Goal: Contribute content: Add original content to the website for others to see

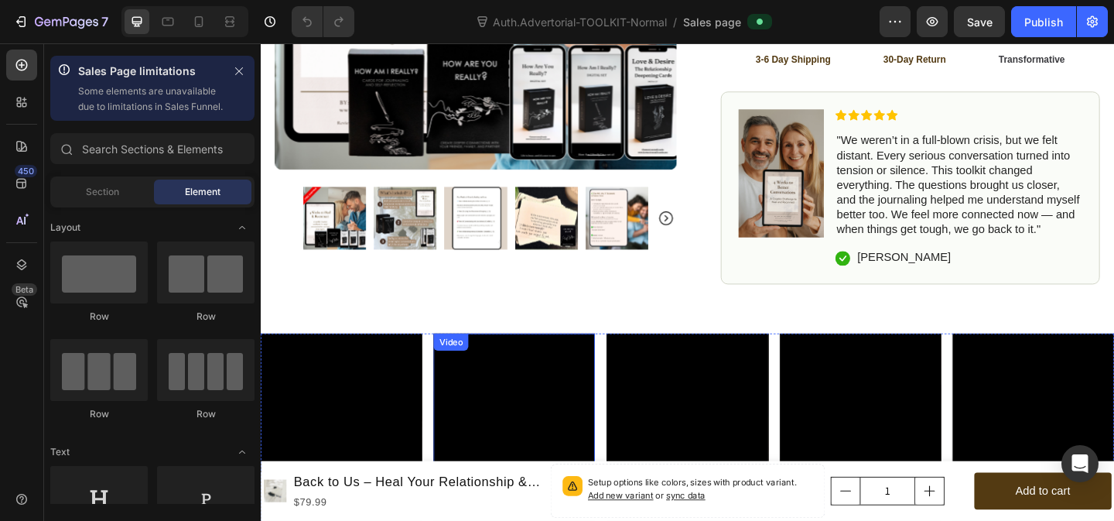
scroll to position [816, 0]
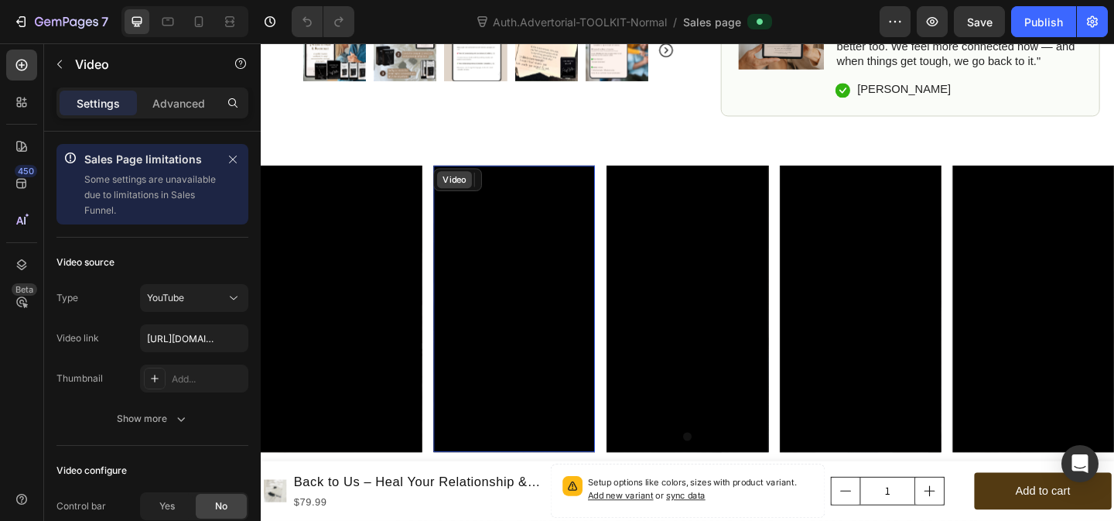
click at [470, 185] on div "Video" at bounding box center [472, 192] width 32 height 14
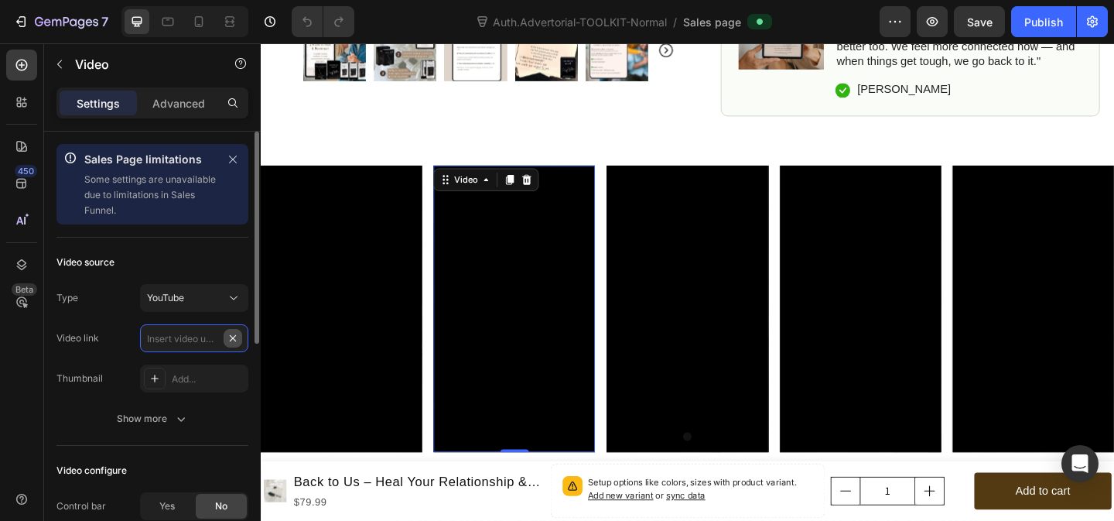
scroll to position [0, 0]
click at [231, 296] on icon at bounding box center [233, 297] width 15 height 15
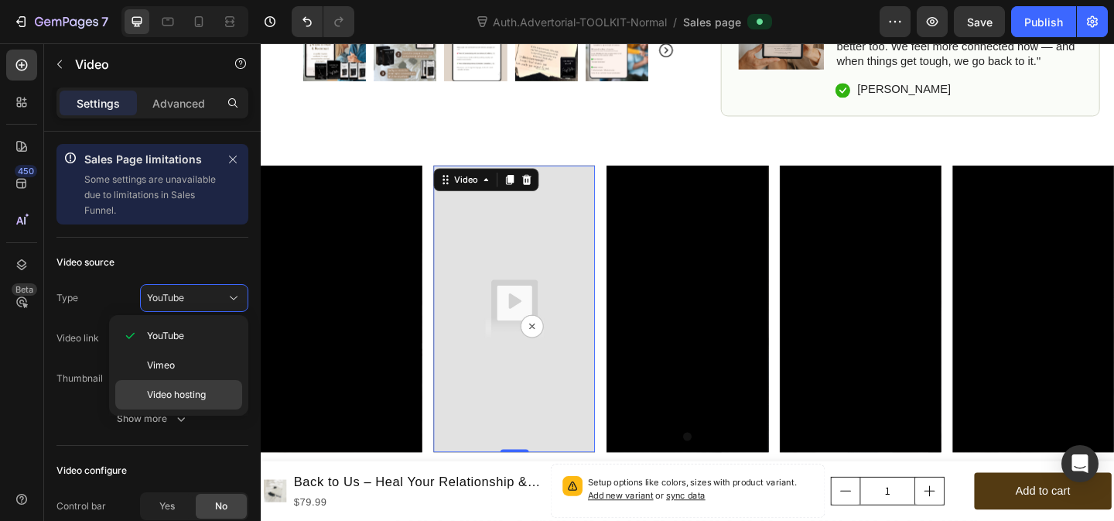
click at [193, 398] on span "Video hosting" at bounding box center [176, 395] width 59 height 14
type input "https://media.w3.org/2010/05/sintel/trailer.mp4"
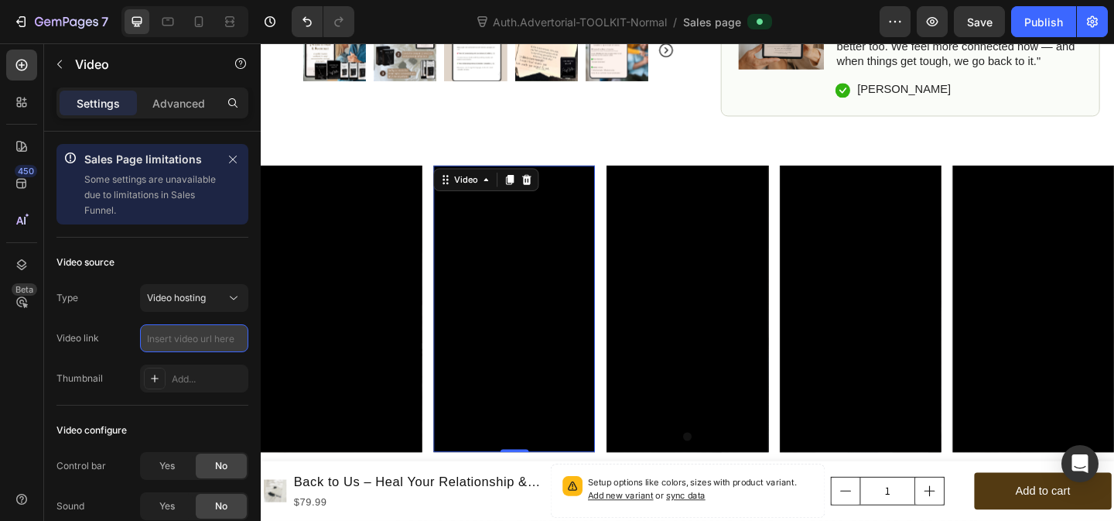
click at [176, 341] on input "text" at bounding box center [194, 338] width 108 height 28
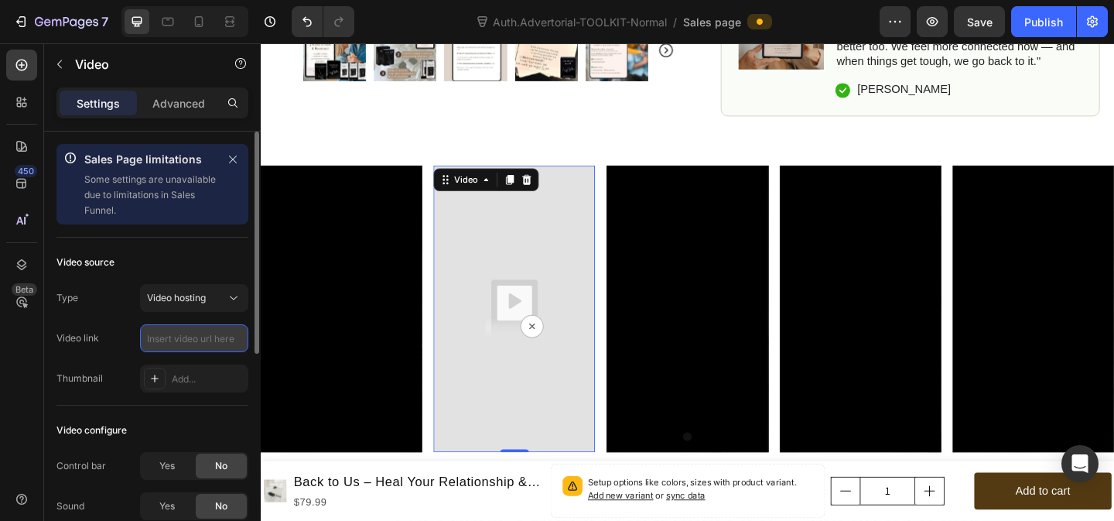
click at [171, 337] on input "text" at bounding box center [194, 338] width 108 height 28
paste input "https://cdn.shopify.com/videos/c/o/v/4eb0272963e04e549803e0f4b2858512.mp4"
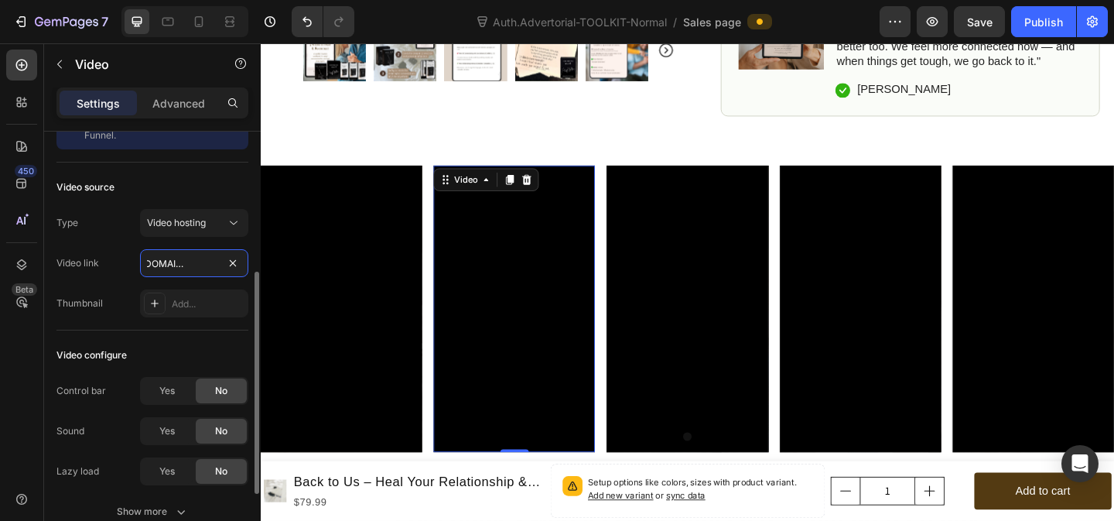
scroll to position [149, 0]
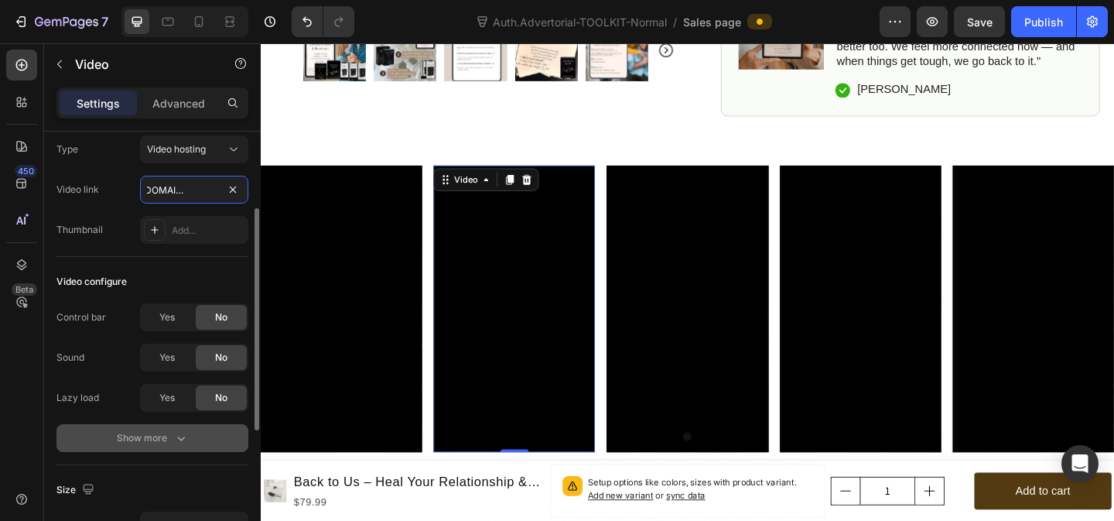
type input "https://cdn.shopify.com/videos/c/o/v/4eb0272963e04e549803e0f4b2858512.mp4"
click at [169, 439] on div "Show more" at bounding box center [153, 437] width 72 height 15
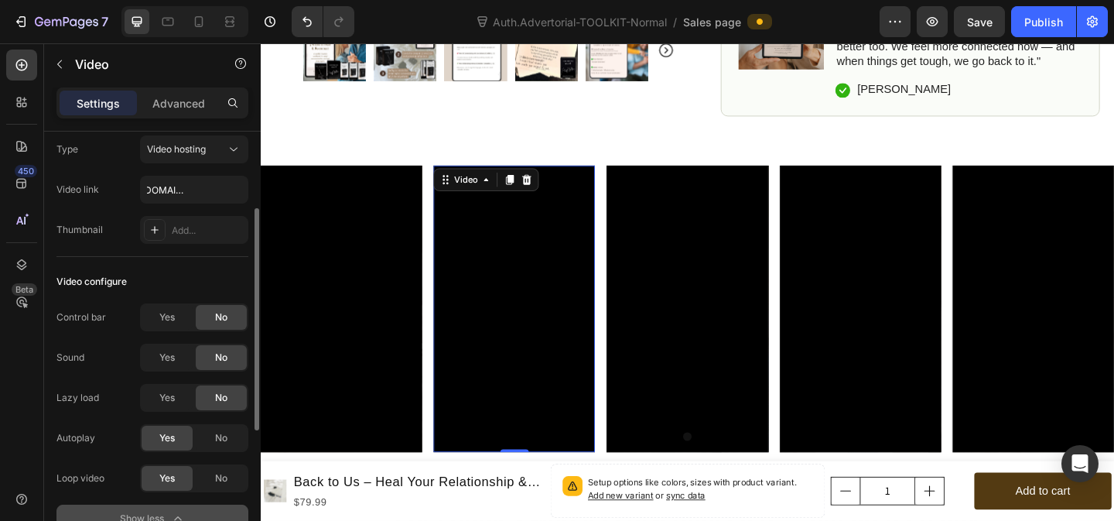
scroll to position [0, 0]
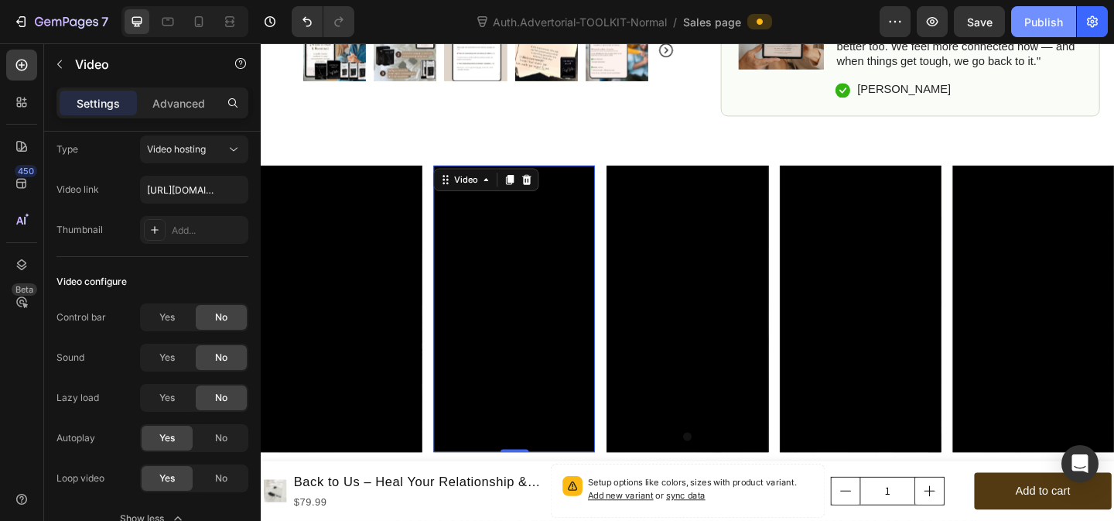
click at [1049, 22] on div "Publish" at bounding box center [1043, 22] width 39 height 16
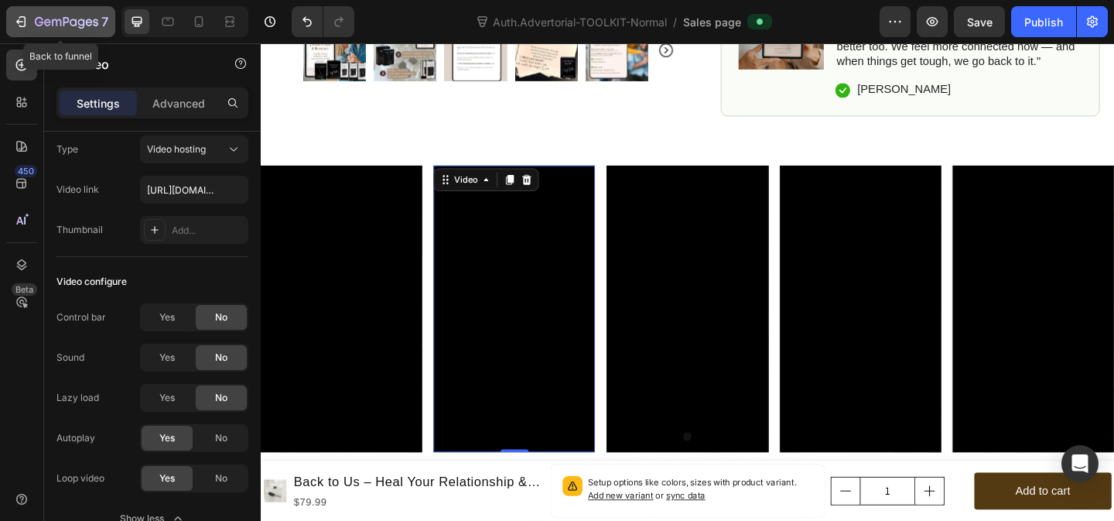
click at [14, 21] on icon "button" at bounding box center [20, 21] width 15 height 15
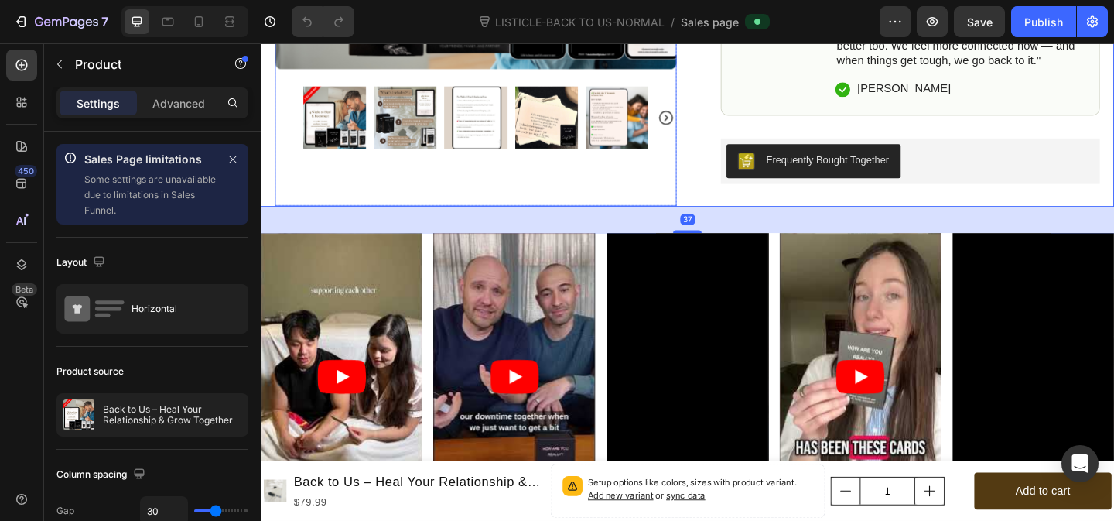
scroll to position [935, 0]
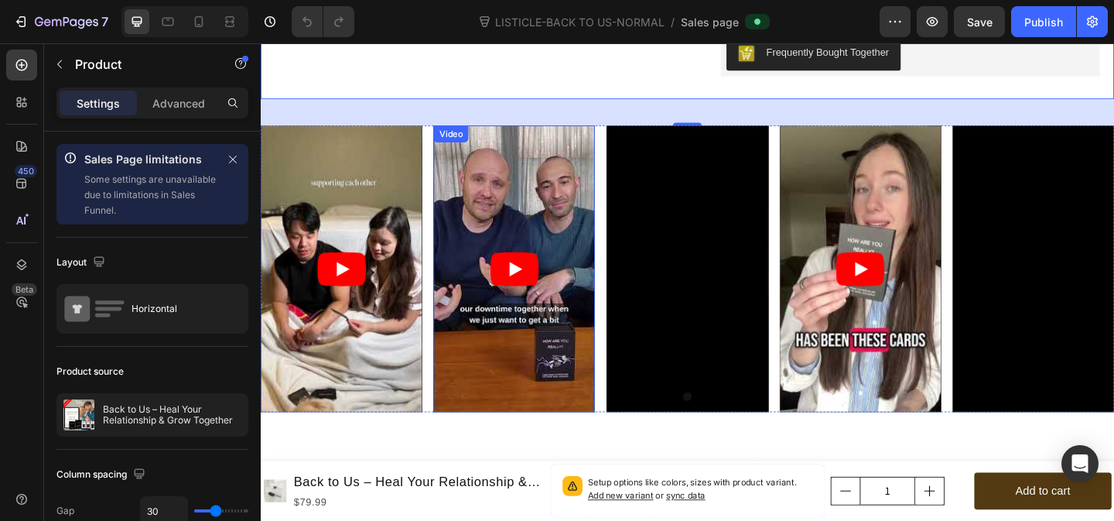
click at [469, 142] on div "Video" at bounding box center [468, 142] width 32 height 14
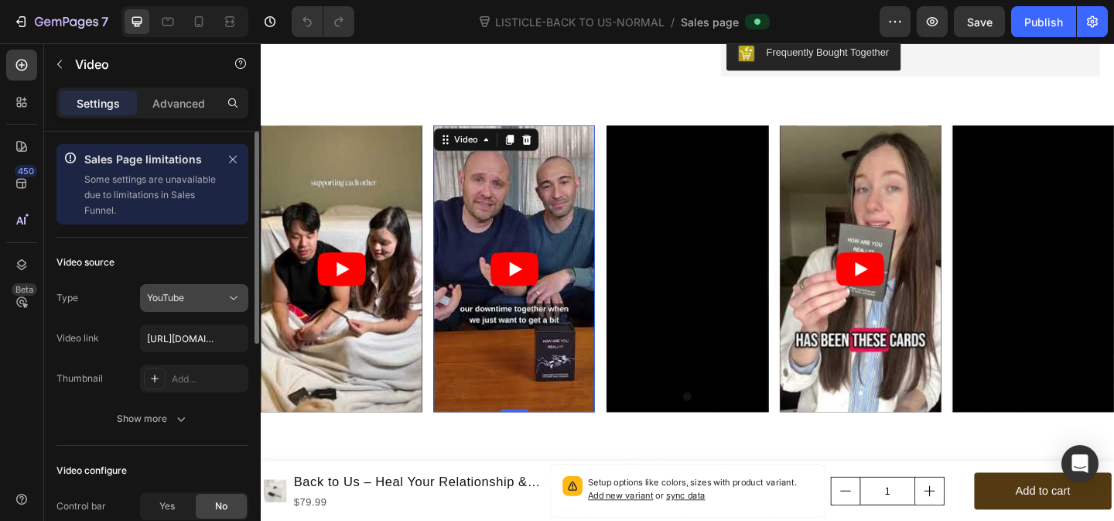
click at [224, 300] on div "YouTube" at bounding box center [186, 298] width 79 height 14
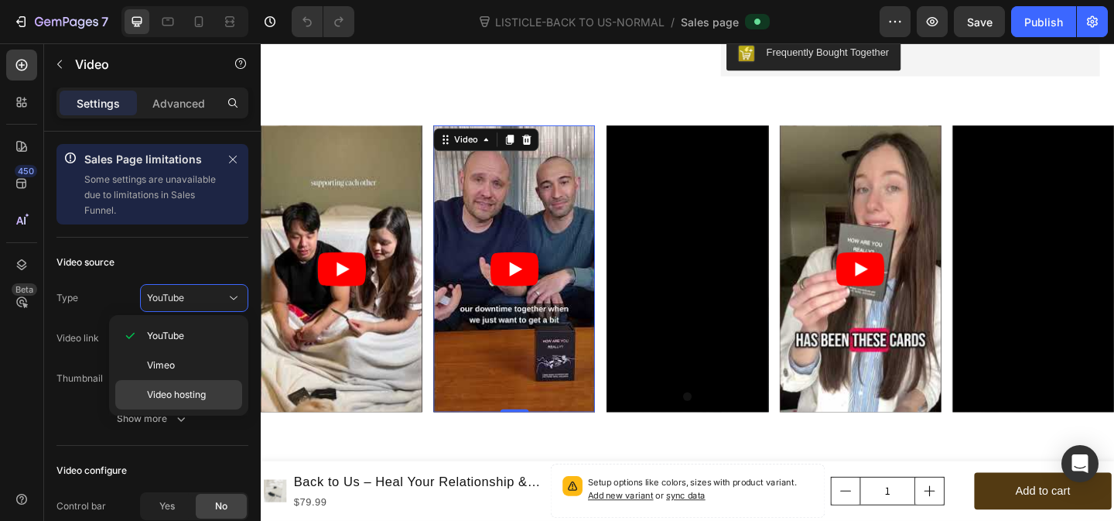
click at [201, 385] on div "Video hosting" at bounding box center [178, 394] width 127 height 29
type input "https://media.w3.org/2010/05/sintel/trailer.mp4"
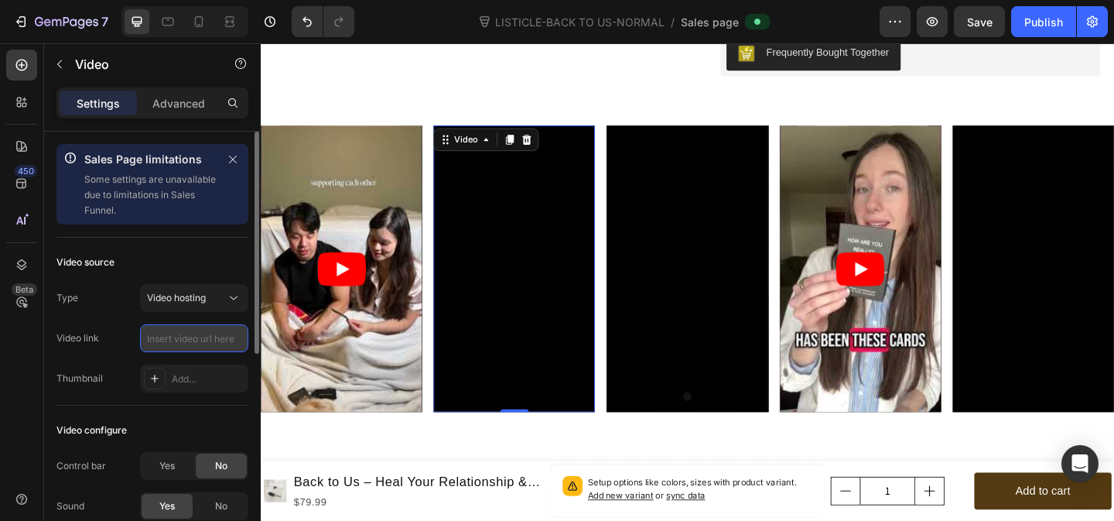
scroll to position [0, 0]
click at [193, 337] on input "text" at bounding box center [194, 338] width 108 height 28
paste input "https://cdn.shopify.com/videos/c/o/v/4eb0272963e04e549803e0f4b2858512.mp4"
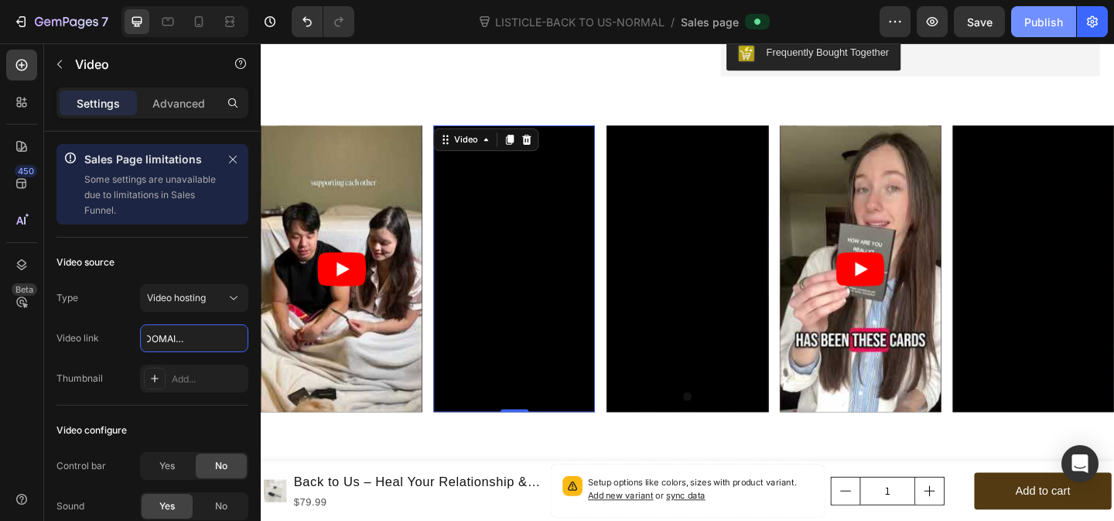
type input "https://cdn.shopify.com/videos/c/o/v/4eb0272963e04e549803e0f4b2858512.mp4"
click at [1055, 15] on div "Publish" at bounding box center [1043, 22] width 39 height 16
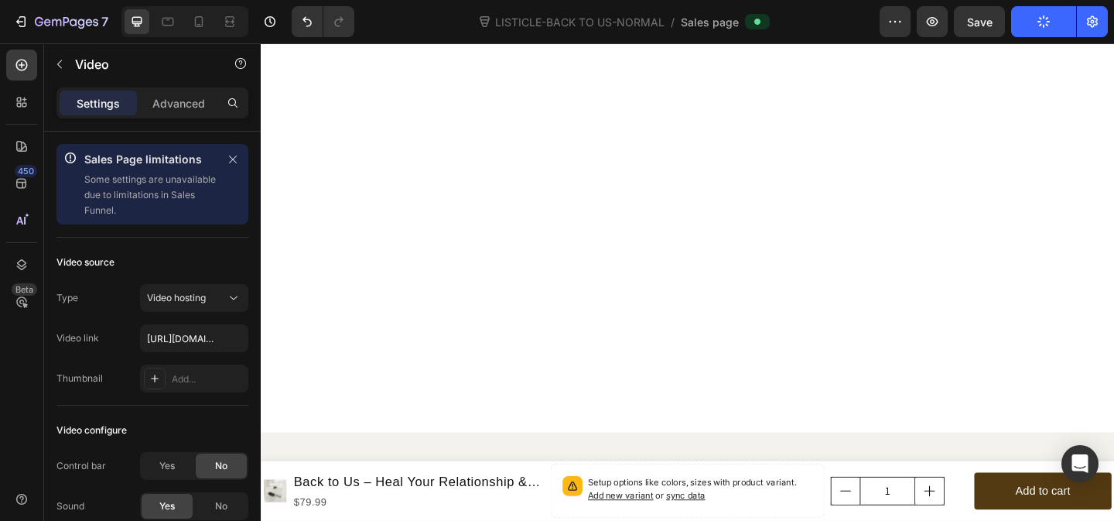
scroll to position [701, 0]
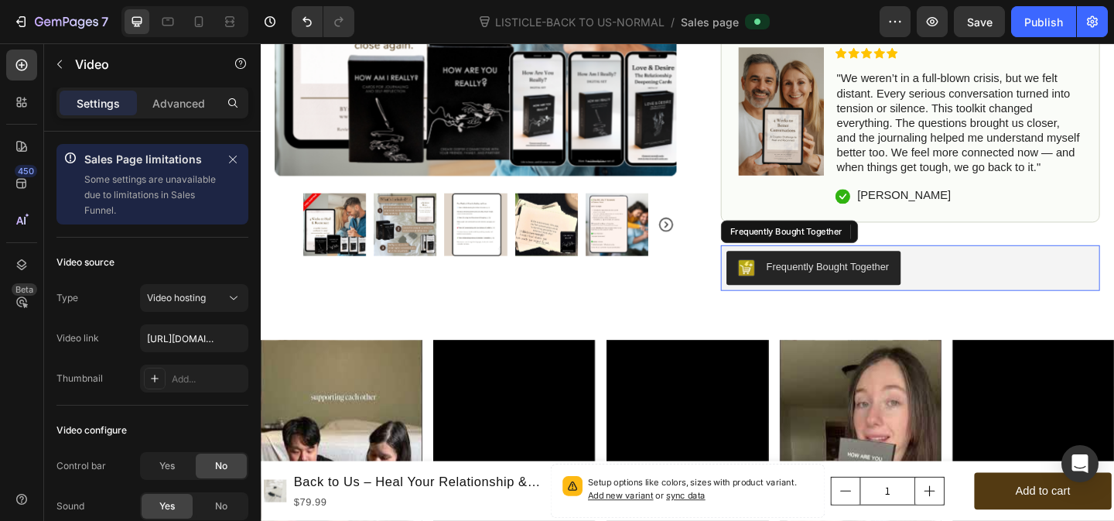
click at [1014, 272] on div "Frequently Bought Together" at bounding box center [968, 287] width 400 height 37
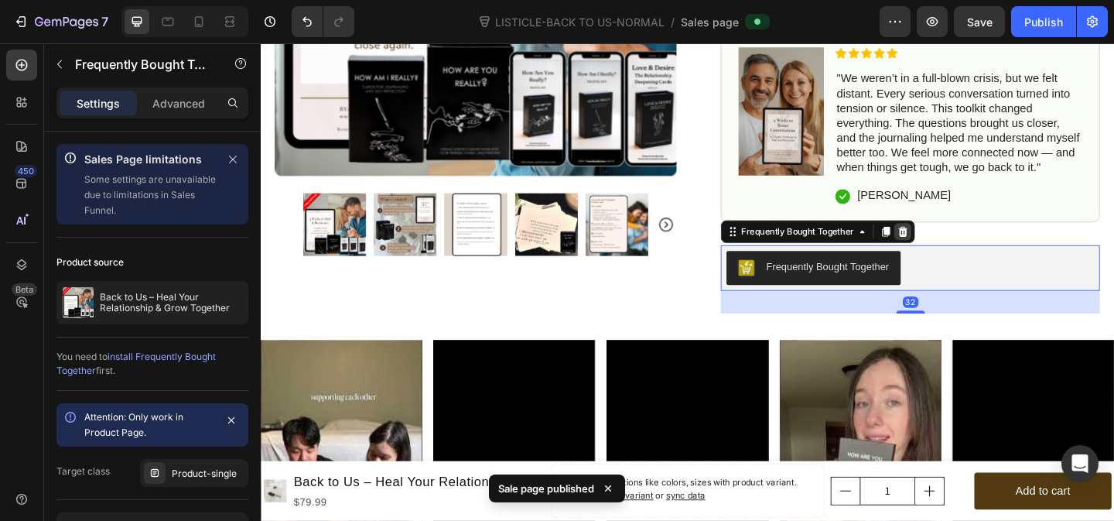
click at [963, 248] on icon at bounding box center [960, 247] width 10 height 11
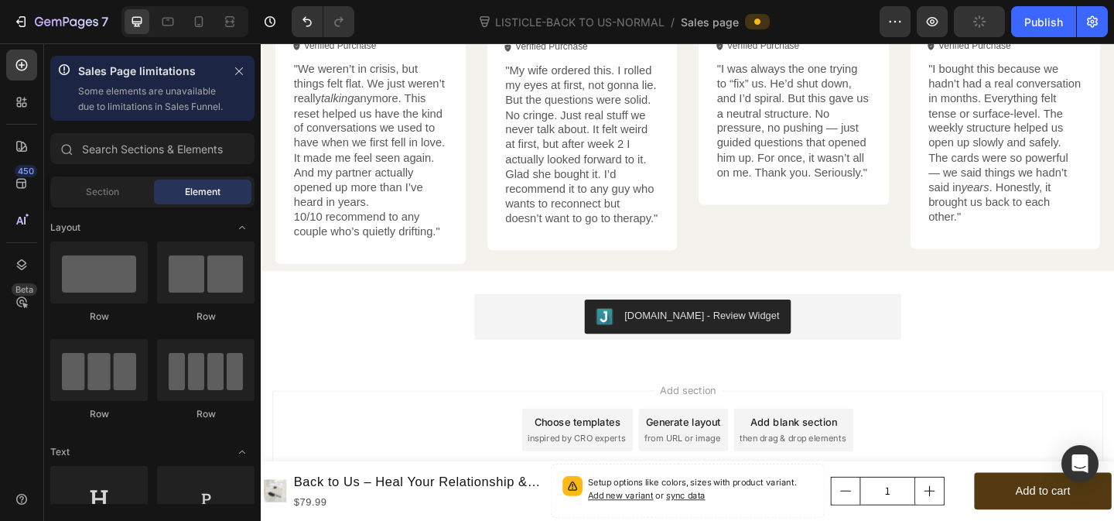
scroll to position [6361, 0]
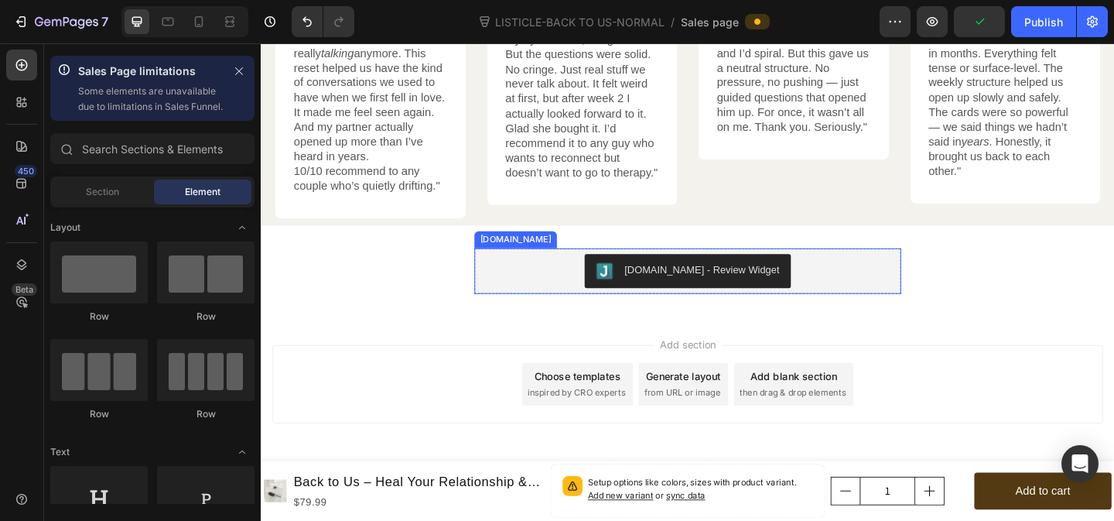
click at [592, 292] on div "Judge.me - Review Widget" at bounding box center [725, 290] width 421 height 37
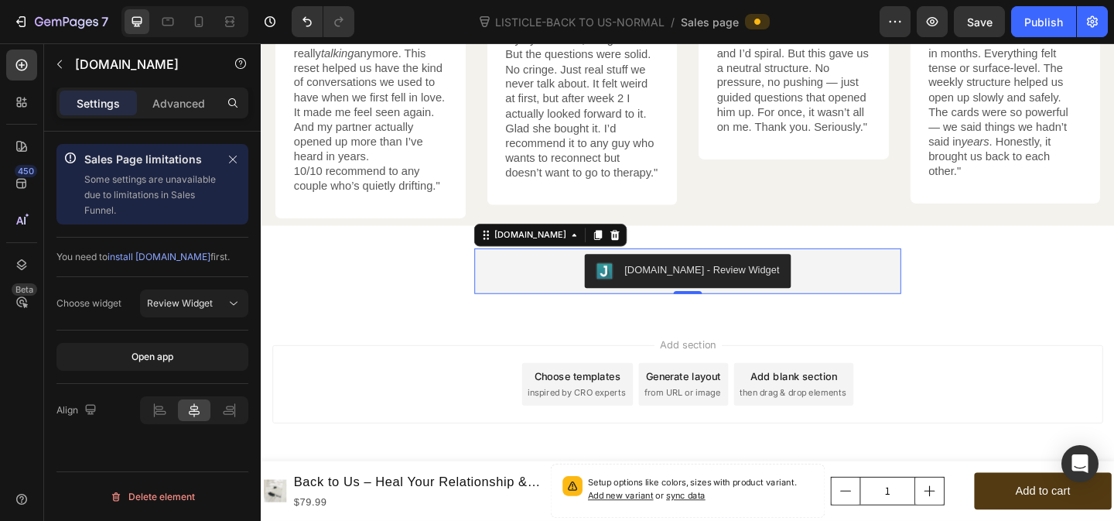
click at [696, 279] on button "Judge.me - Review Widget" at bounding box center [725, 290] width 224 height 37
click at [179, 114] on div "Advanced" at bounding box center [178, 103] width 77 height 25
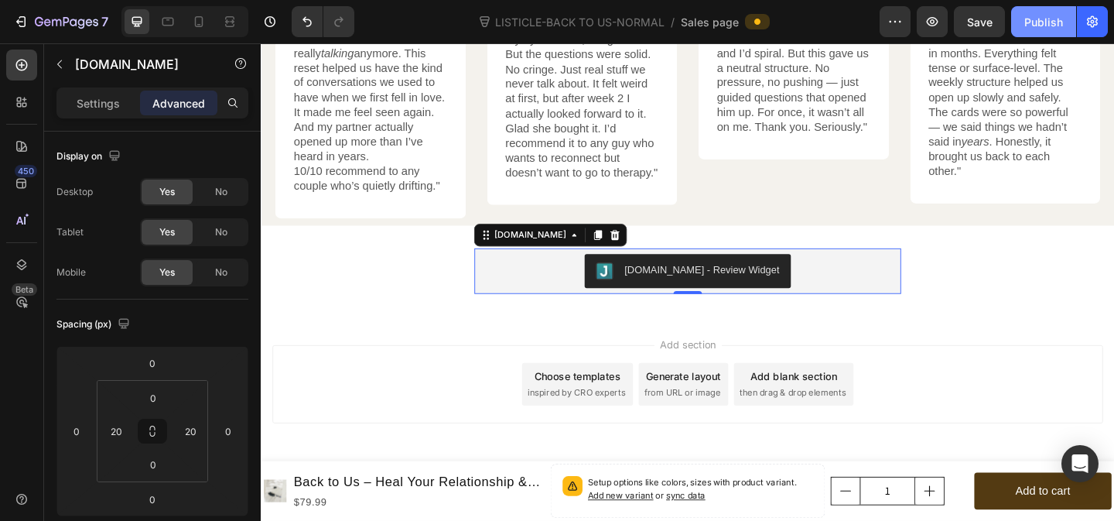
click at [1032, 18] on div "Publish" at bounding box center [1043, 22] width 39 height 16
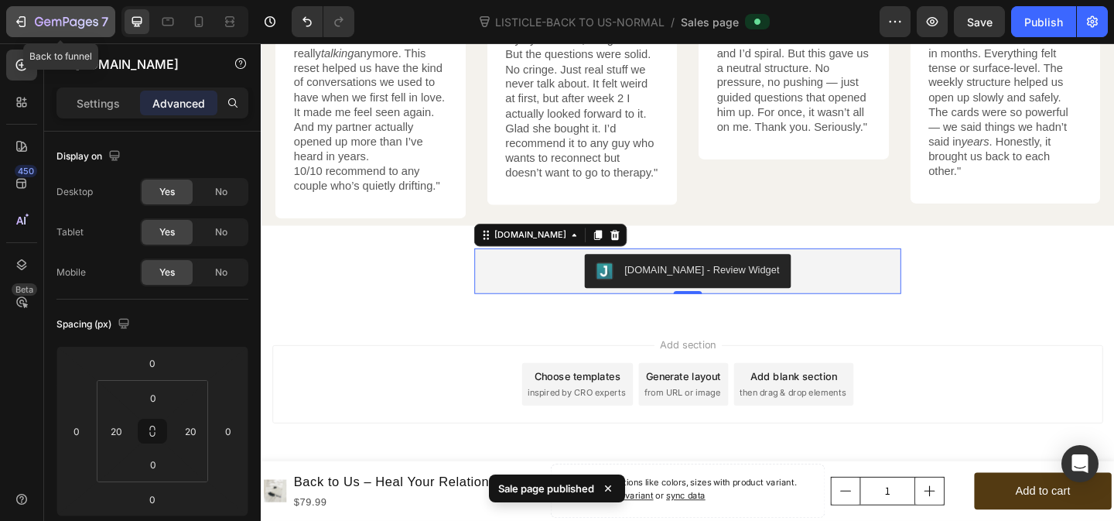
click at [14, 26] on icon "button" at bounding box center [20, 21] width 15 height 15
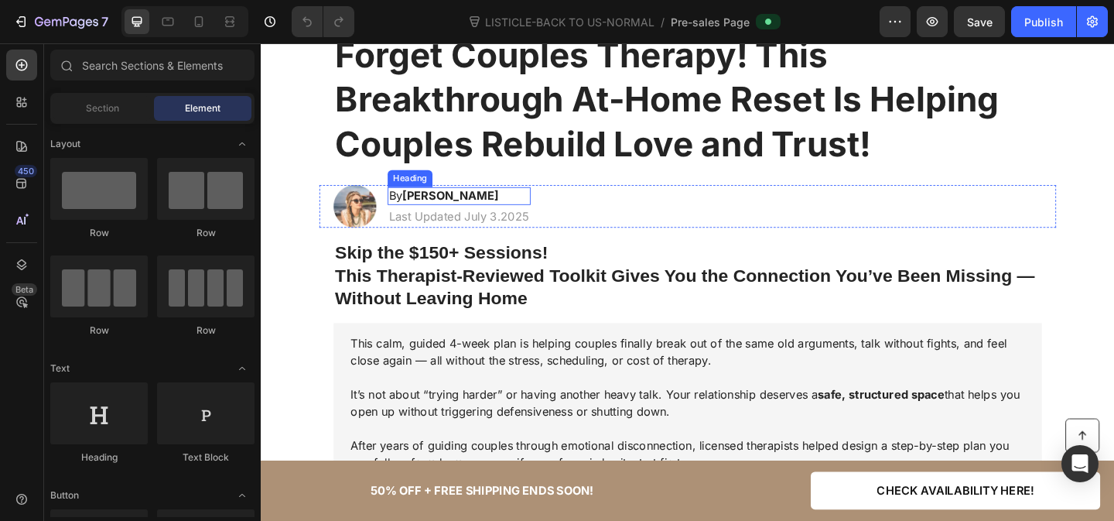
scroll to position [108, 0]
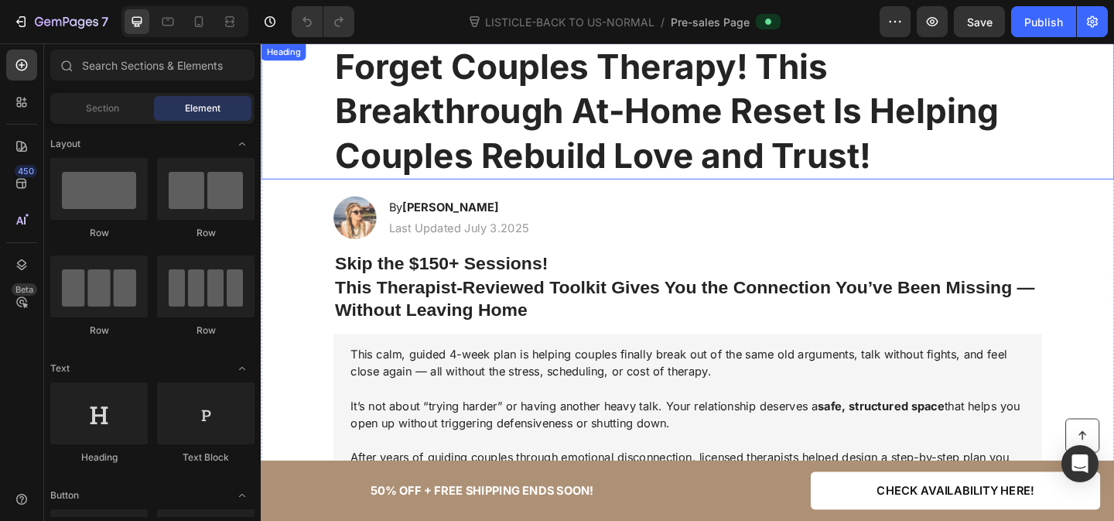
click at [451, 125] on strong "Forget Couples Therapy! This Breakthrough At-Home Reset Is Helping Couples Rebu…" at bounding box center [702, 117] width 722 height 142
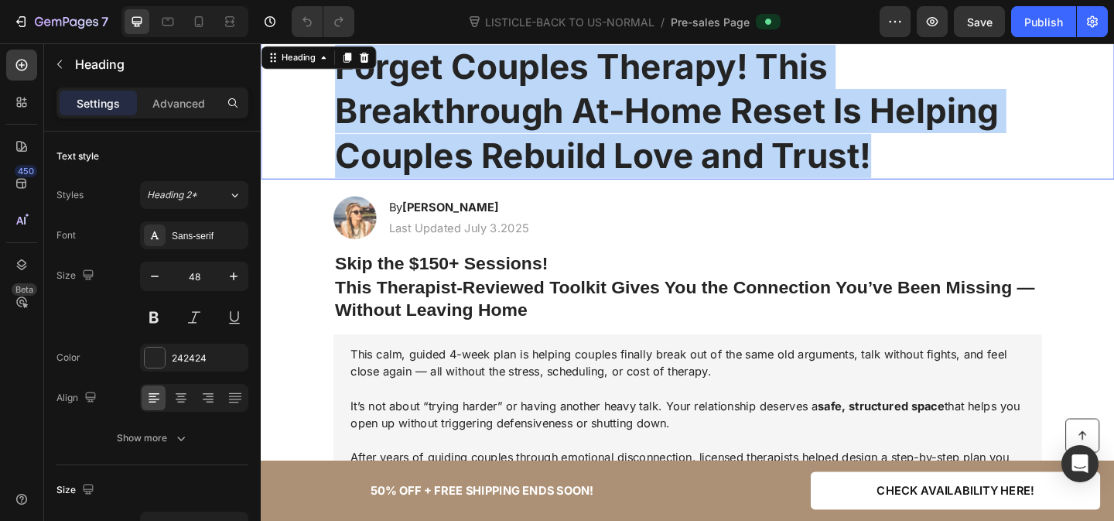
click at [451, 125] on strong "Forget Couples Therapy! This Breakthrough At-Home Reset Is Helping Couples Rebu…" at bounding box center [702, 117] width 722 height 142
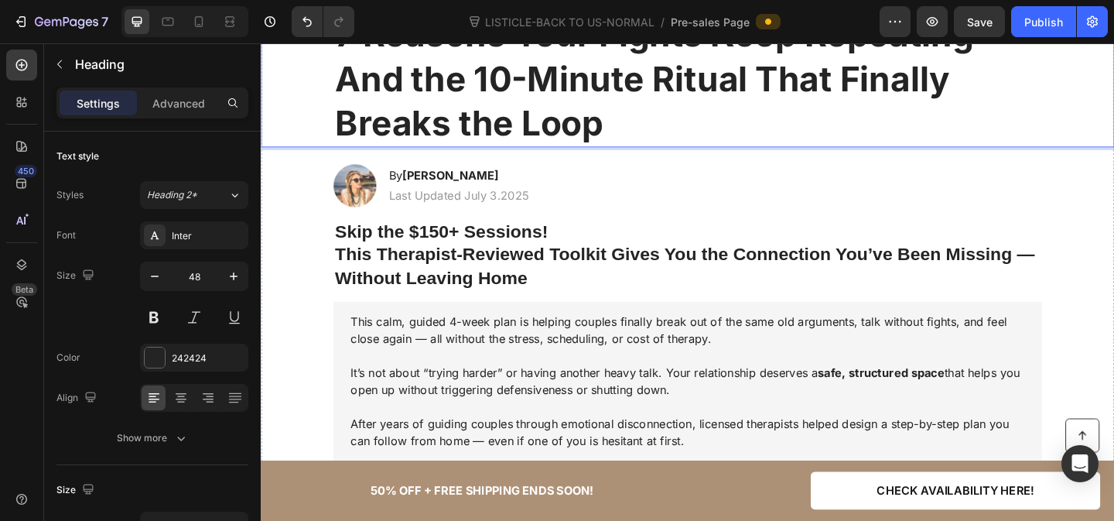
scroll to position [144, 0]
click at [440, 271] on strong "This Therapist-Reviewed Toolkit Gives You the Connection You’ve Been Missing — …" at bounding box center [721, 284] width 761 height 47
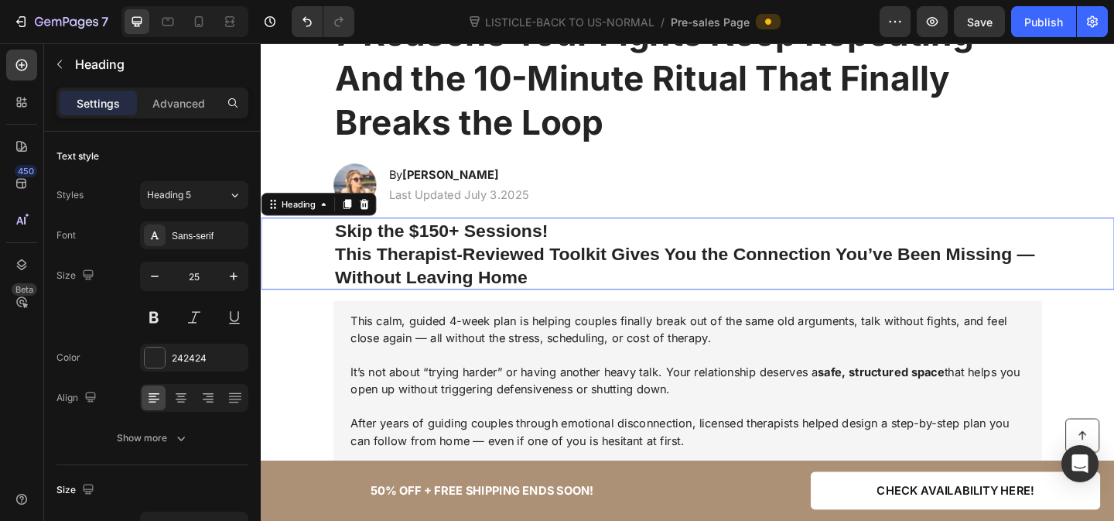
click at [440, 271] on strong "This Therapist-Reviewed Toolkit Gives You the Connection You’ve Been Missing — …" at bounding box center [721, 284] width 761 height 47
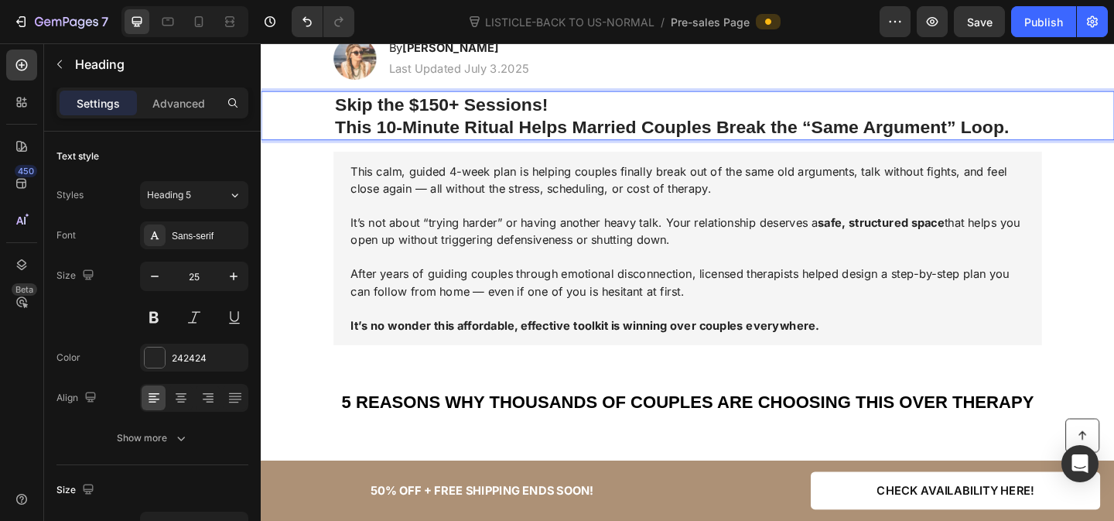
scroll to position [282, 0]
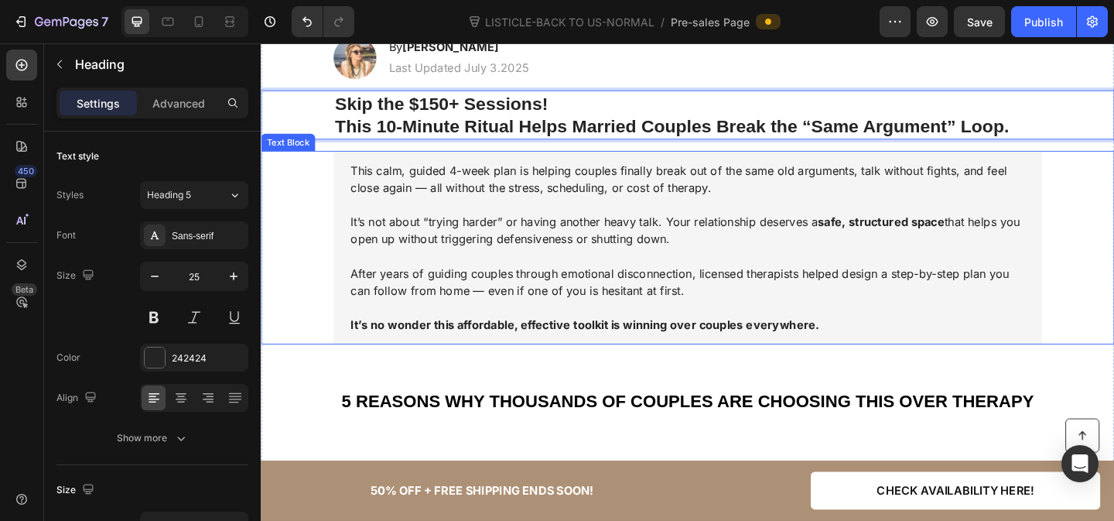
click at [467, 299] on p "After years of guiding couples through emotional disconnection, licensed therap…" at bounding box center [724, 302] width 733 height 37
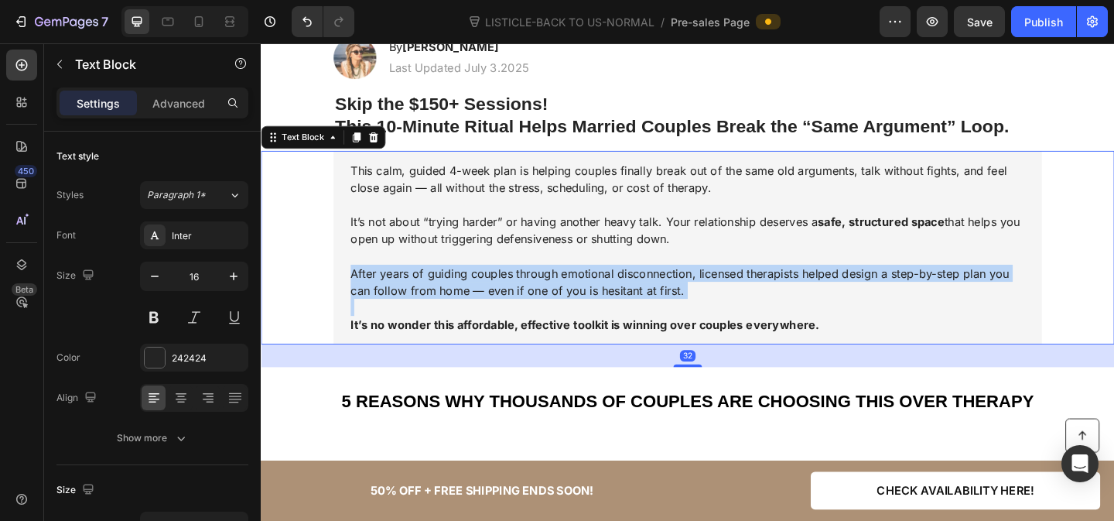
click at [467, 299] on p "After years of guiding couples through emotional disconnection, licensed therap…" at bounding box center [724, 302] width 733 height 37
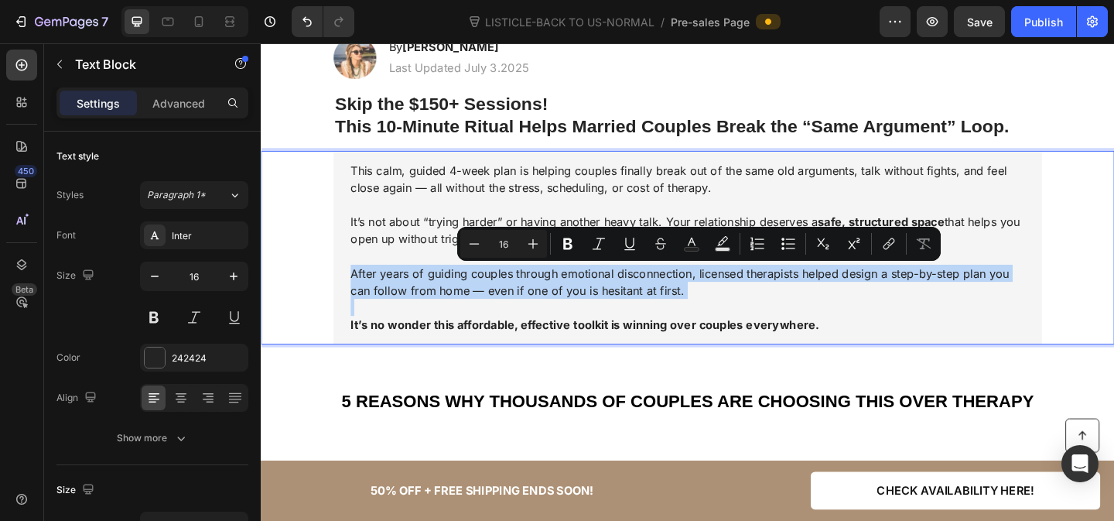
click at [467, 299] on p "After years of guiding couples through emotional disconnection, licensed therap…" at bounding box center [724, 302] width 733 height 37
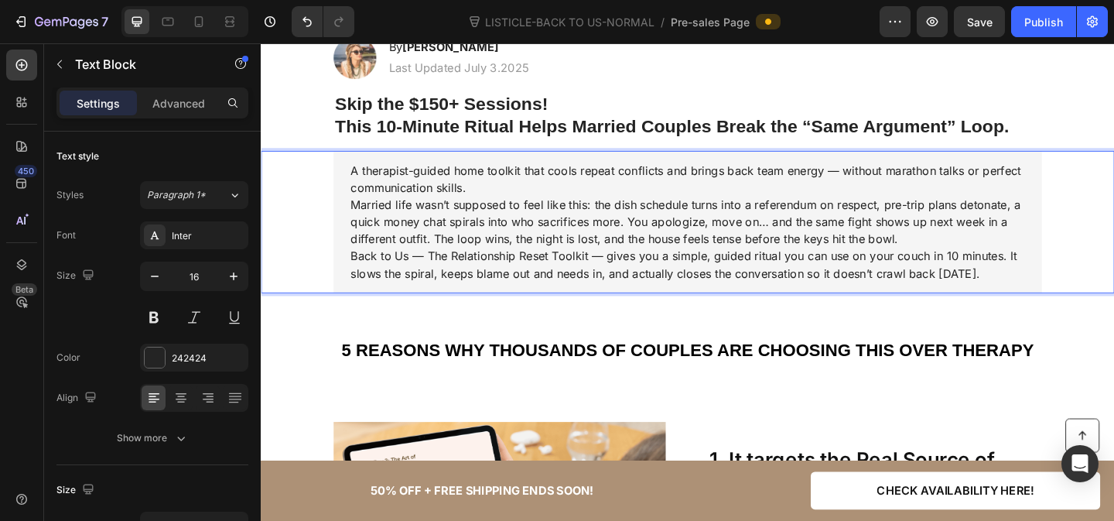
click at [498, 200] on p "A therapist-guided home toolkit that cools repeat conflicts and brings back tea…" at bounding box center [724, 191] width 733 height 37
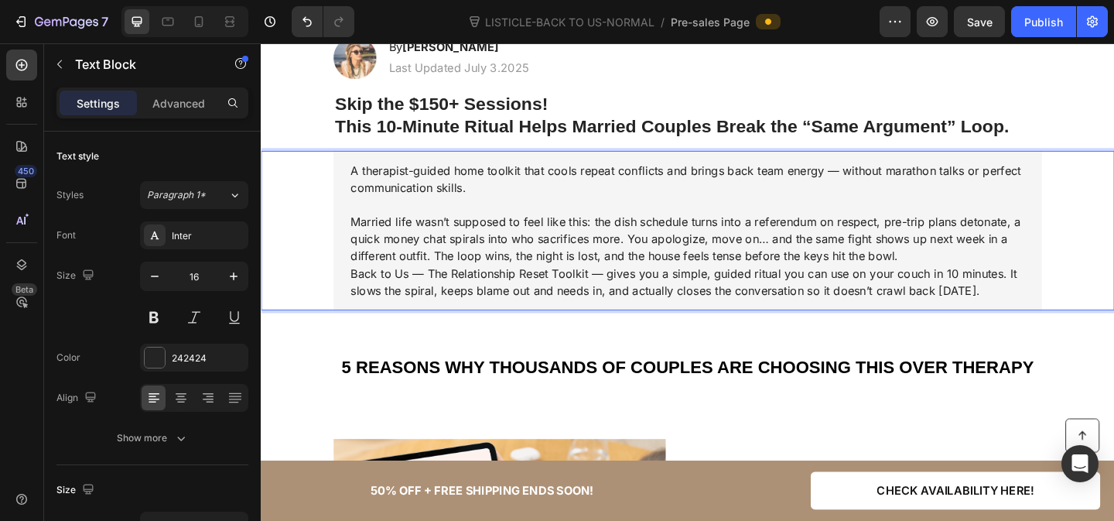
click at [982, 274] on p "Married life wasn’t supposed to feel like this: the dish schedule turns into a …" at bounding box center [724, 256] width 733 height 56
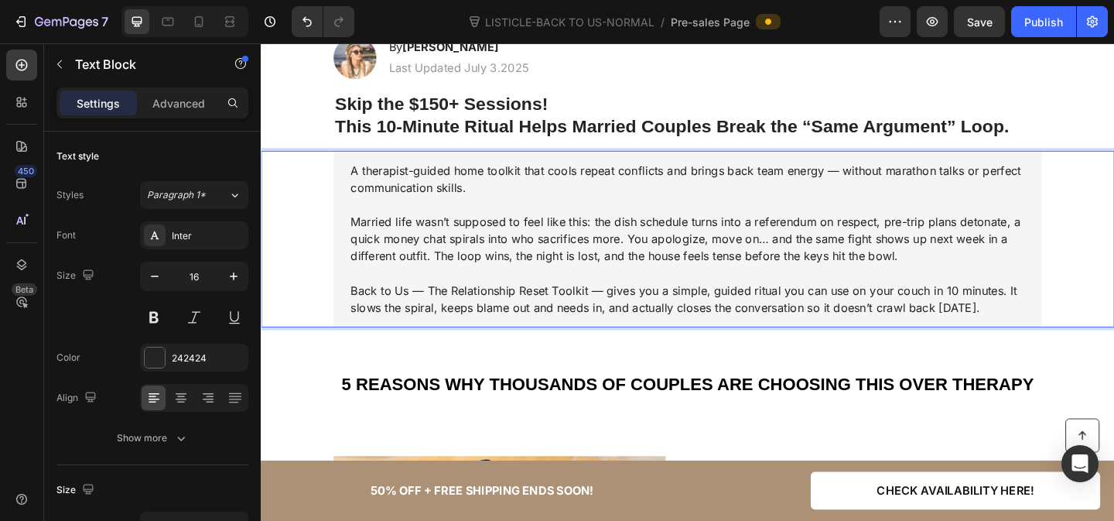
drag, startPoint x: 663, startPoint y: 330, endPoint x: 1049, endPoint y: 330, distance: 386.1
click at [1049, 330] on p "Back to Us — The Relationship Reset Toolkit — gives you a simple, guided ritual…" at bounding box center [724, 321] width 733 height 37
click at [665, 329] on p "Back to Us — The Relationship Reset Toolkit — gives you a simple, guided ritual…" at bounding box center [724, 321] width 733 height 37
click at [865, 330] on p "Back to Us — The Relationship Reset Toolkit — gives you a simple, guided ritual…" at bounding box center [724, 321] width 733 height 37
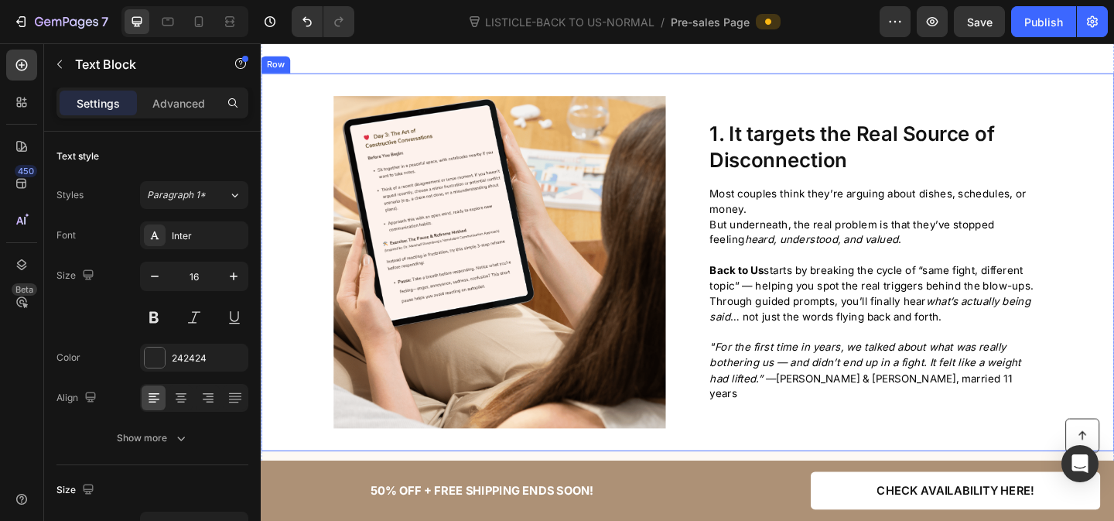
scroll to position [697, 0]
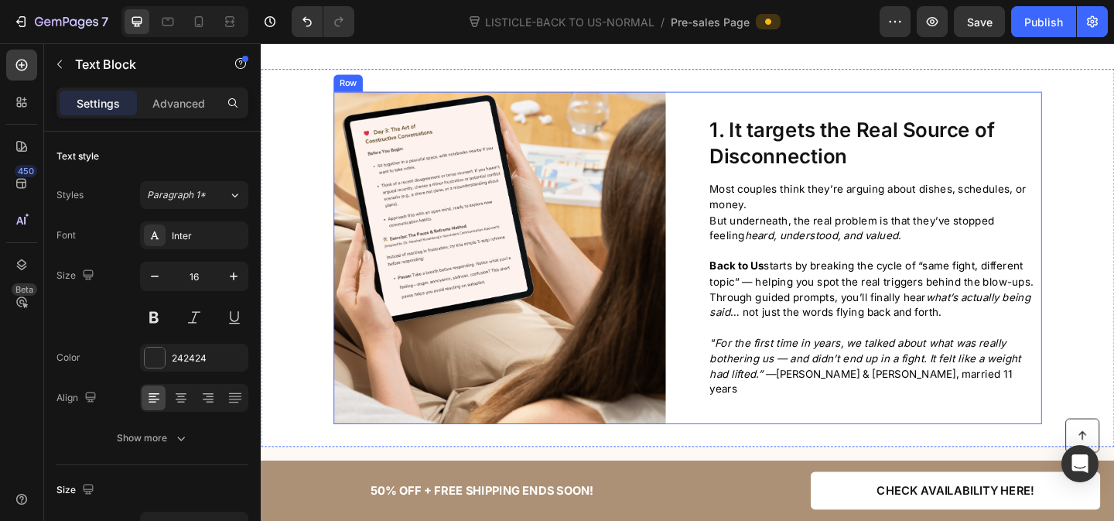
click at [875, 149] on span "1. It targets the Real Source of Disconnection" at bounding box center [904, 151] width 310 height 54
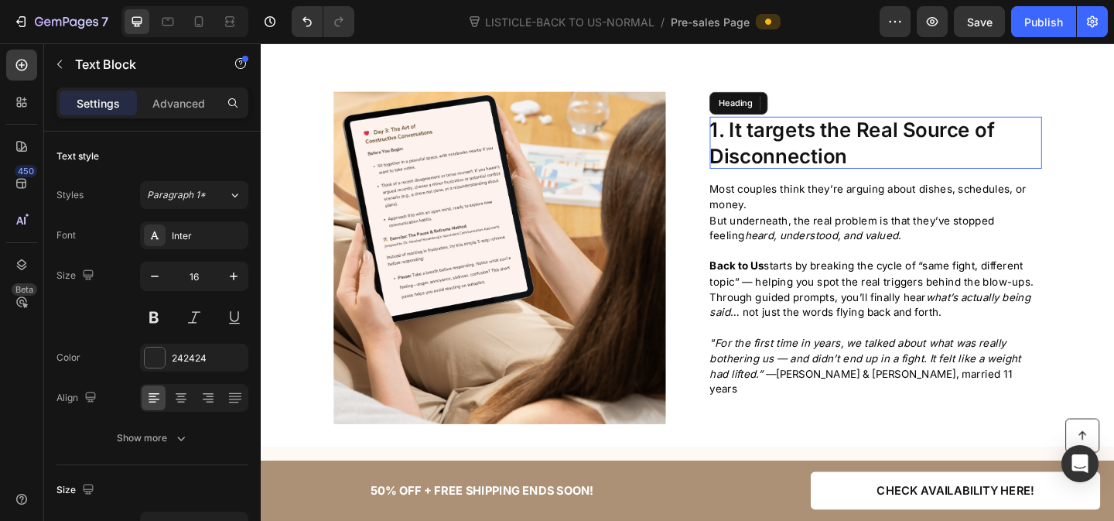
click at [875, 149] on span "1. It targets the Real Source of Disconnection" at bounding box center [904, 151] width 310 height 54
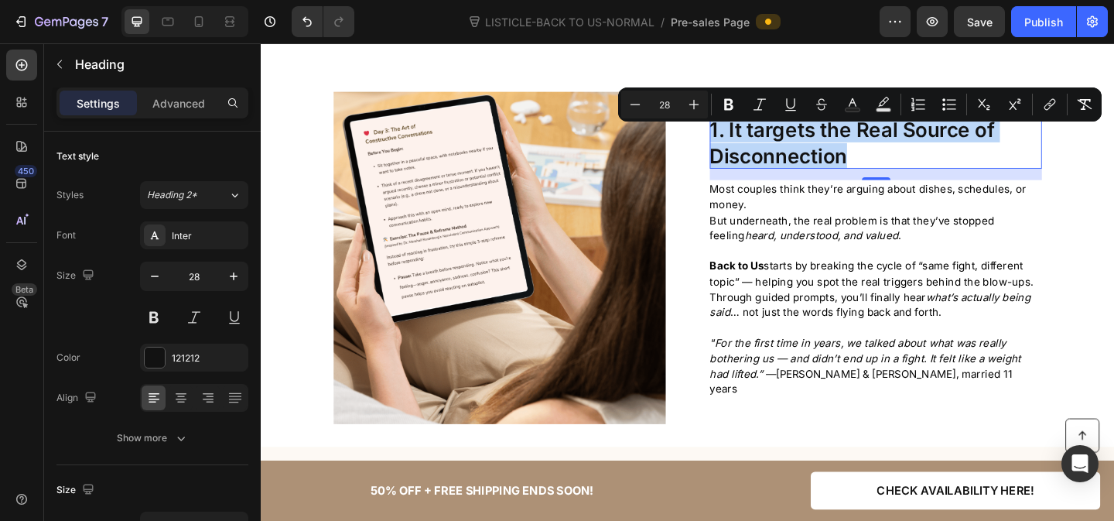
click at [879, 157] on span "1. It targets the Real Source of Disconnection" at bounding box center [904, 151] width 310 height 54
click at [761, 148] on span "1. It targets the Real Source of Disconnection" at bounding box center [904, 151] width 310 height 54
click at [769, 147] on span "1. It targets the Real Source of Disconnection" at bounding box center [904, 151] width 310 height 54
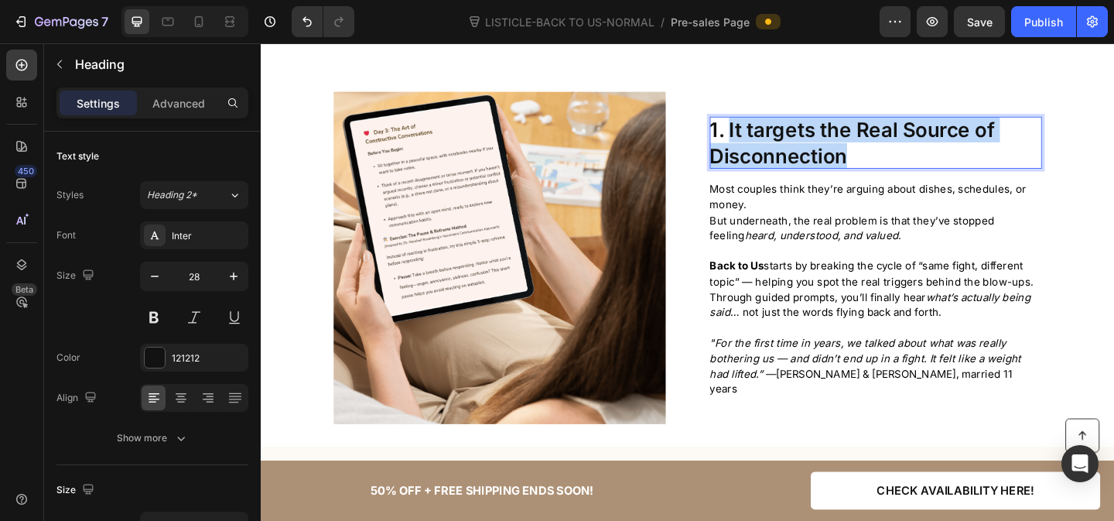
click at [903, 178] on p "1. It targets the Real Source of Disconnection" at bounding box center [929, 151] width 361 height 56
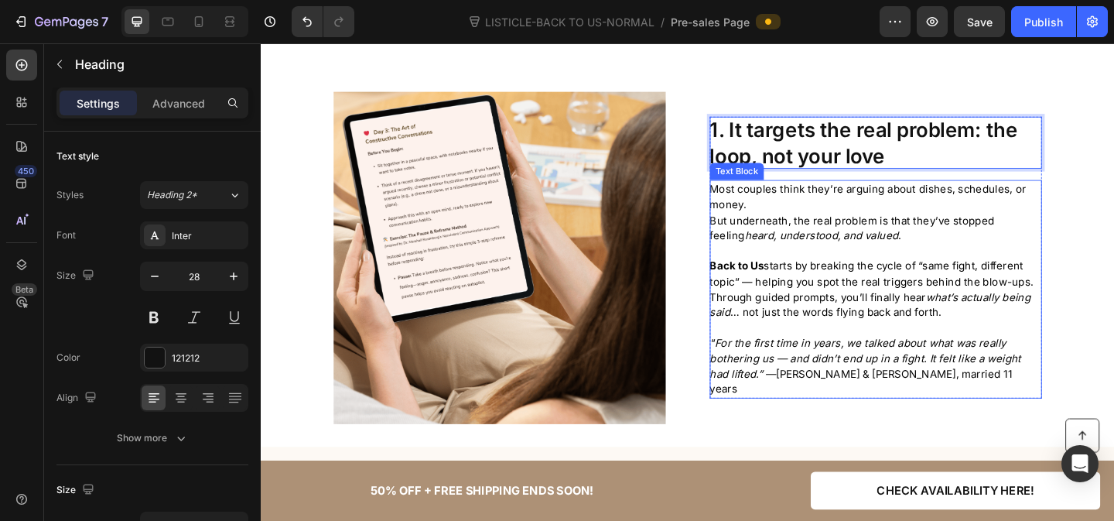
click at [956, 275] on p at bounding box center [929, 269] width 360 height 16
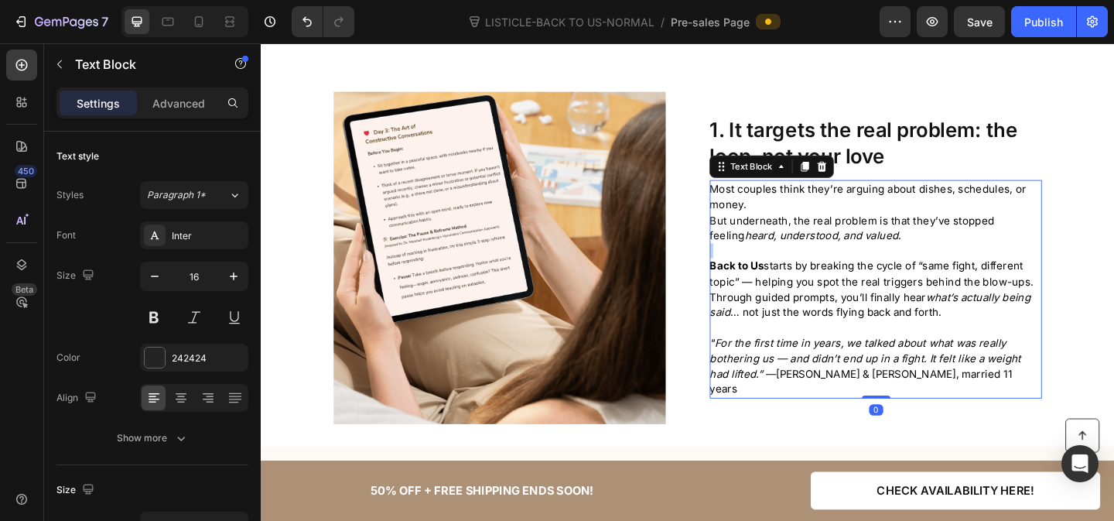
click at [956, 275] on p "Rich Text Editor. Editing area: main" at bounding box center [929, 269] width 360 height 16
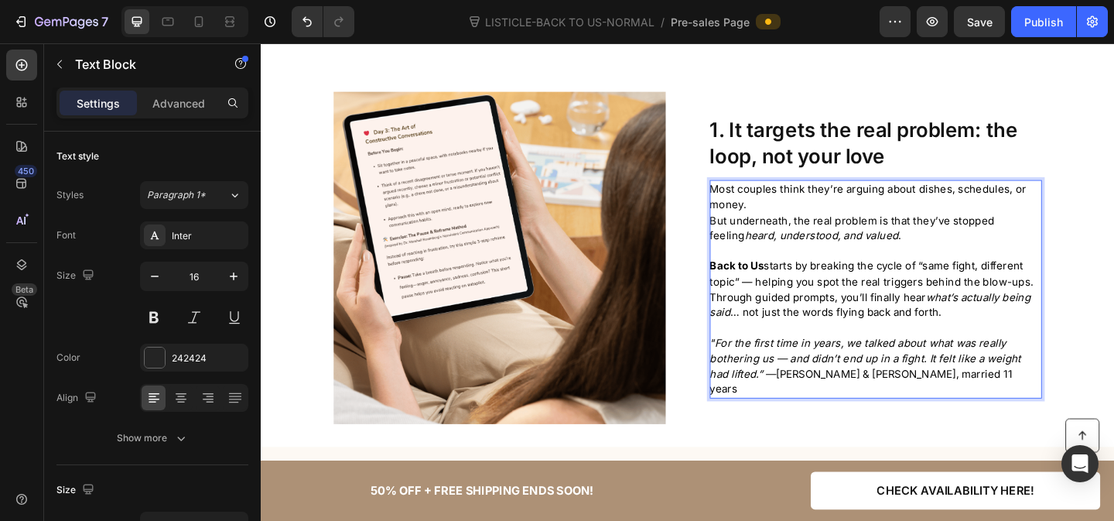
click at [956, 261] on p "Most couples think they’re arguing about dishes, schedules, or money. But under…" at bounding box center [929, 226] width 360 height 67
click at [1010, 344] on p "Back to Us starts by breaking the cycle of “same fight, different topic” — help…" at bounding box center [929, 310] width 360 height 67
click at [976, 259] on p "Most couples think they’re arguing about dishes, schedules, or money. But under…" at bounding box center [929, 226] width 360 height 67
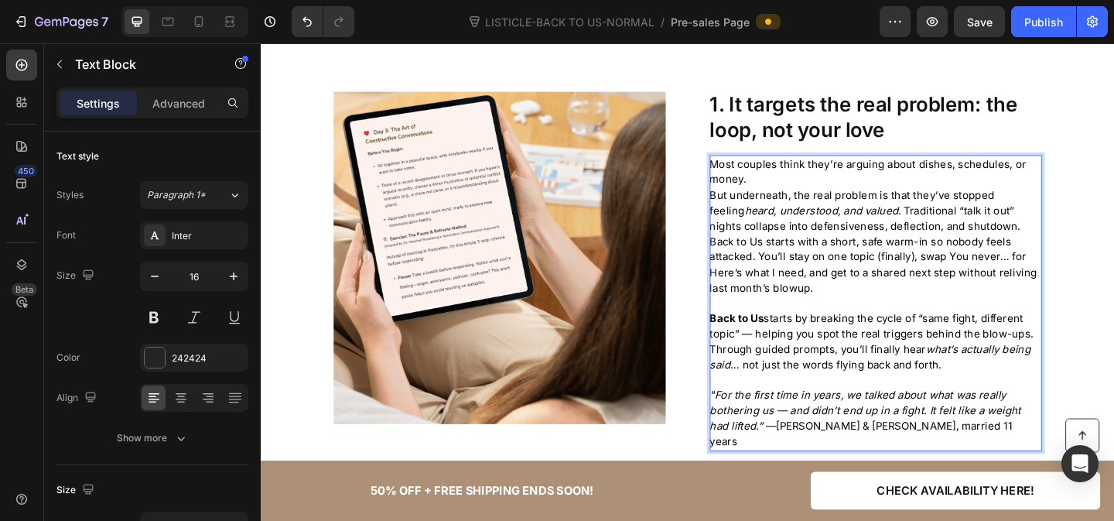
scroll to position [659, 0]
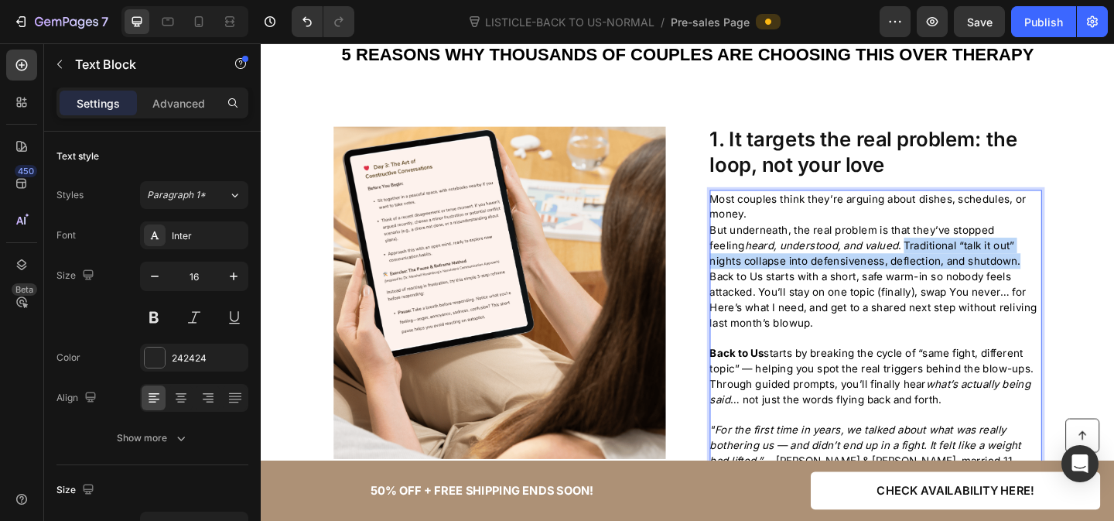
drag, startPoint x: 962, startPoint y: 261, endPoint x: 1079, endPoint y: 280, distance: 119.2
click at [1079, 280] on span "But underneath, the real problem is that they’ve stopped feeling heard, underst…" at bounding box center [927, 296] width 356 height 115
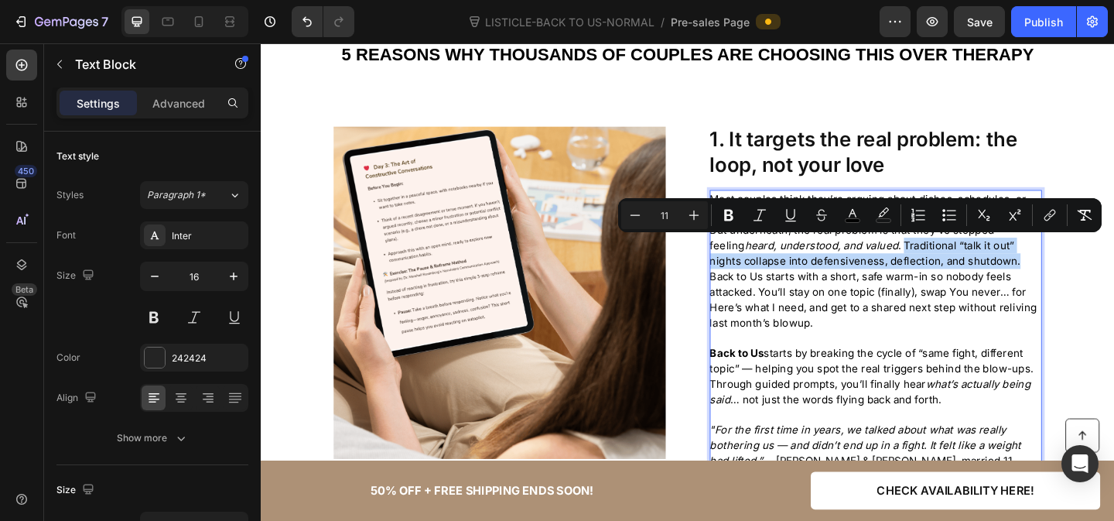
copy span "Traditional “talk it out” nights collapse into defensiveness, deflection, and s…"
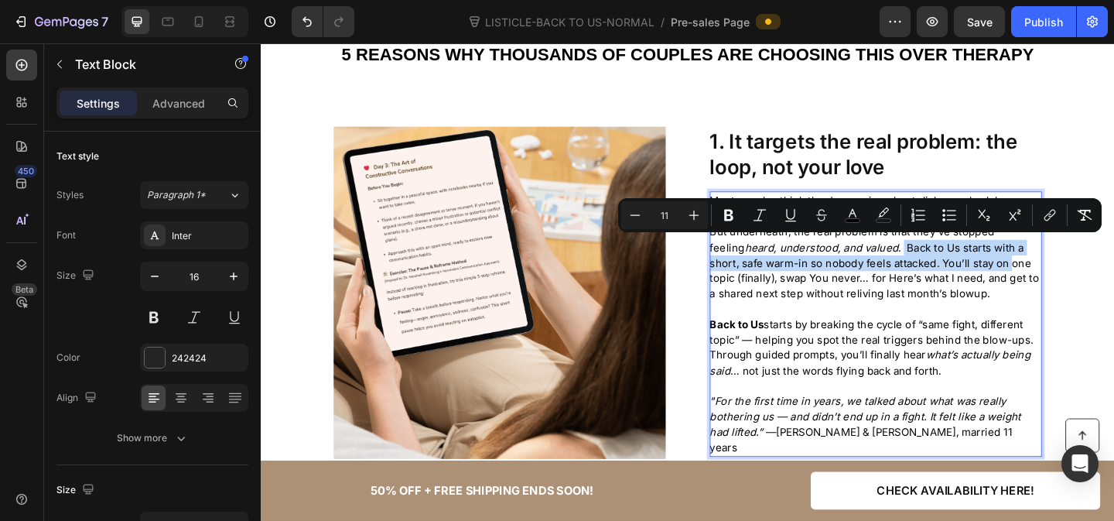
scroll to position [672, 0]
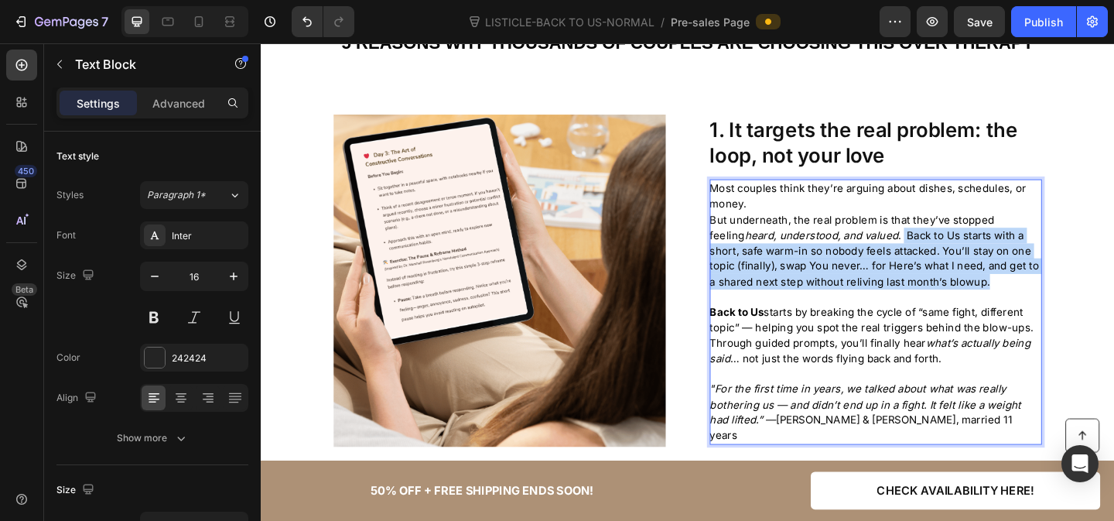
click at [1052, 303] on p "Most couples think they’re arguing about dishes, schedules, or money. But under…" at bounding box center [929, 252] width 360 height 118
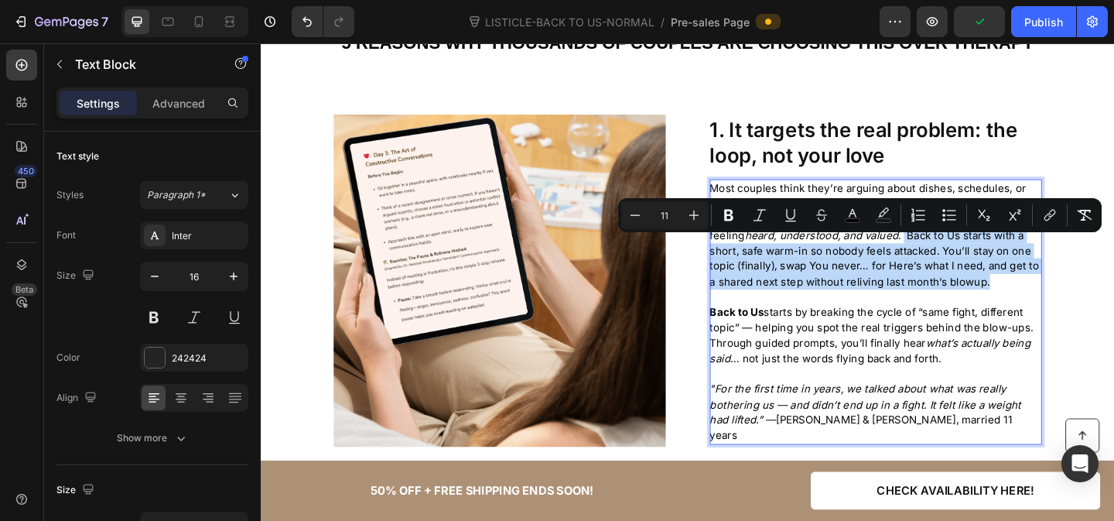
click at [1041, 300] on span "But underneath, the real problem is that they’ve stopped feeling heard, underst…" at bounding box center [928, 268] width 358 height 81
click at [915, 303] on p "Most couples think they’re arguing about dishes, schedules, or money. But under…" at bounding box center [929, 252] width 360 height 118
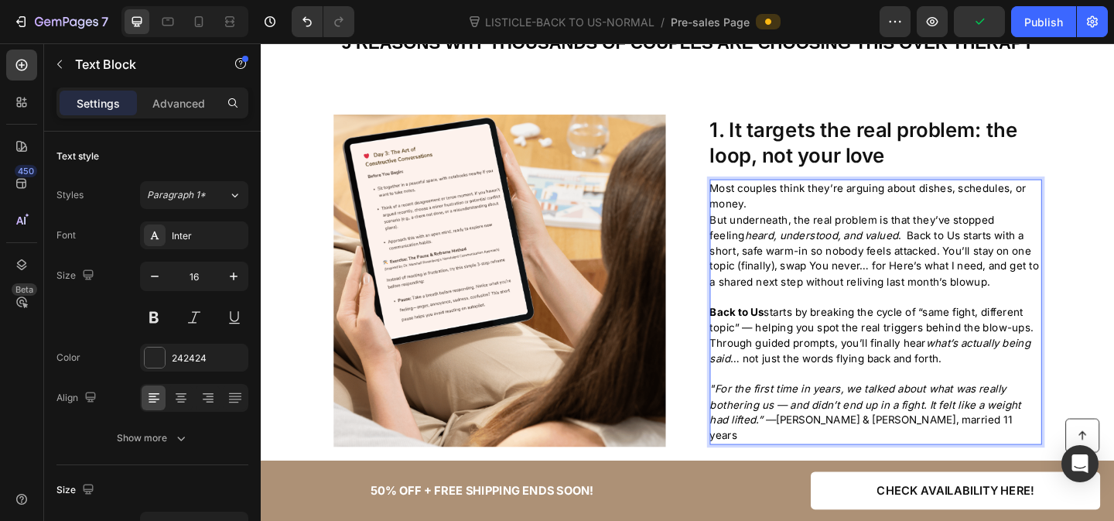
click at [912, 360] on span "Back to Us starts by breaking the cycle of “same fight, different topic” — help…" at bounding box center [925, 344] width 352 height 31
click at [848, 224] on p "Most couples think they’re arguing about dishes, schedules, or money. But under…" at bounding box center [929, 252] width 360 height 118
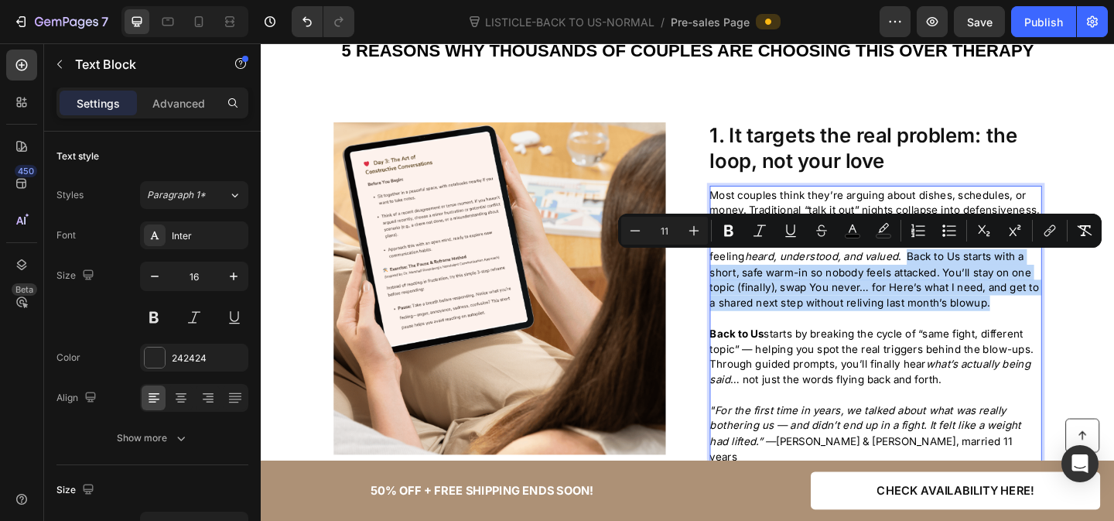
drag, startPoint x: 964, startPoint y: 273, endPoint x: 1046, endPoint y: 325, distance: 97.0
click at [1046, 325] on p "Most couples think they’re arguing about dishes, schedules, or money. Tradition…" at bounding box center [929, 267] width 360 height 135
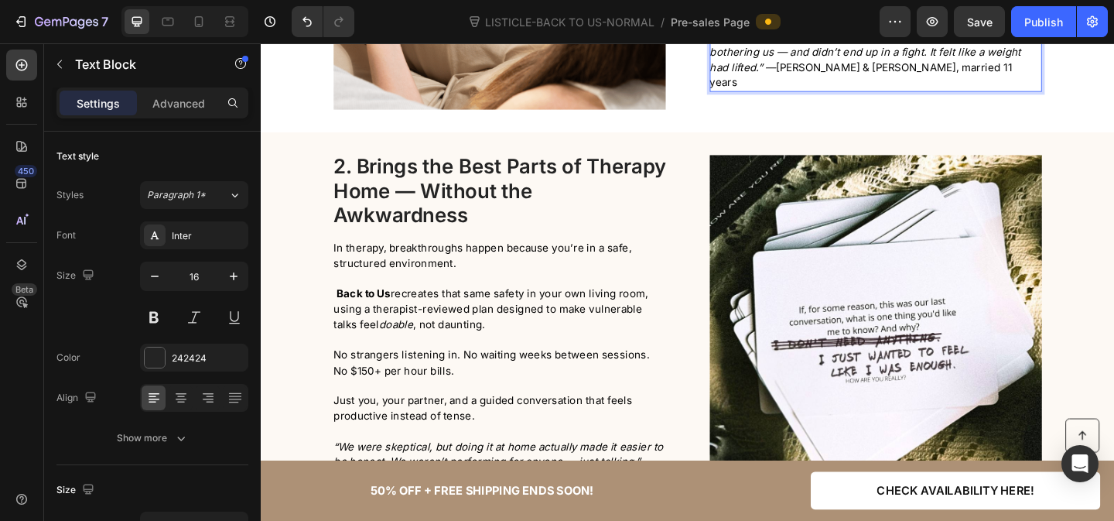
scroll to position [1040, 0]
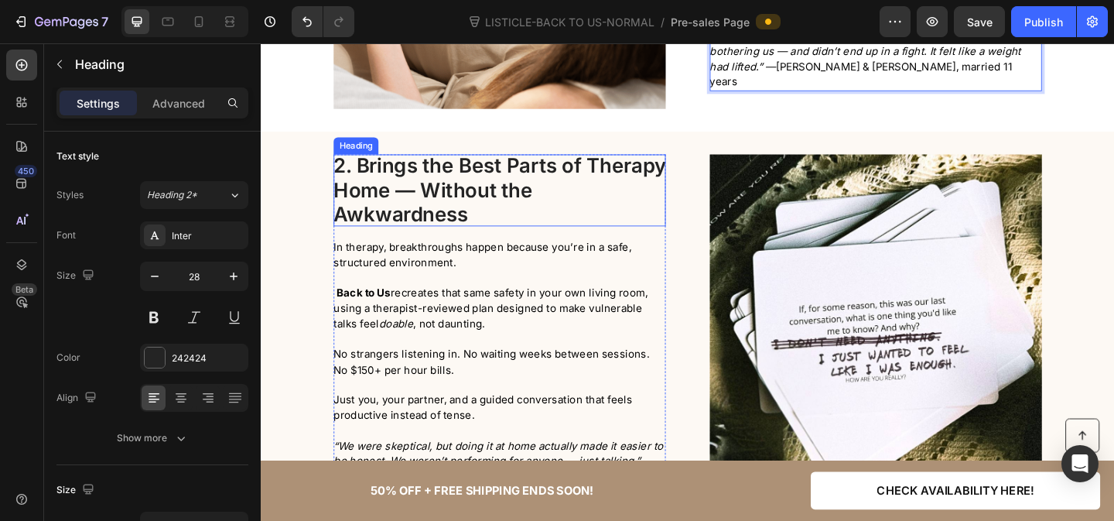
click at [438, 199] on h2 "2. Brings the Best Parts of Therapy Home — Without the Awkwardness" at bounding box center [520, 203] width 361 height 78
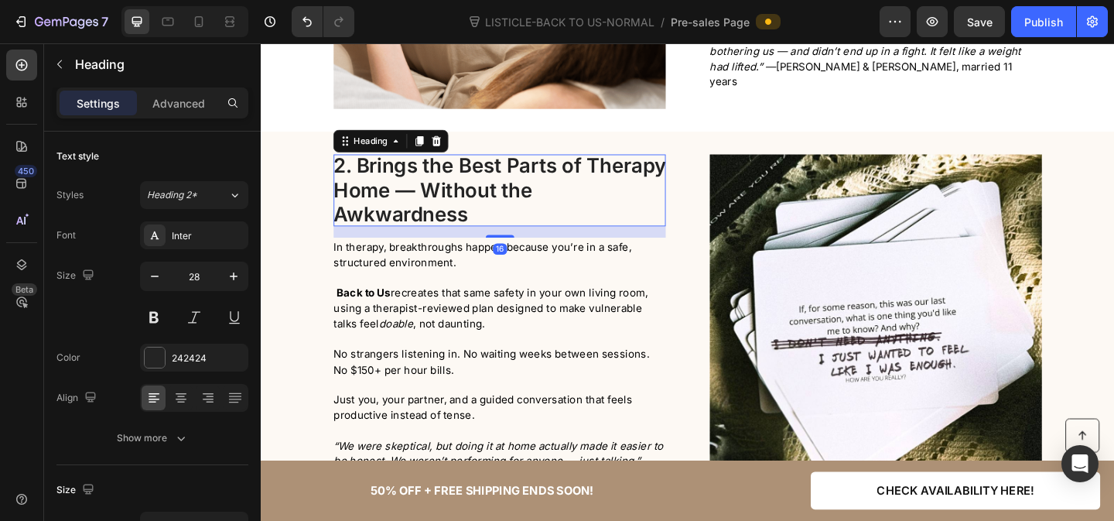
click at [438, 199] on h2 "2. Brings the Best Parts of Therapy Home — Without the Awkwardness" at bounding box center [520, 203] width 361 height 78
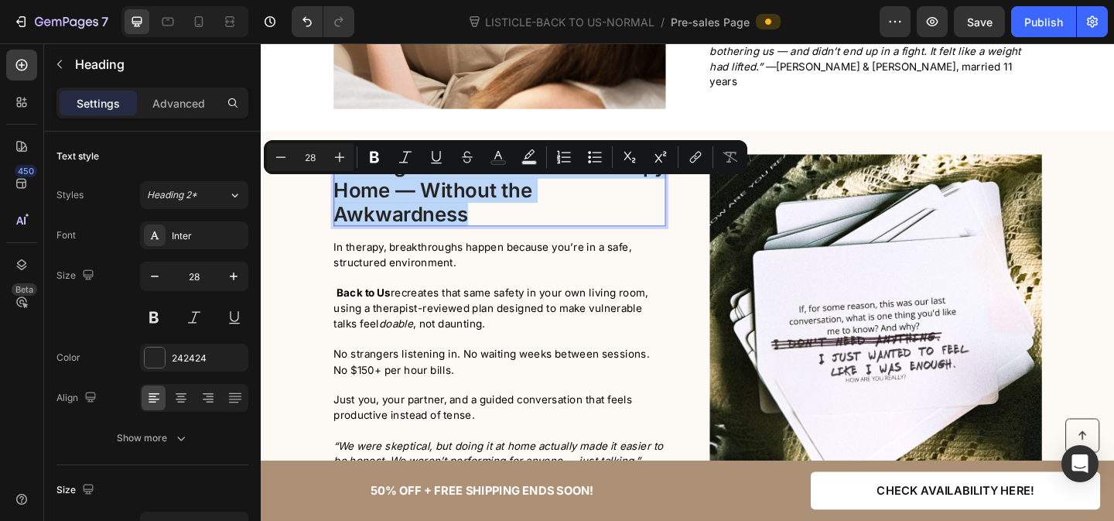
click at [438, 199] on p "2. Brings the Best Parts of Therapy Home — Without the Awkwardness" at bounding box center [520, 203] width 361 height 78
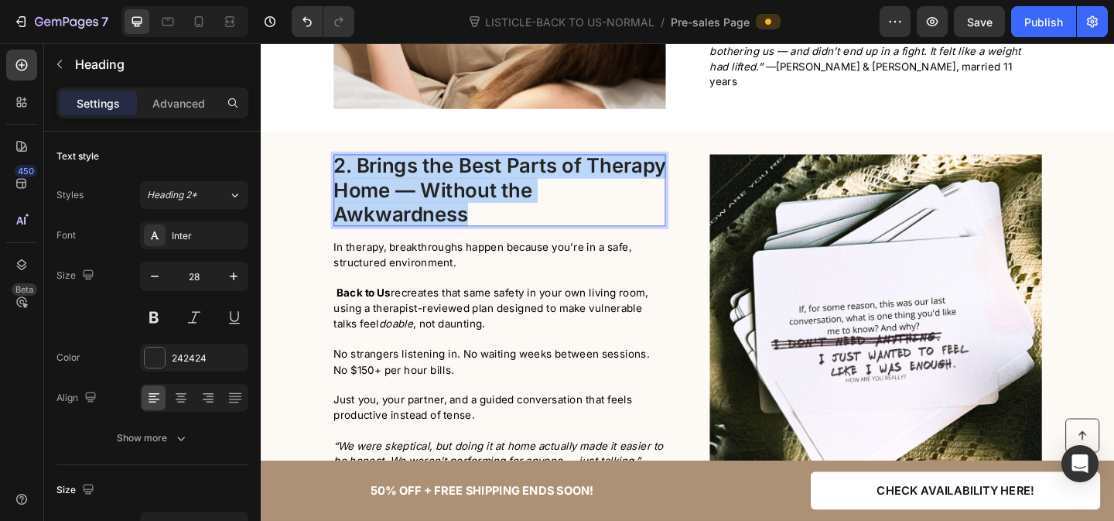
click at [466, 204] on p "2. Brings the Best Parts of Therapy Home — Without the Awkwardness" at bounding box center [520, 203] width 361 height 78
drag, startPoint x: 364, startPoint y: 171, endPoint x: 504, endPoint y: 244, distance: 157.8
click at [504, 244] on div "2. Brings the Best Parts of Therapy Home — Without the Awkwardness Heading 16 I…" at bounding box center [520, 344] width 361 height 361
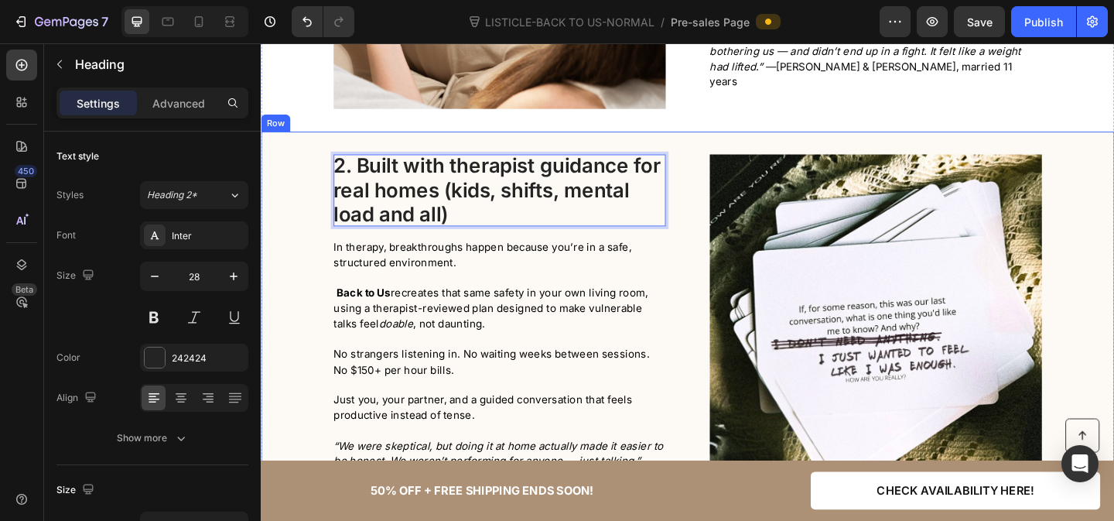
click at [308, 286] on div "2. Built with therapist guidance for real homes (kids, shifts, mental load and …" at bounding box center [725, 344] width 928 height 361
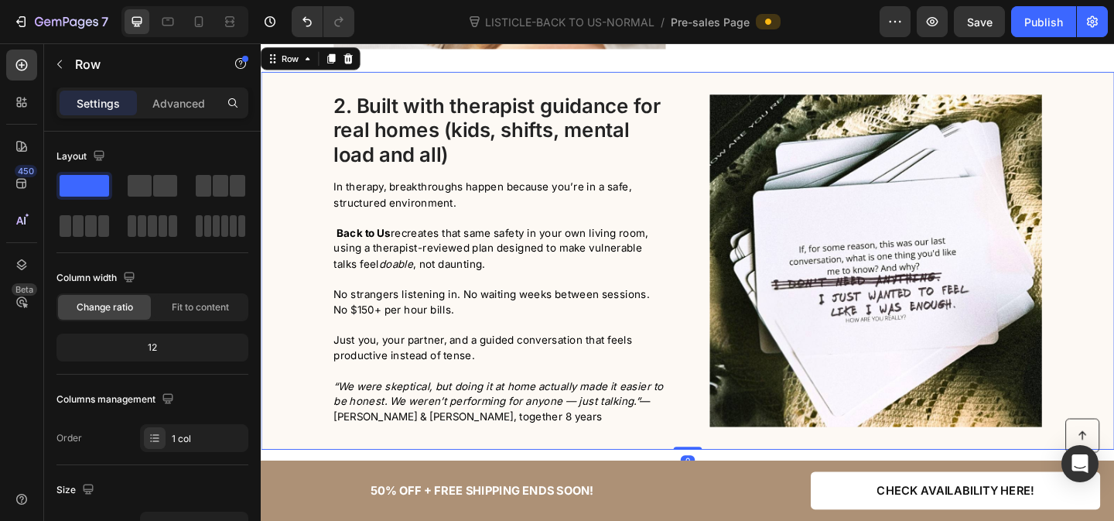
scroll to position [1110, 0]
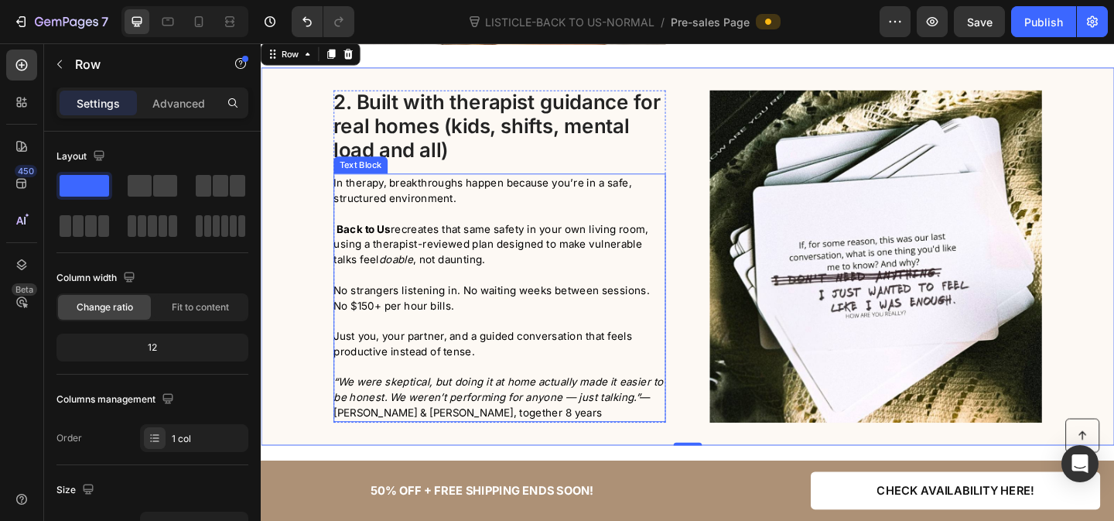
click at [354, 245] on strong "Back to Us" at bounding box center [372, 245] width 59 height 14
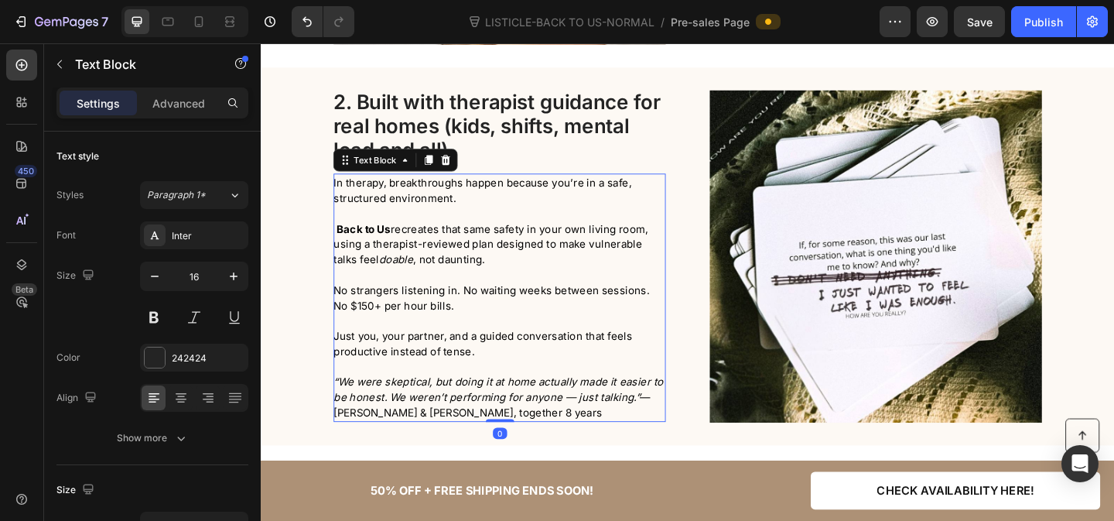
click at [354, 245] on strong "Back to Us" at bounding box center [372, 245] width 59 height 14
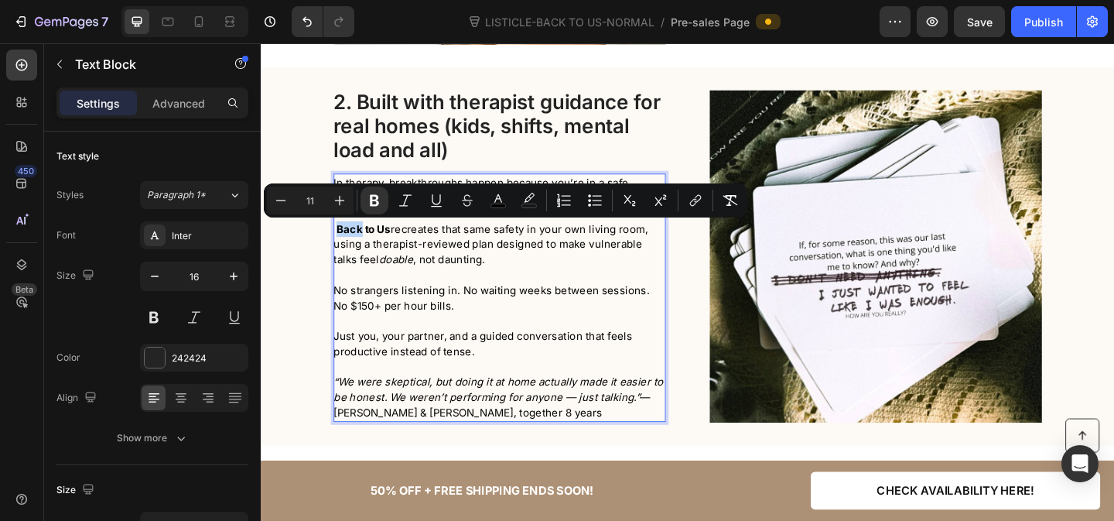
click at [346, 244] on strong "Back to Us" at bounding box center [372, 245] width 59 height 14
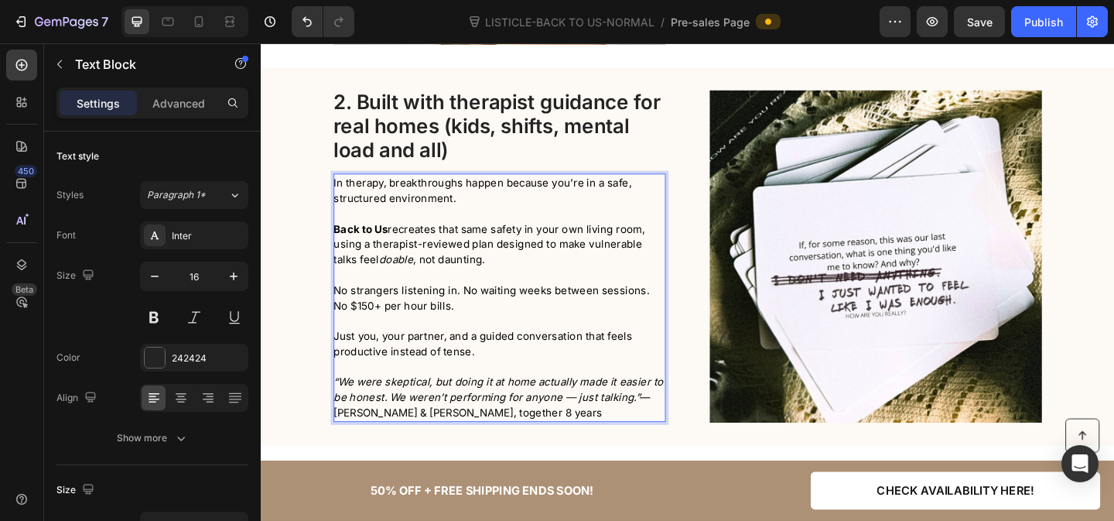
click at [440, 208] on span "In therapy, breakthroughs happen because you’re in a safe, structured environme…" at bounding box center [502, 203] width 324 height 31
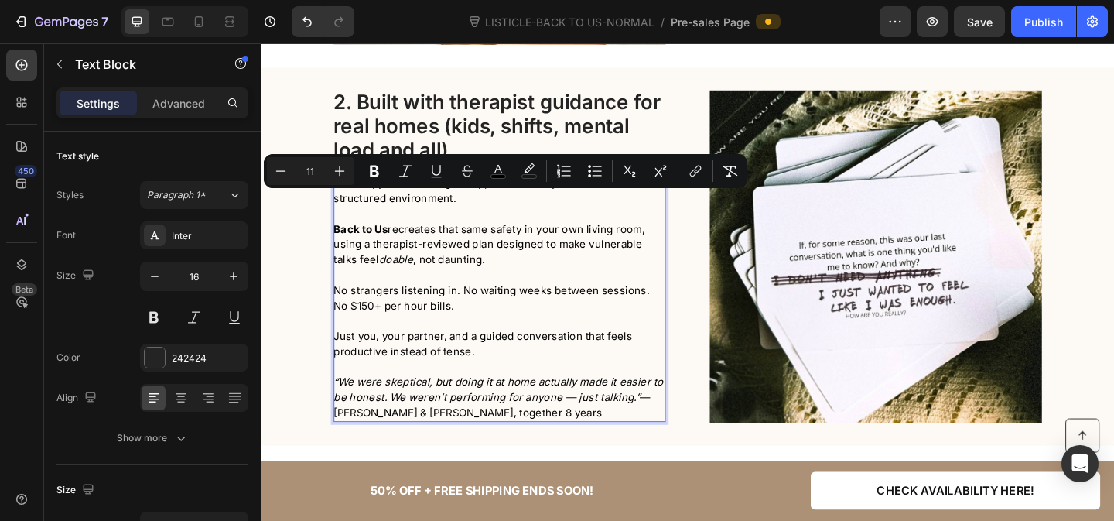
click at [470, 215] on p "In therapy, breakthroughs happen because you’re in a safe, structured environme…" at bounding box center [520, 203] width 360 height 34
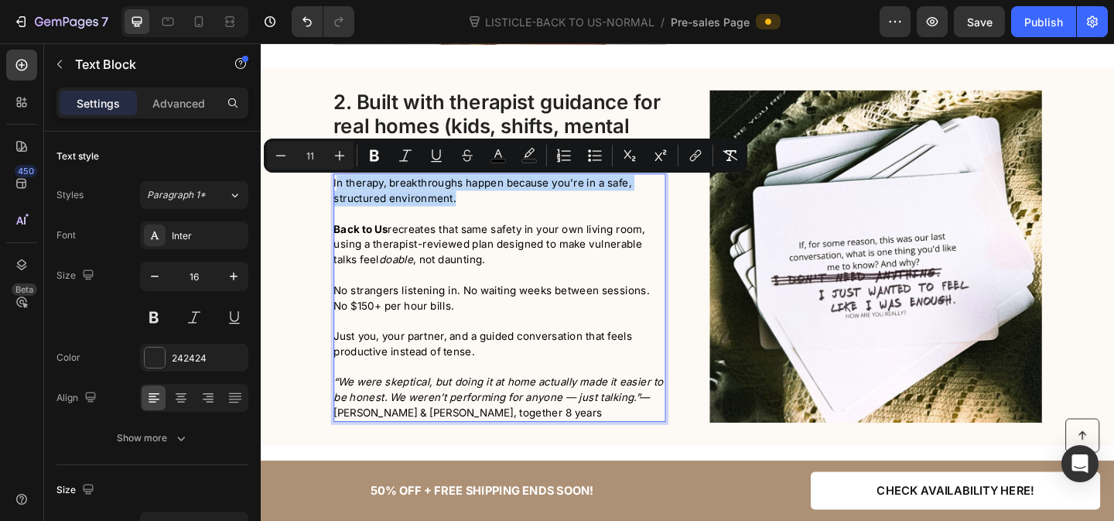
drag, startPoint x: 479, startPoint y: 215, endPoint x: 342, endPoint y: 198, distance: 138.0
click at [342, 198] on p "In therapy, breakthroughs happen because you’re in a safe, structured environme…" at bounding box center [520, 203] width 360 height 34
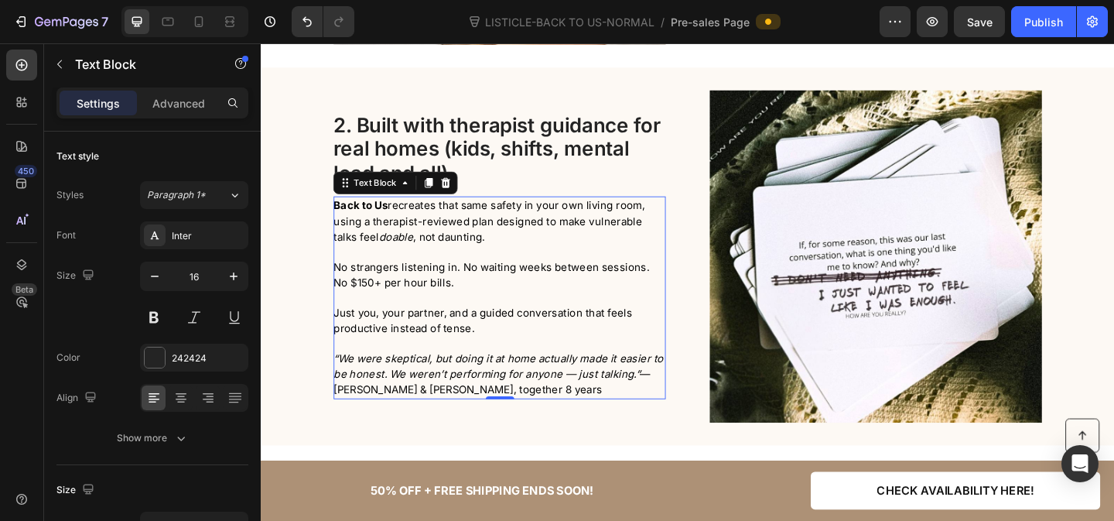
click at [345, 217] on strong "Back to Us" at bounding box center [369, 220] width 59 height 14
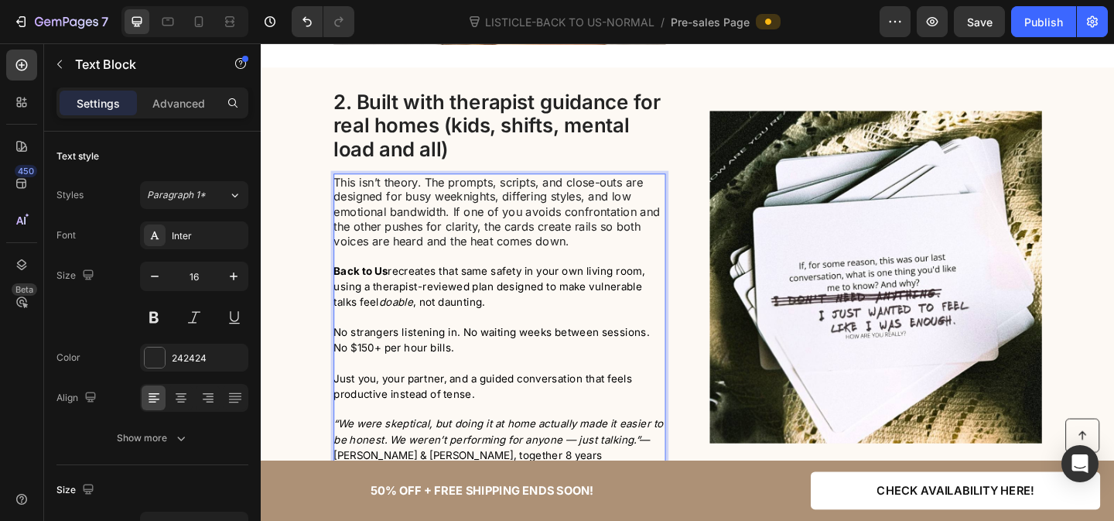
click at [443, 320] on span "Back to Us recreates that same safety in your own living room, using a therapis…" at bounding box center [509, 308] width 339 height 48
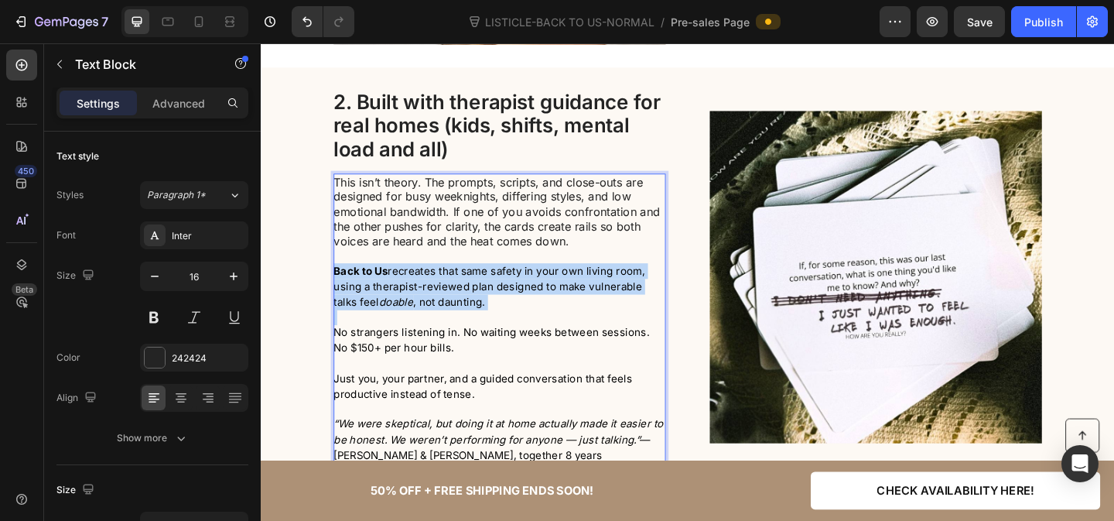
click at [443, 320] on span "Back to Us recreates that same safety in your own living room, using a therapis…" at bounding box center [509, 308] width 339 height 48
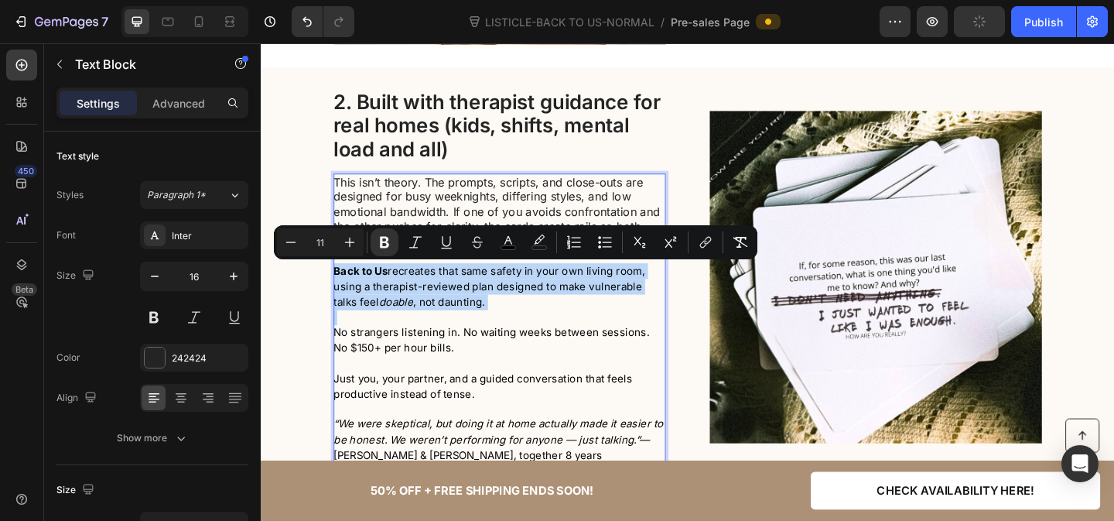
type input "16"
click at [501, 220] on p "This isn’t theory. The prompts, scripts, and close-outs are designed for busy w…" at bounding box center [520, 259] width 360 height 147
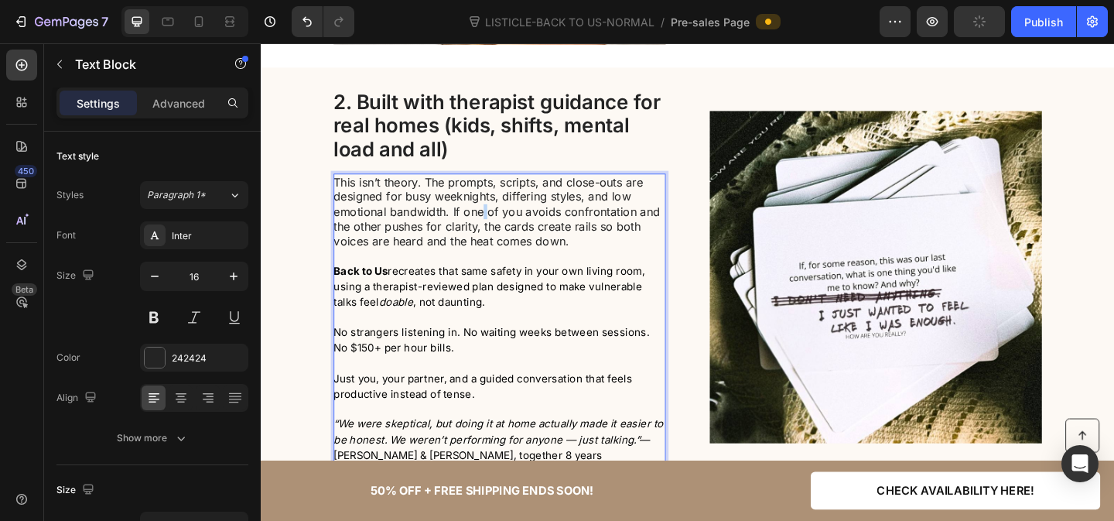
click at [501, 220] on p "This isn’t theory. The prompts, scripts, and close-outs are designed for busy w…" at bounding box center [520, 259] width 360 height 147
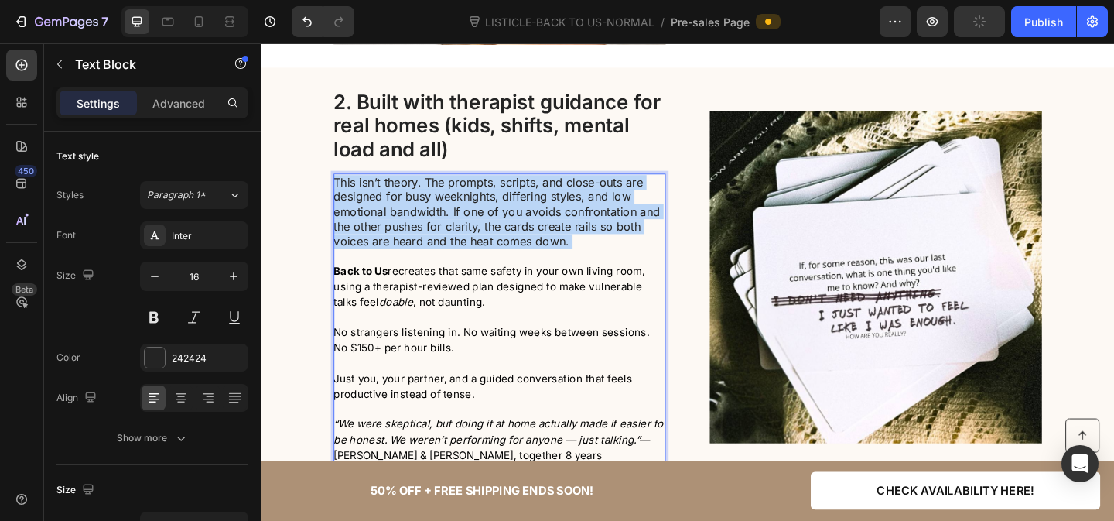
click at [501, 220] on p "This isn’t theory. The prompts, scripts, and close-outs are designed for busy w…" at bounding box center [520, 259] width 360 height 147
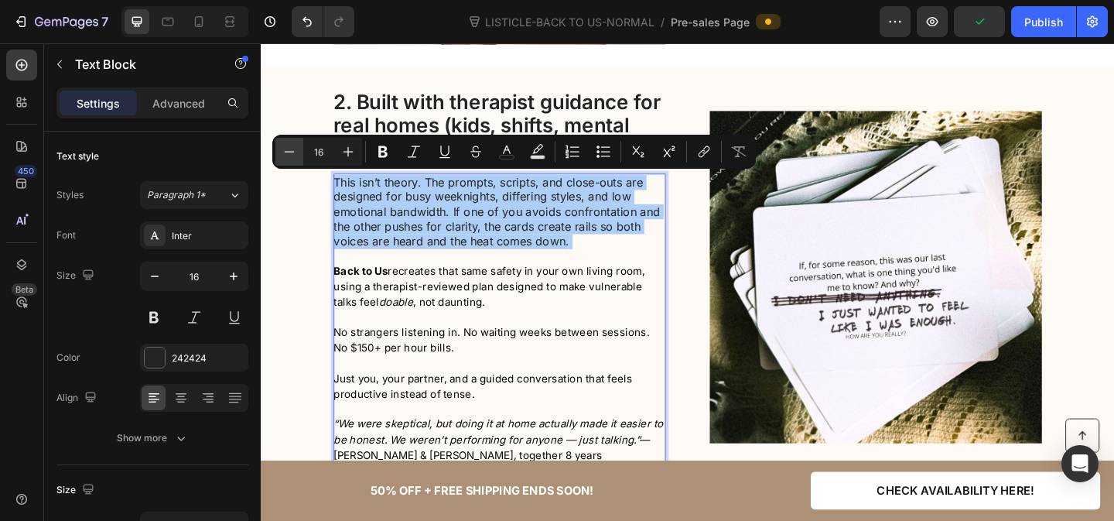
click at [284, 148] on icon "Editor contextual toolbar" at bounding box center [289, 151] width 15 height 15
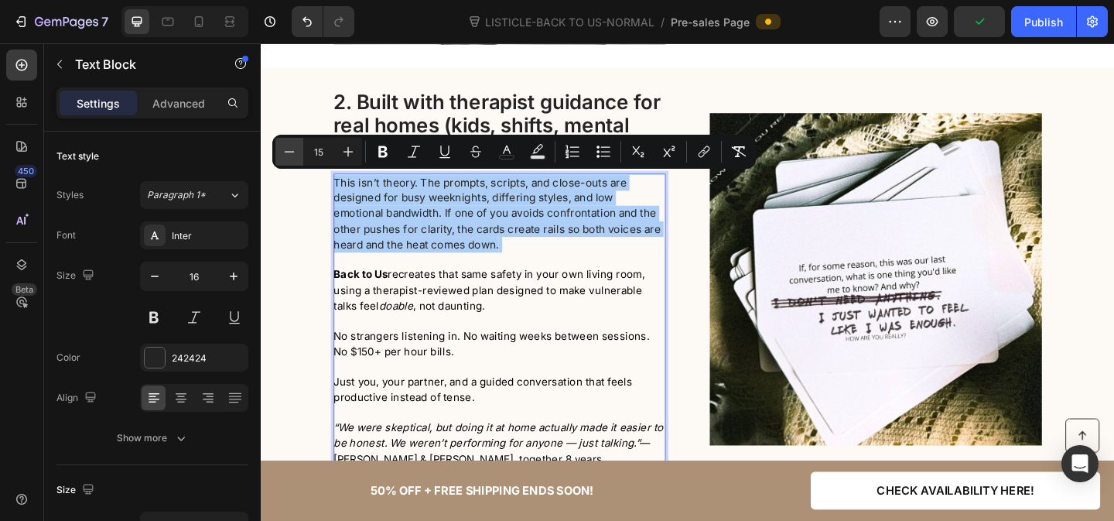
click at [284, 148] on icon "Editor contextual toolbar" at bounding box center [289, 151] width 15 height 15
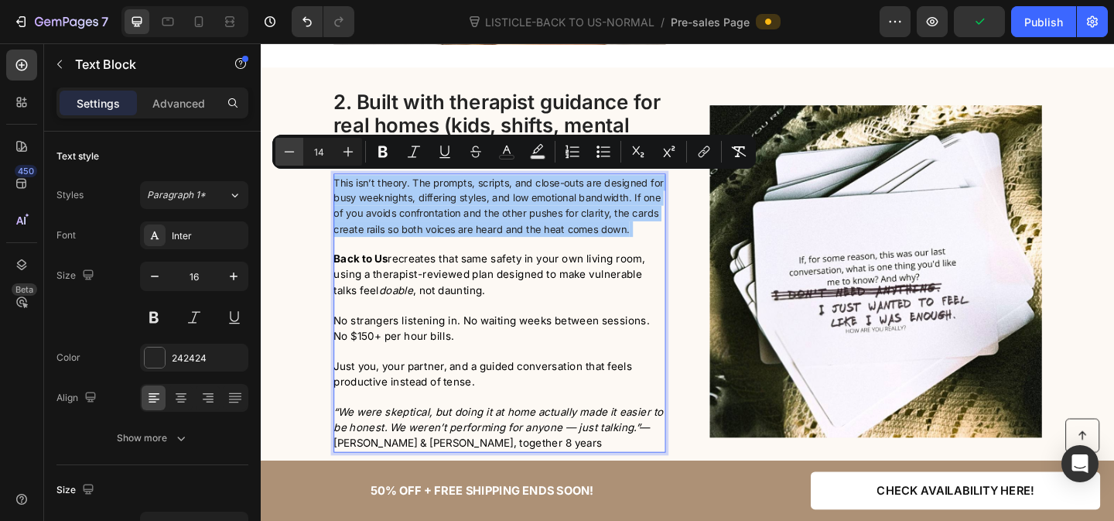
click at [284, 148] on icon "Editor contextual toolbar" at bounding box center [289, 151] width 15 height 15
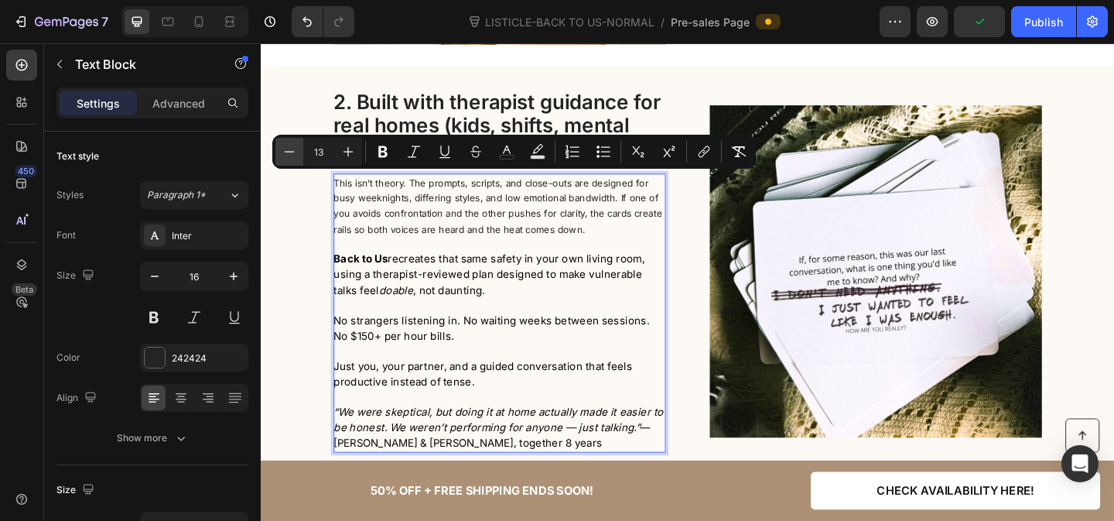
click at [284, 148] on icon "Editor contextual toolbar" at bounding box center [289, 151] width 15 height 15
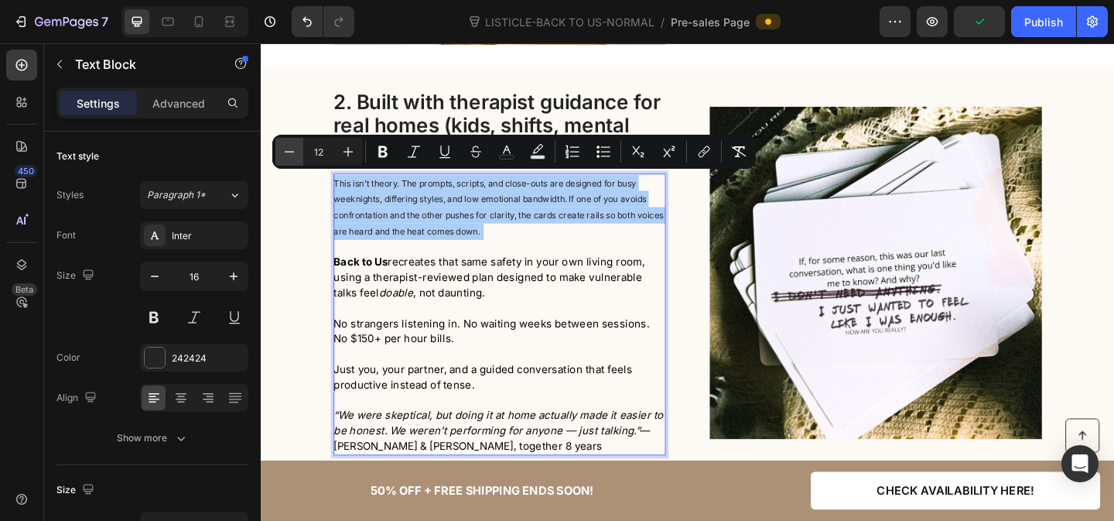
click at [284, 148] on icon "Editor contextual toolbar" at bounding box center [289, 151] width 15 height 15
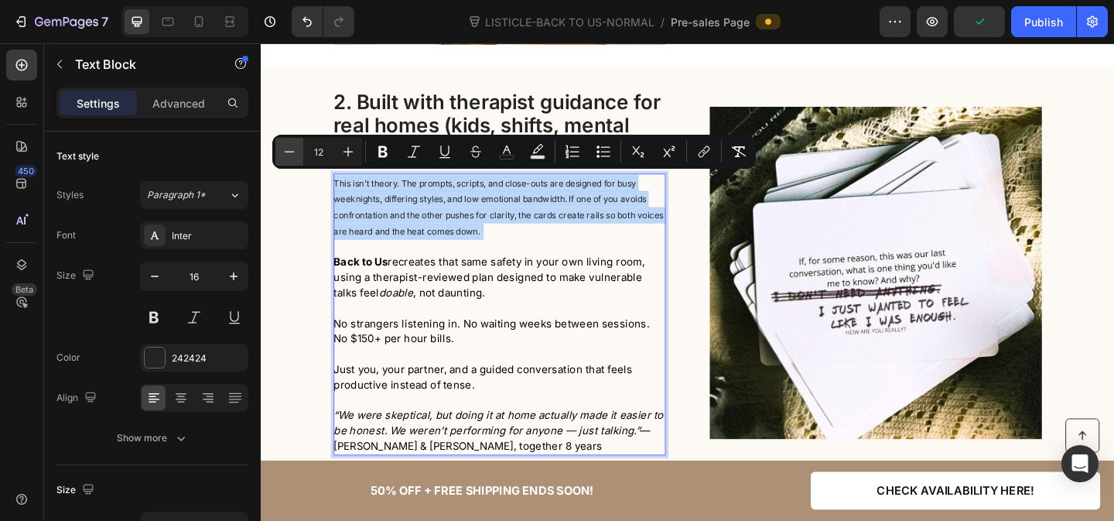
type input "11"
click at [320, 229] on div "2. Built with therapist guidance for real homes (kids, shifts, mental load and …" at bounding box center [725, 292] width 928 height 397
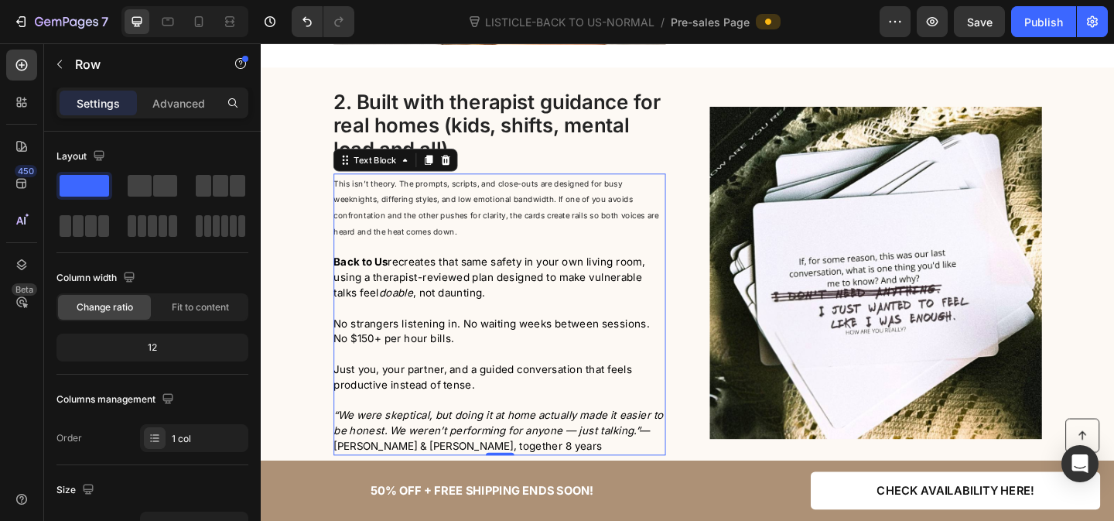
click at [390, 207] on span "This isn’t theory. The prompts, scripts, and close-outs are designed for busy w…" at bounding box center [517, 221] width 354 height 63
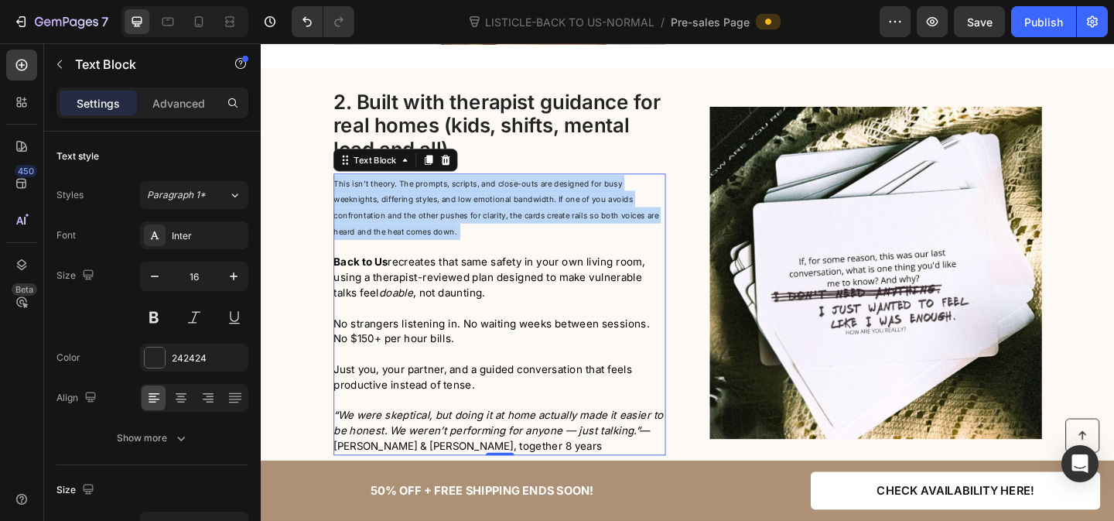
click at [390, 207] on span "This isn’t theory. The prompts, scripts, and close-outs are designed for busy w…" at bounding box center [517, 221] width 354 height 63
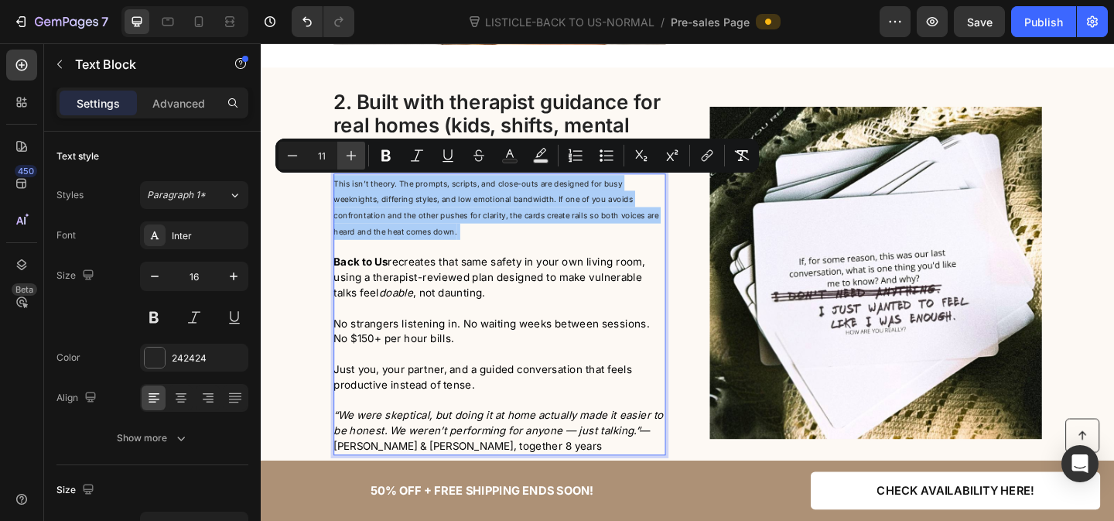
click at [353, 159] on icon "Editor contextual toolbar" at bounding box center [351, 155] width 15 height 15
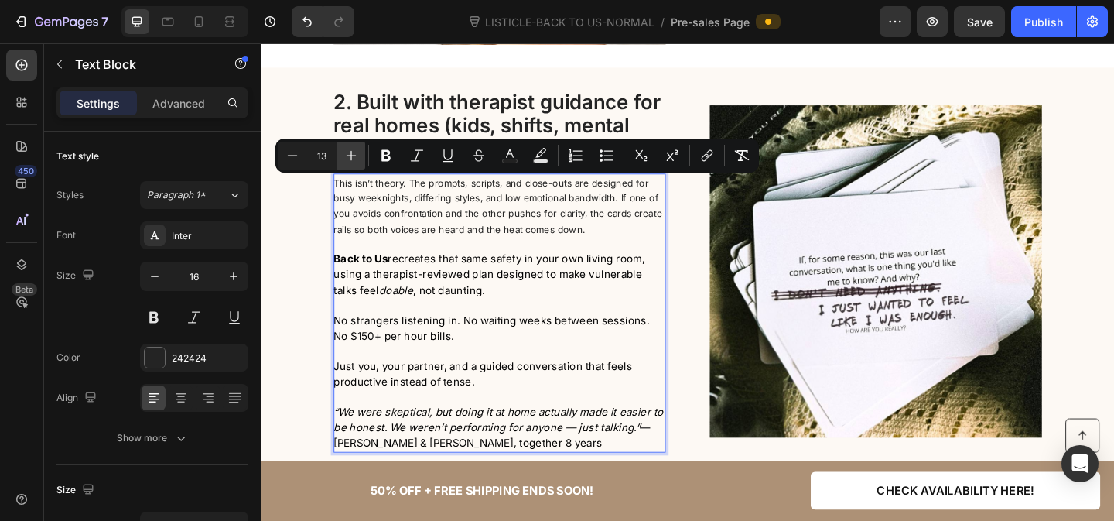
click at [353, 159] on icon "Editor contextual toolbar" at bounding box center [351, 155] width 15 height 15
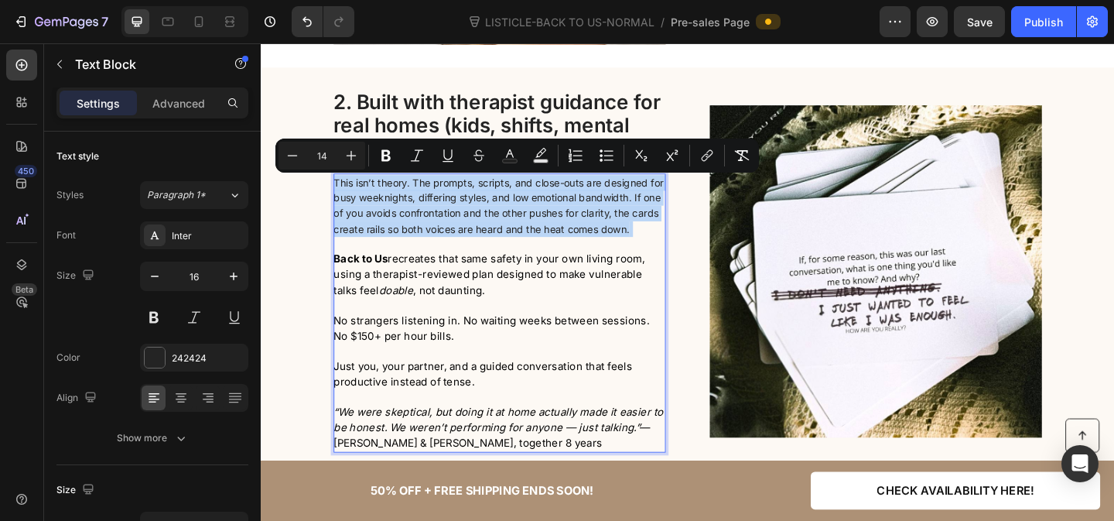
type input "16"
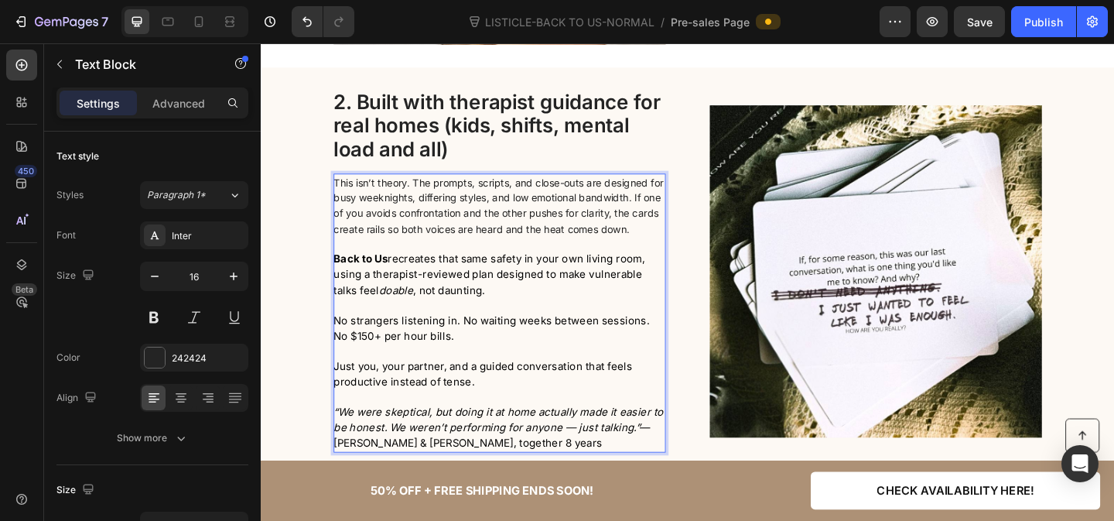
click at [412, 320] on p "Rich Text Editor. Editing area: main" at bounding box center [520, 328] width 360 height 16
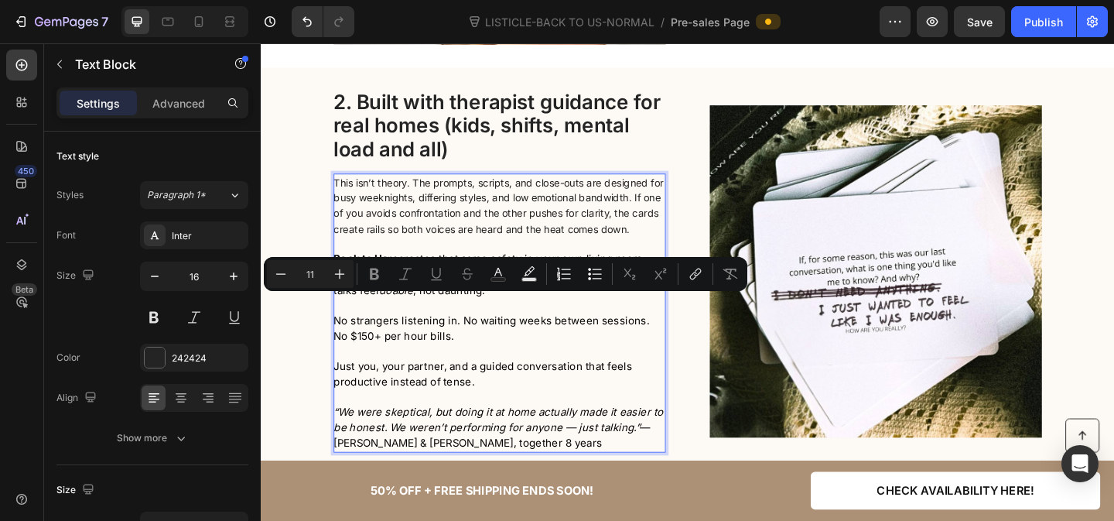
click at [408, 338] on span "No strangers listening in. No waiting weeks between sessions. No $150+ per hour…" at bounding box center [512, 353] width 344 height 31
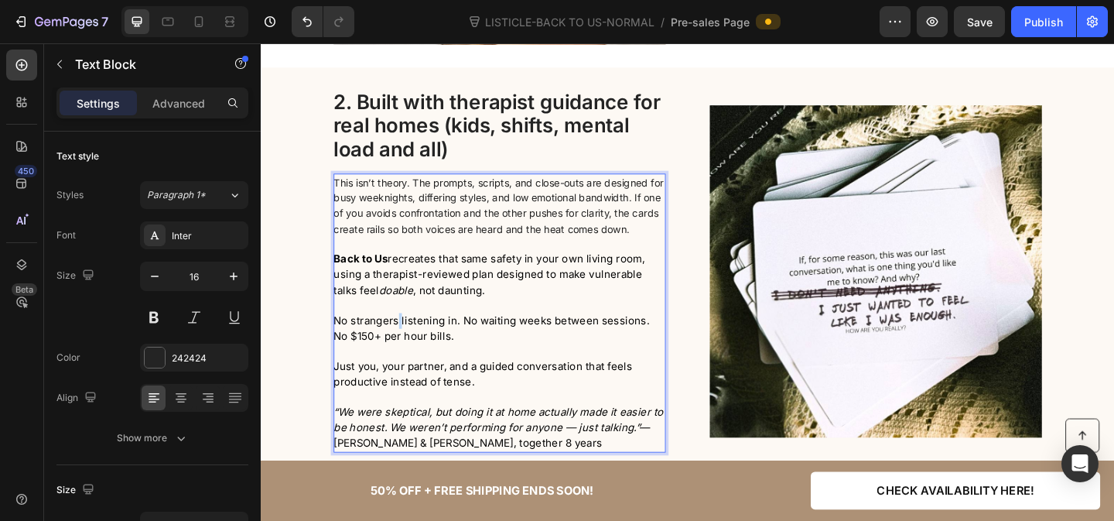
click at [408, 338] on span "No strangers listening in. No waiting weeks between sessions. No $150+ per hour…" at bounding box center [512, 353] width 344 height 31
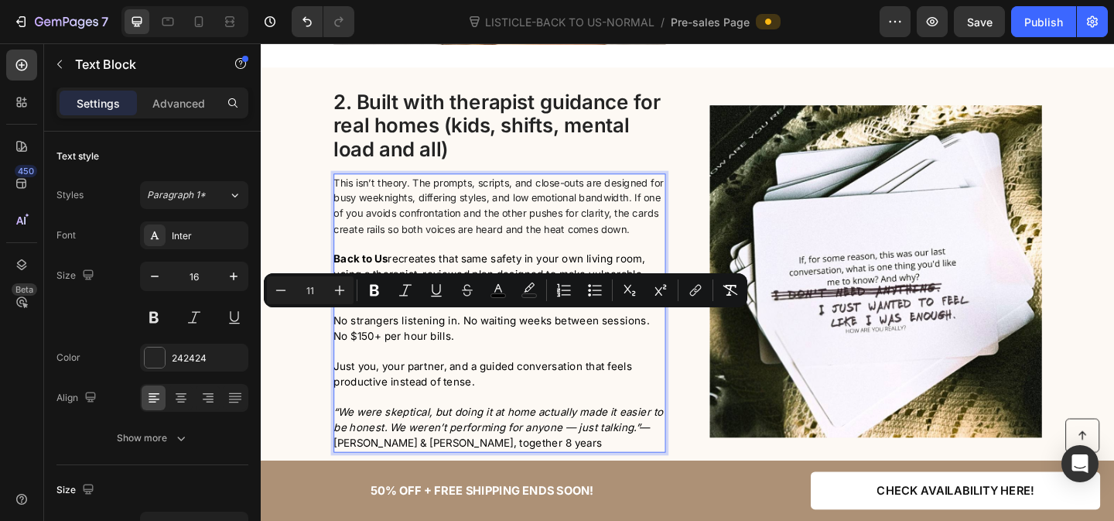
click at [406, 353] on span "No strangers listening in. No waiting weeks between sessions. No $150+ per hour…" at bounding box center [512, 353] width 344 height 31
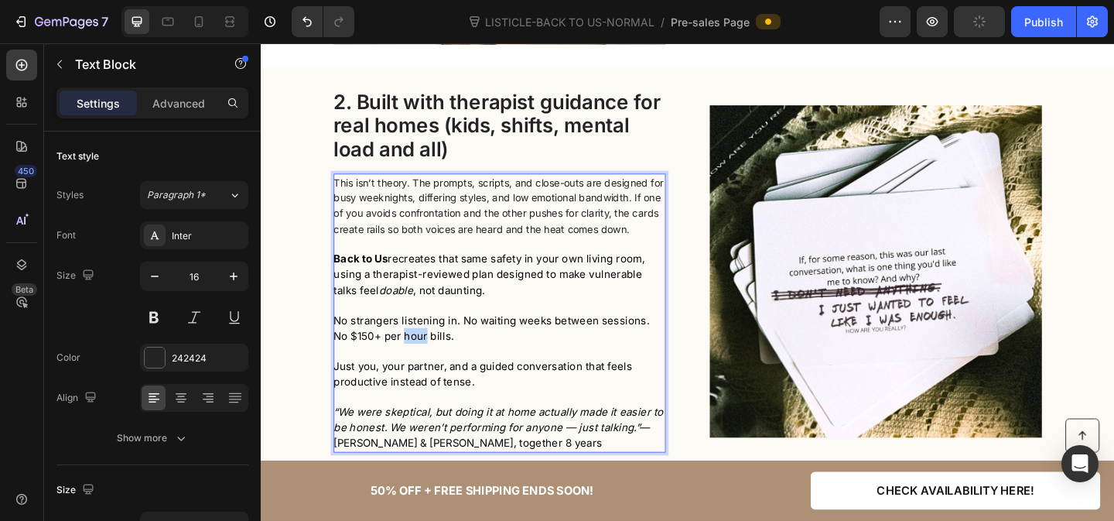
click at [406, 353] on span "No strangers listening in. No waiting weeks between sessions. No $150+ per hour…" at bounding box center [512, 353] width 344 height 31
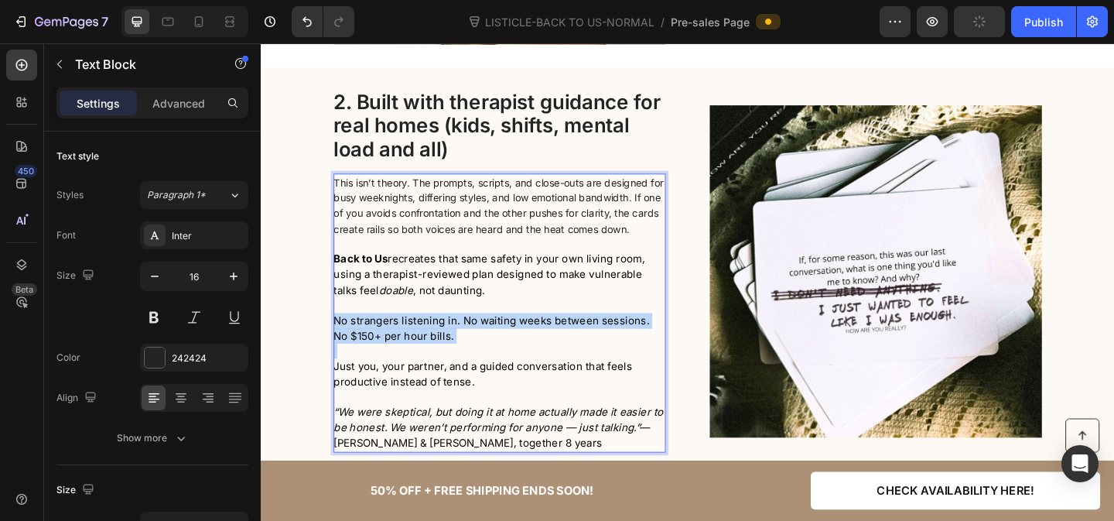
click at [406, 353] on span "No strangers listening in. No waiting weeks between sessions. No $150+ per hour…" at bounding box center [512, 353] width 344 height 31
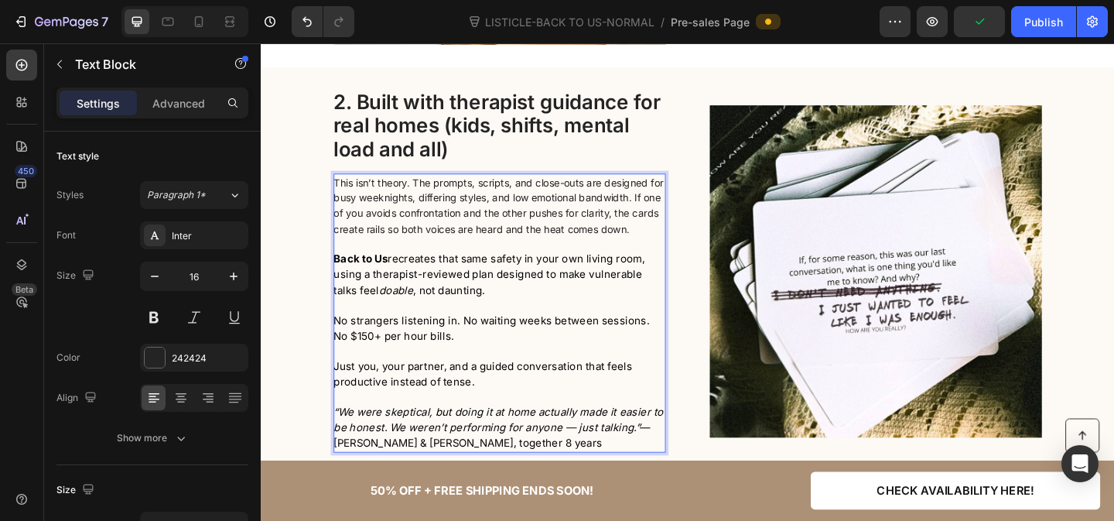
click at [435, 224] on span "This isn’t theory. The prompts, scripts, and close-outs are designed for busy w…" at bounding box center [519, 219] width 359 height 63
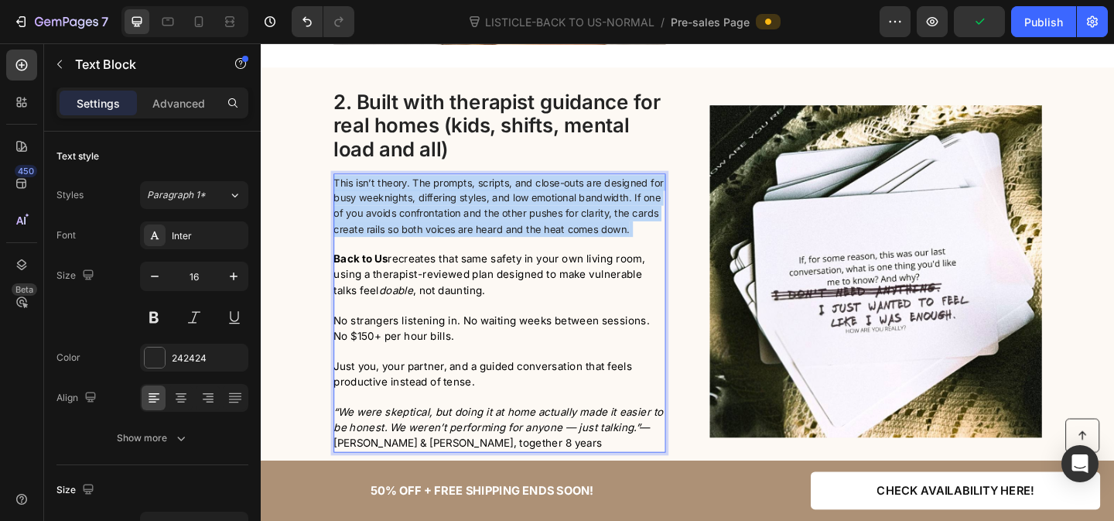
click at [435, 224] on span "This isn’t theory. The prompts, scripts, and close-outs are designed for busy w…" at bounding box center [519, 219] width 359 height 63
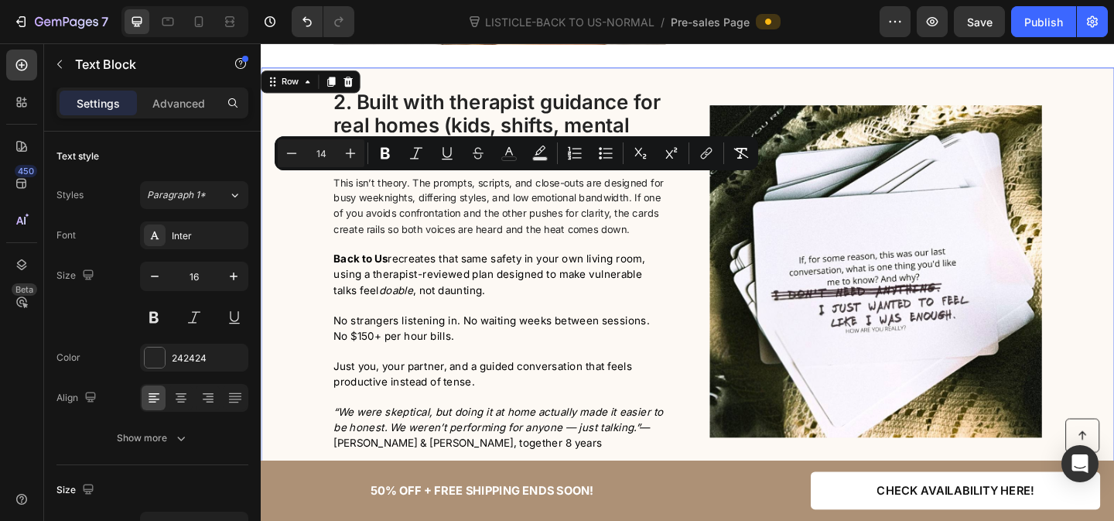
click at [309, 275] on div "2. Built with therapist guidance for real homes (kids, shifts, mental load and …" at bounding box center [725, 291] width 928 height 394
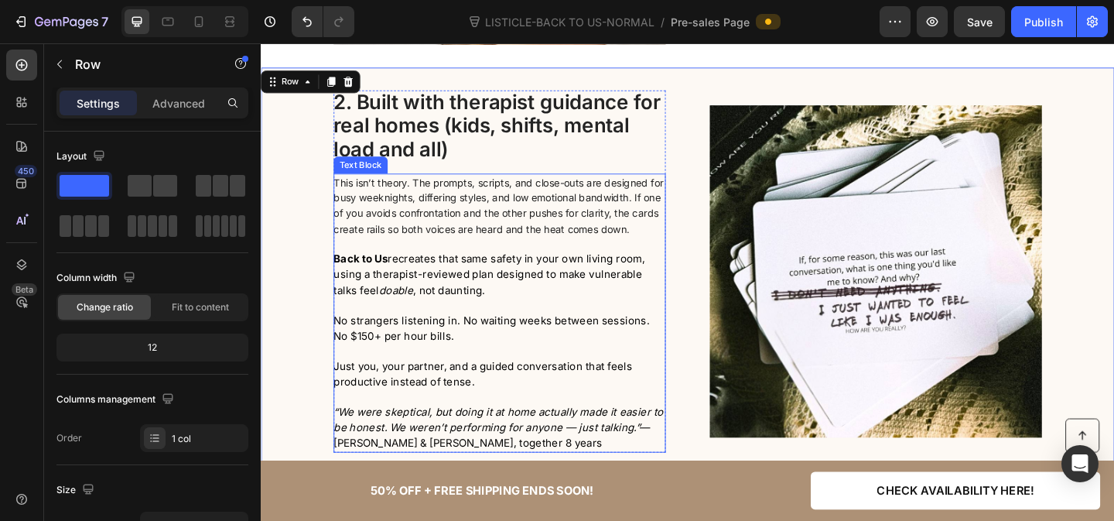
click at [385, 247] on span "This isn’t theory. The prompts, scripts, and close-outs are designed for busy w…" at bounding box center [519, 219] width 359 height 63
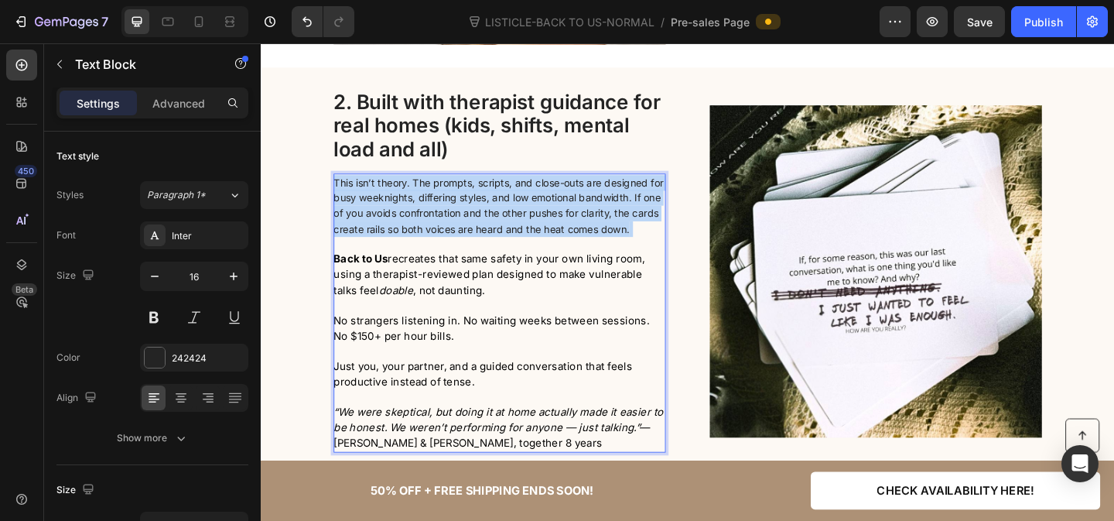
click at [385, 247] on span "This isn’t theory. The prompts, scripts, and close-outs are designed for busy w…" at bounding box center [519, 219] width 359 height 63
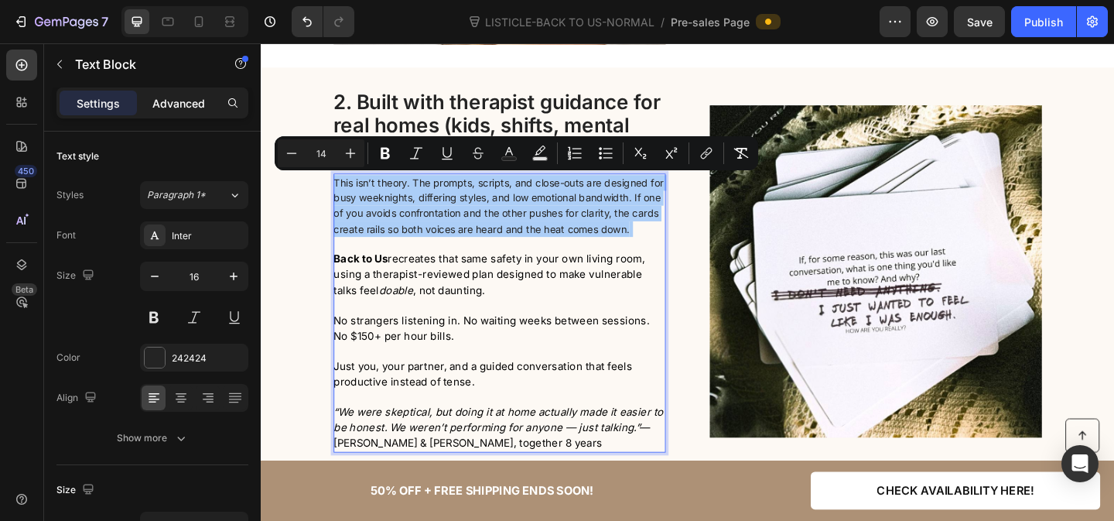
click at [170, 103] on p "Advanced" at bounding box center [178, 103] width 53 height 16
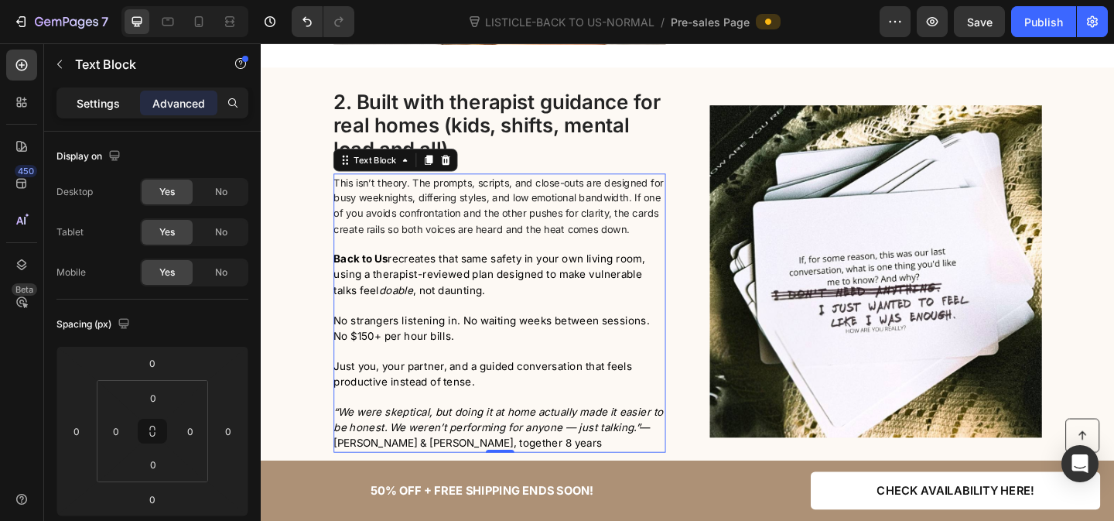
click at [94, 102] on p "Settings" at bounding box center [98, 103] width 43 height 16
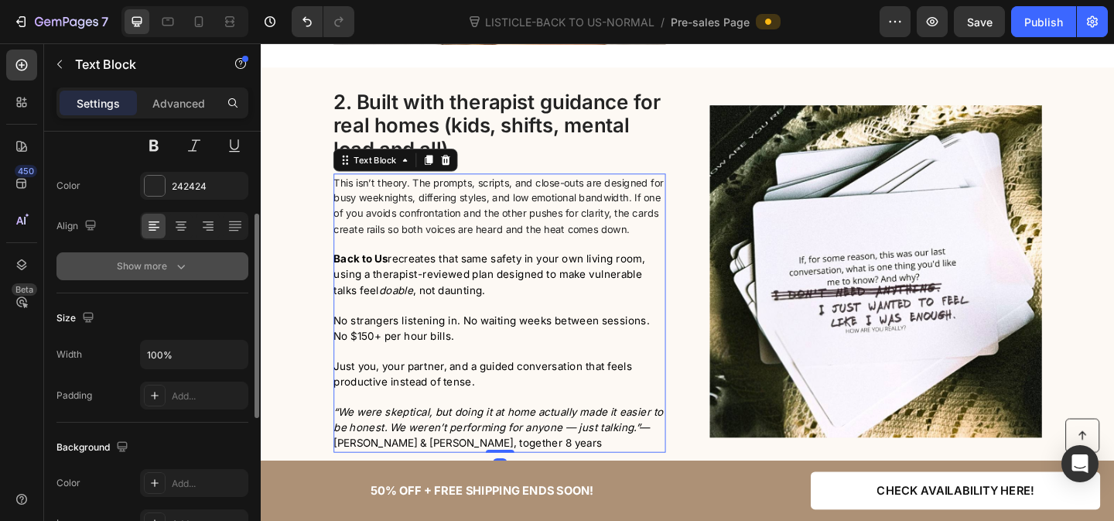
scroll to position [173, 0]
click at [176, 264] on icon "button" at bounding box center [180, 265] width 15 height 15
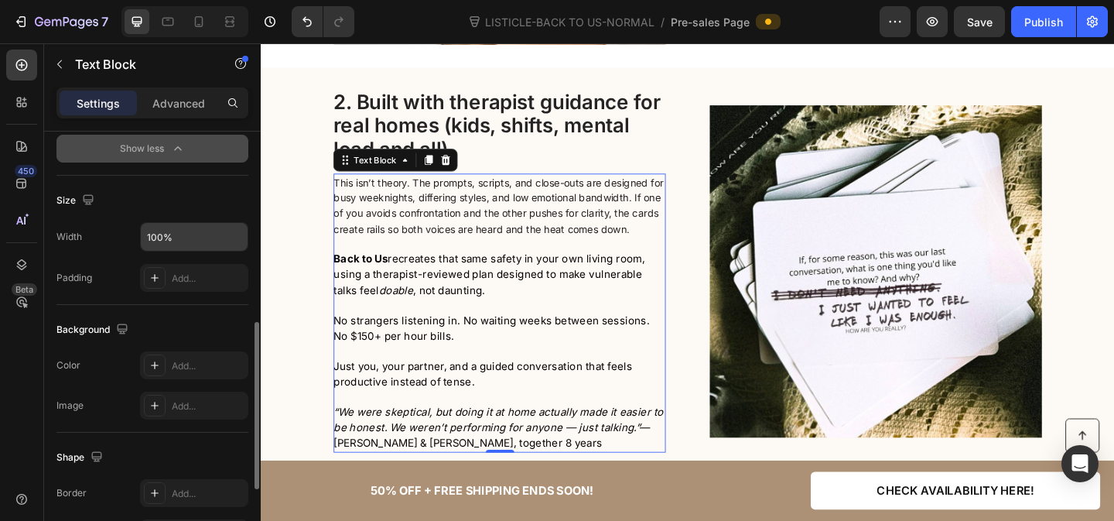
scroll to position [0, 0]
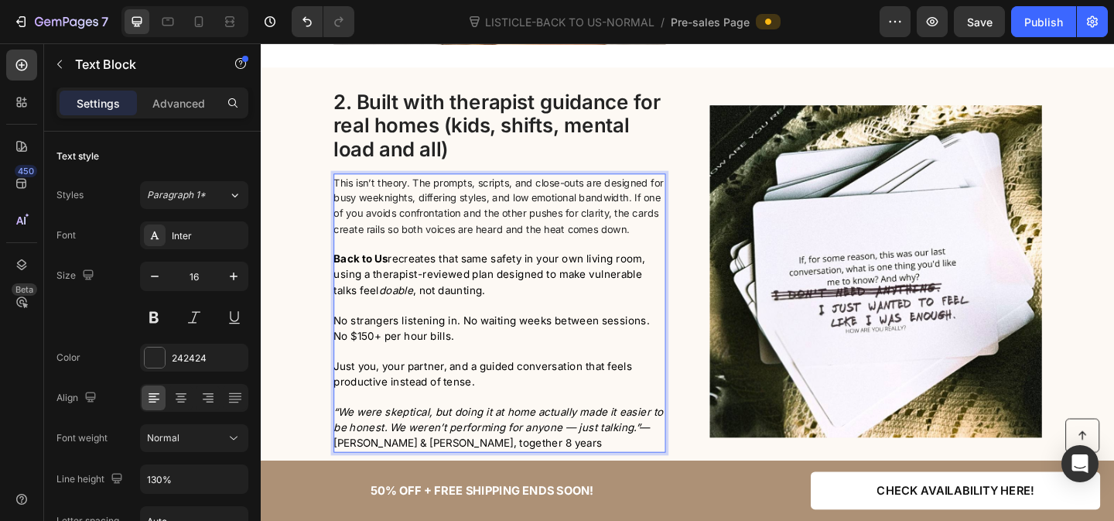
click at [374, 229] on span "This isn’t theory. The prompts, scripts, and close-outs are designed for busy w…" at bounding box center [519, 219] width 359 height 63
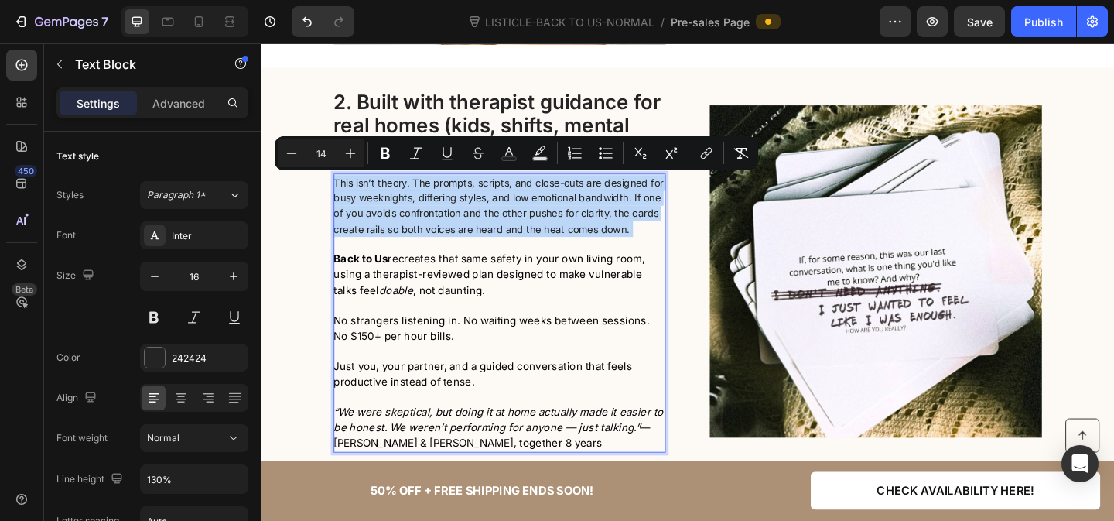
type input "11"
click at [402, 290] on span "Back to Us recreates that same safety in your own living room, using a therapis…" at bounding box center [509, 295] width 339 height 48
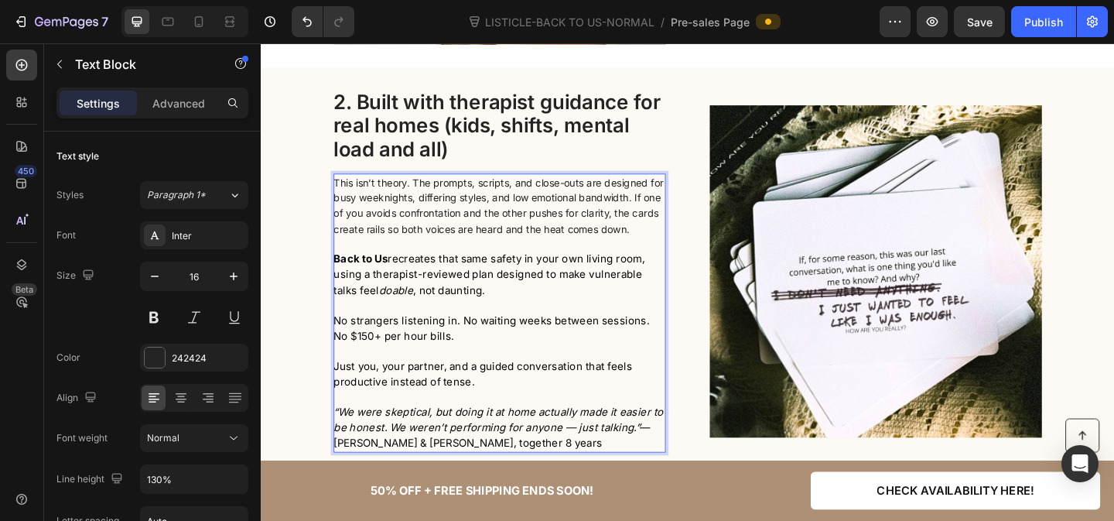
click at [402, 290] on span "Back to Us recreates that same safety in your own living room, using a therapis…" at bounding box center [509, 295] width 339 height 48
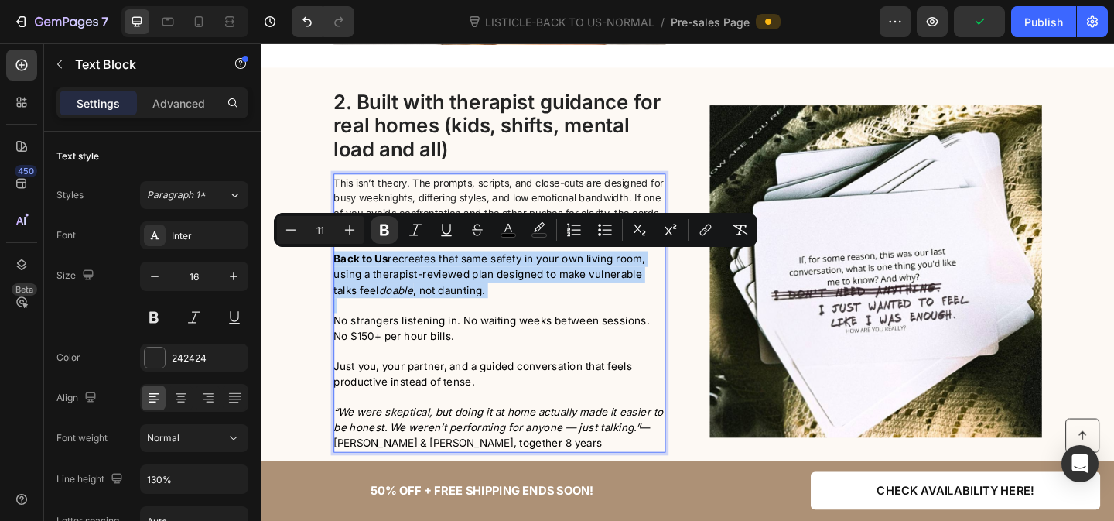
click at [428, 272] on span "Back to Us recreates that same safety in your own living room, using a therapis…" at bounding box center [509, 295] width 339 height 48
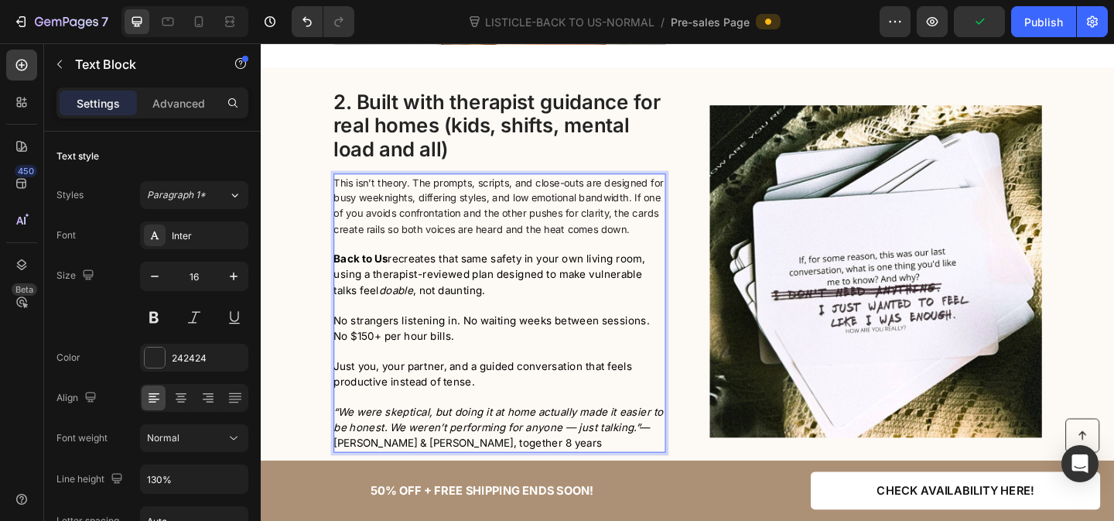
click at [428, 272] on span "Back to Us recreates that same safety in your own living room, using a therapis…" at bounding box center [509, 295] width 339 height 48
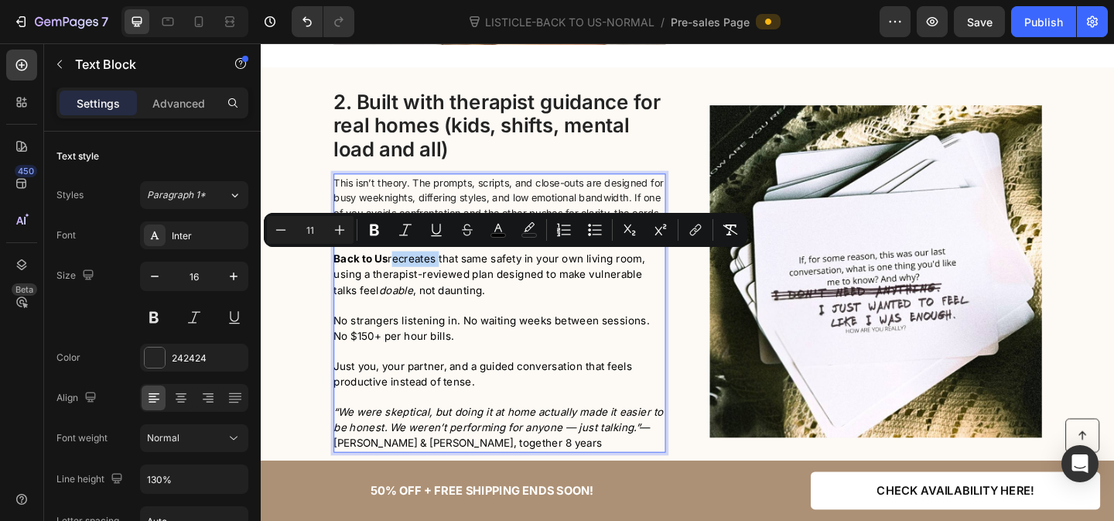
click at [426, 198] on span "This isn’t theory. The prompts, scripts, and close-outs are designed for busy w…" at bounding box center [519, 219] width 359 height 63
type input "14"
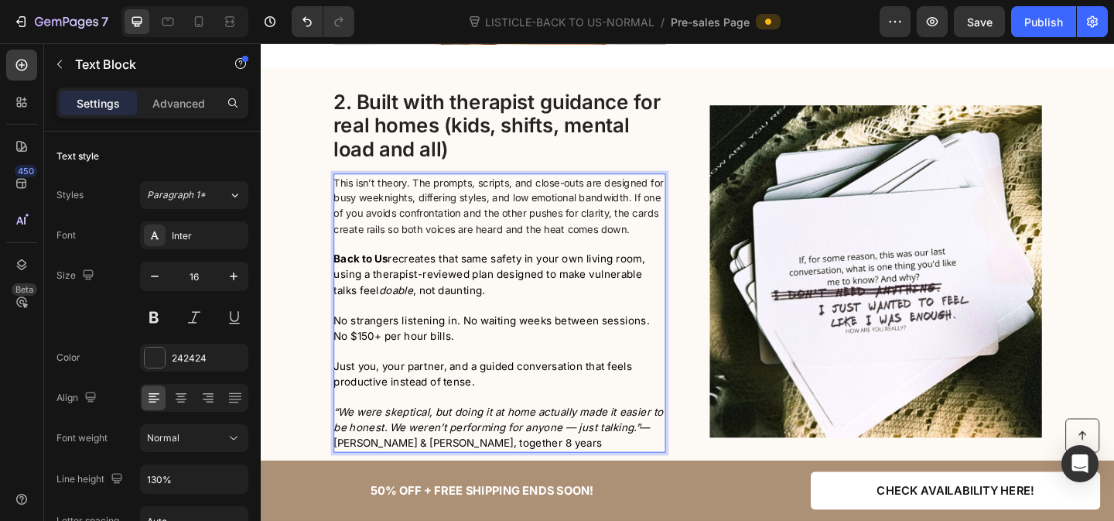
click at [426, 198] on span "This isn’t theory. The prompts, scripts, and close-outs are designed for busy w…" at bounding box center [519, 219] width 359 height 63
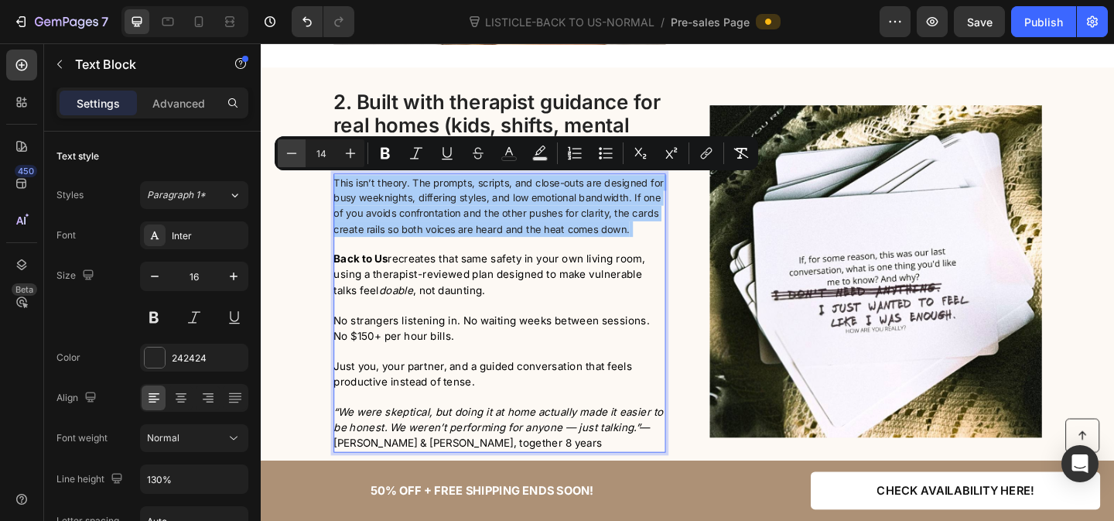
click at [301, 158] on button "Minus" at bounding box center [292, 153] width 28 height 28
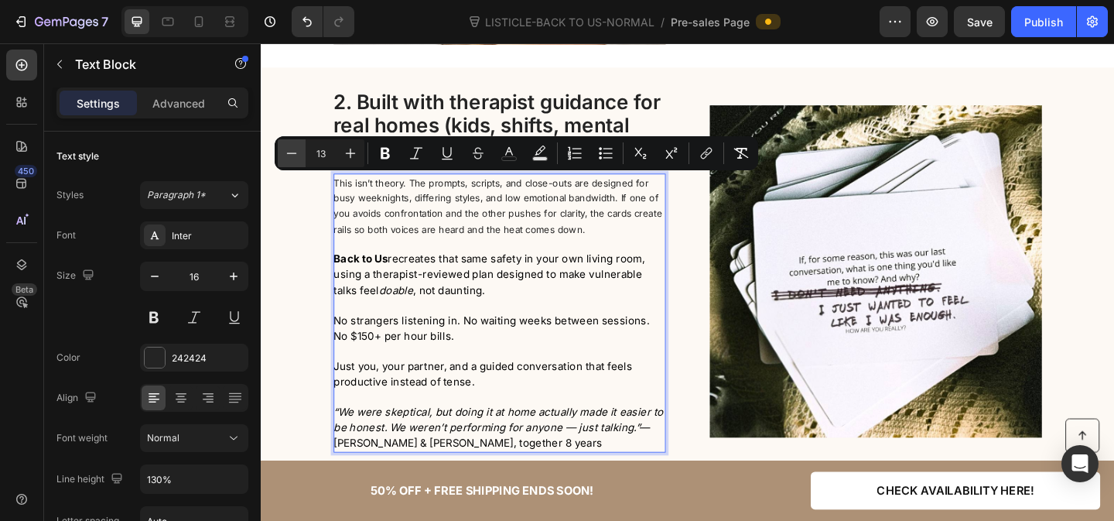
click at [301, 158] on button "Minus" at bounding box center [292, 153] width 28 height 28
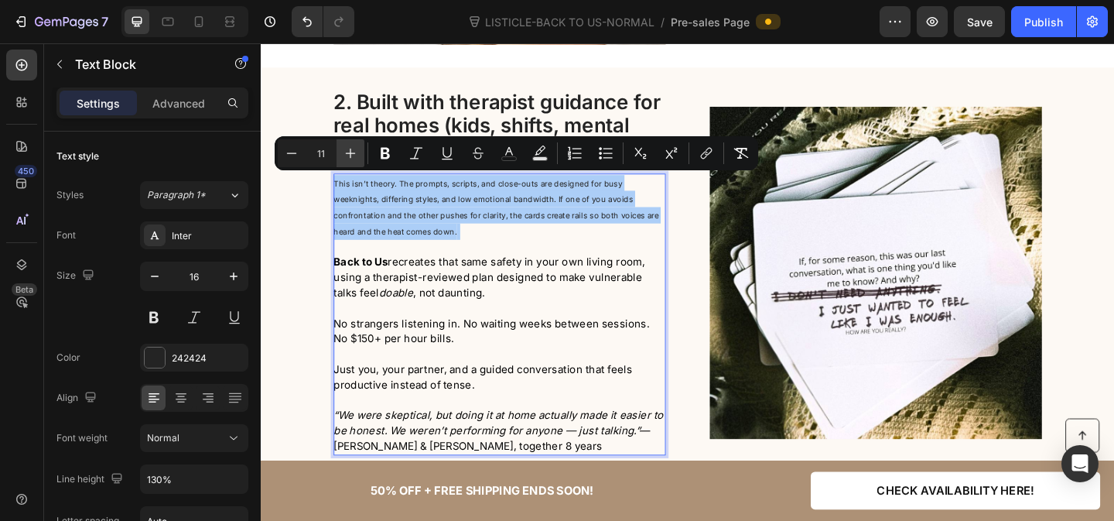
click at [344, 155] on icon "Editor contextual toolbar" at bounding box center [350, 152] width 15 height 15
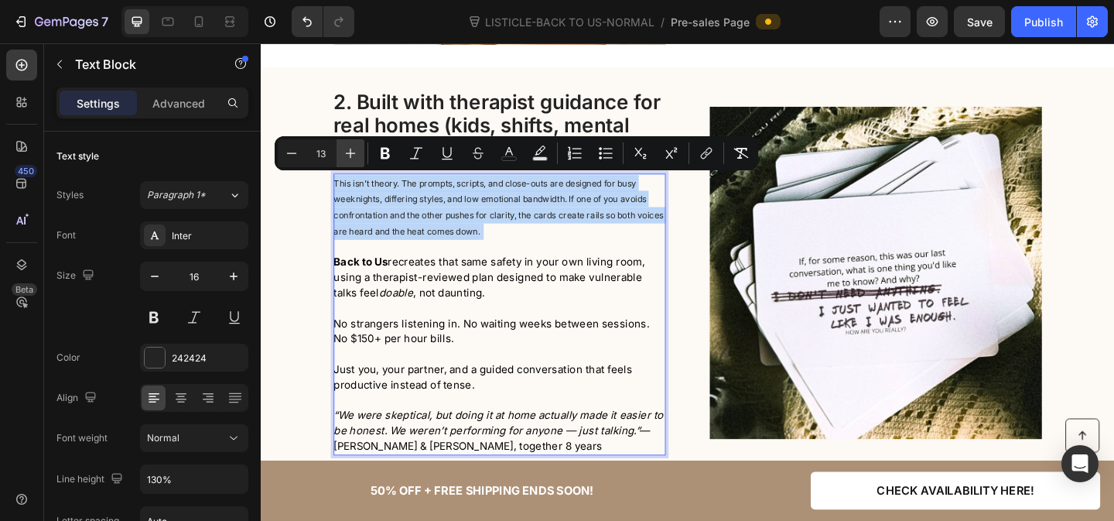
type input "14"
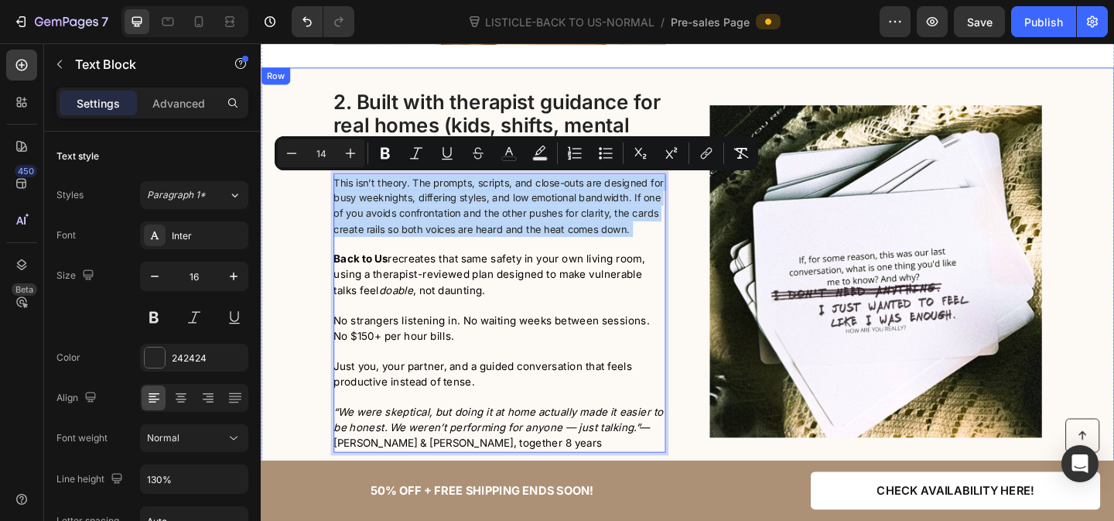
click at [324, 313] on div "2. Built with therapist guidance for real homes (kids, shifts, mental load and …" at bounding box center [725, 291] width 928 height 394
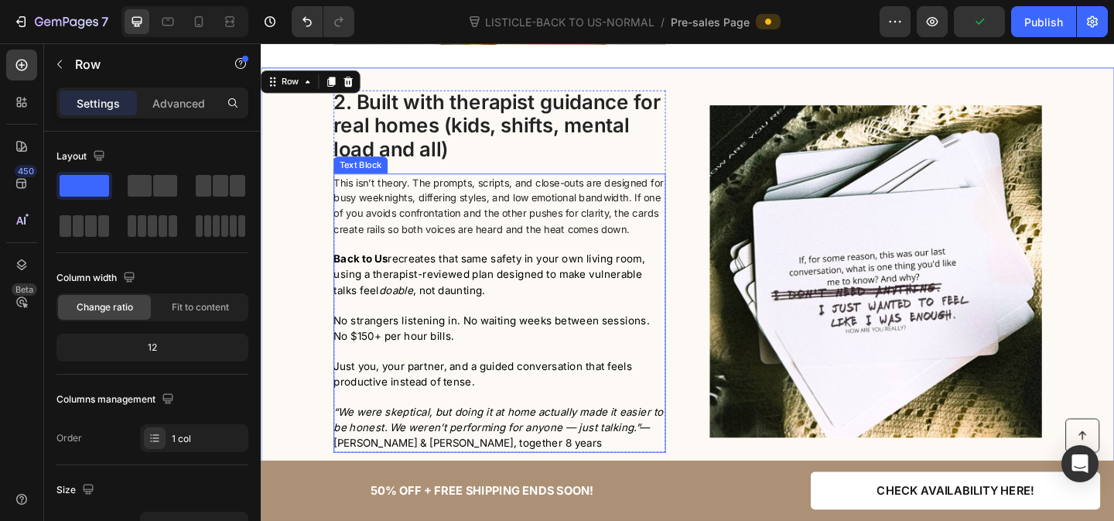
click at [414, 209] on span "This isn’t theory. The prompts, scripts, and close-outs are designed for busy w…" at bounding box center [519, 219] width 359 height 63
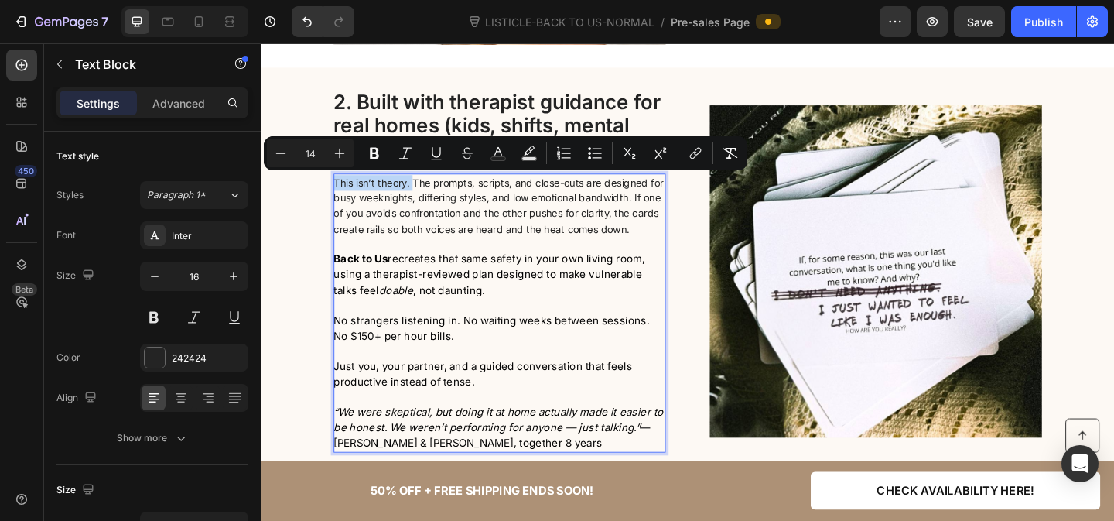
drag, startPoint x: 428, startPoint y: 191, endPoint x: 343, endPoint y: 188, distance: 85.2
click at [343, 188] on span "This isn’t theory. The prompts, scripts, and close-outs are designed for busy w…" at bounding box center [519, 219] width 359 height 63
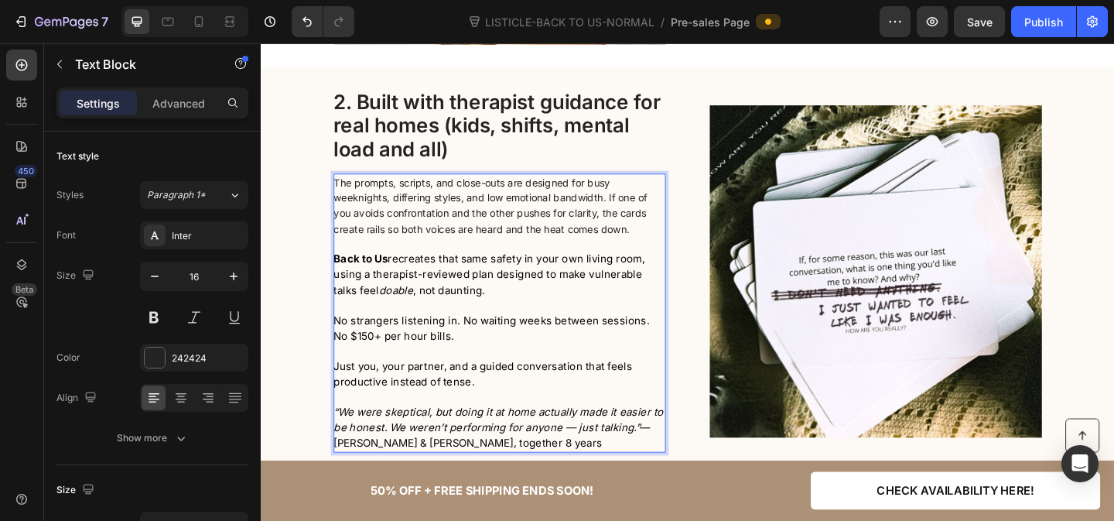
click at [455, 324] on p "Rich Text Editor. Editing area: main" at bounding box center [520, 328] width 360 height 16
click at [299, 348] on div "2. Built with therapist guidance for real homes (kids, shifts, mental load and …" at bounding box center [725, 291] width 928 height 395
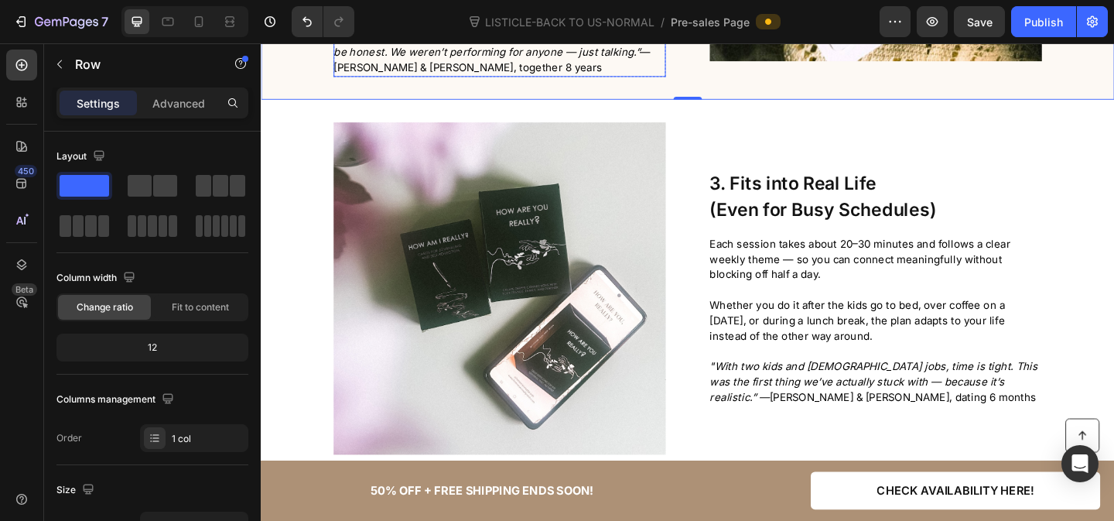
scroll to position [1522, 0]
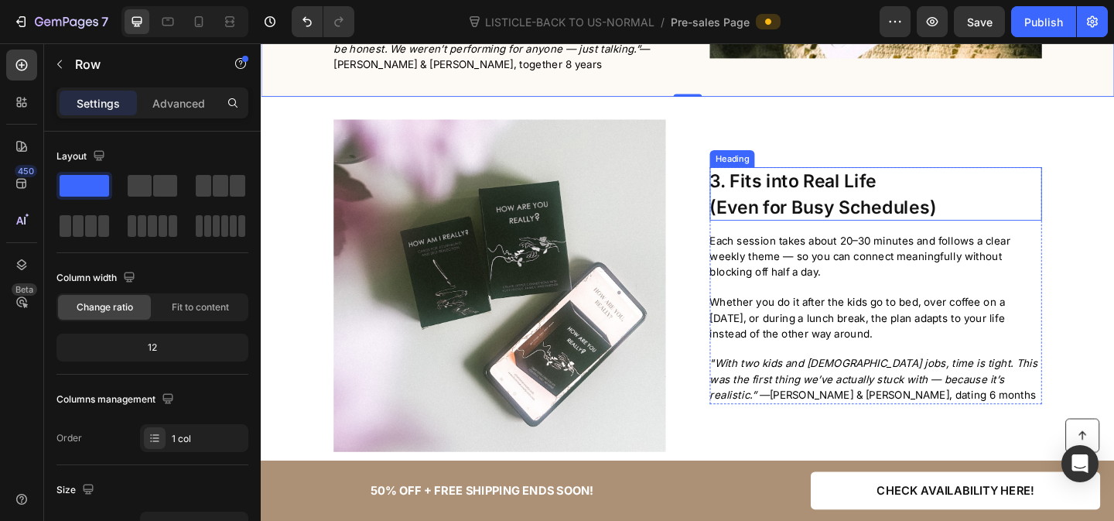
click at [869, 210] on span "(Even for Busy Schedules)" at bounding box center [872, 221] width 246 height 23
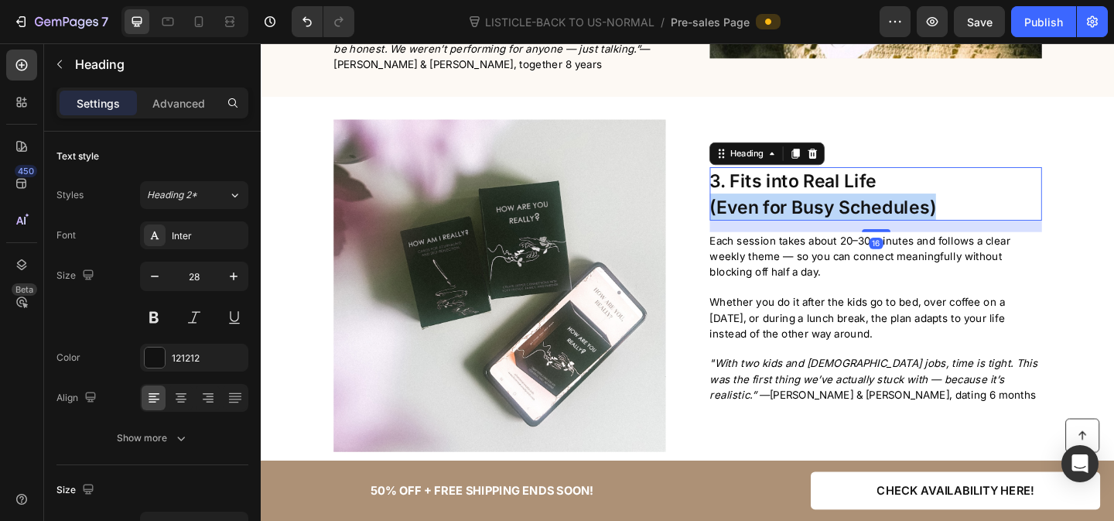
click at [869, 210] on span "(Even for Busy Schedules)" at bounding box center [872, 221] width 246 height 23
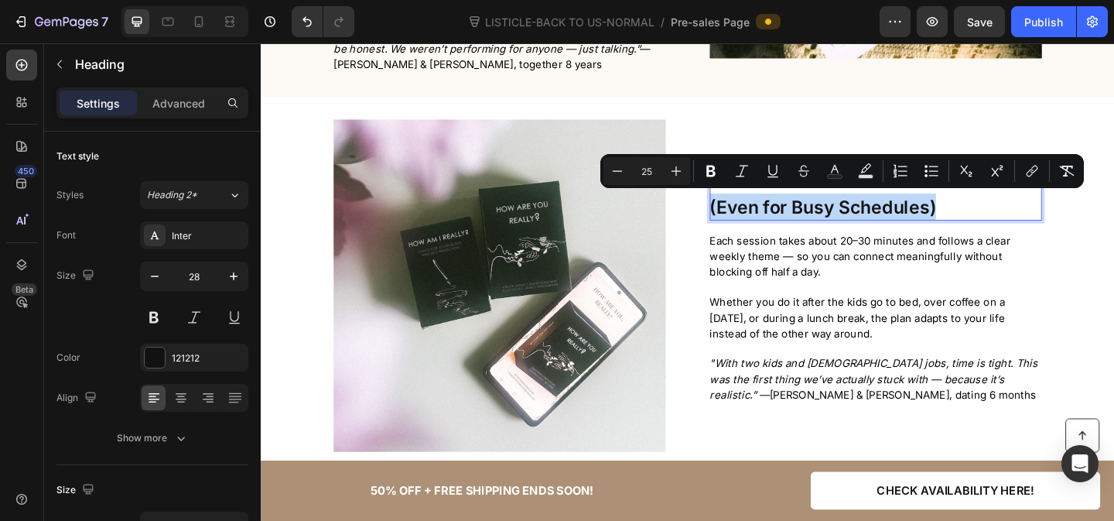
click at [844, 211] on span "(Even for Busy Schedules)" at bounding box center [872, 221] width 246 height 23
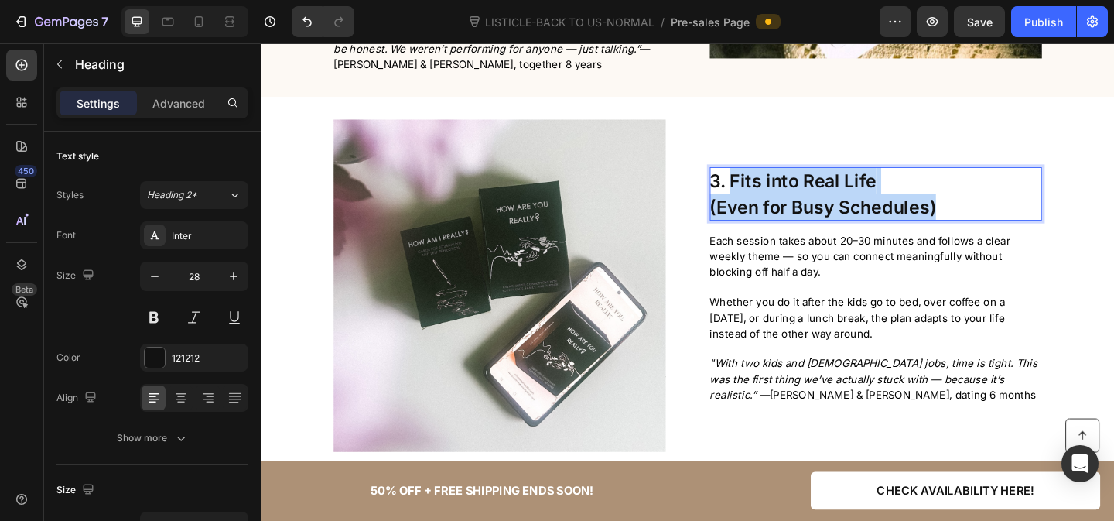
drag, startPoint x: 771, startPoint y: 184, endPoint x: 1002, endPoint y: 224, distance: 234.8
click at [1002, 224] on p "3. Fits into Real Life (Even for Busy Schedules)" at bounding box center [929, 207] width 361 height 58
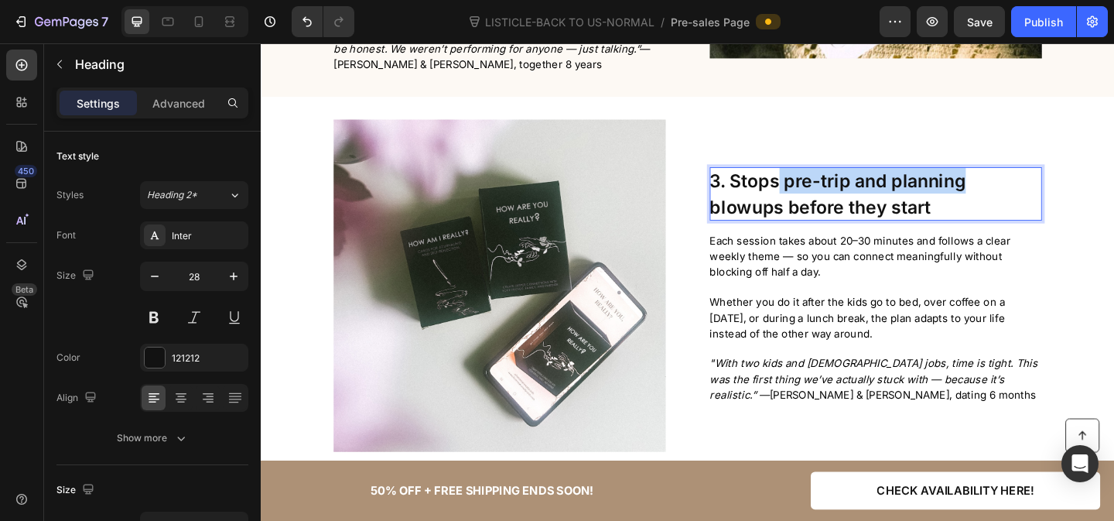
drag, startPoint x: 825, startPoint y: 186, endPoint x: 1021, endPoint y: 196, distance: 196.8
click at [1021, 196] on span "3. Stops pre-trip and planning blowups before they start" at bounding box center [888, 207] width 279 height 52
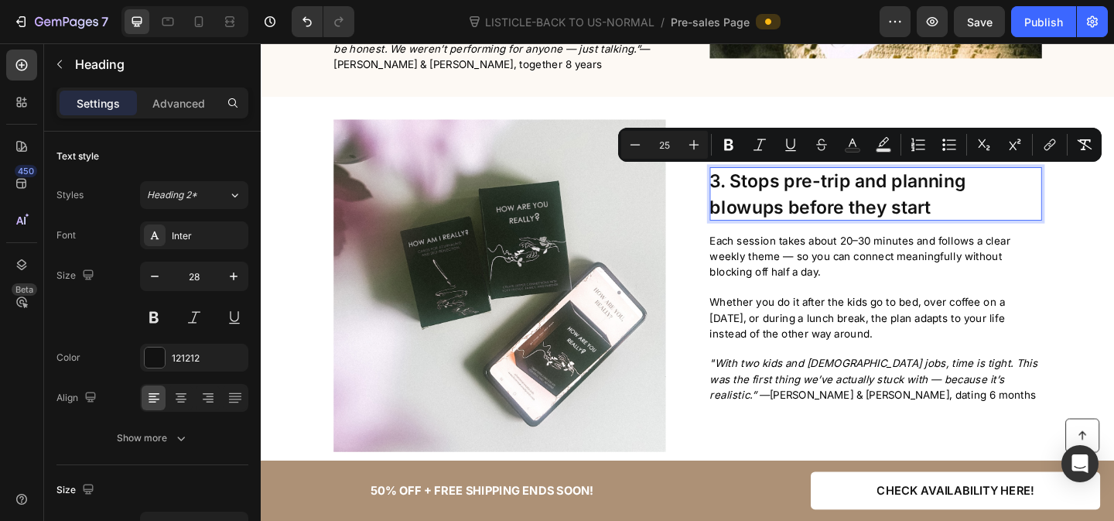
scroll to position [1537, 0]
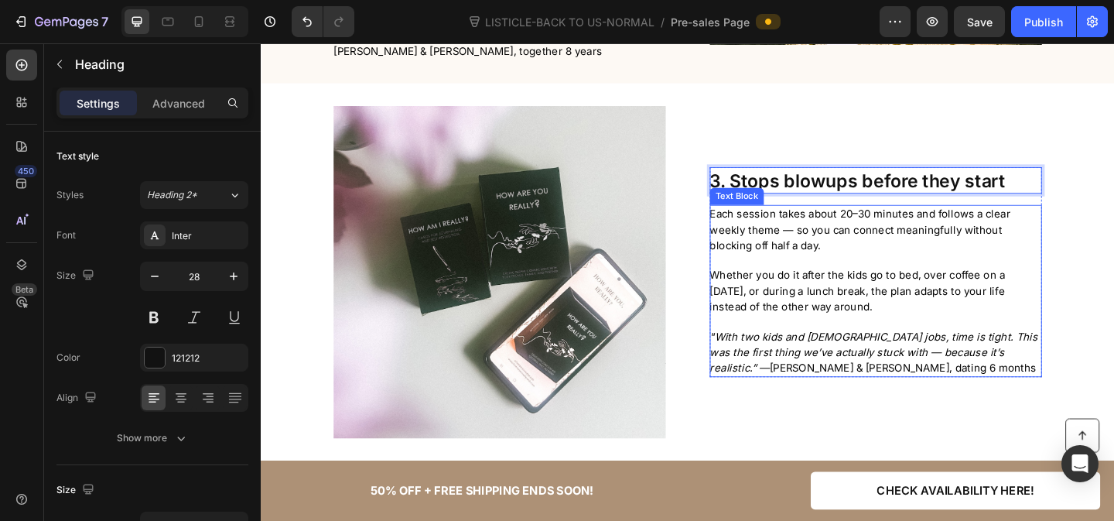
click at [840, 310] on span "Whether you do it after the kids go to bed, over coffee on a [DATE], or during …" at bounding box center [909, 313] width 321 height 48
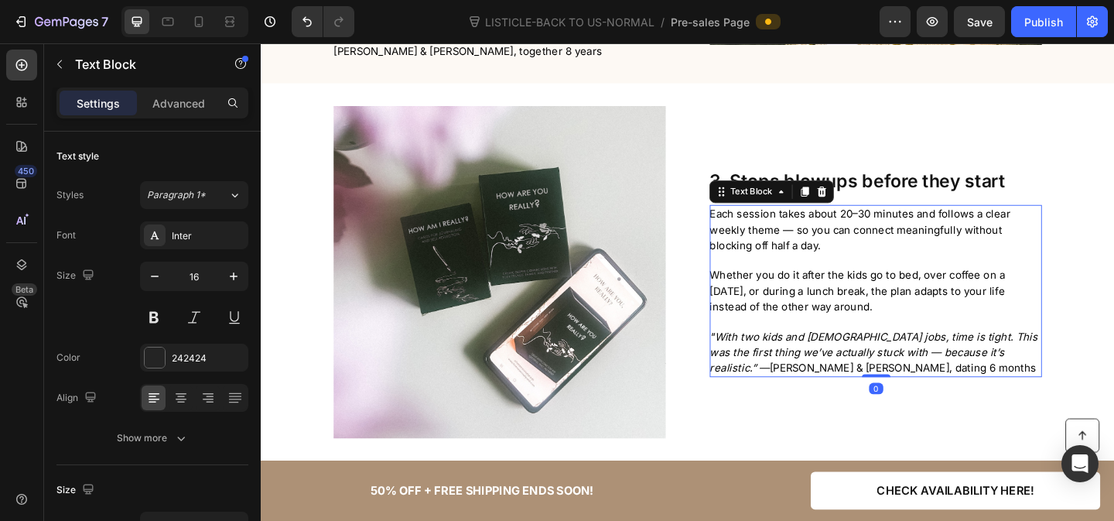
click at [840, 310] on span "Whether you do it after the kids go to bed, over coffee on a [DATE], or during …" at bounding box center [909, 313] width 321 height 48
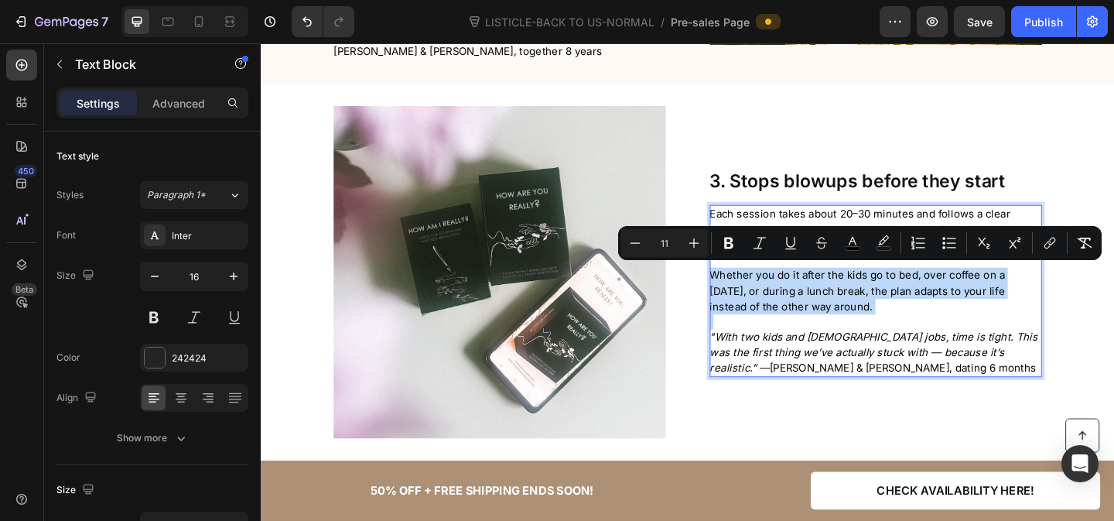
copy span "Whether you do it after the kids go to bed, over coffee on a [DATE], or during …"
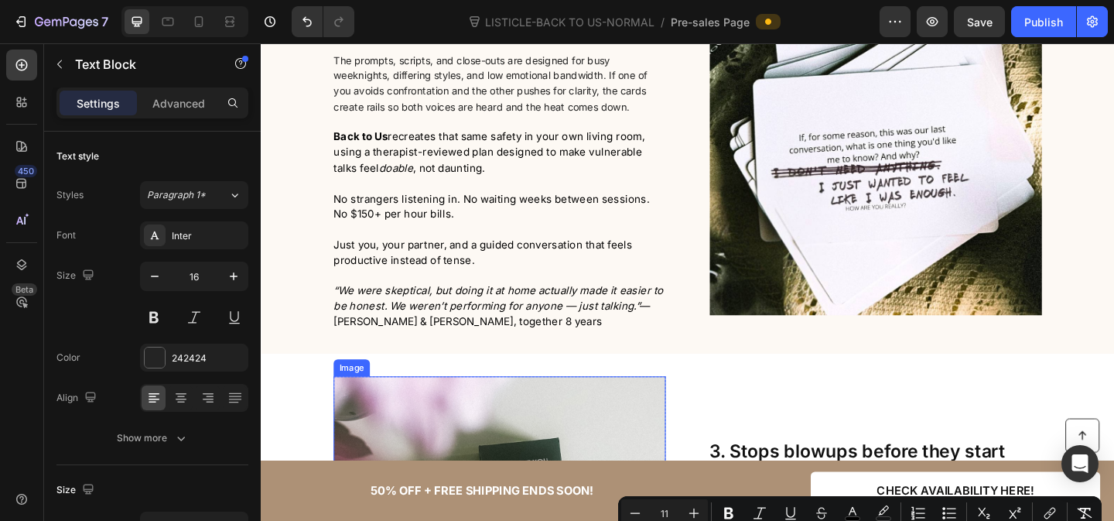
scroll to position [1243, 0]
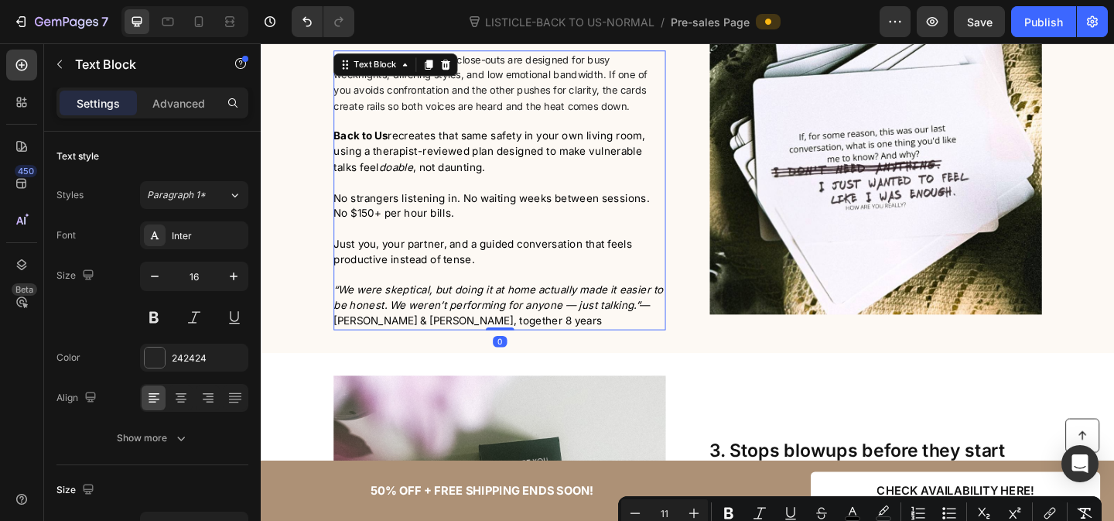
click at [477, 264] on span "Just you, your partner, and a guided conversation that feels productive instead…" at bounding box center [502, 270] width 325 height 31
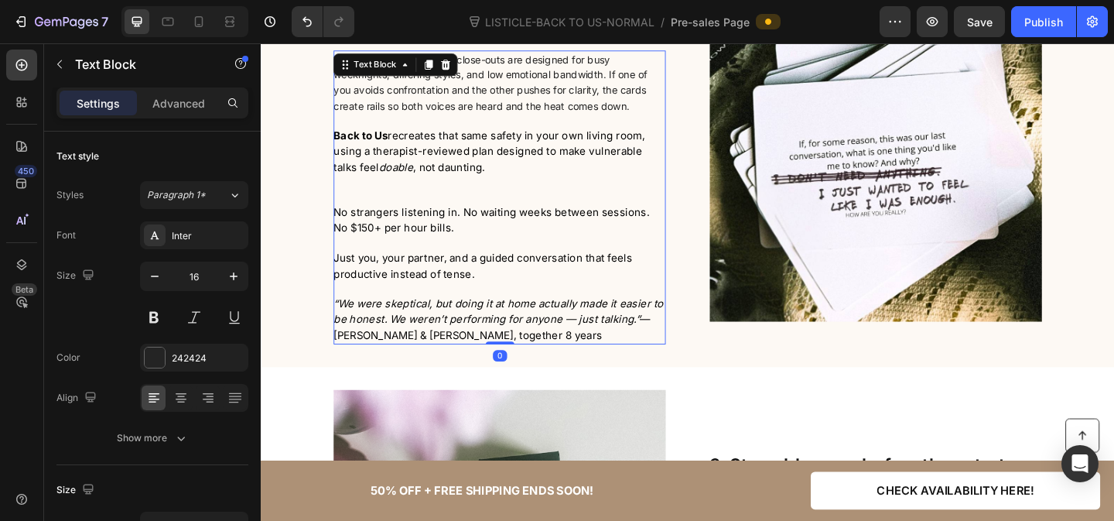
click at [477, 264] on p "Just you, your partner, and a guided conversation that feels productive instead…" at bounding box center [520, 277] width 360 height 50
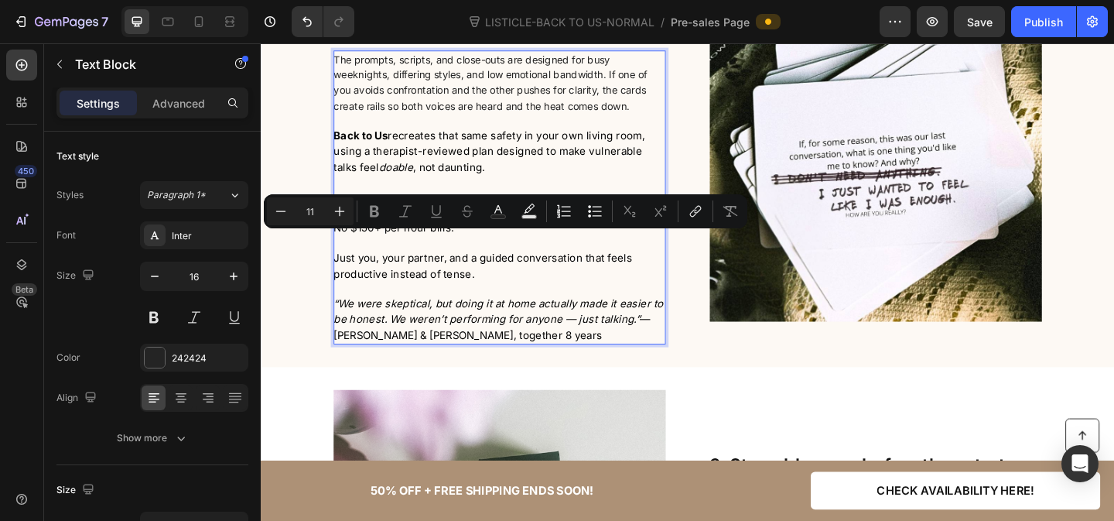
click at [470, 280] on span "Just you, your partner, and a guided conversation that feels productive instead…" at bounding box center [502, 285] width 325 height 31
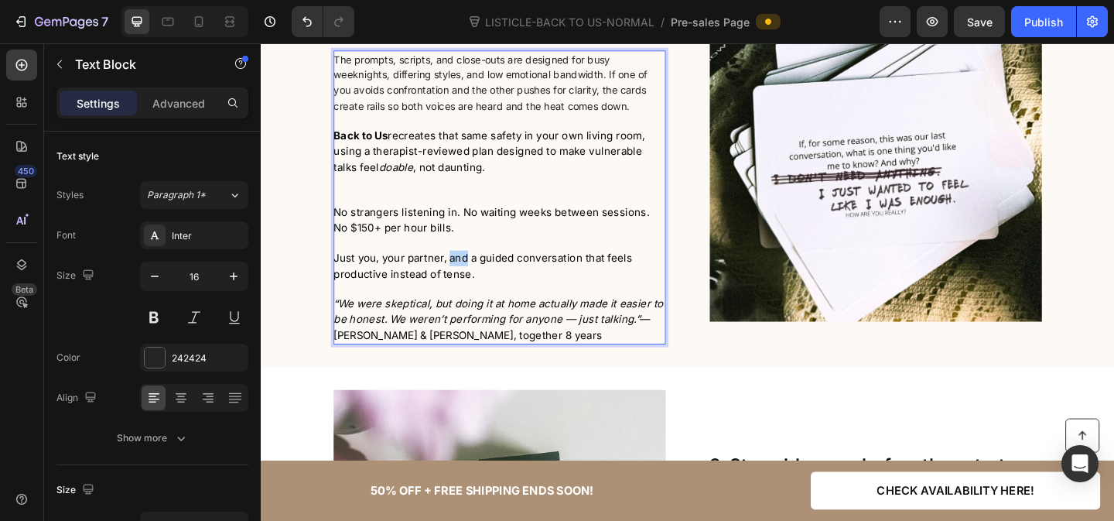
click at [470, 280] on span "Just you, your partner, and a guided conversation that feels productive instead…" at bounding box center [502, 285] width 325 height 31
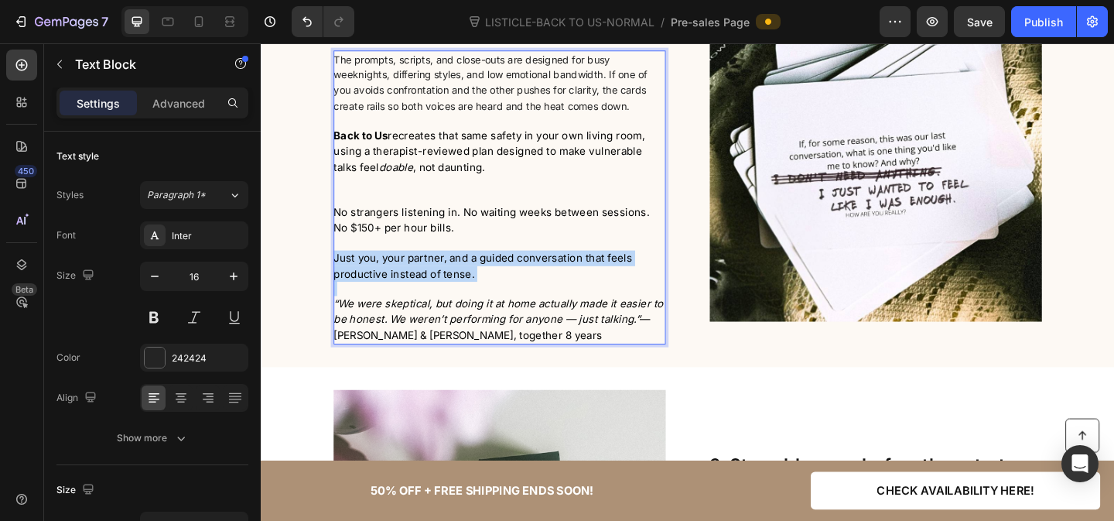
click at [470, 280] on span "Just you, your partner, and a guided conversation that feels productive instead…" at bounding box center [502, 285] width 325 height 31
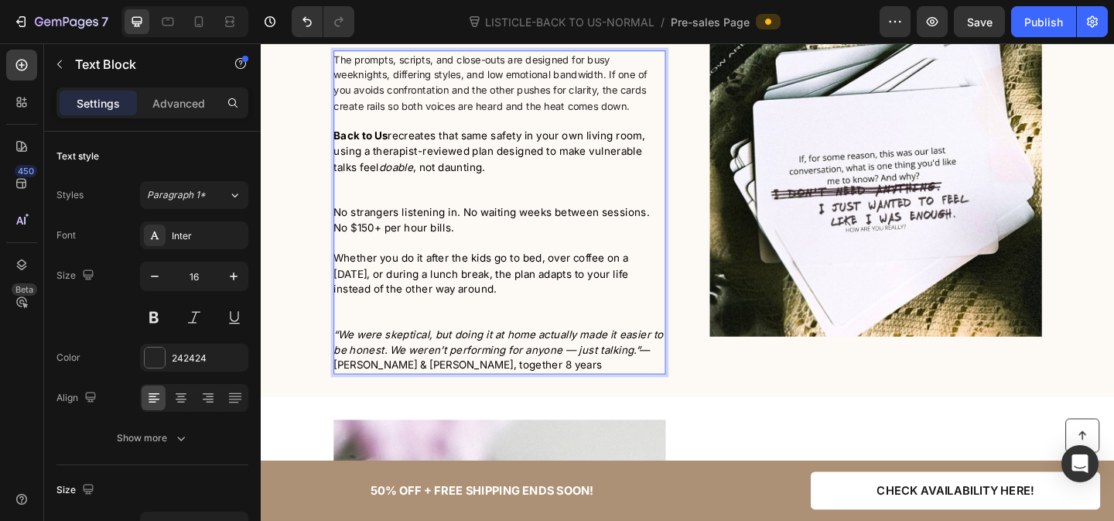
click at [429, 335] on p "Rich Text Editor. Editing area: main" at bounding box center [520, 343] width 360 height 16
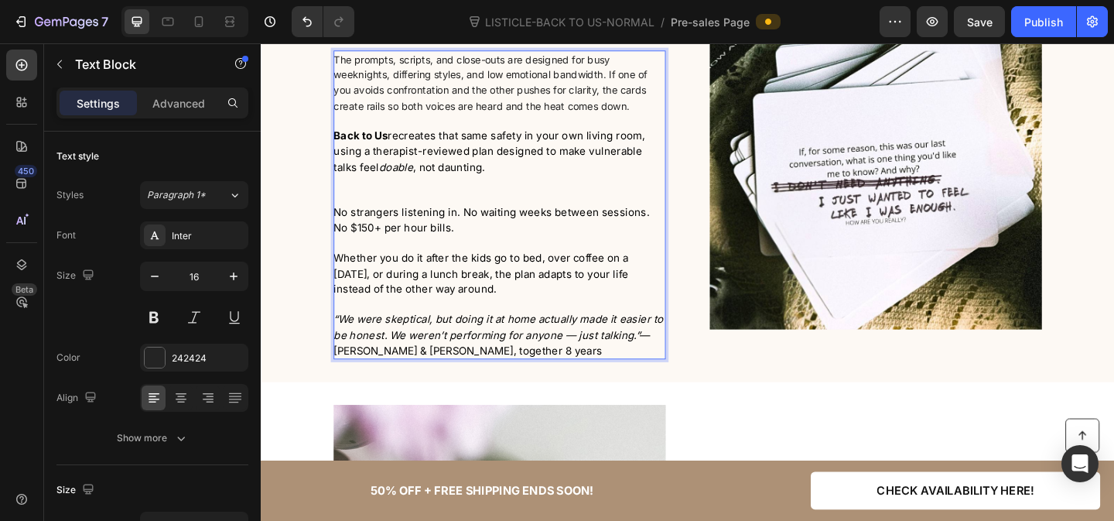
click at [397, 204] on p "Rich Text Editor. Editing area: main" at bounding box center [520, 202] width 360 height 32
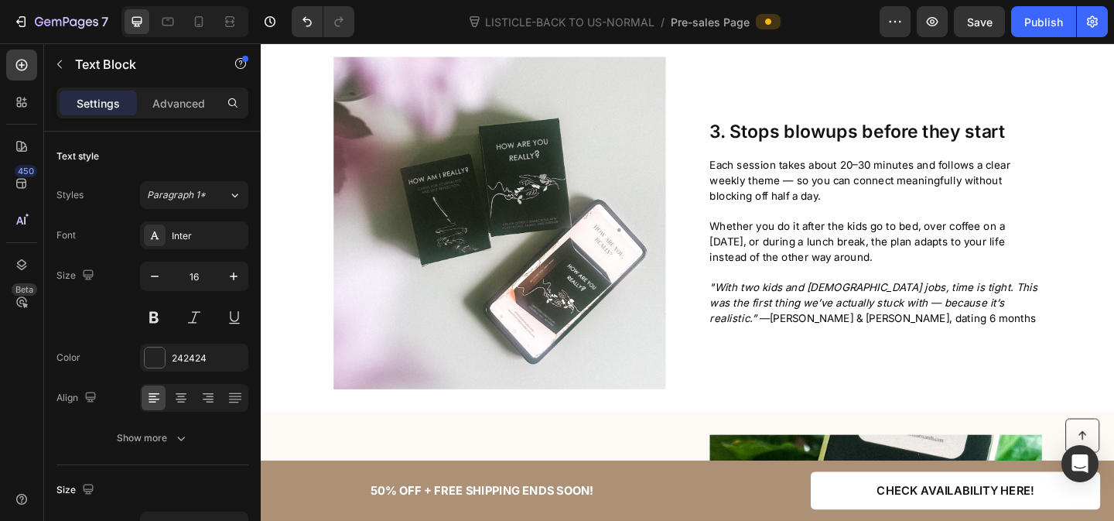
scroll to position [1637, 0]
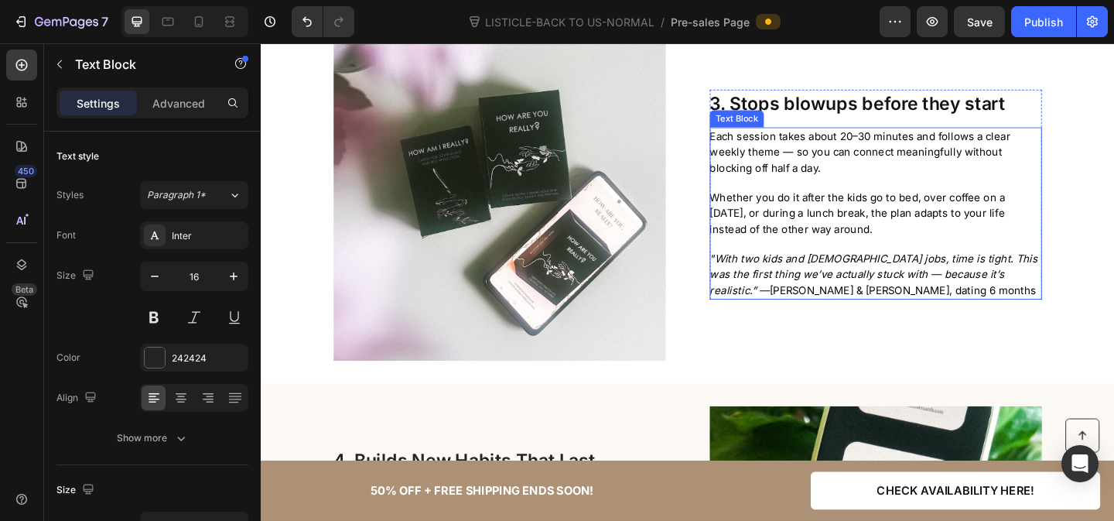
click at [800, 170] on span "Each session takes about 20–30 minutes and follows a clear weekly theme — so yo…" at bounding box center [912, 162] width 327 height 48
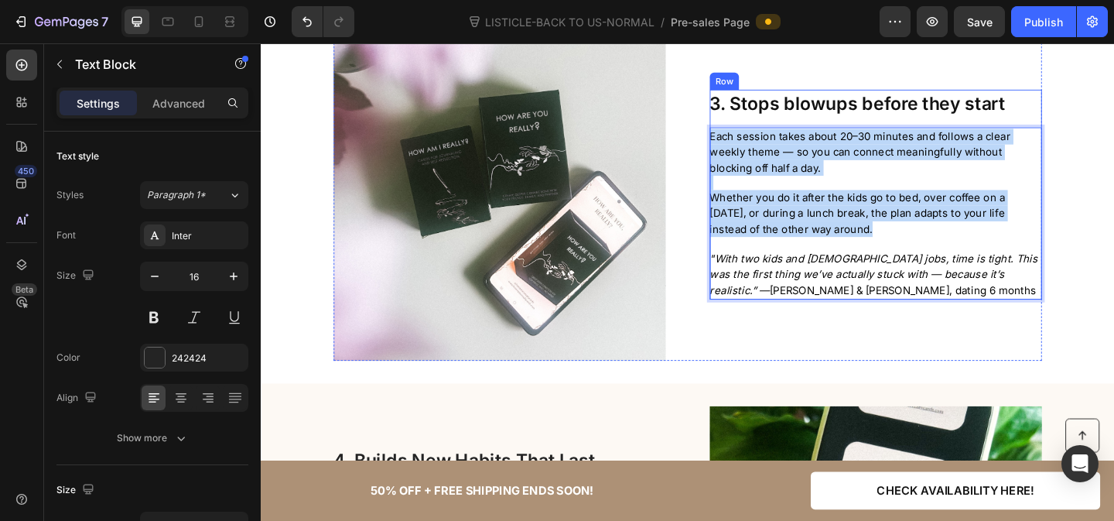
drag, startPoint x: 945, startPoint y: 244, endPoint x: 749, endPoint y: 130, distance: 227.5
click at [749, 130] on div "⁠⁠⁠⁠⁠⁠⁠ 3. Stops blowups before they start Heading Each session takes about 20–…" at bounding box center [929, 208] width 361 height 228
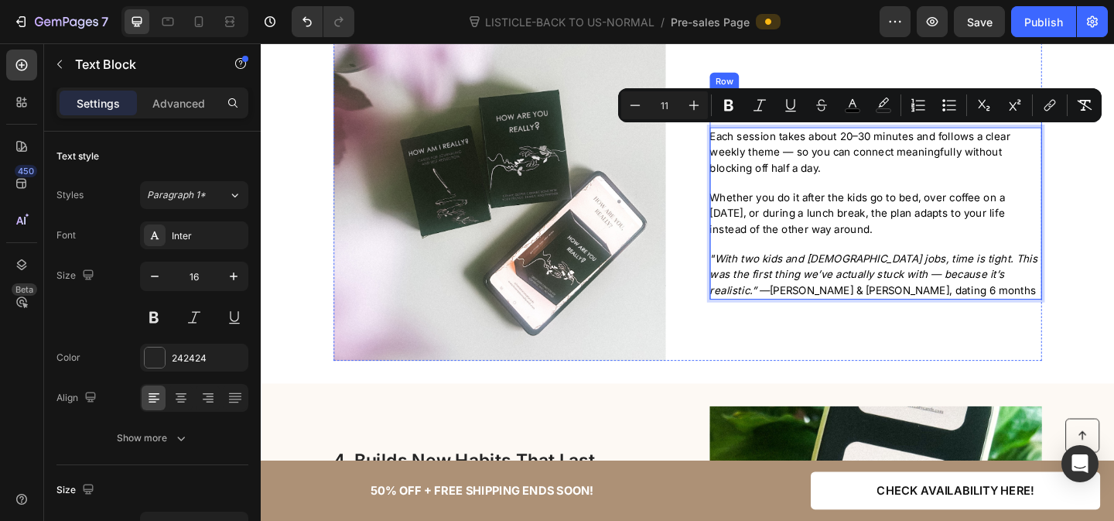
scroll to position [1629, 0]
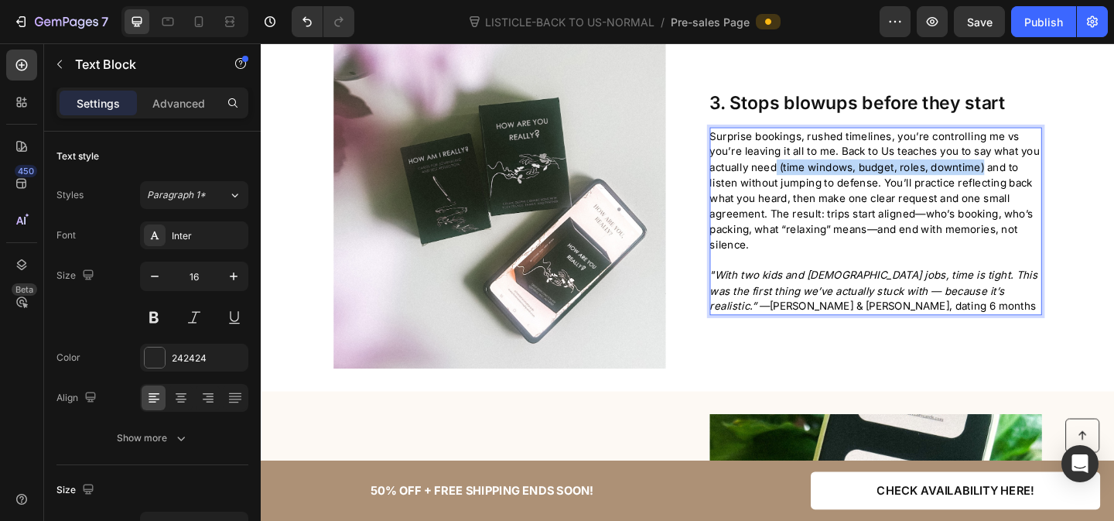
drag, startPoint x: 821, startPoint y: 173, endPoint x: 1041, endPoint y: 175, distance: 219.8
click at [1041, 175] on span "Surprise bookings, rushed timelines, you’re controlling me vs you’re leaving it…" at bounding box center [928, 204] width 359 height 132
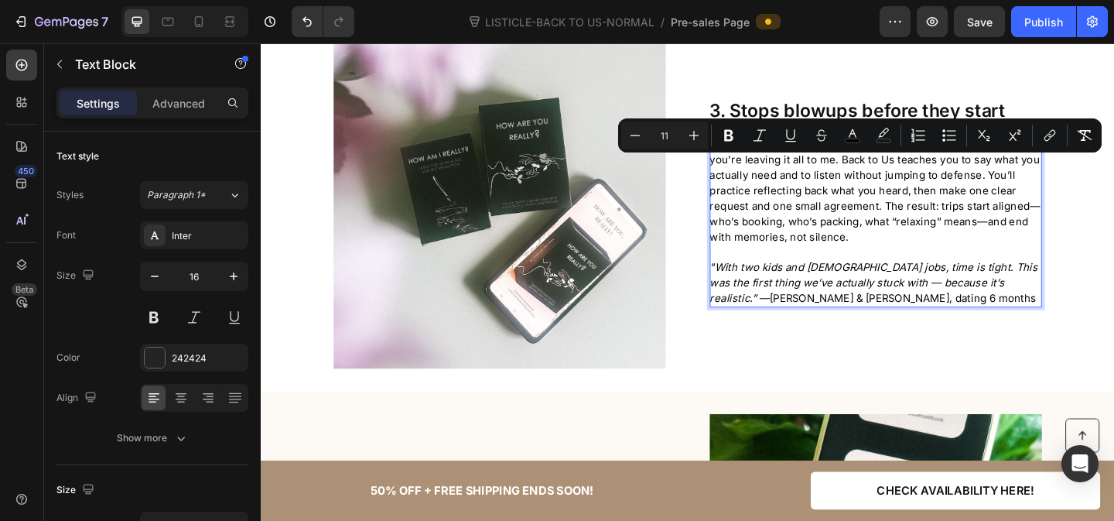
scroll to position [1637, 0]
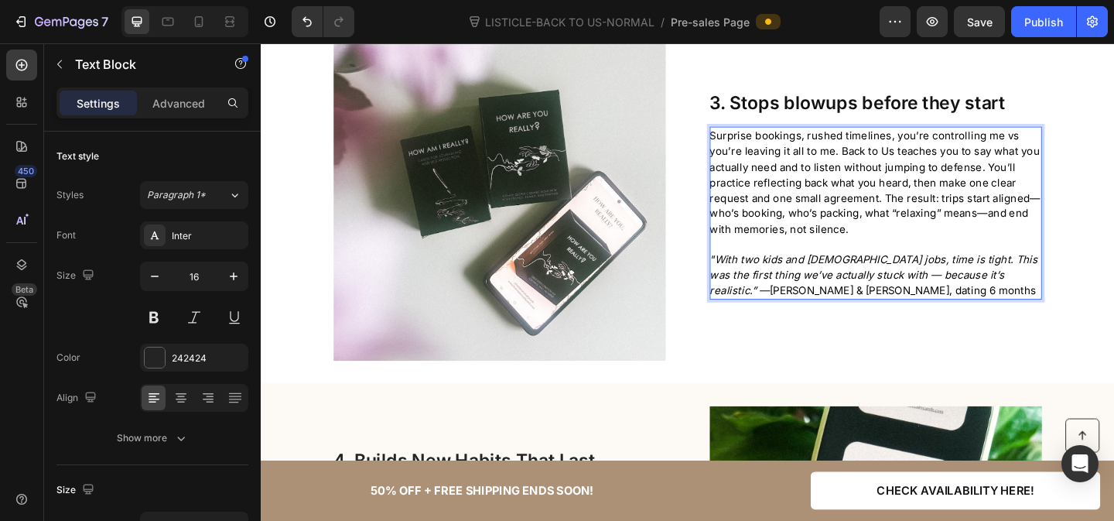
click at [1045, 173] on span "Surprise bookings, rushed timelines, you’re controlling me vs you’re leaving it…" at bounding box center [929, 194] width 360 height 115
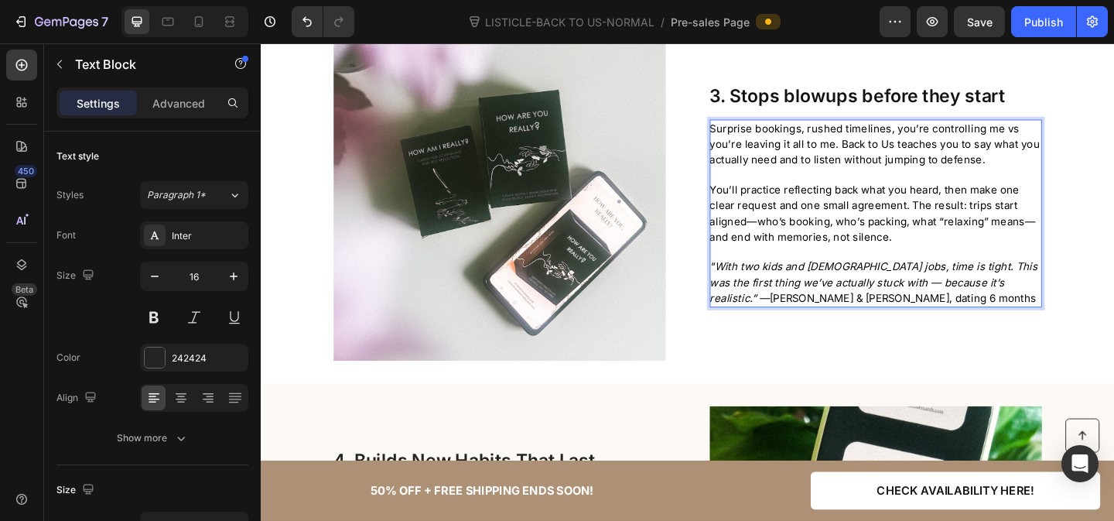
scroll to position [1629, 0]
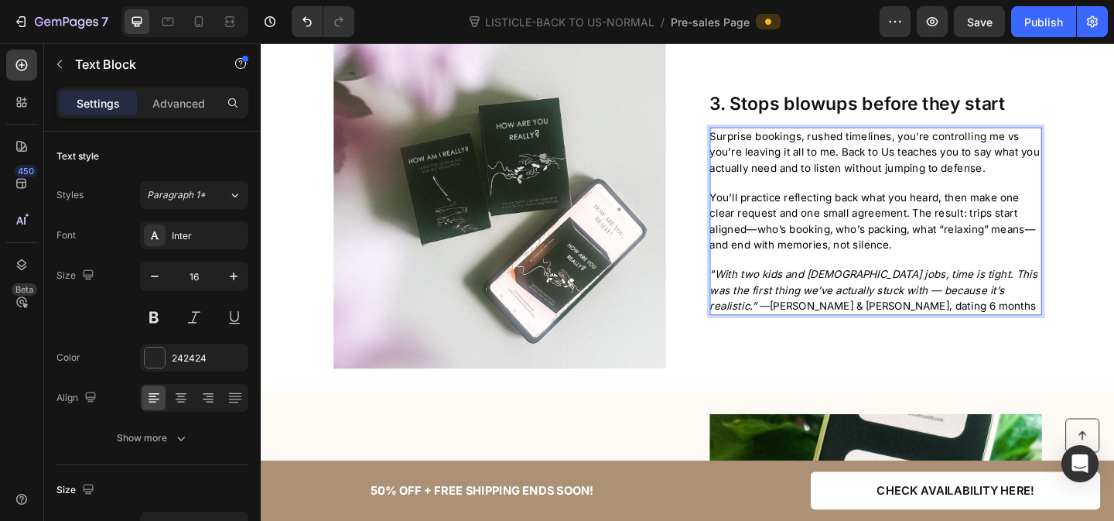
click at [966, 218] on span "You’ll practice reflecting back what you heard, then make one clear request and…" at bounding box center [926, 236] width 354 height 64
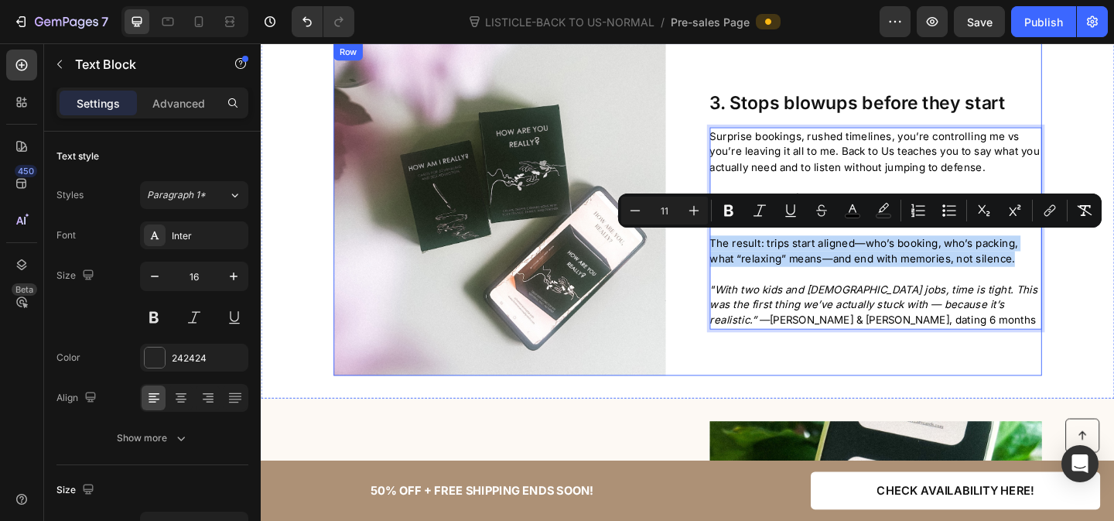
drag, startPoint x: 1067, startPoint y: 272, endPoint x: 748, endPoint y: 253, distance: 319.4
click at [748, 253] on div "Image Row ⁠⁠⁠⁠⁠⁠⁠ 3. Stops blowups before they start Heading Surprise bookings,…" at bounding box center [725, 223] width 771 height 361
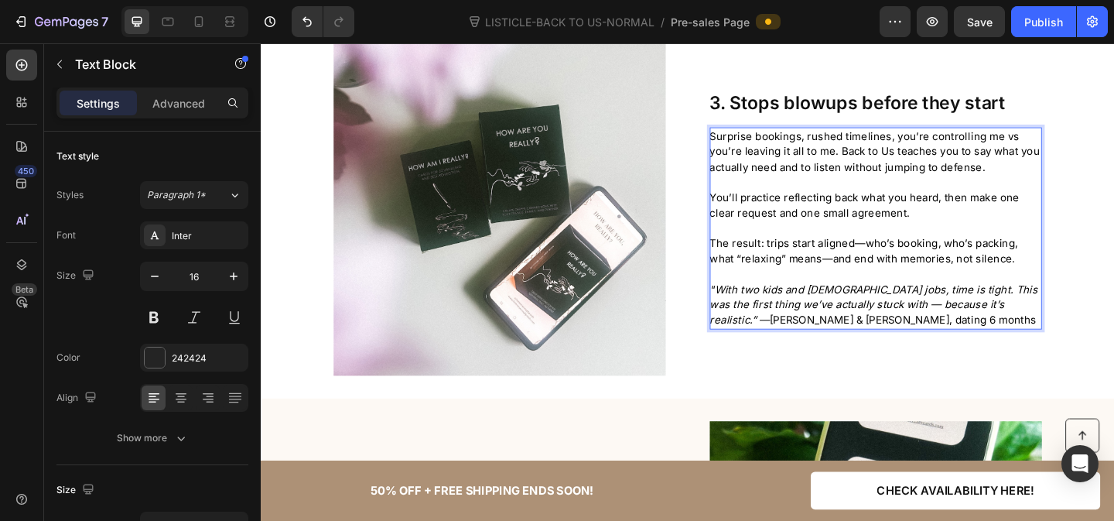
click at [863, 286] on p "Rich Text Editor. Editing area: main" at bounding box center [929, 294] width 360 height 16
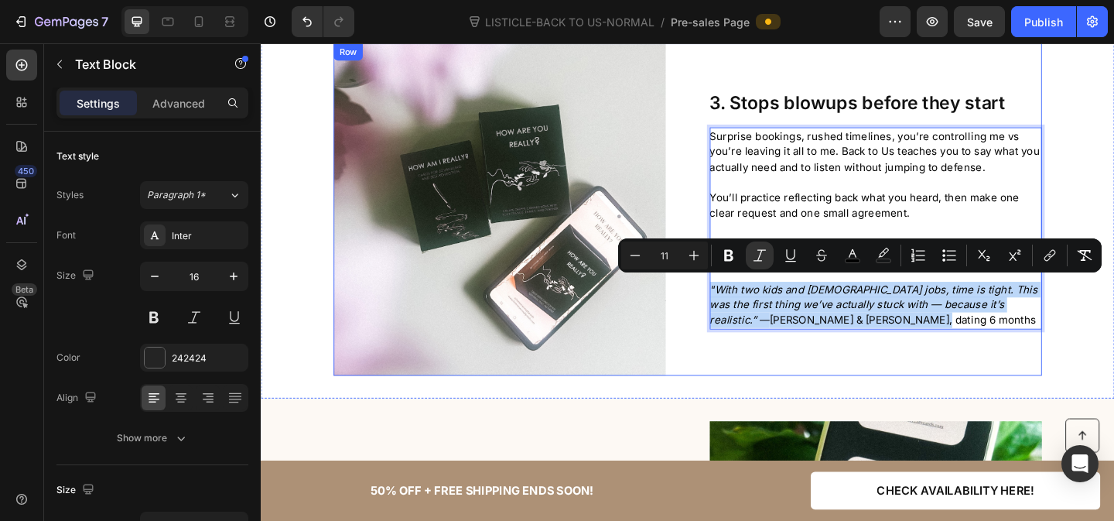
drag, startPoint x: 884, startPoint y: 336, endPoint x: 746, endPoint y: 303, distance: 142.4
click at [746, 303] on div "Image Row ⁠⁠⁠⁠⁠⁠⁠ 3. Stops blowups before they start Heading Surprise bookings,…" at bounding box center [725, 223] width 771 height 361
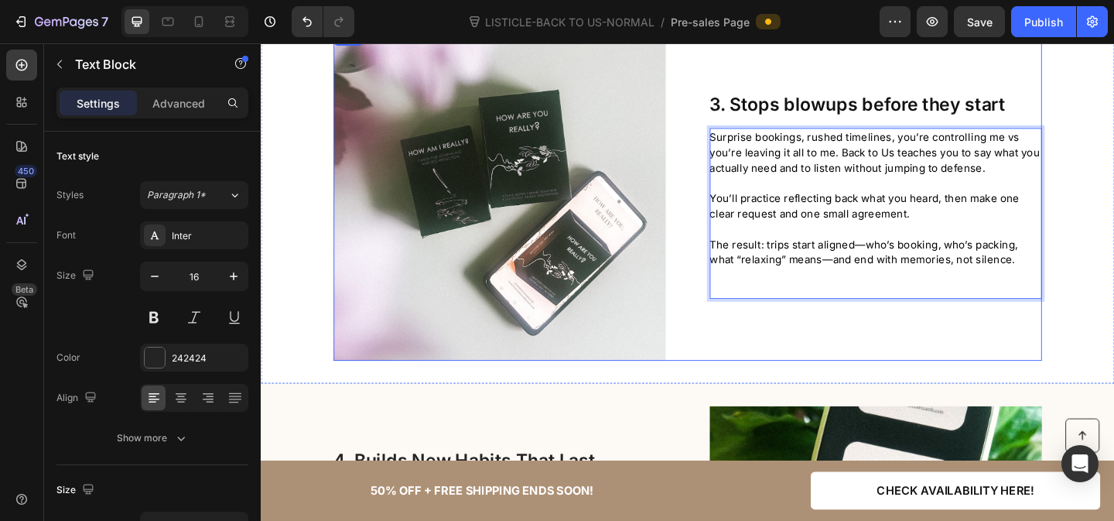
scroll to position [1646, 0]
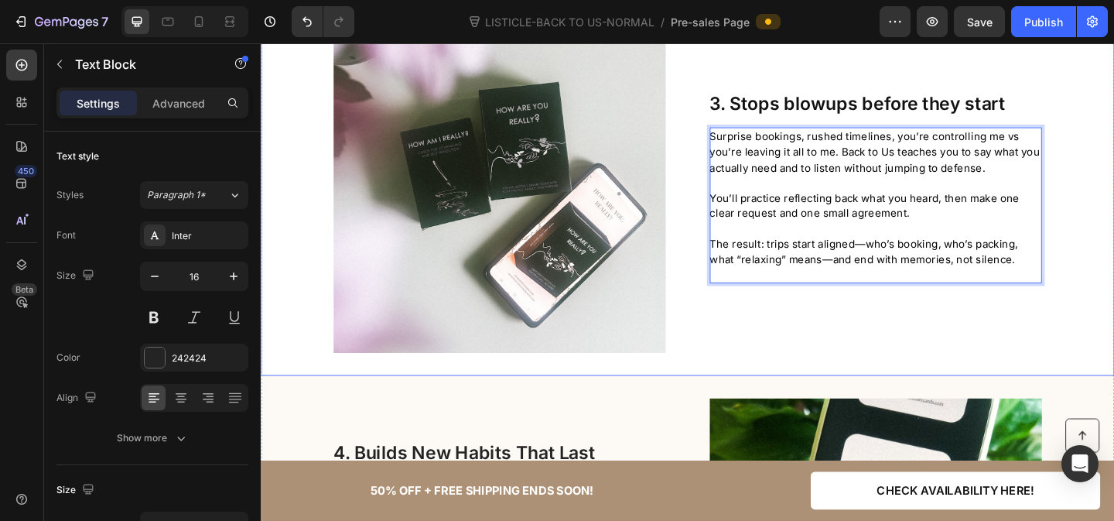
click at [1113, 250] on div "Image Row ⁠⁠⁠⁠⁠⁠⁠ 3. Stops blowups before they start Heading Surprise bookings,…" at bounding box center [725, 199] width 928 height 361
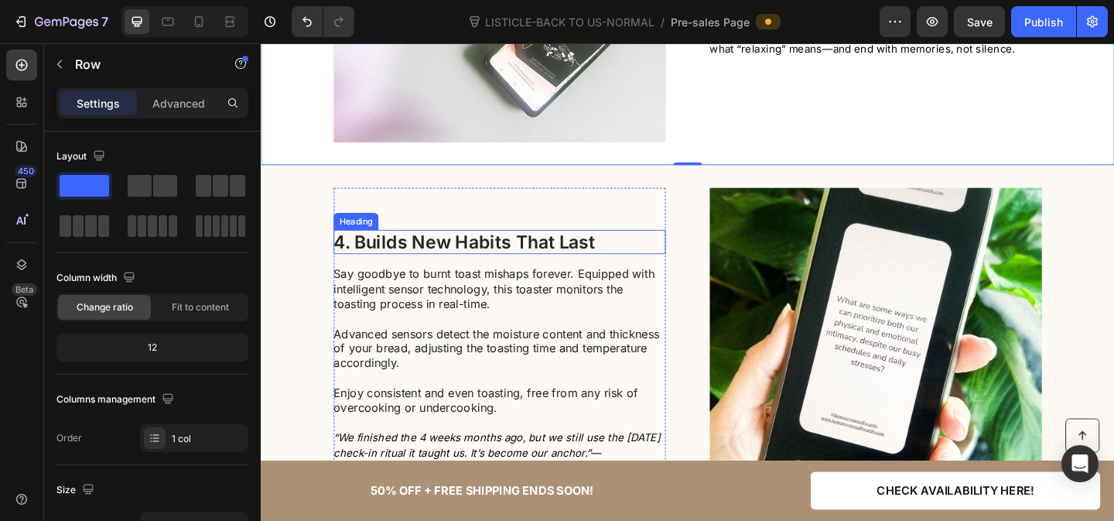
scroll to position [1877, 0]
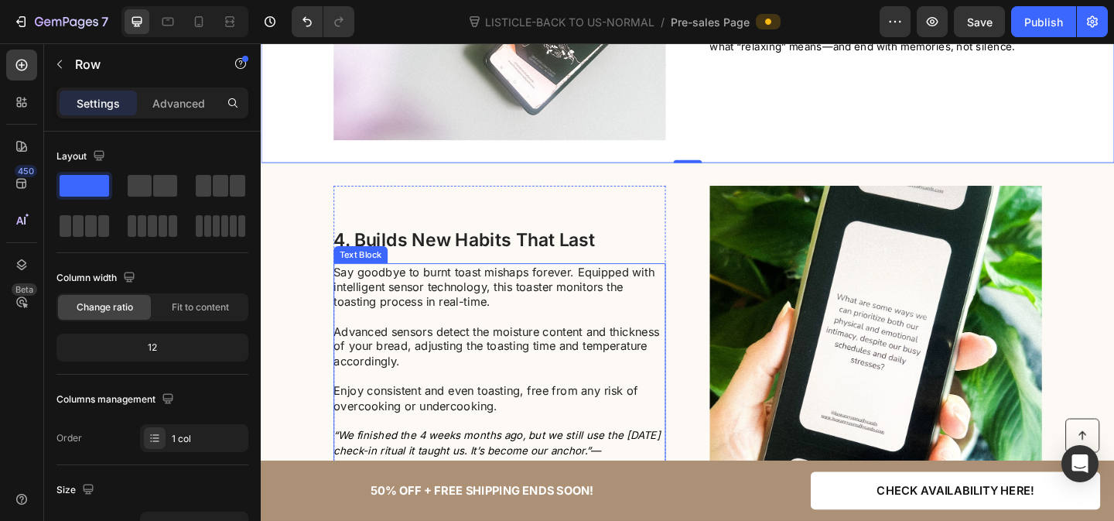
click at [492, 261] on span "4. Builds New Habits That Last" at bounding box center [482, 256] width 285 height 23
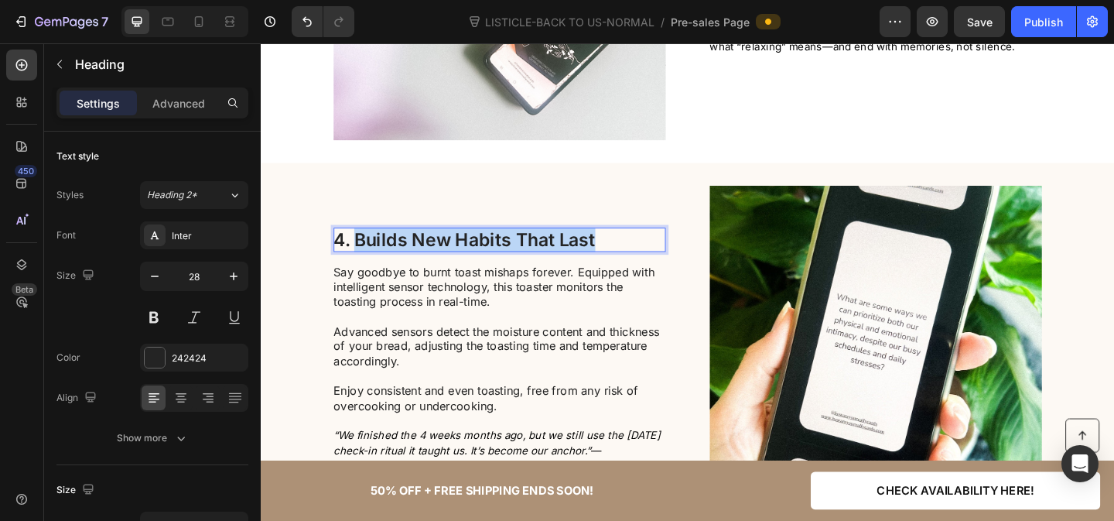
drag, startPoint x: 368, startPoint y: 251, endPoint x: 625, endPoint y: 251, distance: 256.9
click at [624, 251] on span "4. Builds New Habits That Last" at bounding box center [482, 256] width 285 height 23
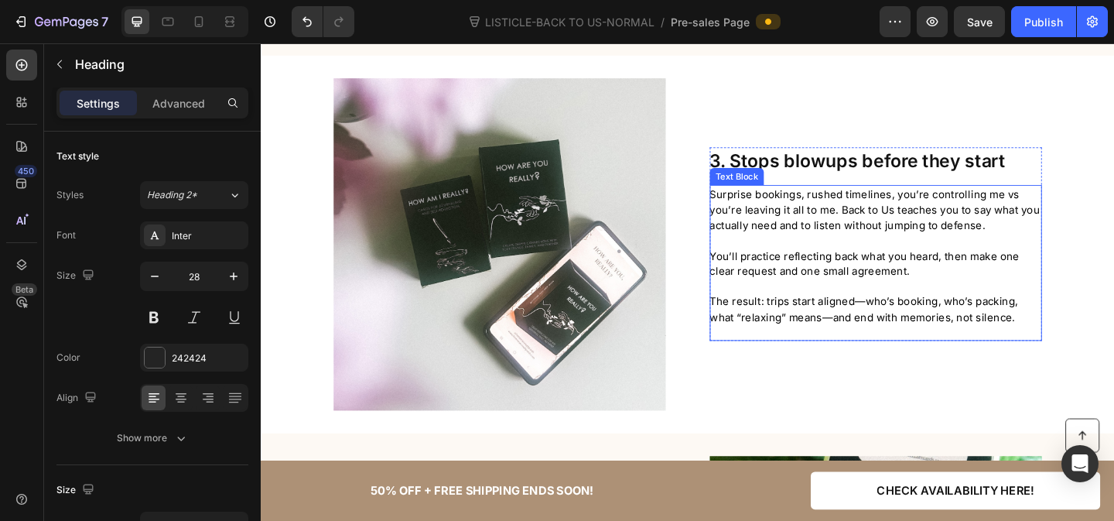
scroll to position [1608, 0]
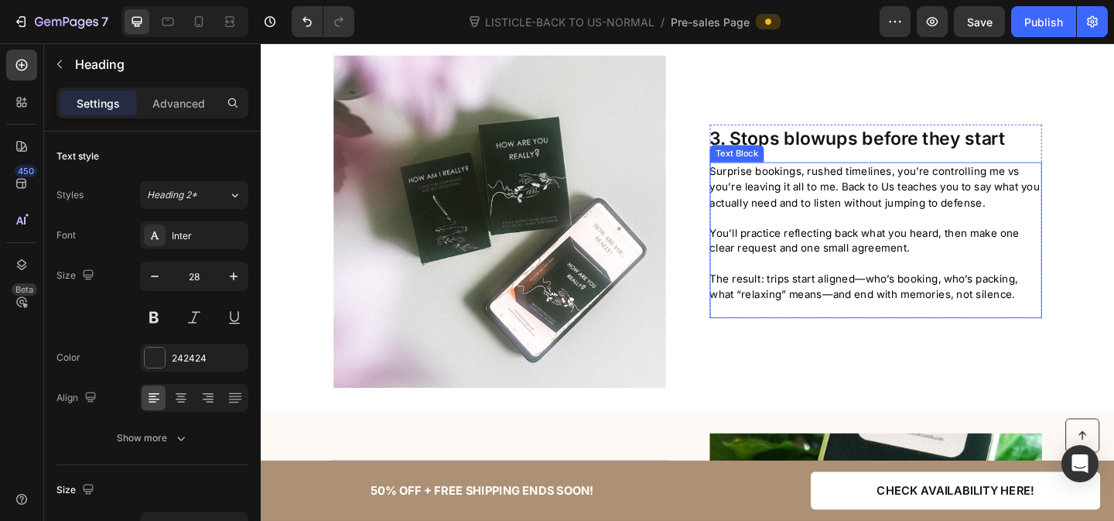
click at [1053, 309] on p "The result: trips start aligned—who’s booking, who’s packing, what “relaxing” m…" at bounding box center [929, 308] width 360 height 34
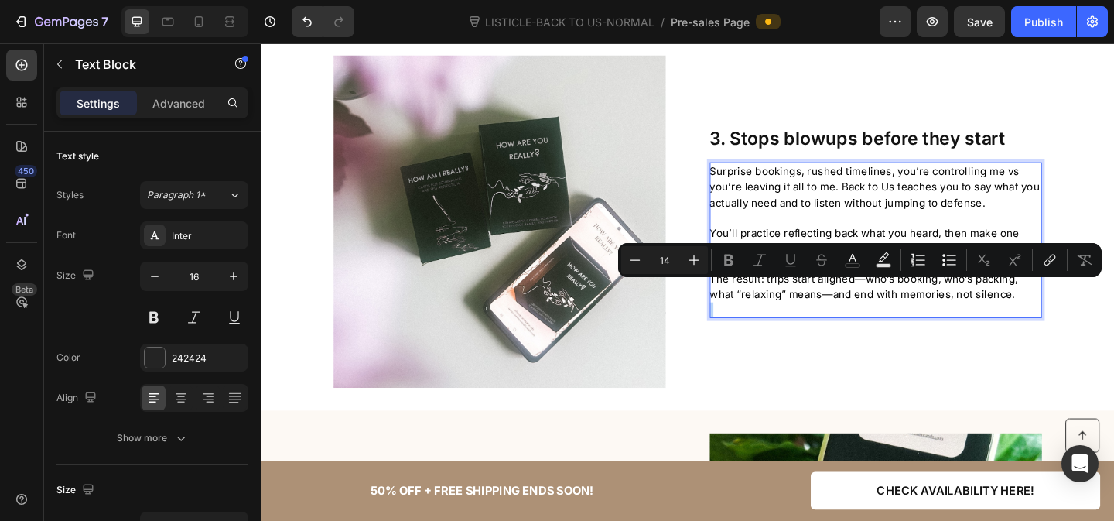
type input "16"
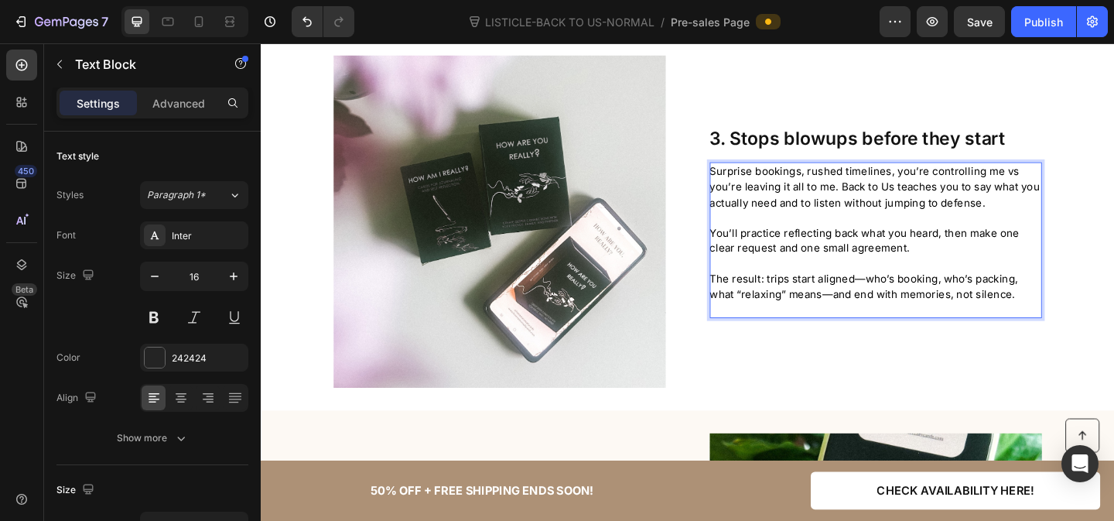
click at [1051, 311] on p "The result: trips start aligned—who’s booking, who’s packing, what “relaxing” m…" at bounding box center [929, 308] width 360 height 34
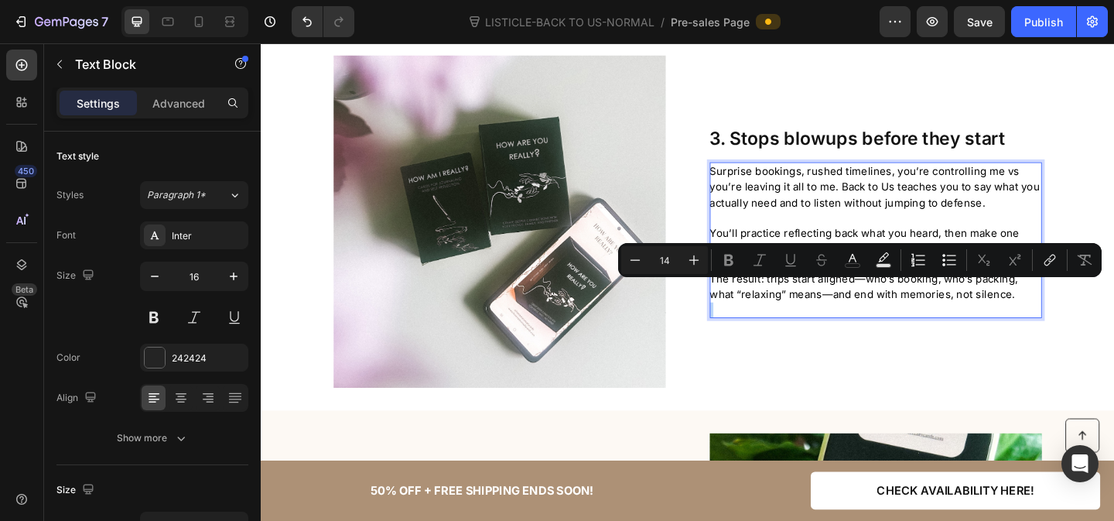
type input "16"
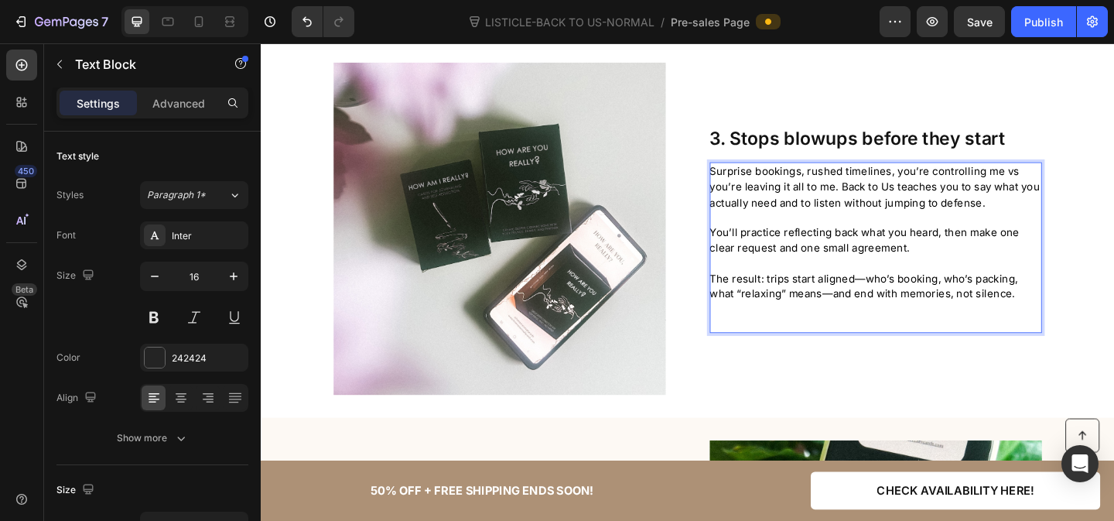
scroll to position [1576, 0]
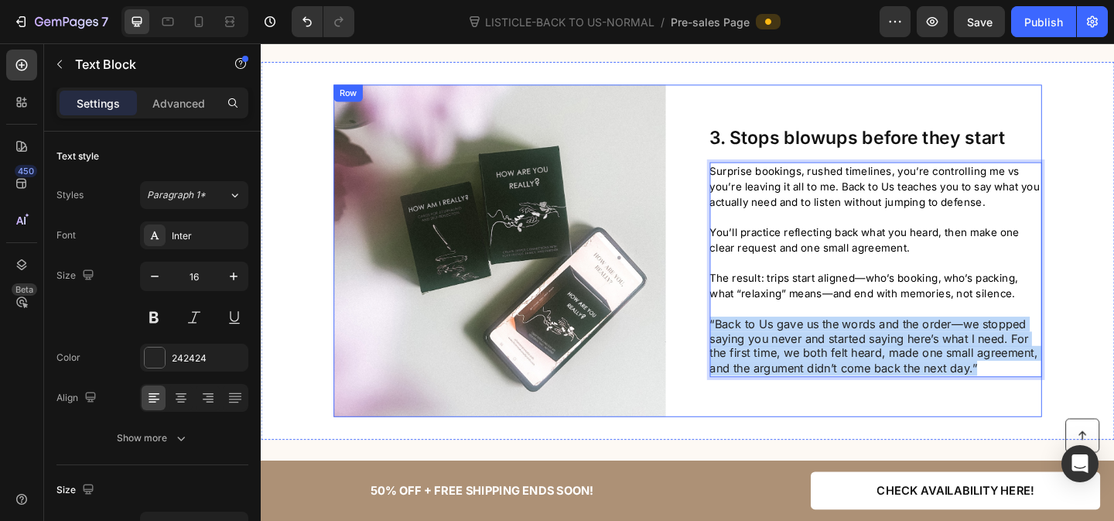
drag, startPoint x: 1057, startPoint y: 385, endPoint x: 725, endPoint y: 340, distance: 335.1
click at [725, 340] on div "Image Row ⁠⁠⁠⁠⁠⁠⁠ 3. Stops blowups before they start Heading Surprise bookings,…" at bounding box center [725, 268] width 771 height 361
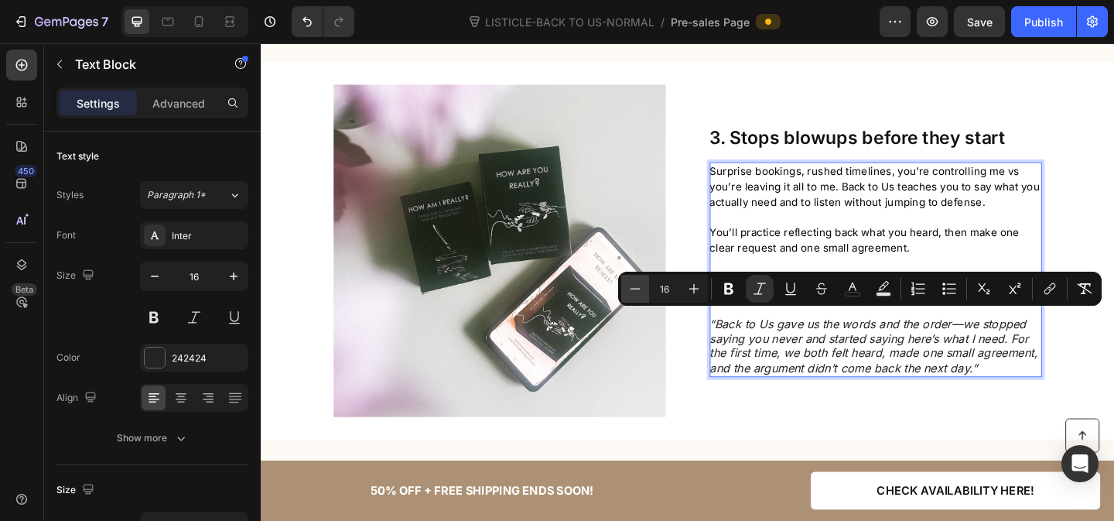
click at [636, 285] on icon "Editor contextual toolbar" at bounding box center [634, 288] width 15 height 15
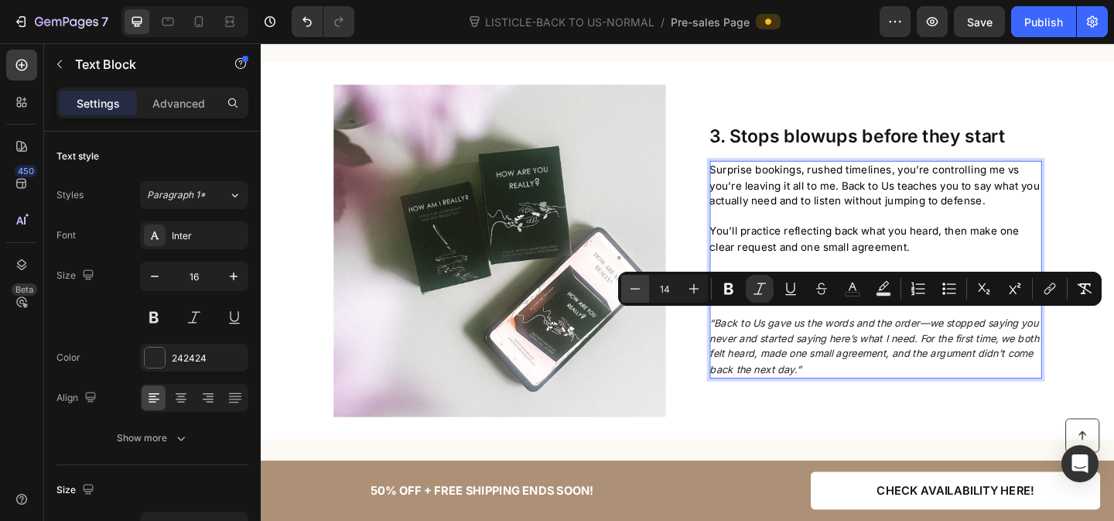
click at [636, 284] on icon "Editor contextual toolbar" at bounding box center [634, 288] width 15 height 15
type input "13"
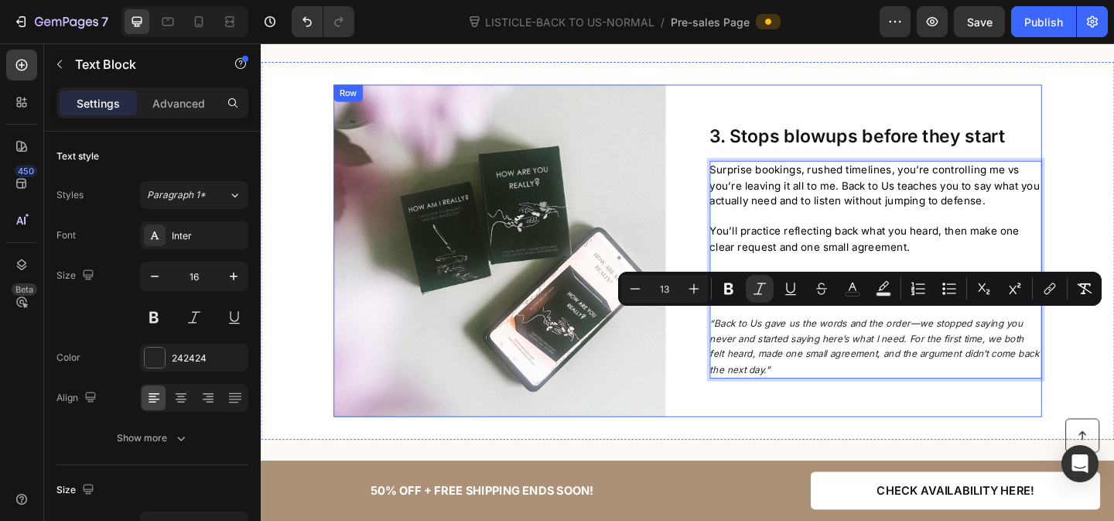
click at [847, 421] on div "⁠⁠⁠⁠⁠⁠⁠ 3. Stops blowups before they start Heading Surprise bookings, rushed ti…" at bounding box center [929, 268] width 361 height 361
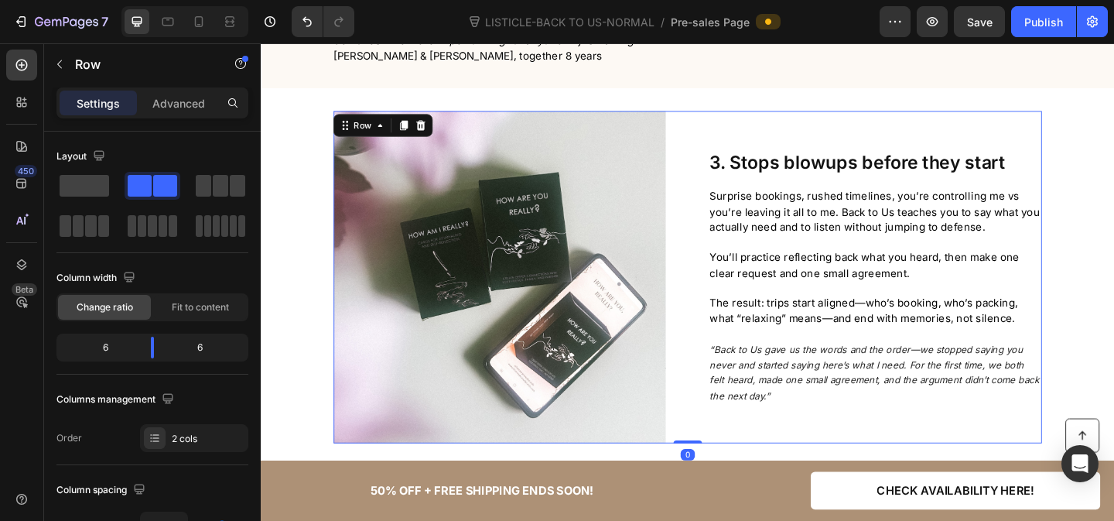
scroll to position [1561, 0]
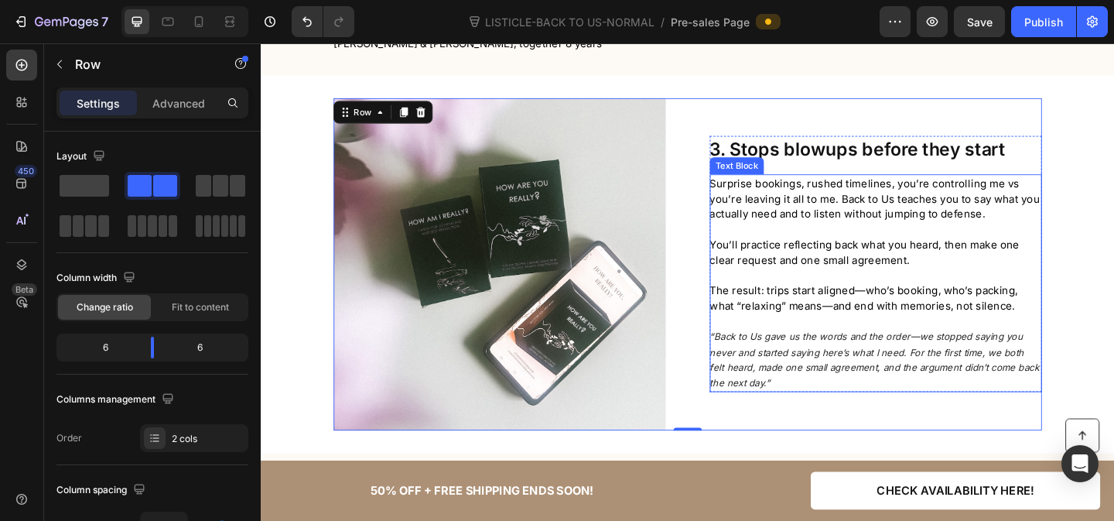
click at [848, 413] on p "“Back to Us gave us the words and the order—we stopped saying you never and sta…" at bounding box center [929, 387] width 360 height 67
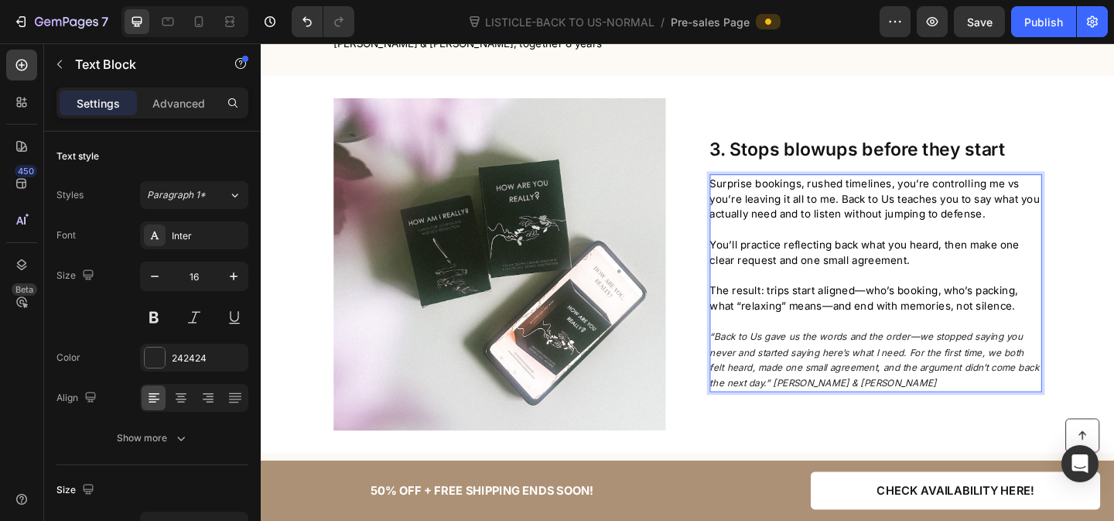
click at [840, 401] on icon "“Back to Us gave us the words and the order—we stopped saying you never and sta…" at bounding box center [928, 387] width 358 height 63
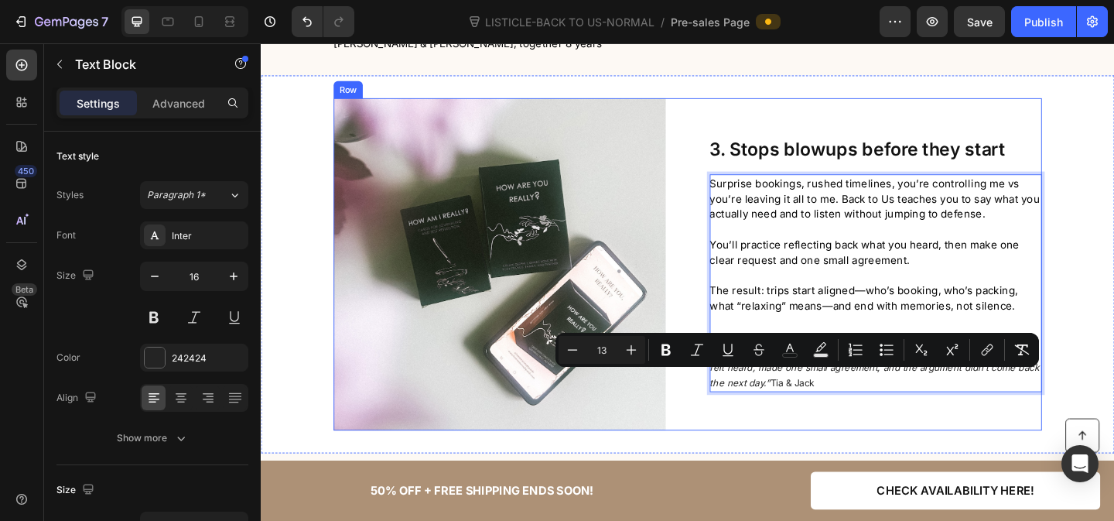
click at [855, 427] on div "⁠⁠⁠⁠⁠⁠⁠ 3. Stops blowups before they start Heading Surprise bookings, rushed ti…" at bounding box center [929, 283] width 361 height 361
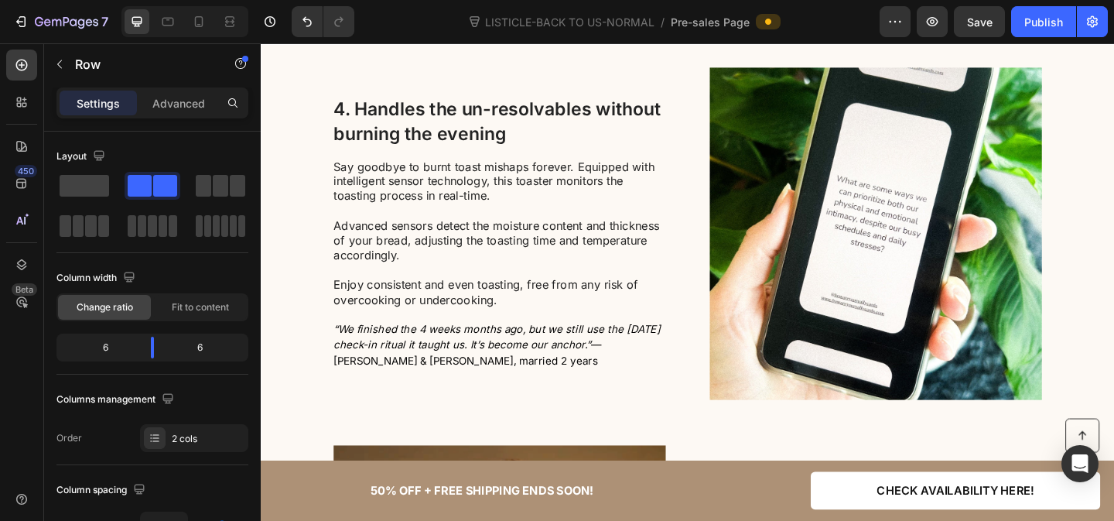
scroll to position [2000, 0]
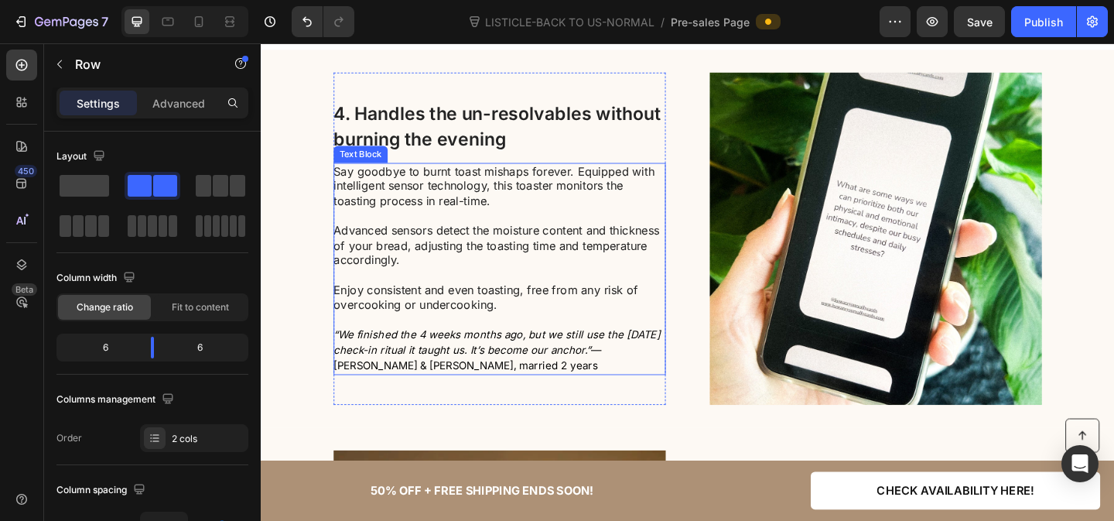
click at [452, 257] on p "Say goodbye to burnt toast mishaps forever. Equipped with intelligent sensor te…" at bounding box center [520, 255] width 360 height 161
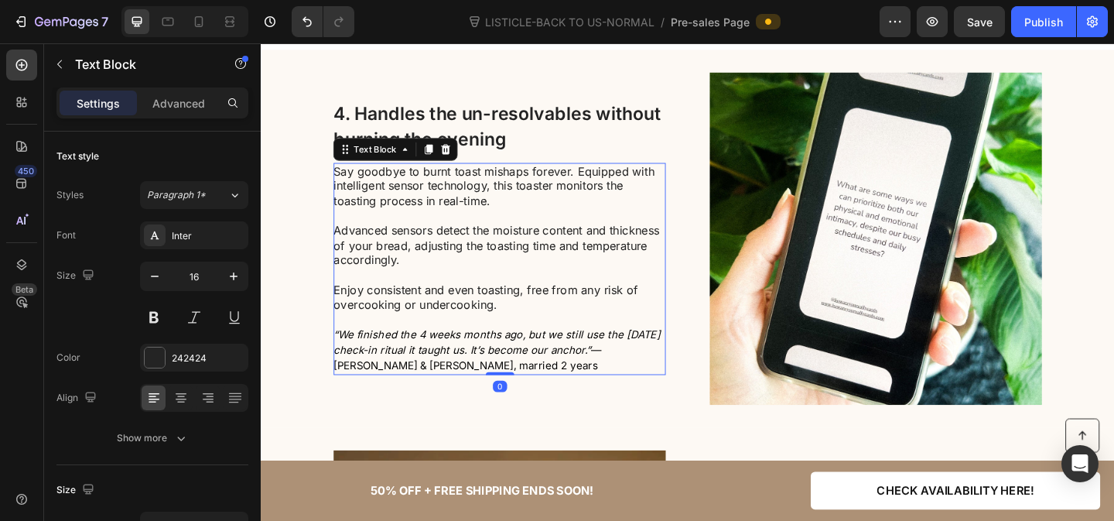
click at [452, 257] on p "Say goodbye to burnt toast mishaps forever. Equipped with intelligent sensor te…" at bounding box center [520, 255] width 360 height 161
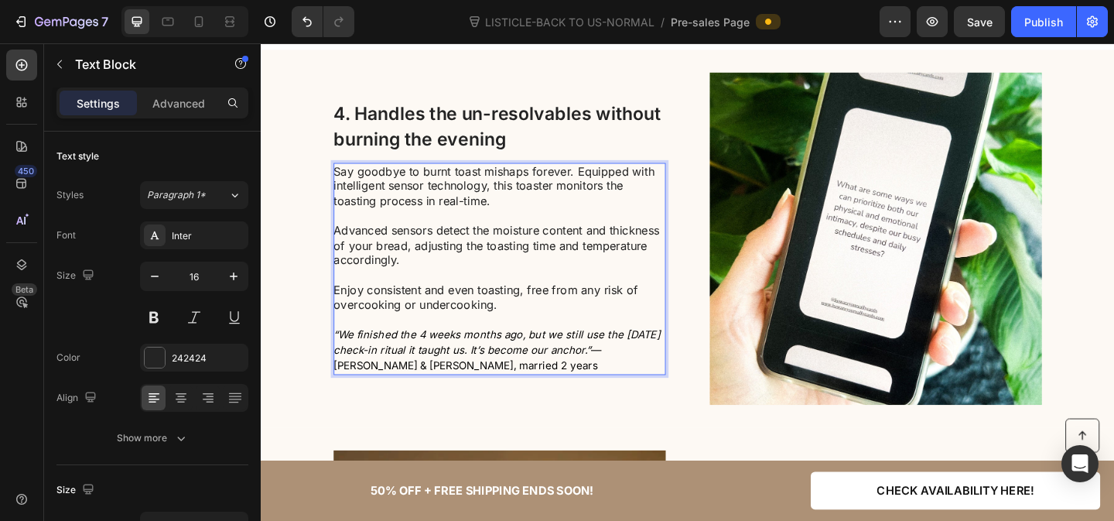
click at [508, 283] on p "Say goodbye to burnt toast mishaps forever. Equipped with intelligent sensor te…" at bounding box center [520, 255] width 360 height 161
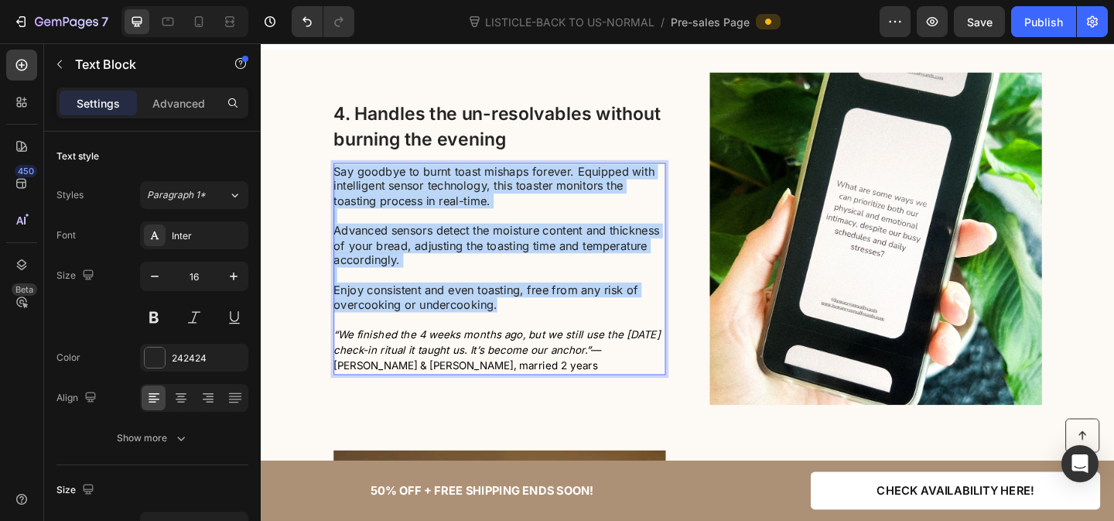
drag, startPoint x: 527, startPoint y: 318, endPoint x: 343, endPoint y: 177, distance: 231.8
click at [343, 177] on p "Say goodbye to burnt toast mishaps forever. Equipped with intelligent sensor te…" at bounding box center [520, 255] width 360 height 161
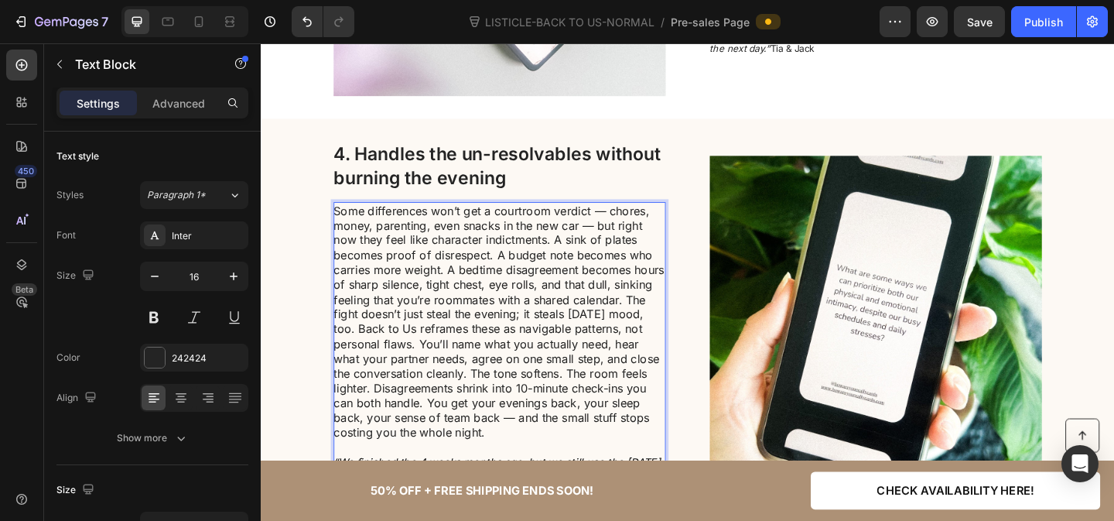
scroll to position [1930, 0]
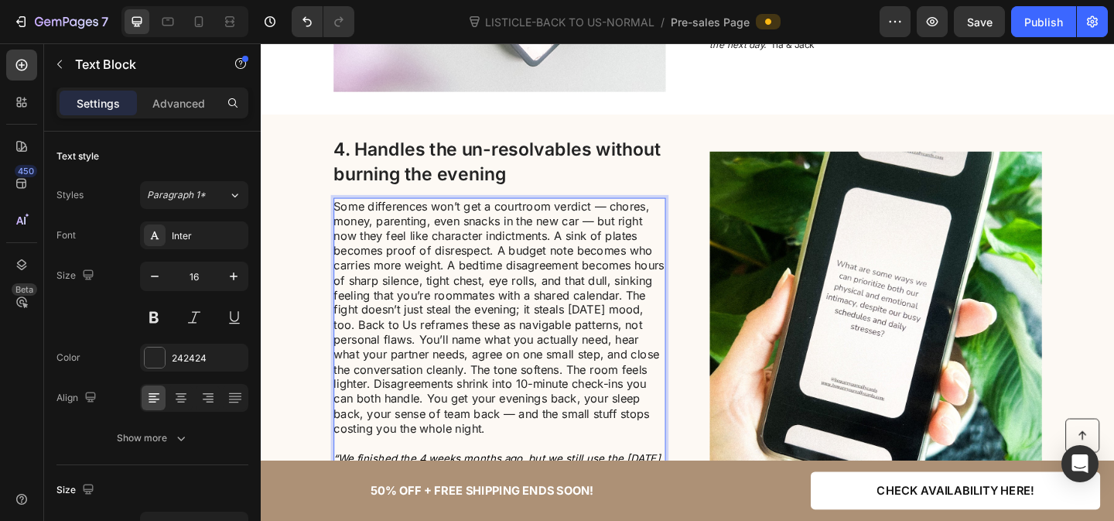
click at [463, 278] on p "Some differences won’t get a courtroom verdict — chores, money, parenting, even…" at bounding box center [520, 342] width 360 height 258
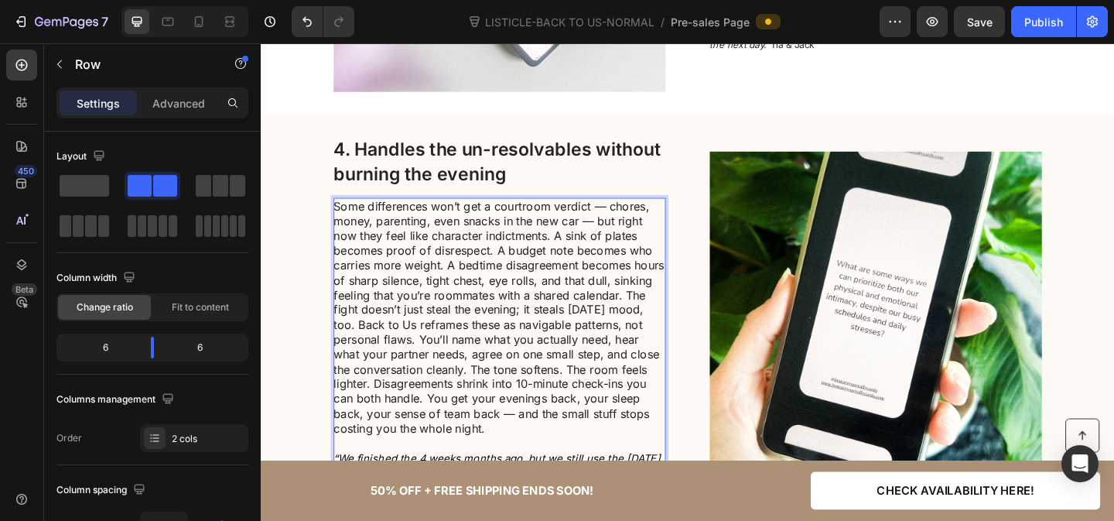
click at [701, 316] on div "⁠⁠⁠⁠⁠⁠⁠ 4. Handles the un-resolvables without burning the evening Heading Some …" at bounding box center [725, 341] width 771 height 393
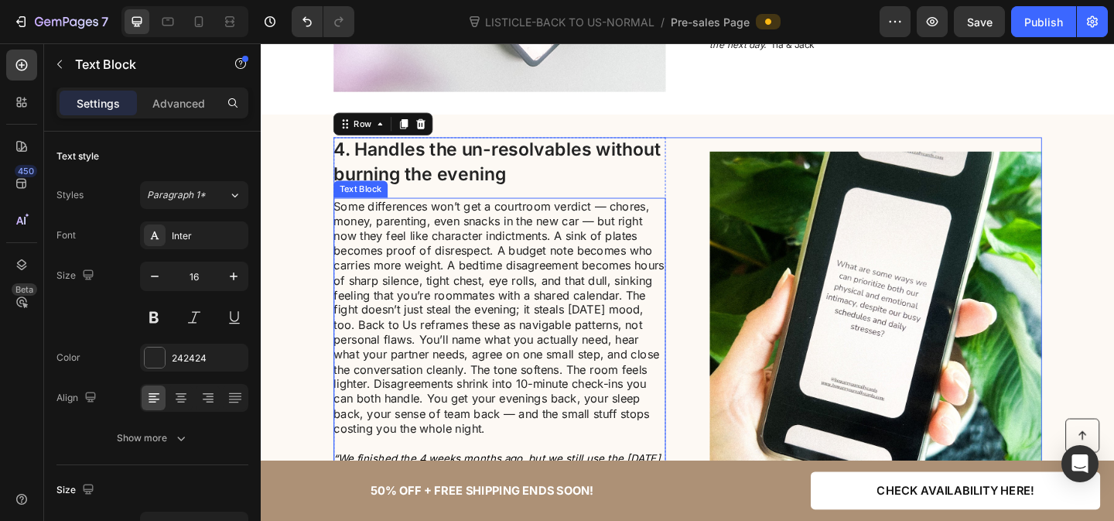
click at [682, 316] on p "Some differences won’t get a courtroom verdict — chores, money, parenting, even…" at bounding box center [520, 342] width 360 height 258
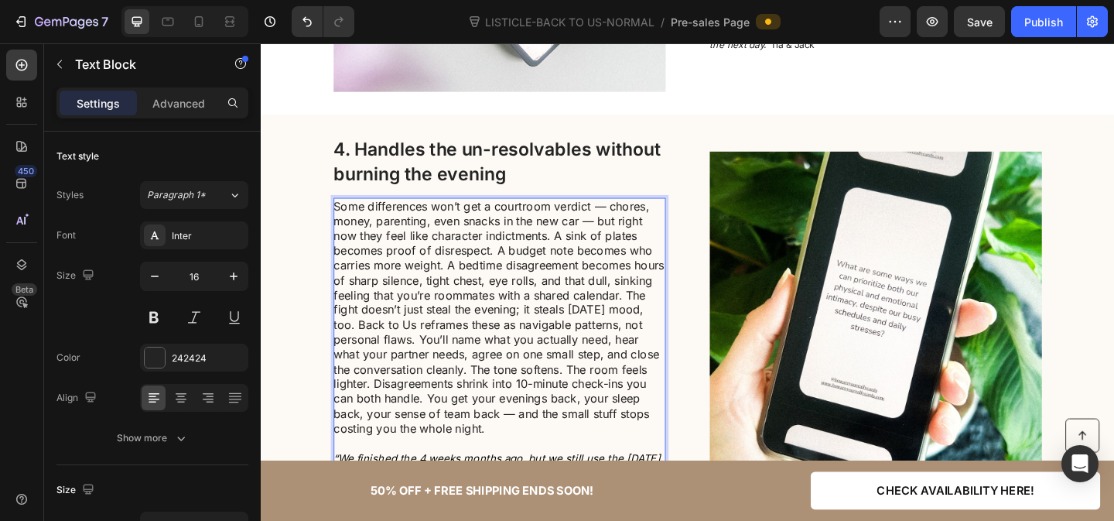
click at [698, 316] on p "Some differences won’t get a courtroom verdict — chores, money, parenting, even…" at bounding box center [520, 342] width 360 height 258
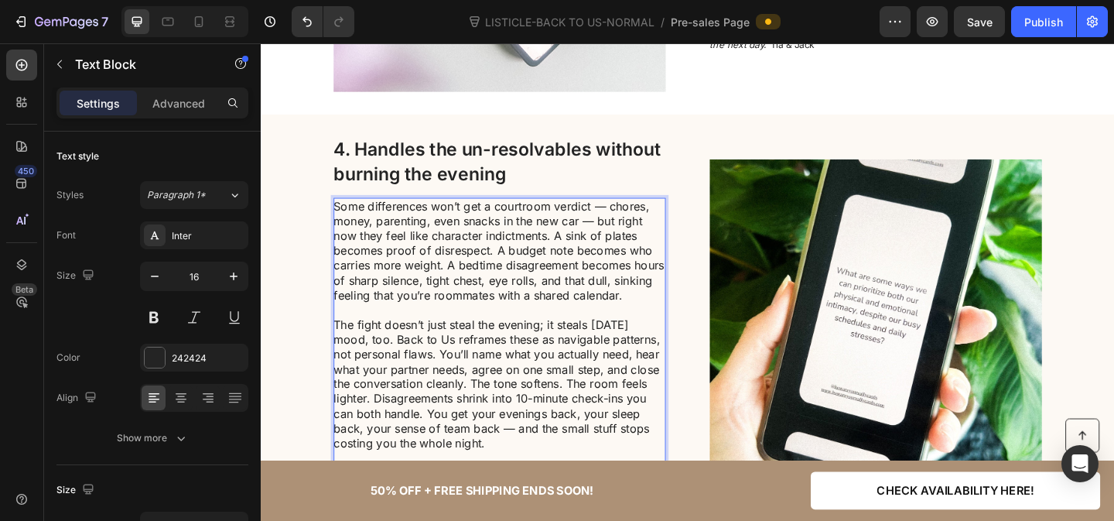
scroll to position [1990, 0]
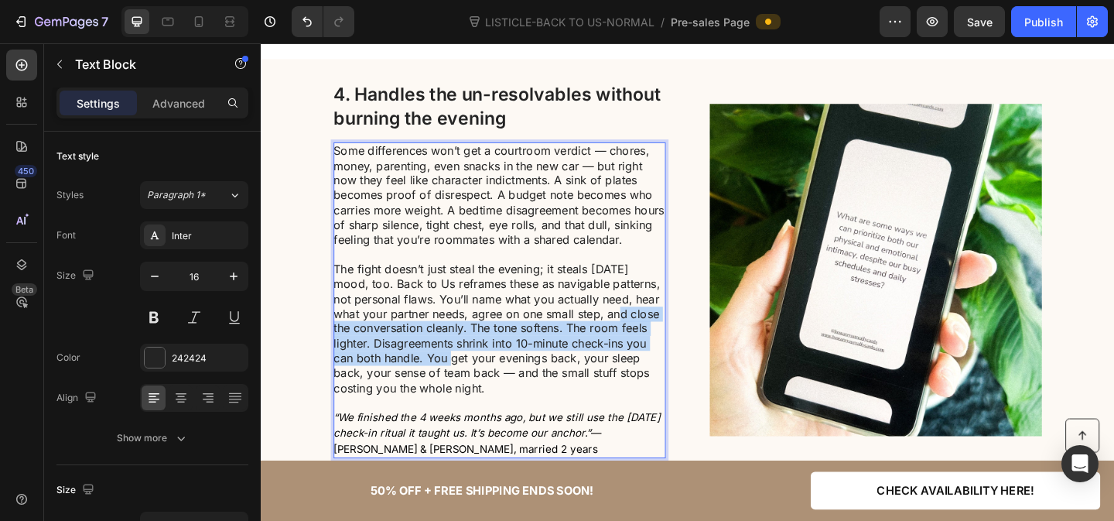
drag, startPoint x: 631, startPoint y: 333, endPoint x: 443, endPoint y: 375, distance: 192.8
click at [443, 376] on p "The fight doesn’t just steal the evening; it steals [DATE] mood, too. Back to U…" at bounding box center [520, 353] width 360 height 145
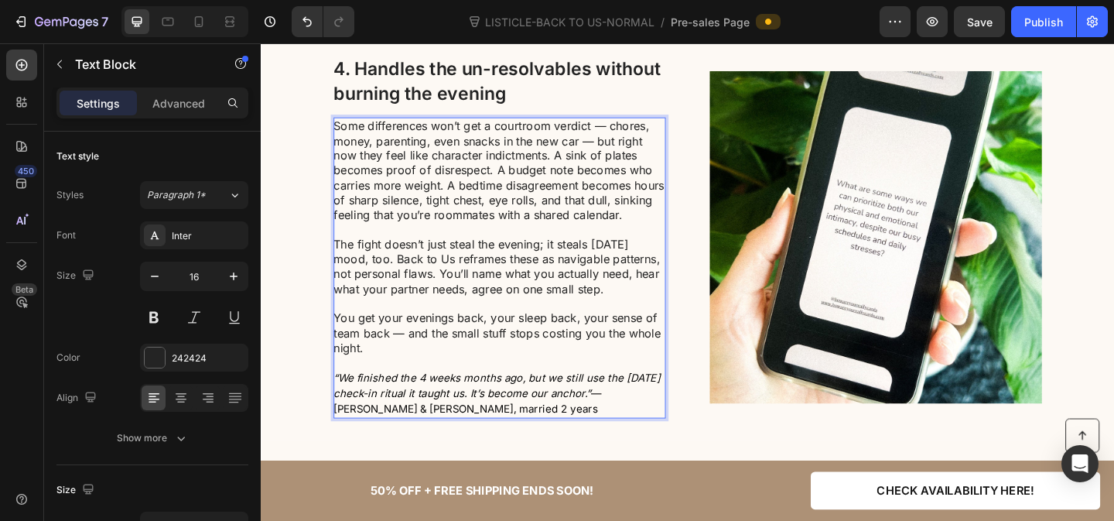
scroll to position [2025, 0]
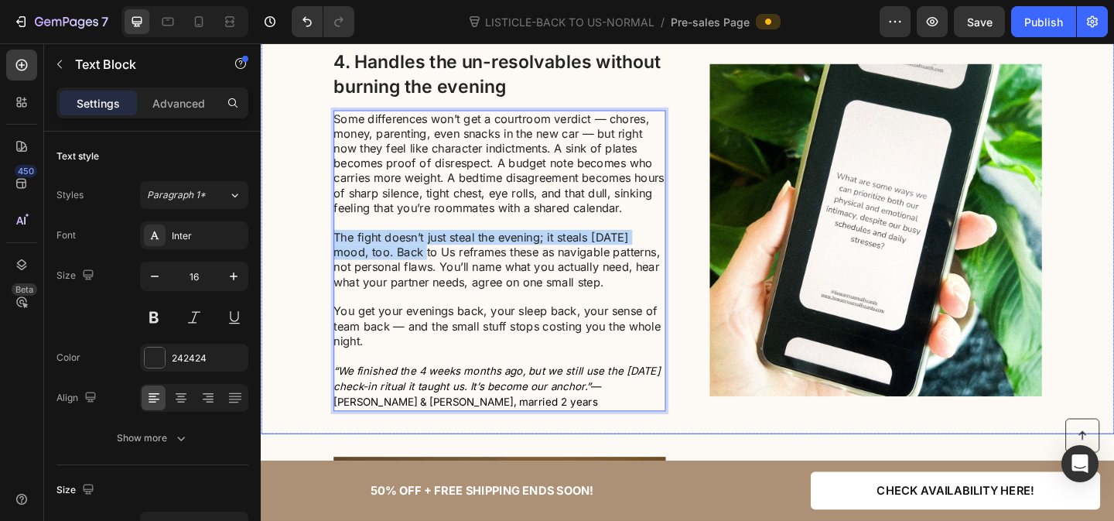
drag, startPoint x: 411, startPoint y: 266, endPoint x: 339, endPoint y: 248, distance: 74.3
click at [339, 248] on div "⁠⁠⁠⁠⁠⁠⁠ 4. Handles the un-resolvables without burning the evening Heading Some …" at bounding box center [725, 246] width 928 height 393
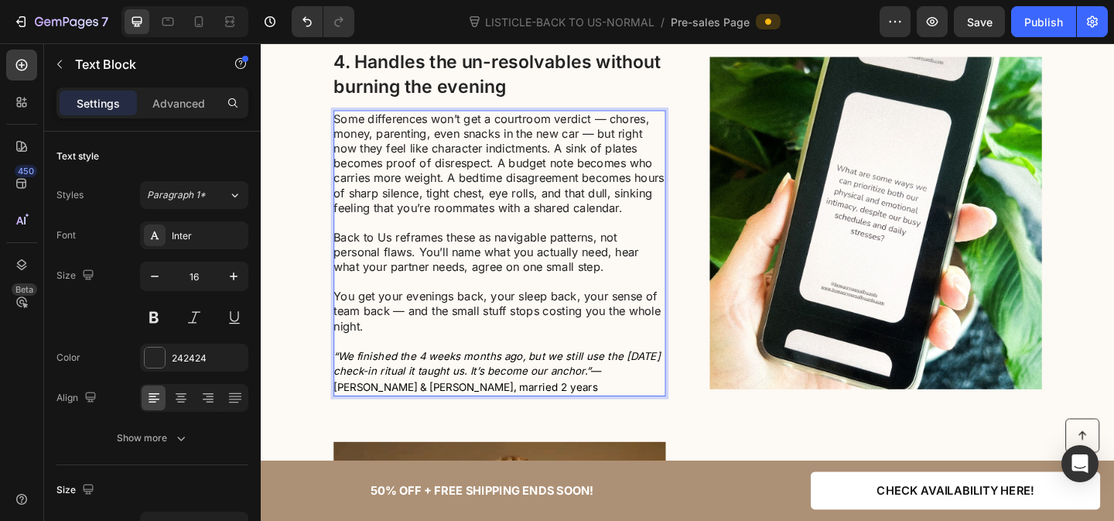
click at [402, 250] on p "Back to Us reframes these as navigable patterns, not personal flaws. You’ll nam…" at bounding box center [520, 270] width 360 height 48
drag, startPoint x: 402, startPoint y: 250, endPoint x: 343, endPoint y: 250, distance: 59.6
click at [343, 250] on p "Back to Us reframes these as navigable patterns, not personal flaws. You’ll nam…" at bounding box center [520, 270] width 360 height 48
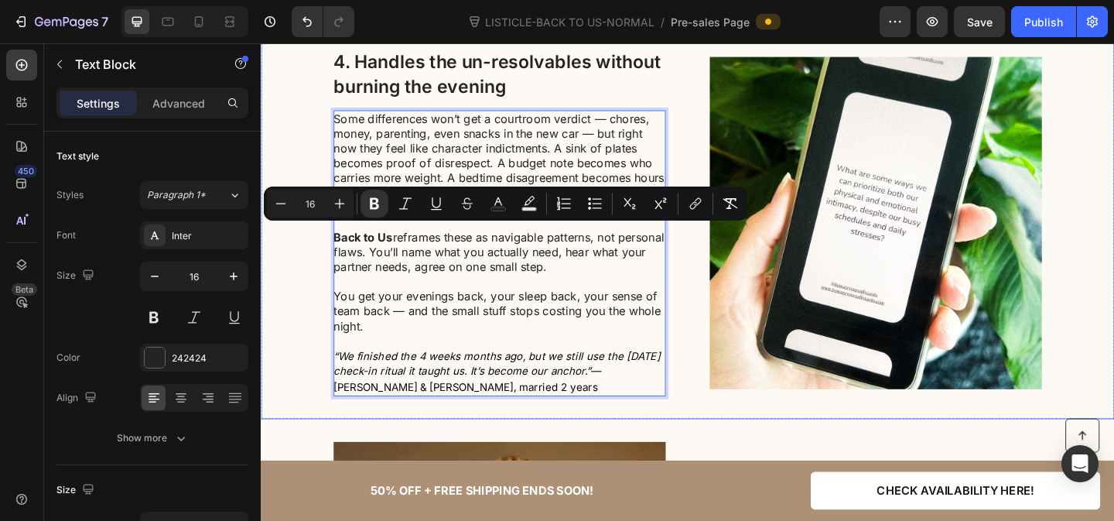
click at [322, 308] on div "⁠⁠⁠⁠⁠⁠⁠ 4. Handles the un-resolvables without burning the evening Heading Some …" at bounding box center [725, 238] width 928 height 377
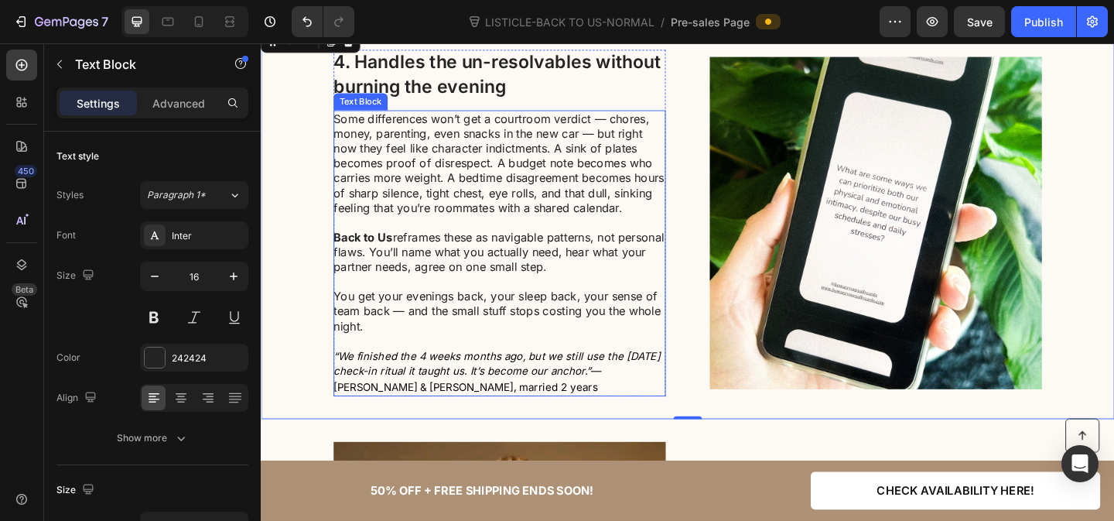
click at [599, 156] on p "Some differences won’t get a courtroom verdict — chores, money, parenting, even…" at bounding box center [520, 174] width 360 height 113
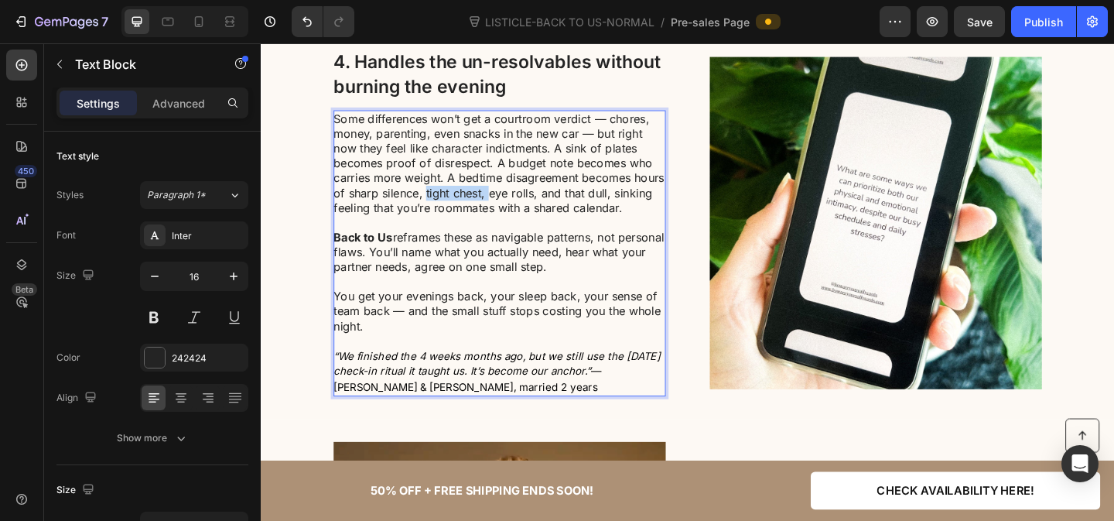
drag, startPoint x: 545, startPoint y: 197, endPoint x: 478, endPoint y: 202, distance: 66.7
click at [478, 202] on p "Some differences won’t get a courtroom verdict — chores, money, parenting, even…" at bounding box center [520, 174] width 360 height 113
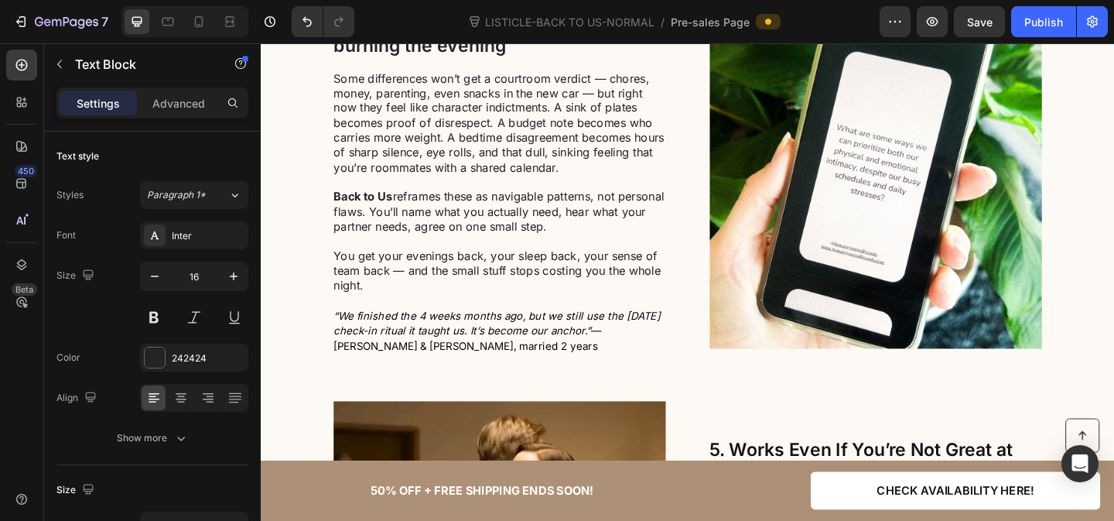
scroll to position [2072, 0]
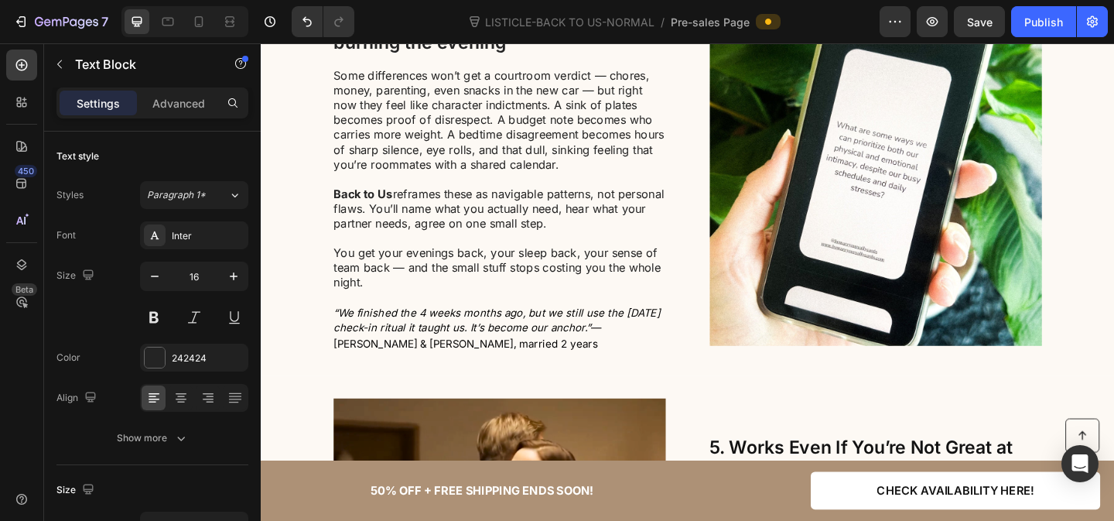
click at [424, 341] on icon "“We finished the 4 weeks months ago, but we still use the [DATE] check-in ritua…" at bounding box center [517, 345] width 355 height 31
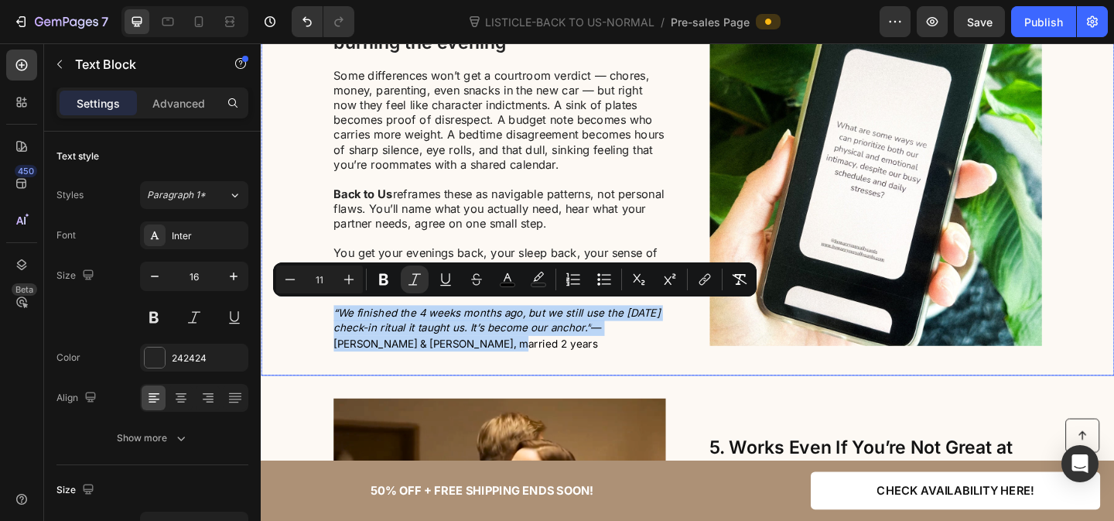
drag, startPoint x: 473, startPoint y: 366, endPoint x: 310, endPoint y: 330, distance: 166.5
click at [310, 330] on div "4. Handles the un-resolvables without burning the evening Heading Some differen…" at bounding box center [725, 191] width 928 height 377
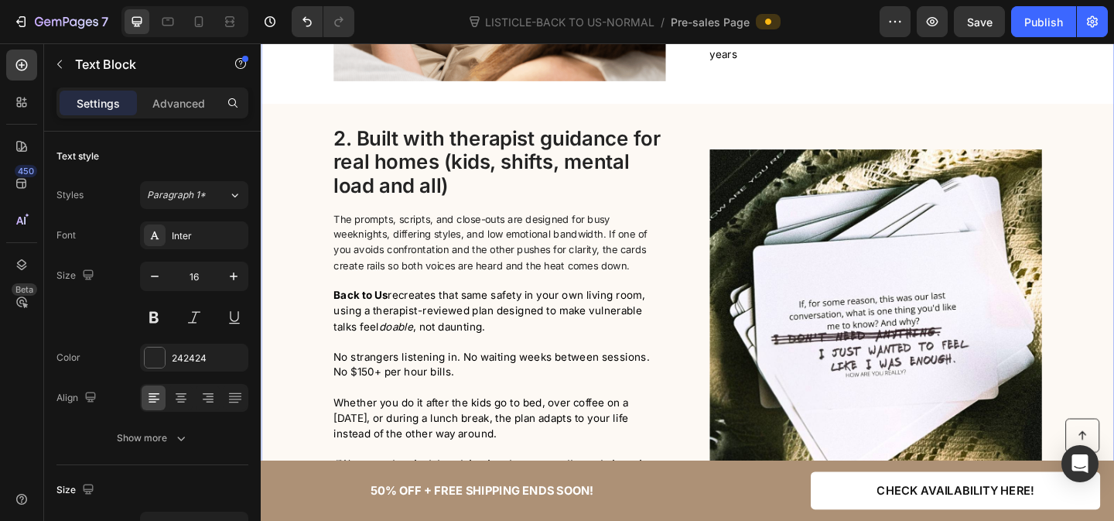
scroll to position [1073, 0]
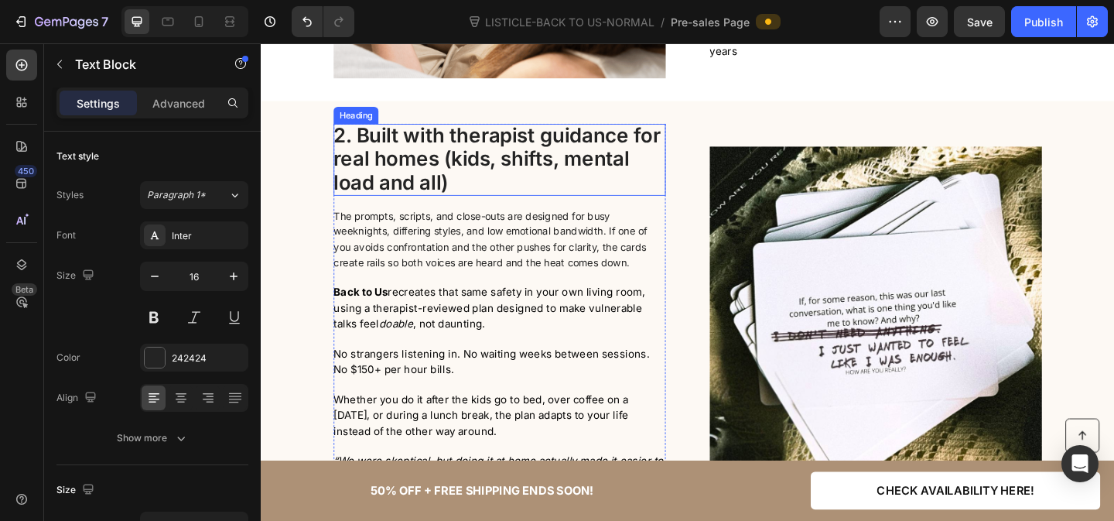
click at [487, 193] on h2 "2. Built with therapist guidance for real homes (kids, shifts, mental load and …" at bounding box center [520, 170] width 361 height 78
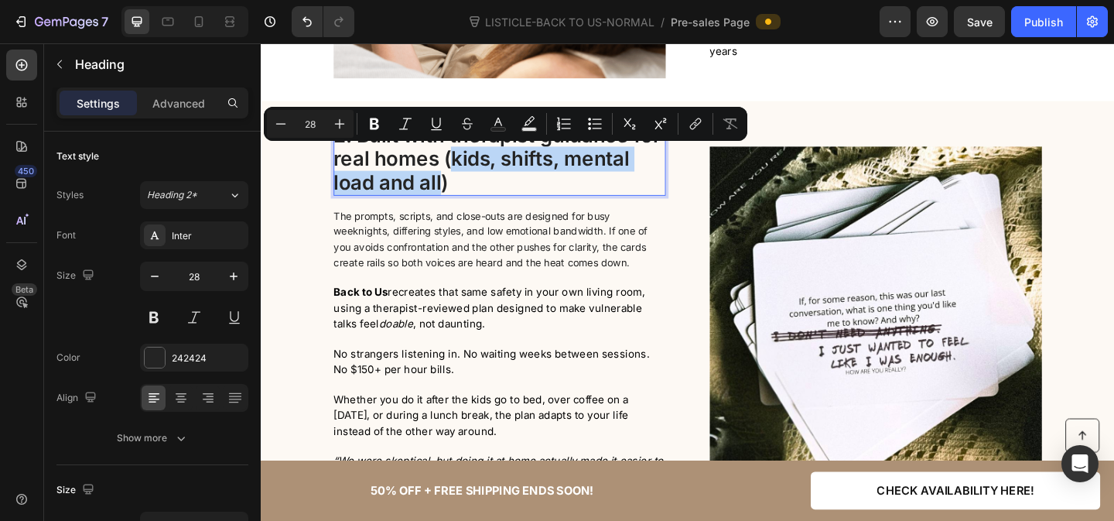
drag, startPoint x: 469, startPoint y: 165, endPoint x: 460, endPoint y: 196, distance: 32.1
click at [460, 196] on p "2. Built with therapist guidance for real homes (kids, shifts, mental load and …" at bounding box center [520, 170] width 361 height 78
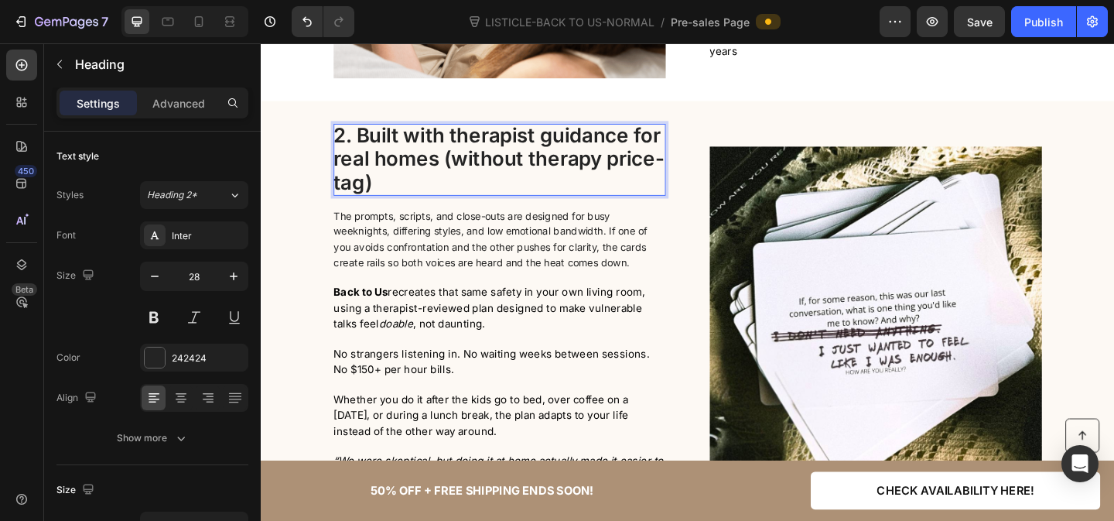
click at [550, 167] on p "2. Built with therapist guidance for real homes (without therapy price-tag)" at bounding box center [520, 170] width 361 height 78
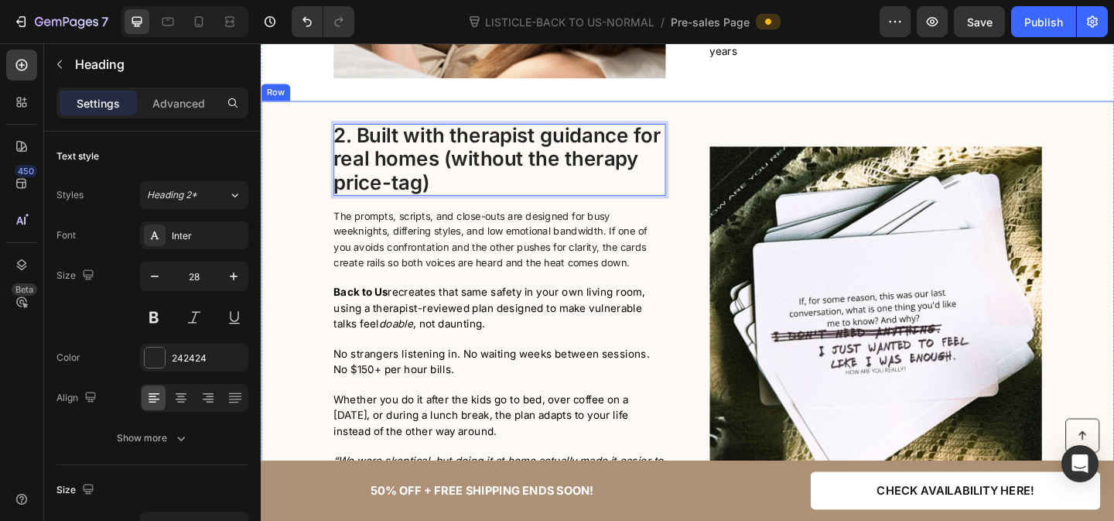
click at [305, 350] on div "2. Built with therapist guidance for real homes (without the therapy price-tag)…" at bounding box center [725, 336] width 928 height 411
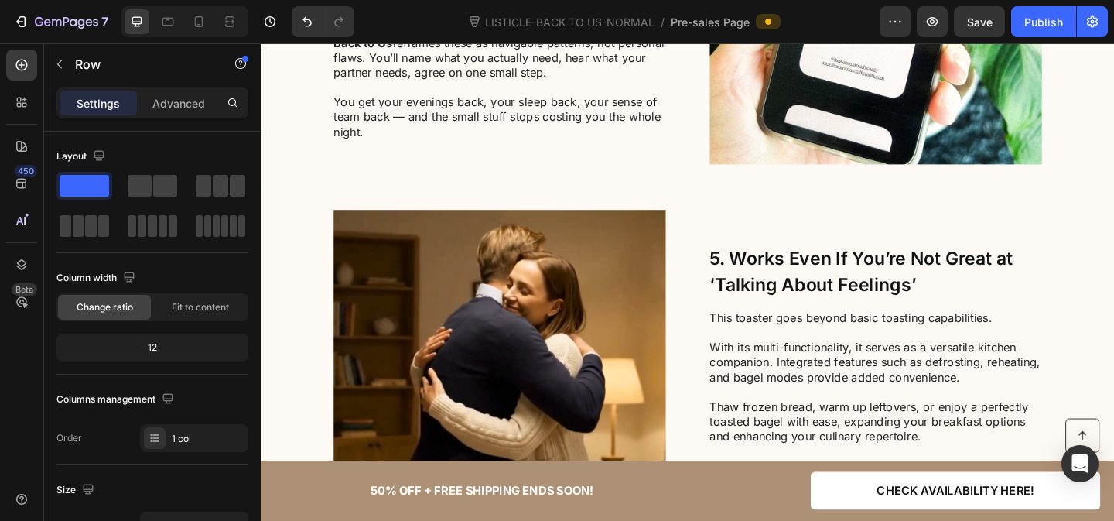
scroll to position [2425, 0]
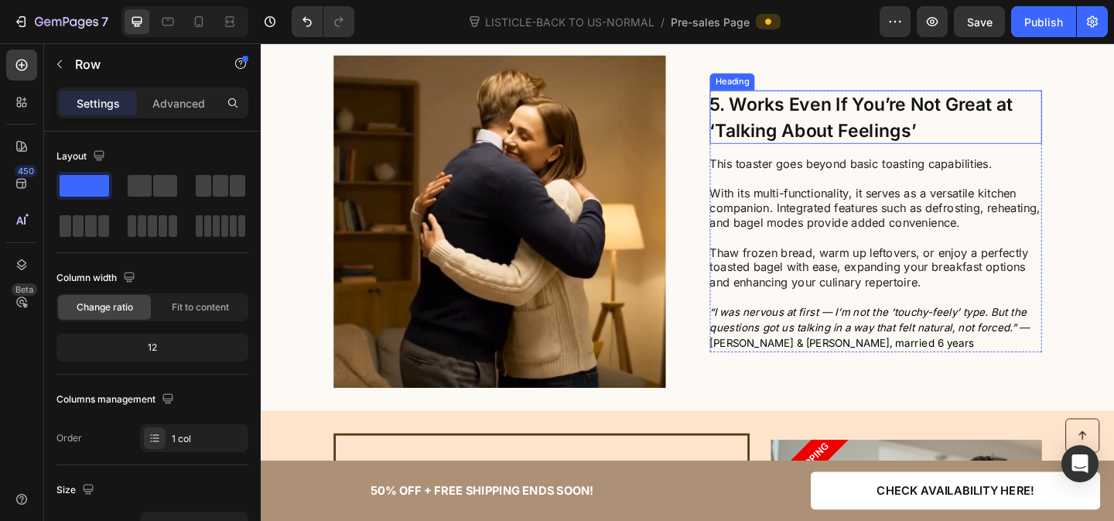
click at [826, 110] on span "5. Works Even If You’re Not Great at ‘Talking About Feelings’" at bounding box center [914, 123] width 330 height 52
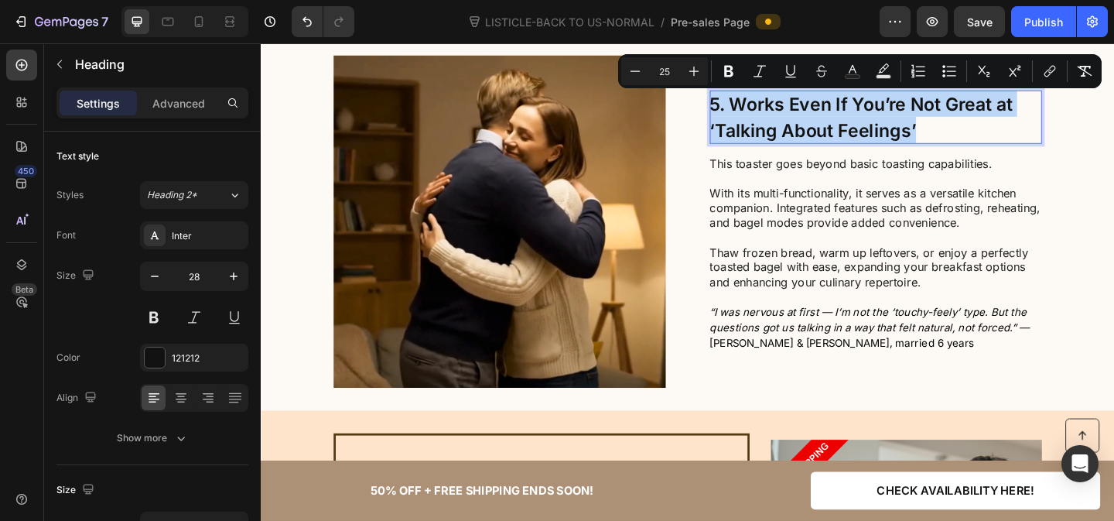
click at [872, 117] on span "5. Works Even If You’re Not Great at ‘Talking About Feelings’" at bounding box center [914, 123] width 330 height 52
drag, startPoint x: 986, startPoint y: 138, endPoint x: 777, endPoint y: 103, distance: 211.9
click at [777, 103] on p "5. Works Even If You’re Not Great at ‘Talking About Feelings’" at bounding box center [929, 123] width 361 height 58
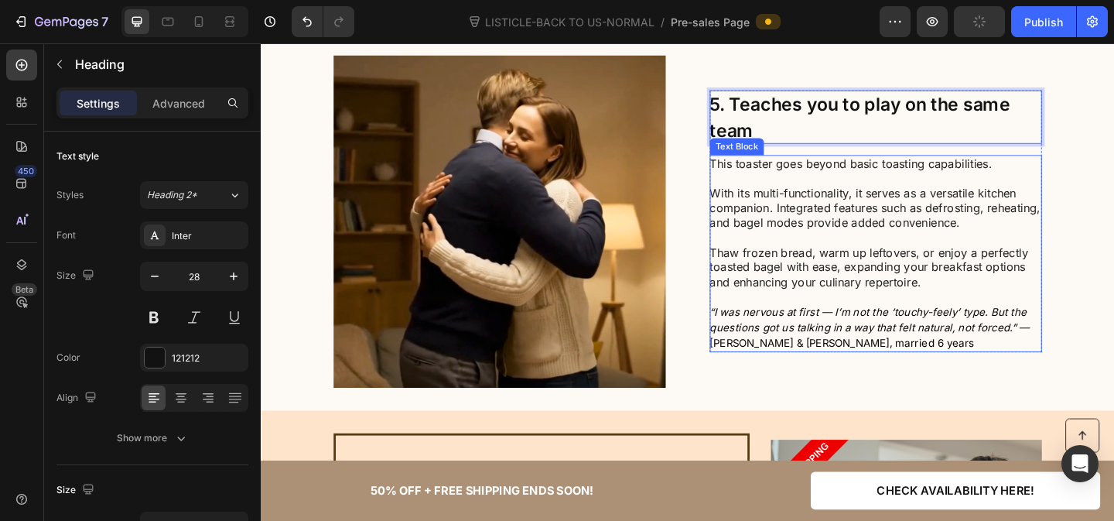
click at [826, 248] on p "This toaster goes beyond basic toasting capabilities. With its multi-functional…" at bounding box center [929, 238] width 360 height 145
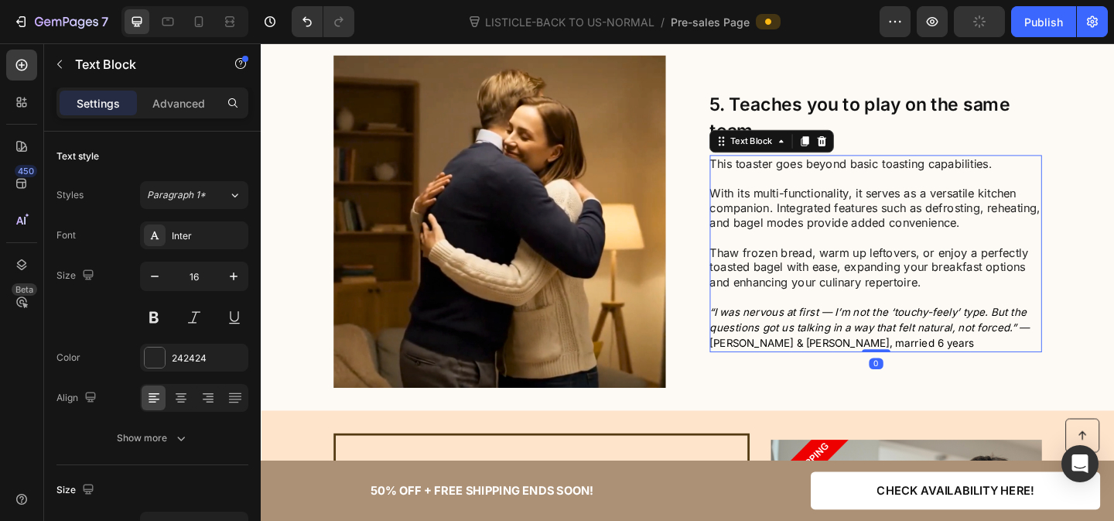
click at [826, 248] on p "This toaster goes beyond basic toasting capabilities. With its multi-functional…" at bounding box center [929, 238] width 360 height 145
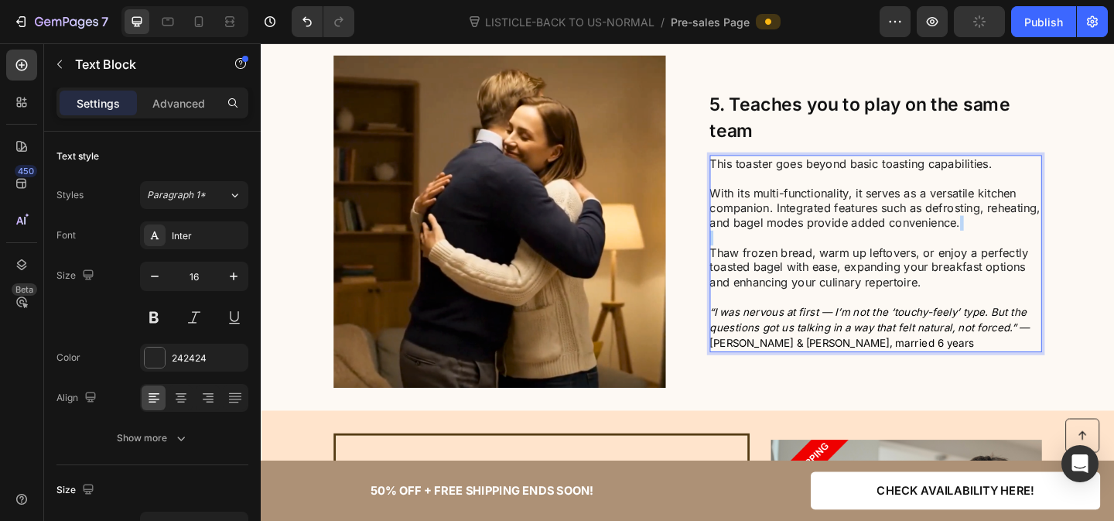
click at [826, 248] on p "This toaster goes beyond basic toasting capabilities. With its multi-functional…" at bounding box center [929, 238] width 360 height 145
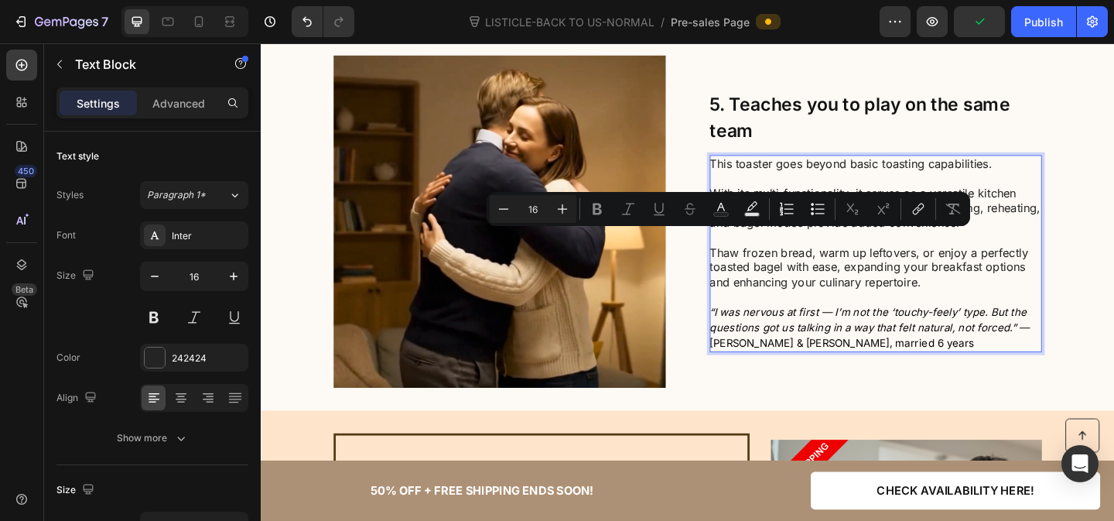
click at [921, 300] on p "This toaster goes beyond basic toasting capabilities. With its multi-functional…" at bounding box center [929, 238] width 360 height 145
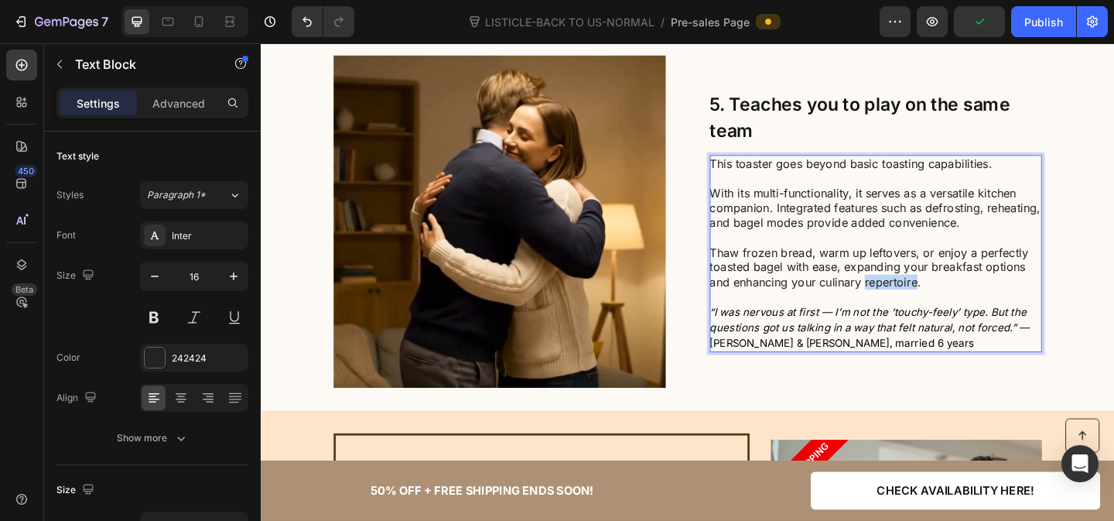
click at [921, 300] on p "This toaster goes beyond basic toasting capabilities. With its multi-functional…" at bounding box center [929, 238] width 360 height 145
click at [980, 305] on p "This toaster goes beyond basic toasting capabilities. With its multi-functional…" at bounding box center [929, 238] width 360 height 145
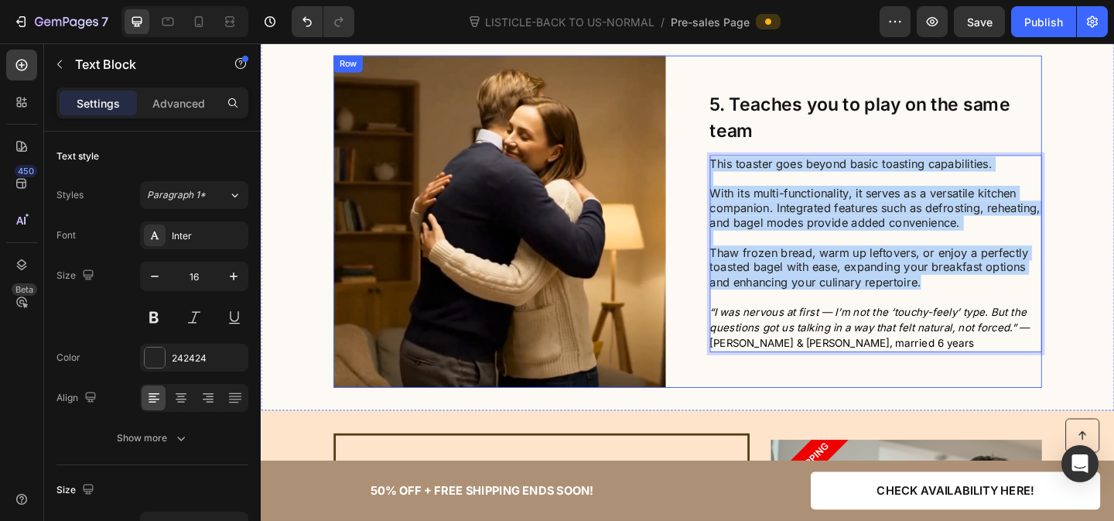
drag, startPoint x: 991, startPoint y: 305, endPoint x: 744, endPoint y: 170, distance: 281.8
click at [744, 170] on div "Image Row ⁠⁠⁠⁠⁠⁠⁠ 5. Teaches you to play on the same team Heading This toaster …" at bounding box center [725, 236] width 771 height 361
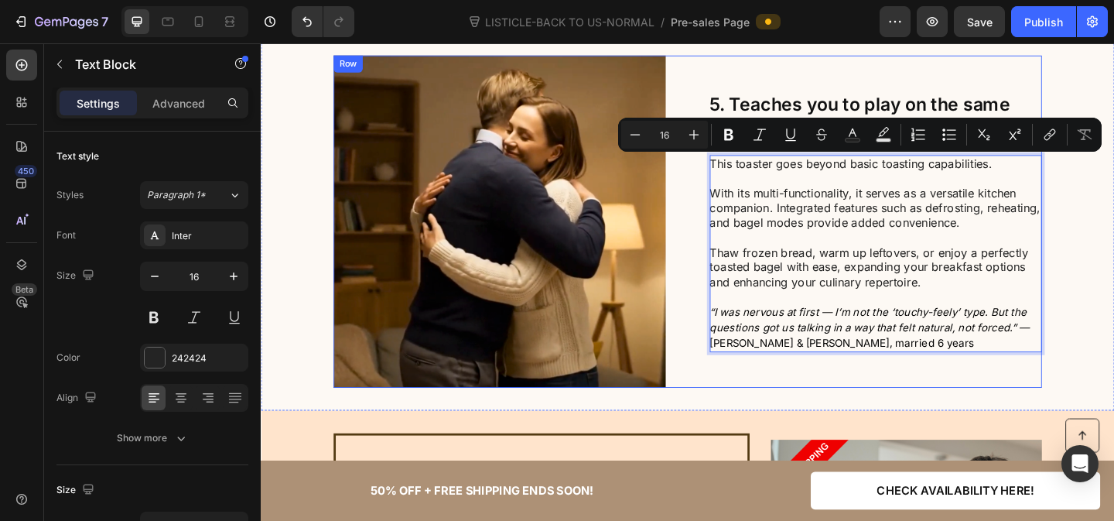
scroll to position [2433, 0]
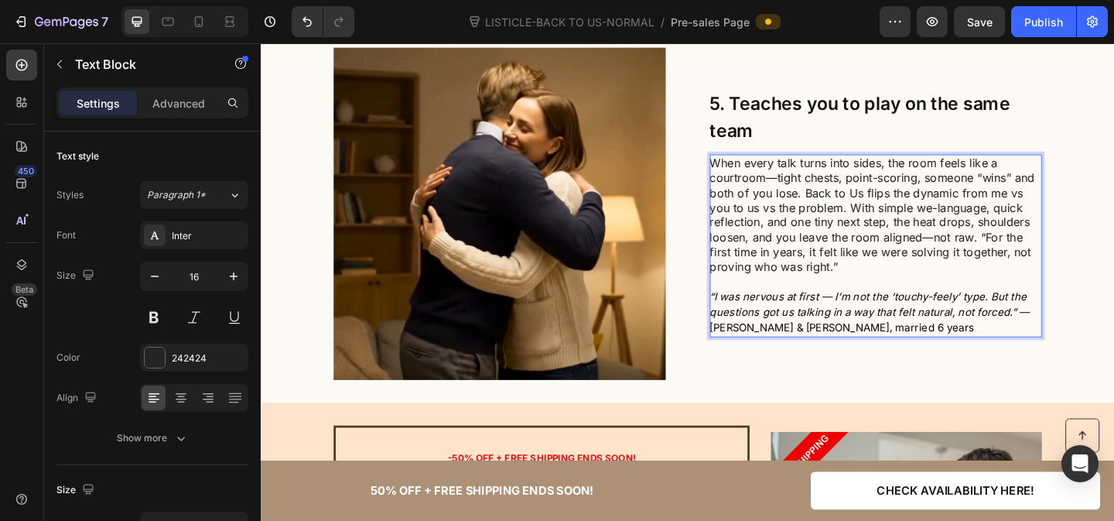
click at [850, 208] on p "When every talk turns into sides, the room feels like a courtroom—tight chests,…" at bounding box center [929, 230] width 360 height 128
click at [900, 224] on p "When every talk turns into sides, the room feels like a courtroom—tight chests,…" at bounding box center [929, 230] width 360 height 128
click at [853, 203] on p "When every talk turns into sides, the room feels like a courtroom—tight chests,…" at bounding box center [929, 230] width 360 height 128
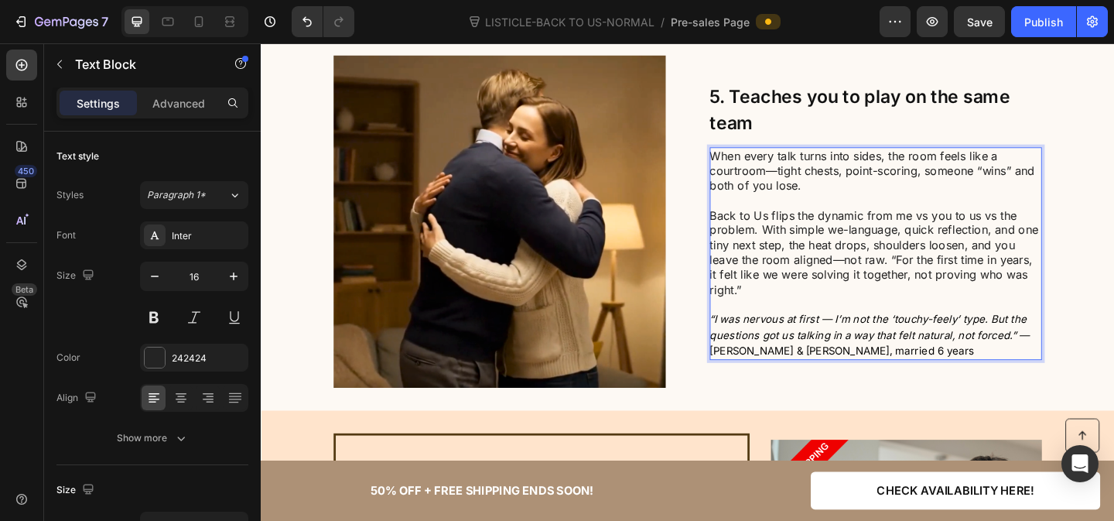
scroll to position [2417, 0]
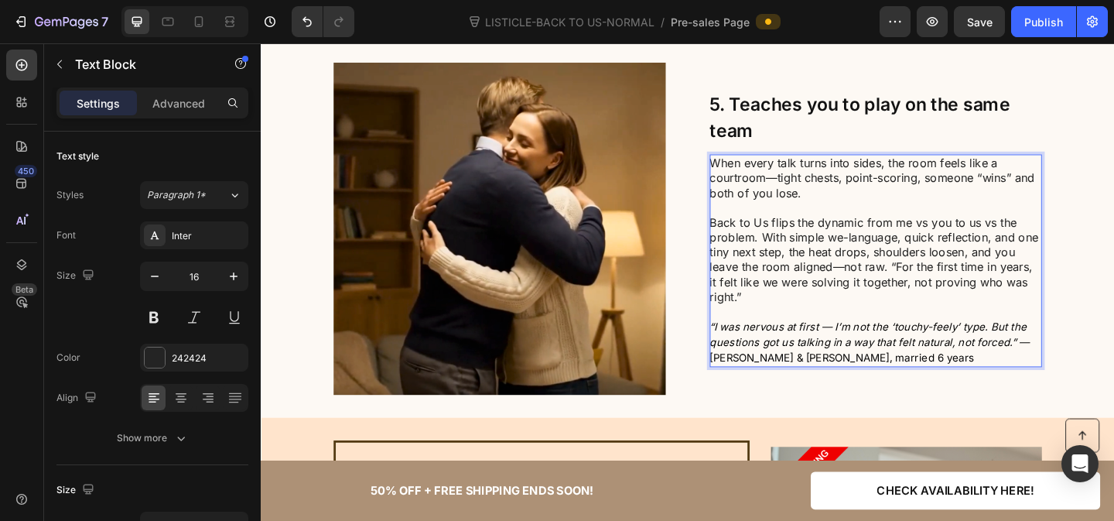
click at [945, 289] on p "Back to Us flips the dynamic from me vs you to us vs the problem. With simple w…" at bounding box center [929, 279] width 360 height 97
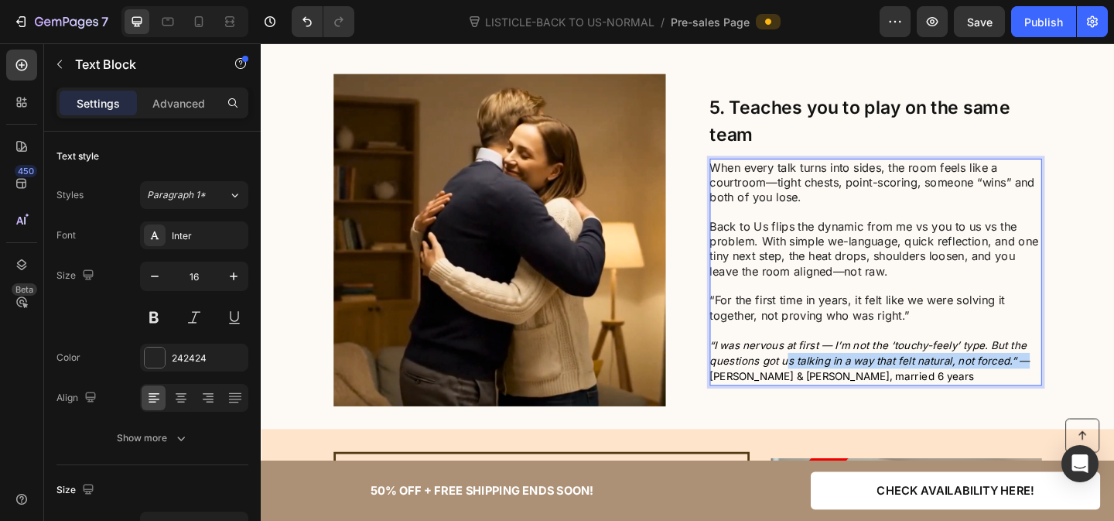
drag, startPoint x: 1095, startPoint y: 385, endPoint x: 831, endPoint y: 384, distance: 263.8
click at [831, 384] on p "“I was nervous at first — I’m not the ‘touchy-feely’ type. But the questions go…" at bounding box center [929, 389] width 360 height 50
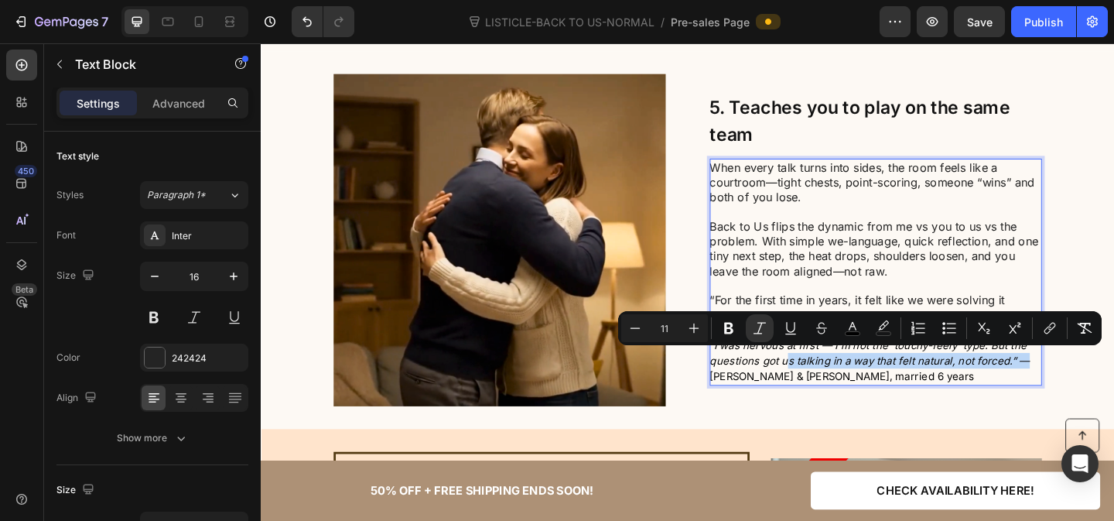
click at [831, 384] on icon "“I was nervous at first — I’m not the ‘touchy-feely’ type. But the questions go…" at bounding box center [923, 380] width 348 height 31
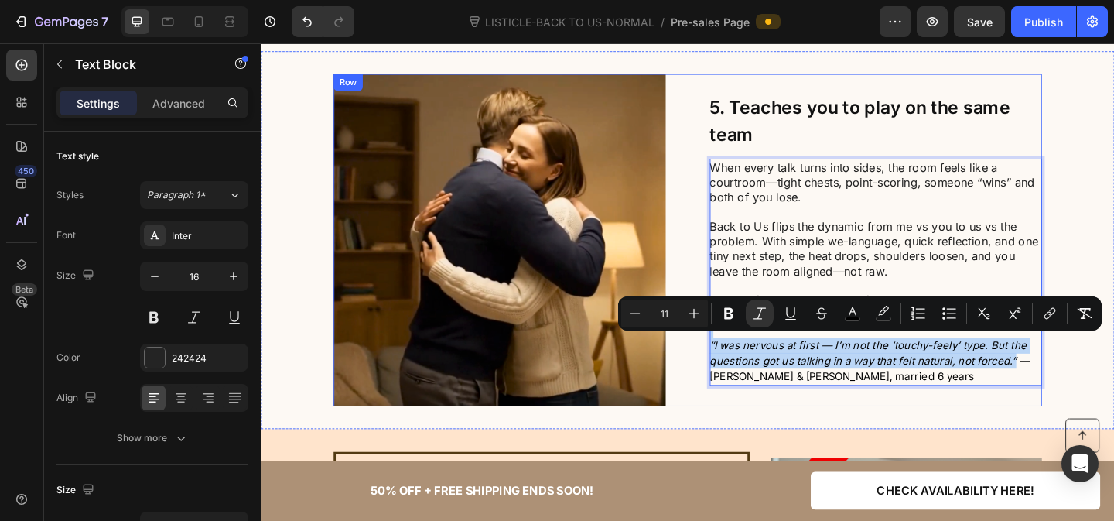
drag, startPoint x: 1071, startPoint y: 384, endPoint x: 748, endPoint y: 355, distance: 323.9
click at [749, 355] on div "When every talk turns into sides, the room feels like a courtroom—tight chests,…" at bounding box center [929, 292] width 361 height 247
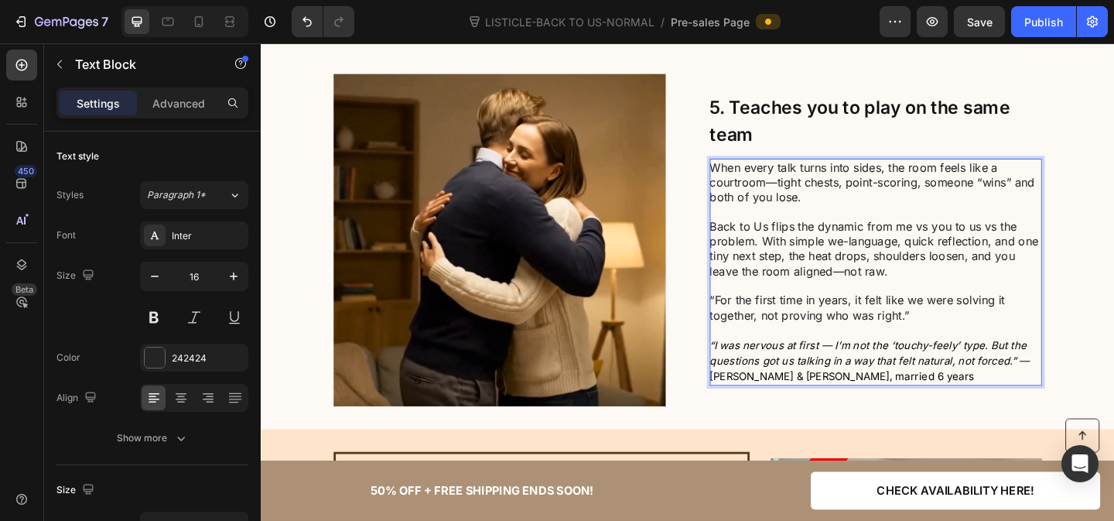
scroll to position [2433, 0]
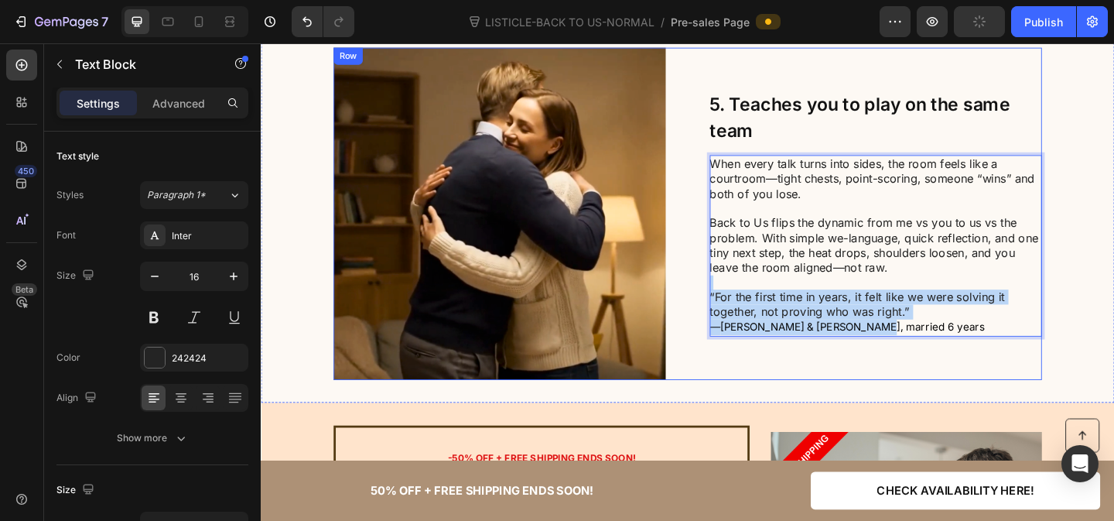
drag, startPoint x: 949, startPoint y: 348, endPoint x: 716, endPoint y: 303, distance: 237.3
click at [716, 303] on div "Image Row ⁠⁠⁠⁠⁠⁠⁠ 5. Teaches you to play on the same team Heading When every ta…" at bounding box center [725, 228] width 771 height 361
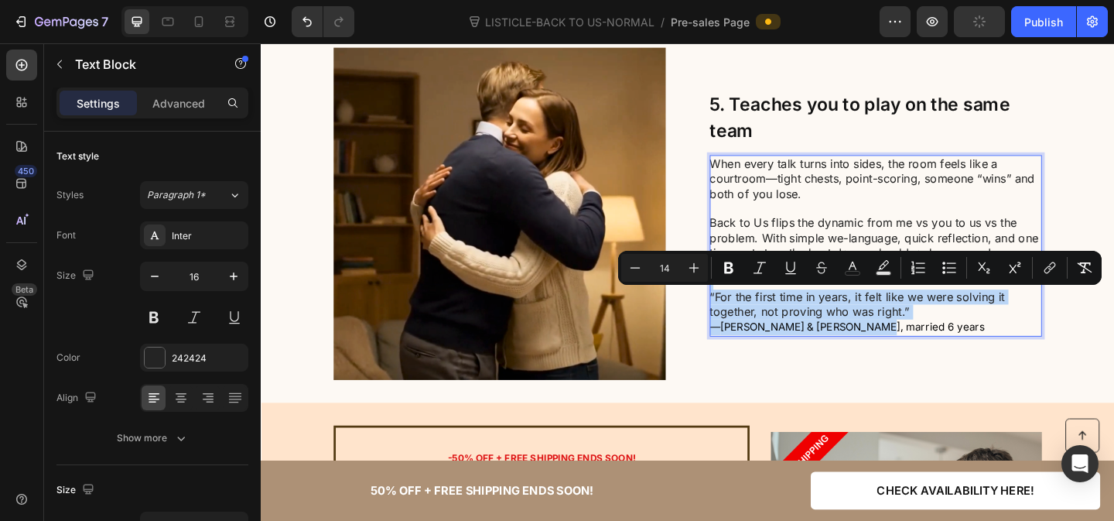
click at [942, 340] on p "“For the first time in years, it felt like we were solving it together, not pro…" at bounding box center [929, 327] width 360 height 32
type input "16"
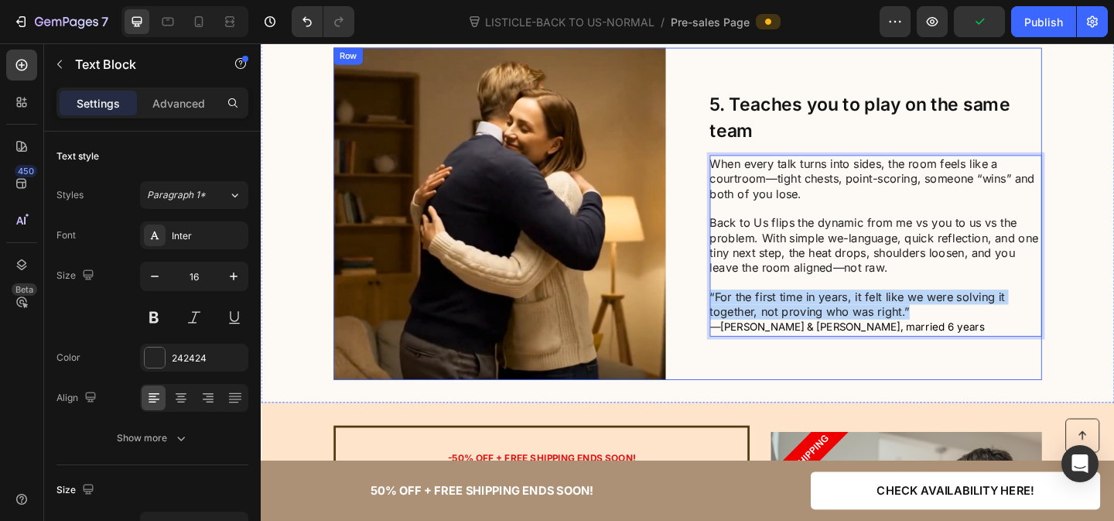
drag, startPoint x: 970, startPoint y: 337, endPoint x: 722, endPoint y: 318, distance: 249.1
click at [722, 318] on div "Image Row ⁠⁠⁠⁠⁠⁠⁠ 5. Teaches you to play on the same team Heading When every ta…" at bounding box center [725, 228] width 771 height 361
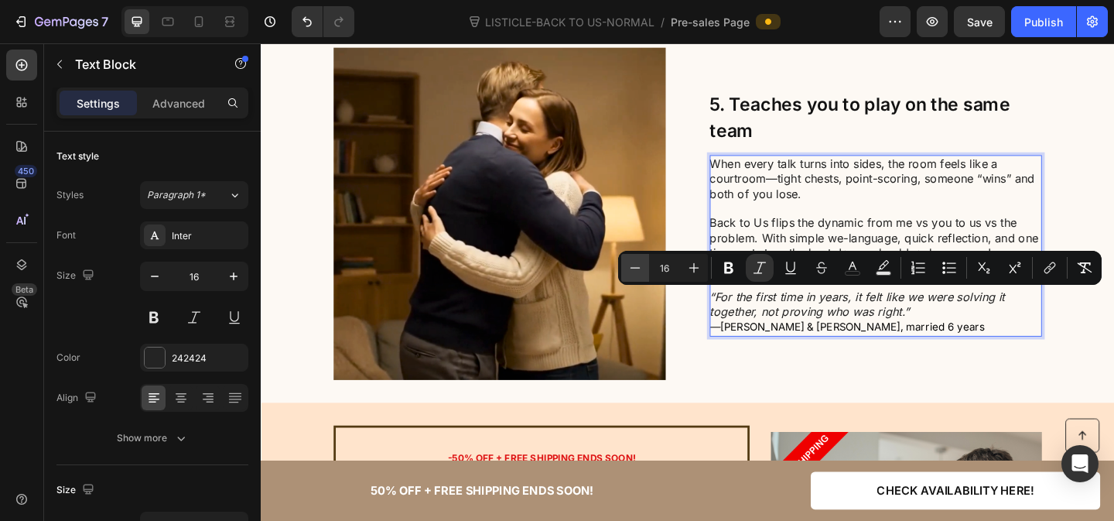
click at [624, 270] on button "Minus" at bounding box center [635, 268] width 28 height 28
type input "14"
click at [989, 340] on p "“For the first time in years, it felt like we were solving it together, not pro…" at bounding box center [929, 327] width 360 height 34
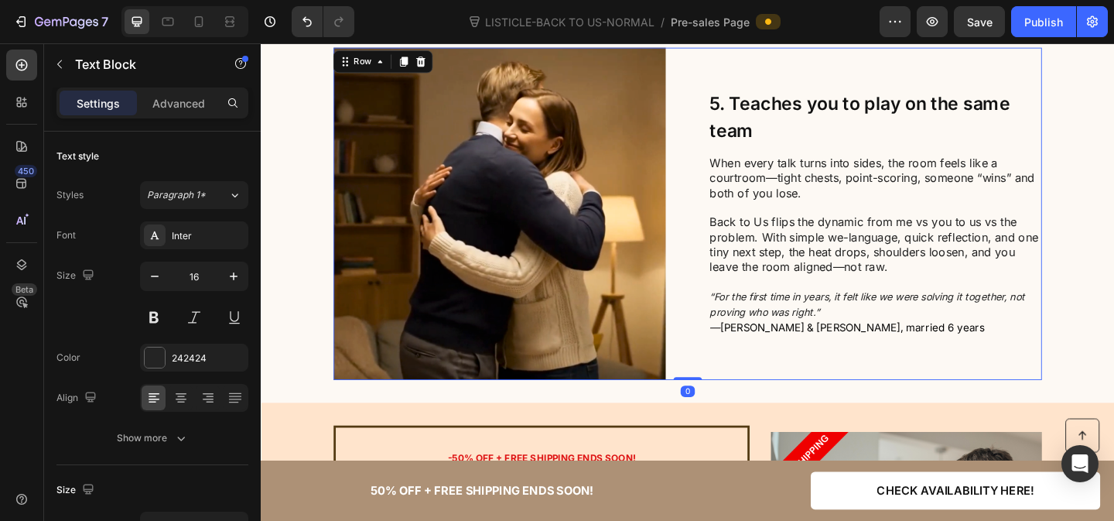
click at [1004, 380] on div "⁠⁠⁠⁠⁠⁠⁠ 5. Teaches you to play on the same team Heading When every talk turns i…" at bounding box center [929, 228] width 361 height 361
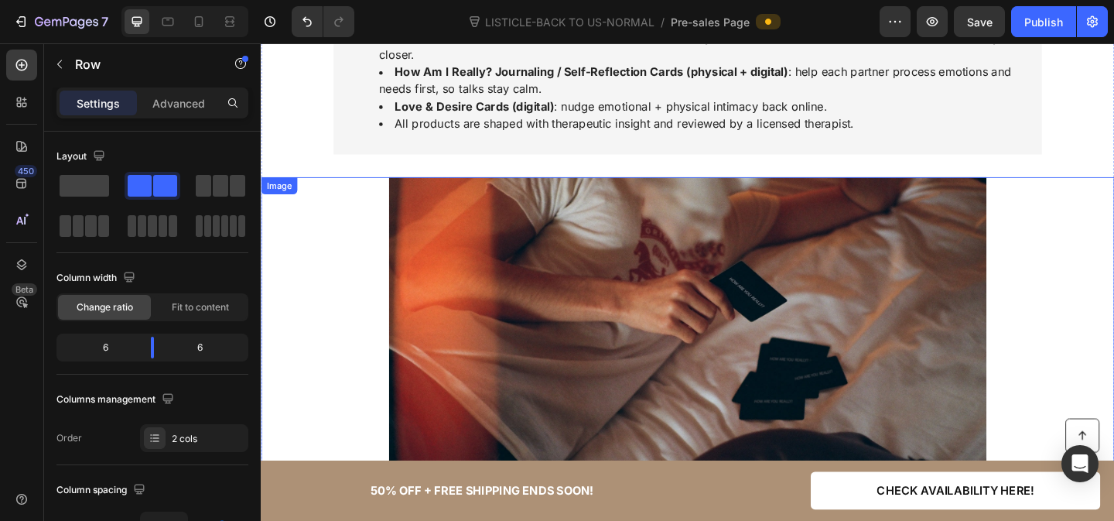
scroll to position [3290, 0]
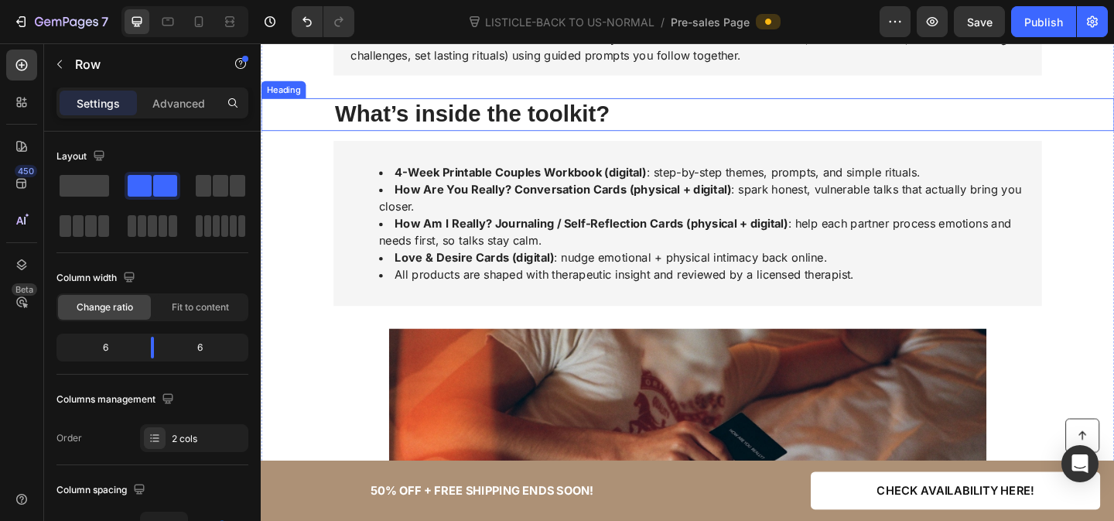
click at [1113, 103] on div "What’s inside the toolkit? Heading" at bounding box center [725, 121] width 928 height 36
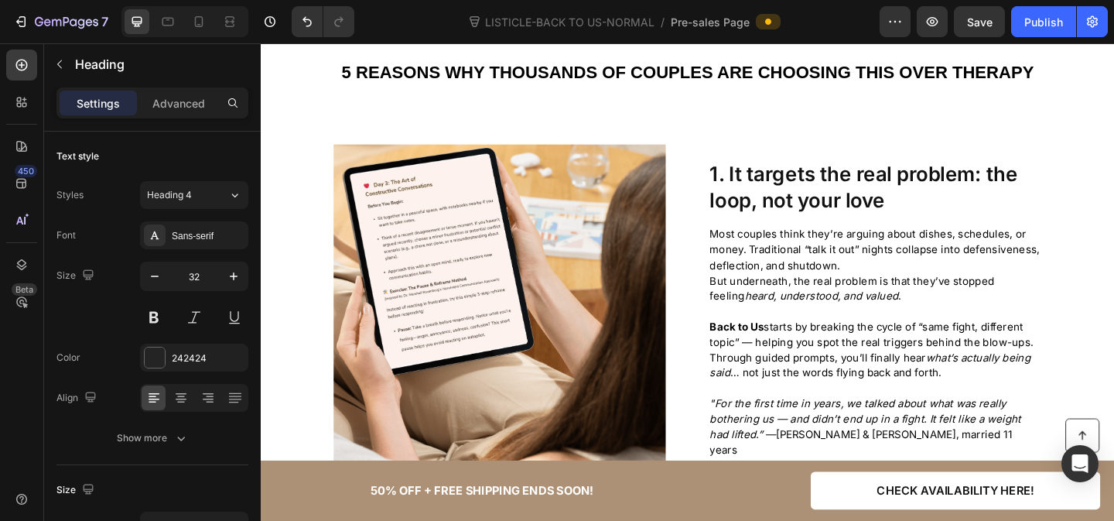
scroll to position [547, 0]
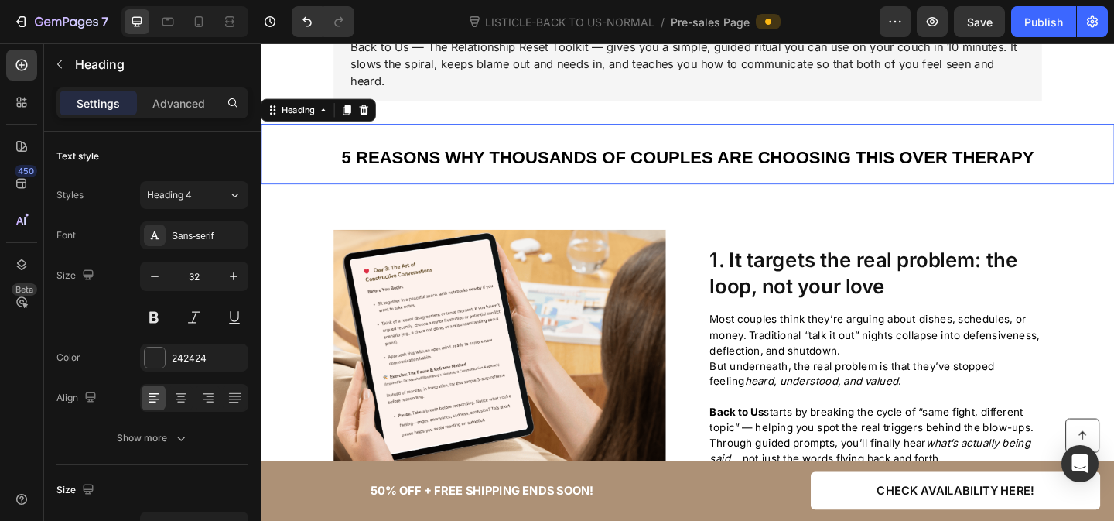
click at [853, 162] on strong "5 Reasons Why Thousands of Couples Are Choosing This Over Therapy" at bounding box center [724, 167] width 753 height 21
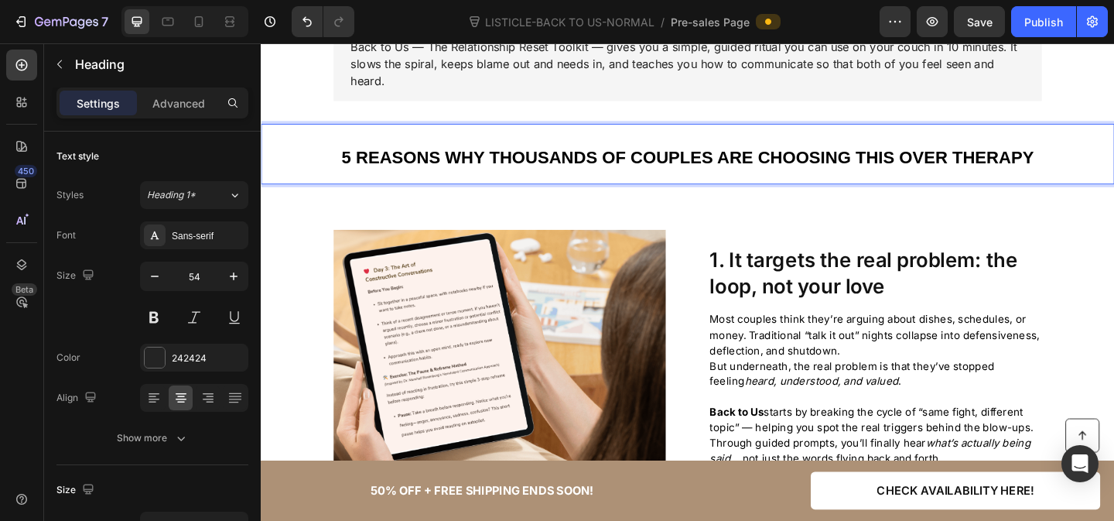
click at [848, 162] on strong "5 Reasons Why Thousands of Couples Are Choosing This Over Therapy" at bounding box center [724, 167] width 753 height 21
click at [1034, 165] on strong "5 Reasons Why Thousands of Couples Are Choosing This Over Therapy" at bounding box center [724, 167] width 753 height 21
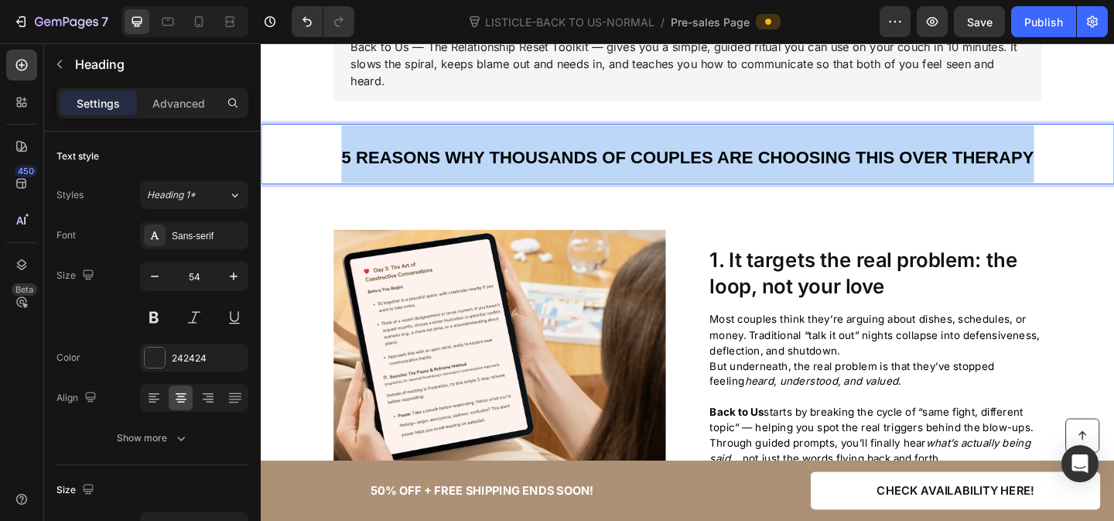
click at [1034, 165] on strong "5 Reasons Why Thousands of Couples Are Choosing This Over Therapy" at bounding box center [724, 167] width 753 height 21
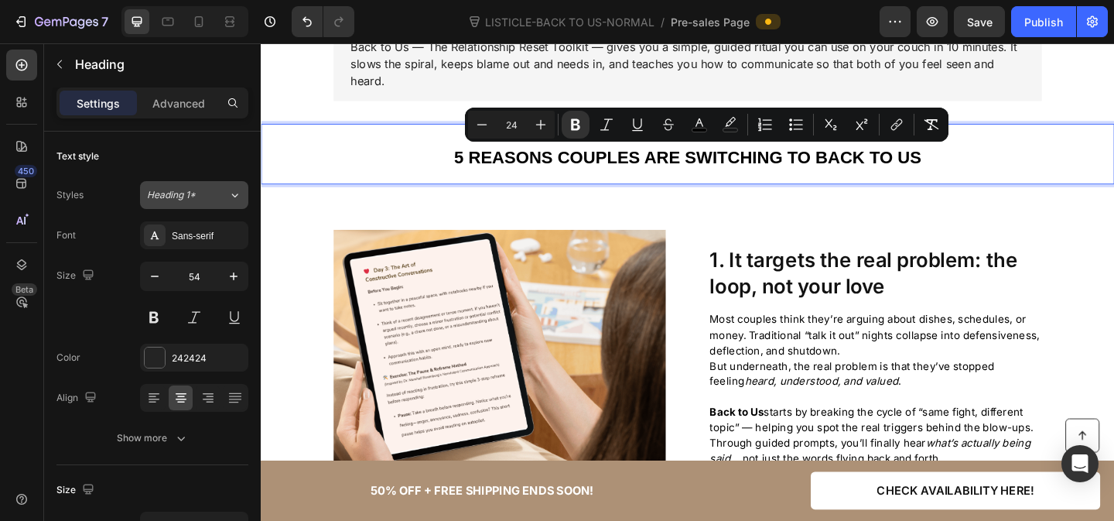
click at [227, 186] on button "Heading 1*" at bounding box center [194, 195] width 108 height 28
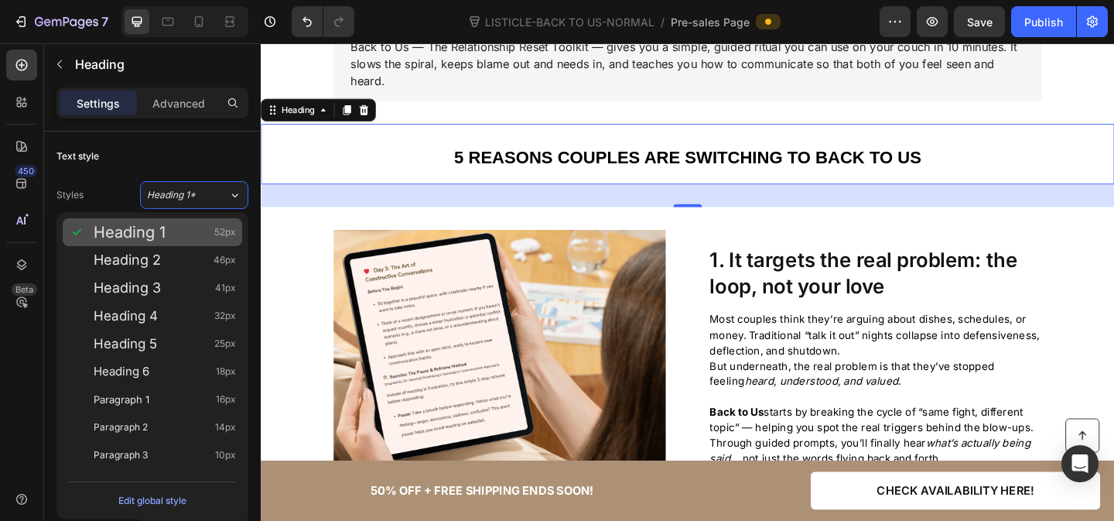
click at [195, 229] on div "Heading 1 52px" at bounding box center [165, 231] width 142 height 15
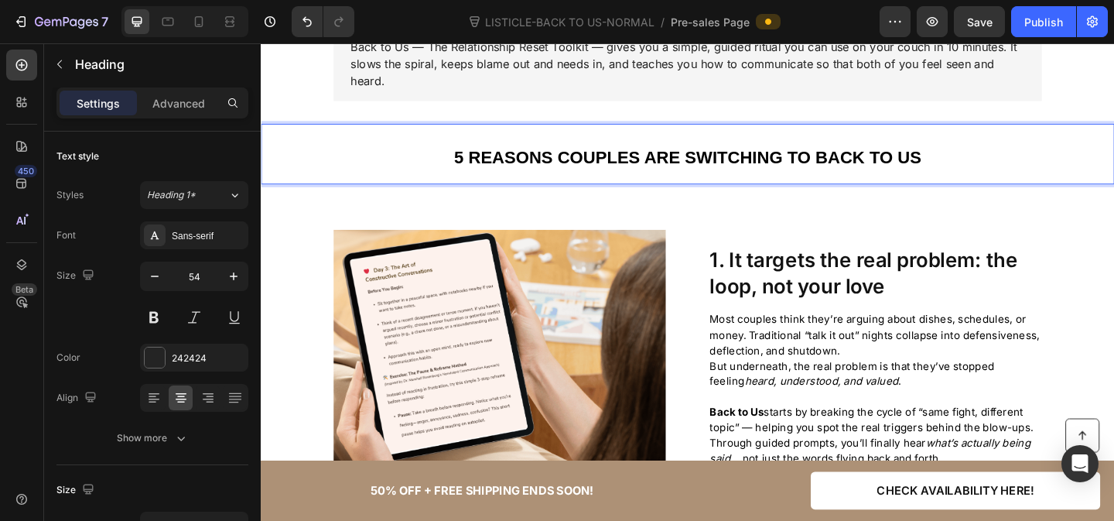
click at [625, 161] on strong "5 Reasons Couples Are Switching to Back to Us" at bounding box center [725, 167] width 508 height 21
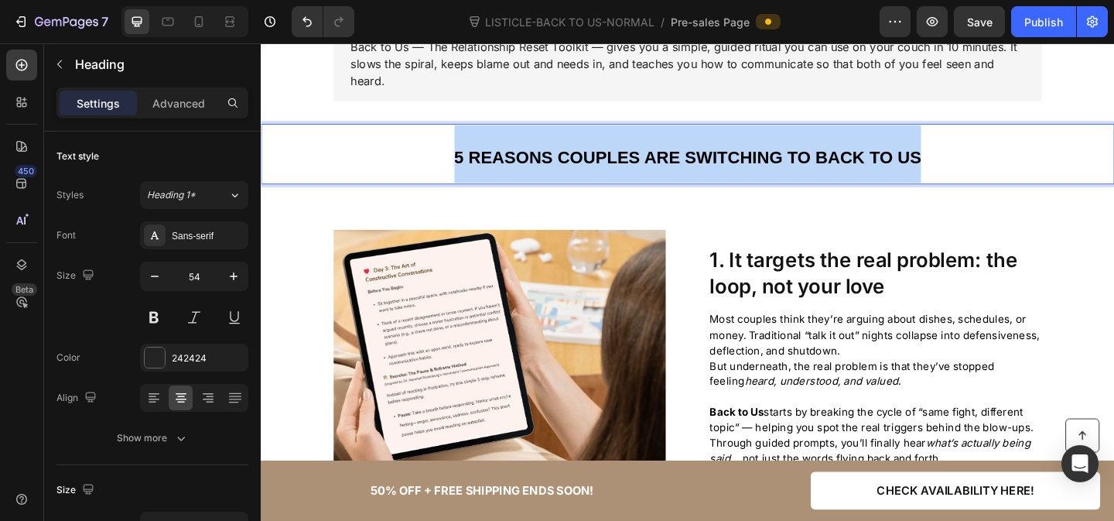
click at [625, 161] on strong "5 Reasons Couples Are Switching to Back to Us" at bounding box center [725, 167] width 508 height 21
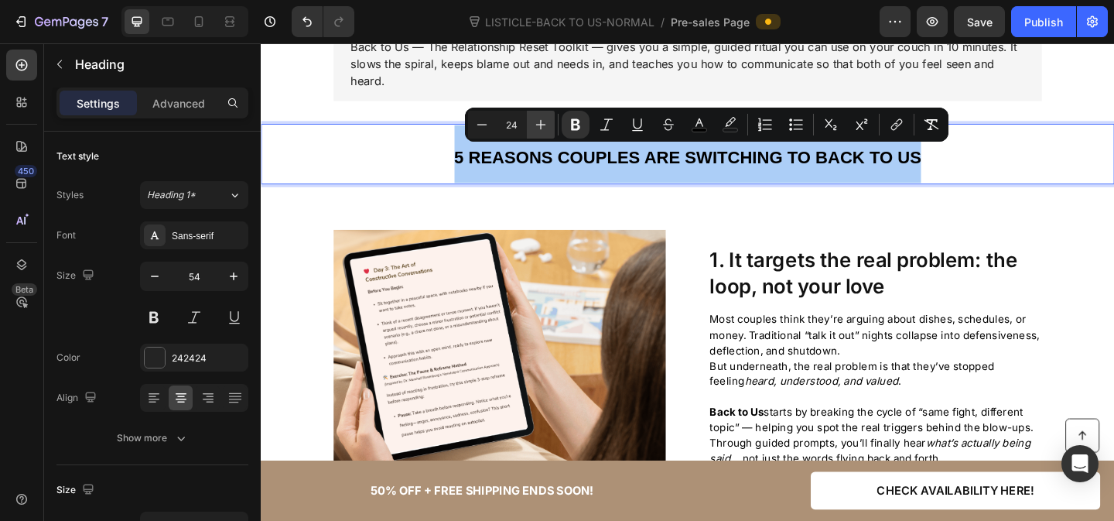
click at [536, 125] on icon "Editor contextual toolbar" at bounding box center [541, 125] width 10 height 10
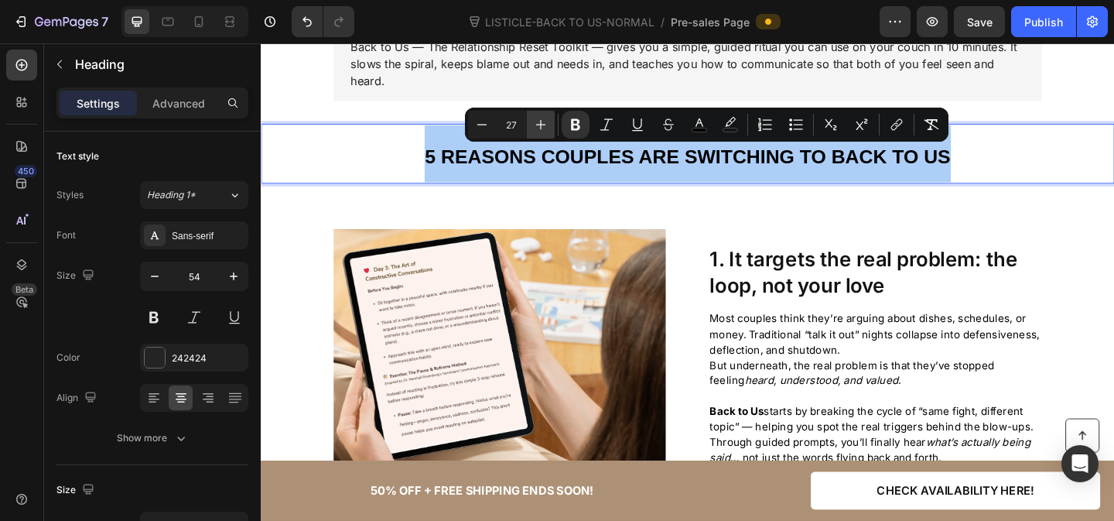
click at [536, 125] on icon "Editor contextual toolbar" at bounding box center [541, 125] width 10 height 10
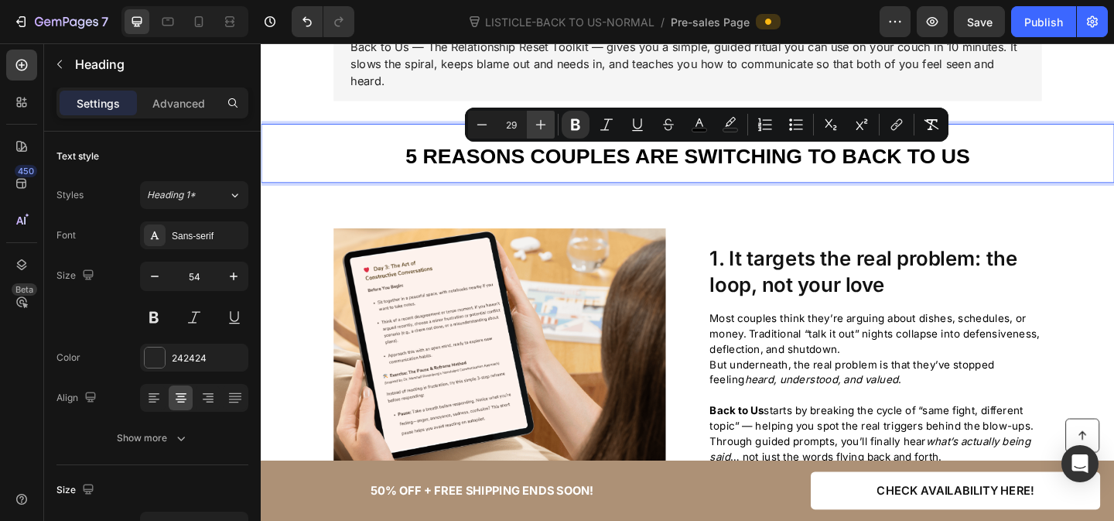
click at [536, 125] on icon "Editor contextual toolbar" at bounding box center [541, 125] width 10 height 10
type input "31"
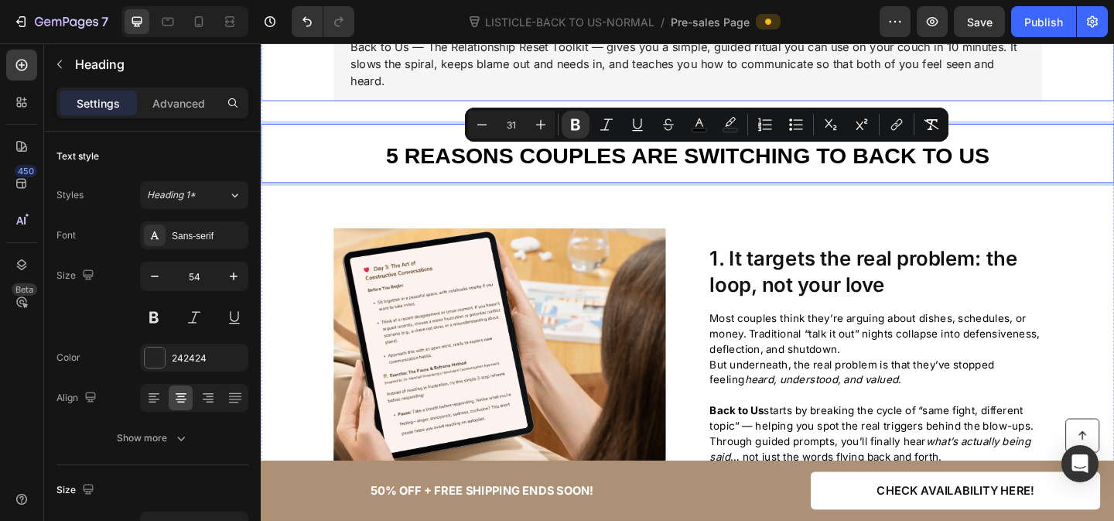
click at [1026, 104] on div "A therapist-guided home toolkit that cools repeat conflicts and brings back tea…" at bounding box center [725, 1] width 771 height 210
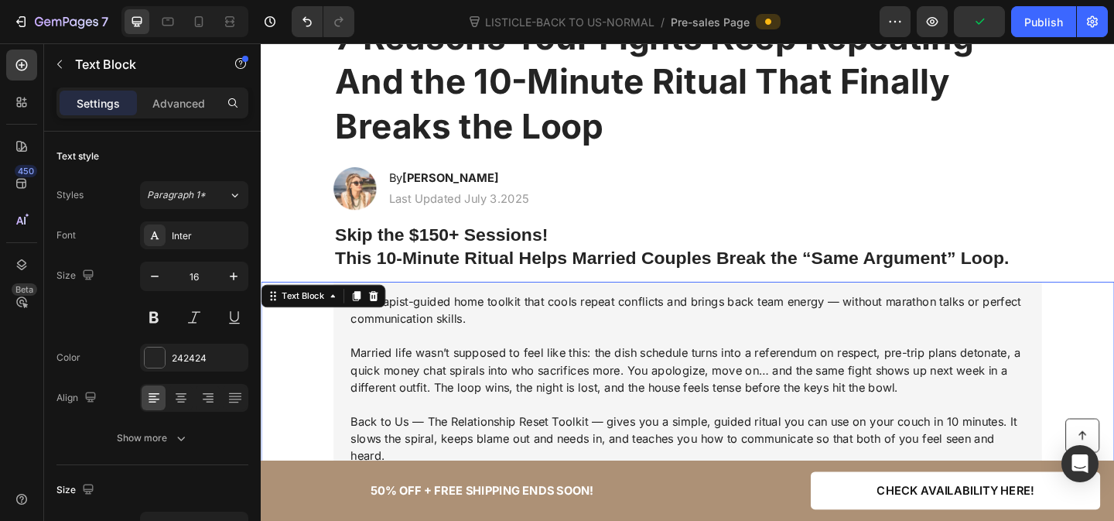
scroll to position [56, 0]
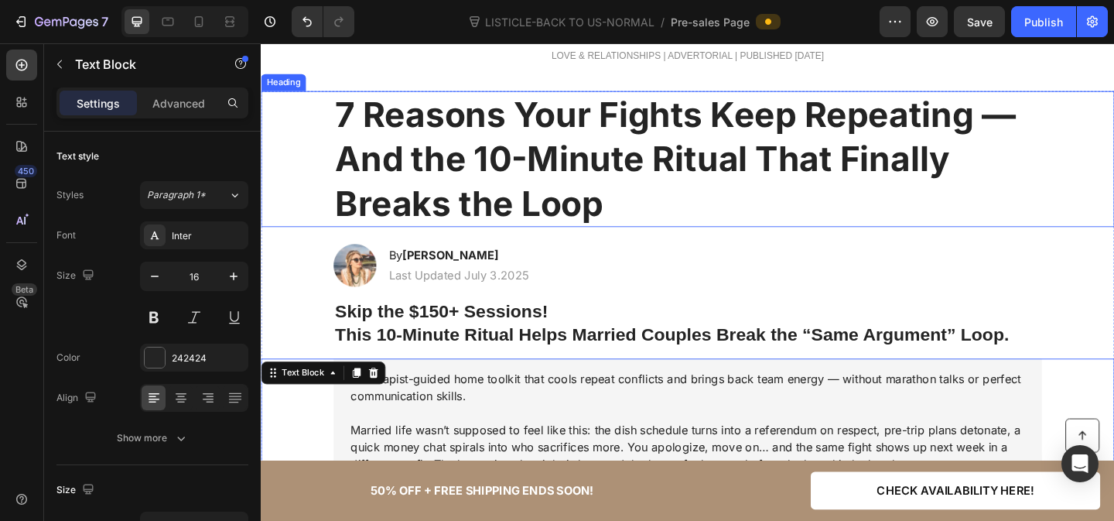
click at [376, 120] on strong "7 Reasons Your Fights Keep Repeating — And the 10-Minute Ritual That Finally Br…" at bounding box center [711, 168] width 740 height 142
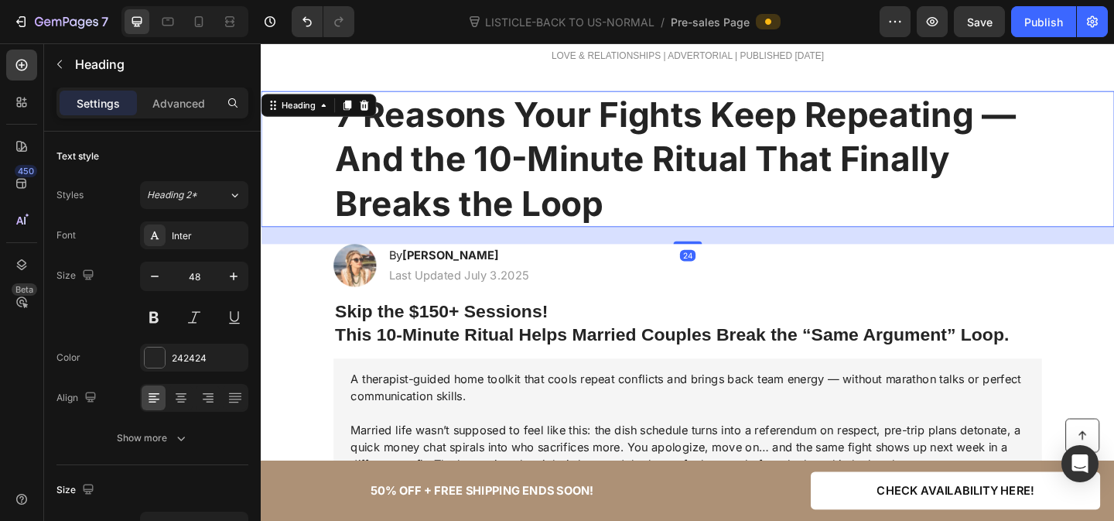
click at [376, 120] on div "Heading" at bounding box center [323, 110] width 125 height 25
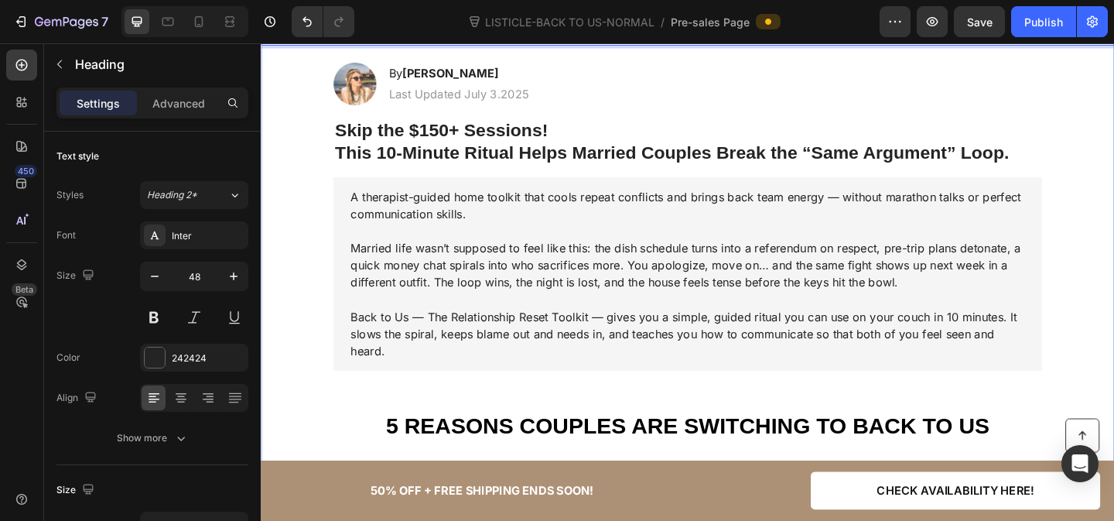
scroll to position [257, 0]
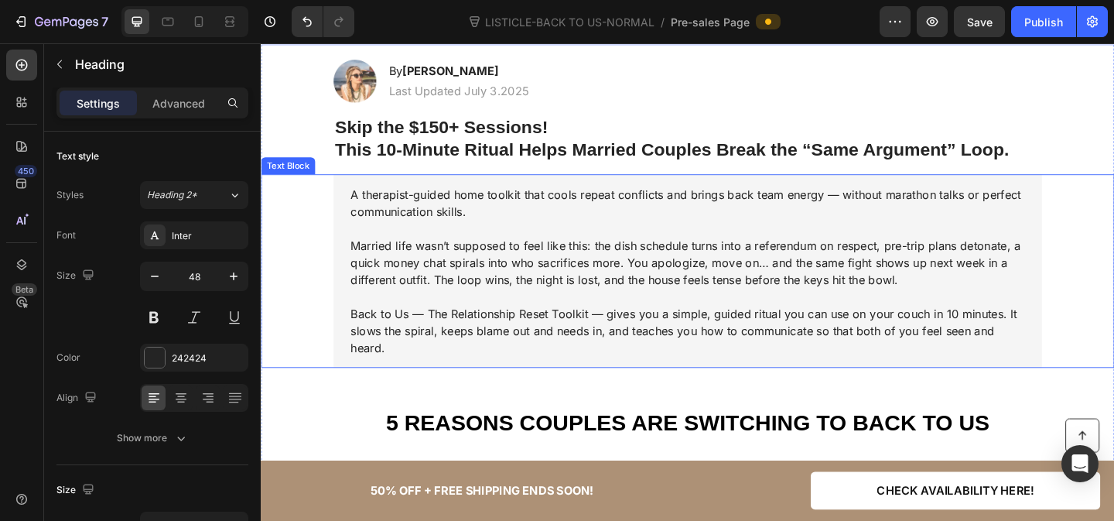
click at [392, 287] on p "Married life wasn’t supposed to feel like this: the dish schedule turns into a …" at bounding box center [724, 282] width 733 height 56
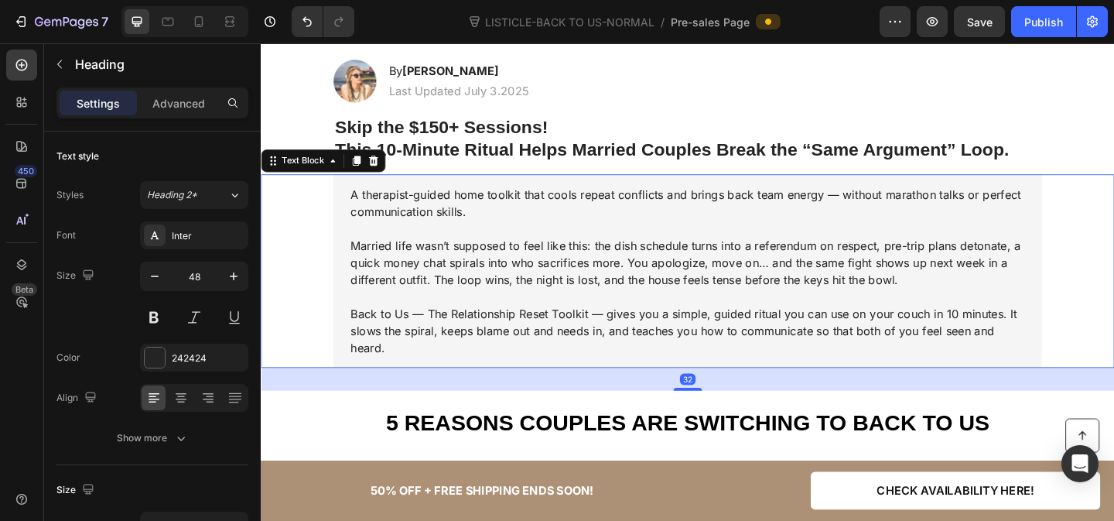
click at [392, 287] on p "Married life wasn’t supposed to feel like this: the dish schedule turns into a …" at bounding box center [724, 282] width 733 height 56
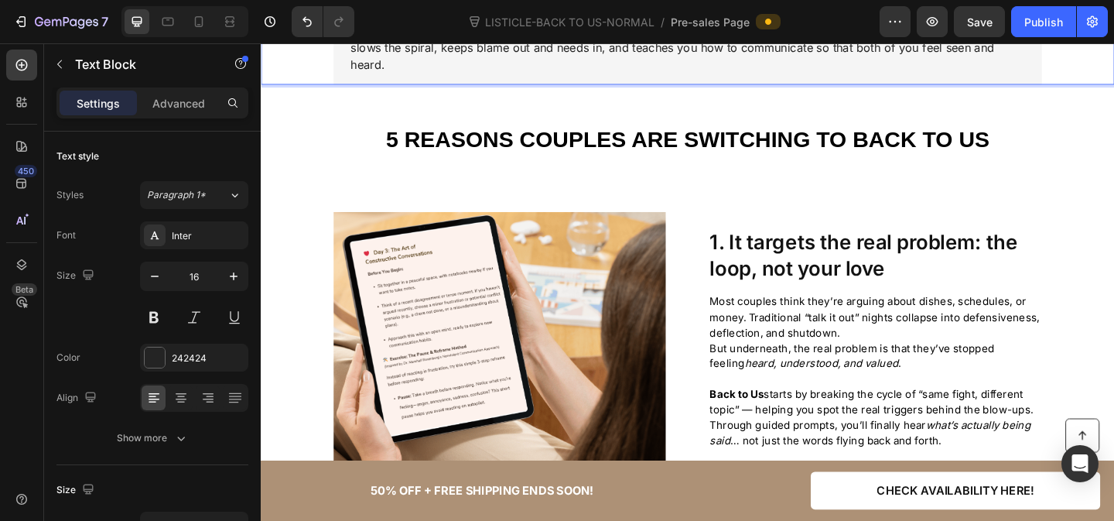
scroll to position [569, 0]
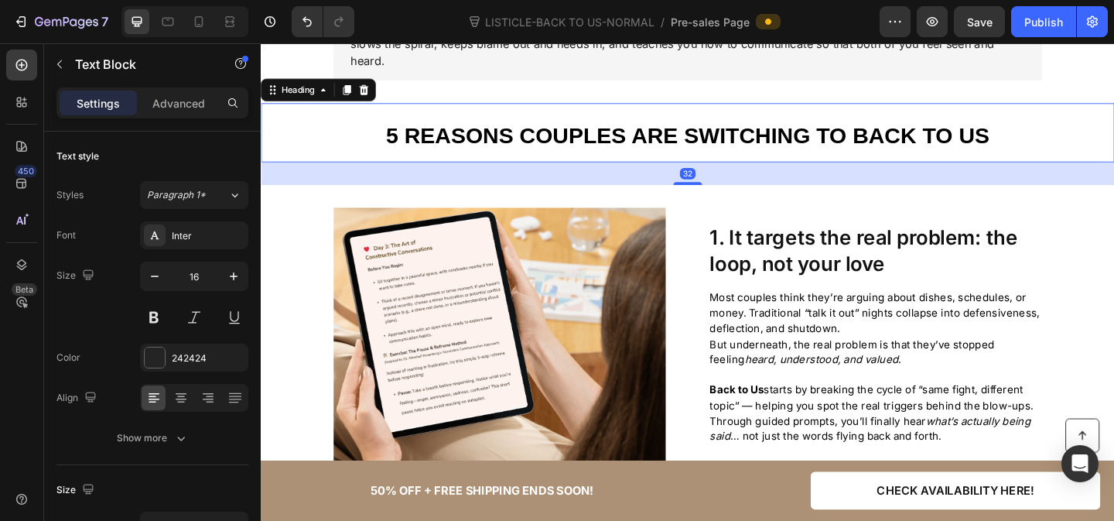
click at [449, 139] on strong "5 Reasons Couples Are Switching to Back to Us" at bounding box center [725, 143] width 657 height 27
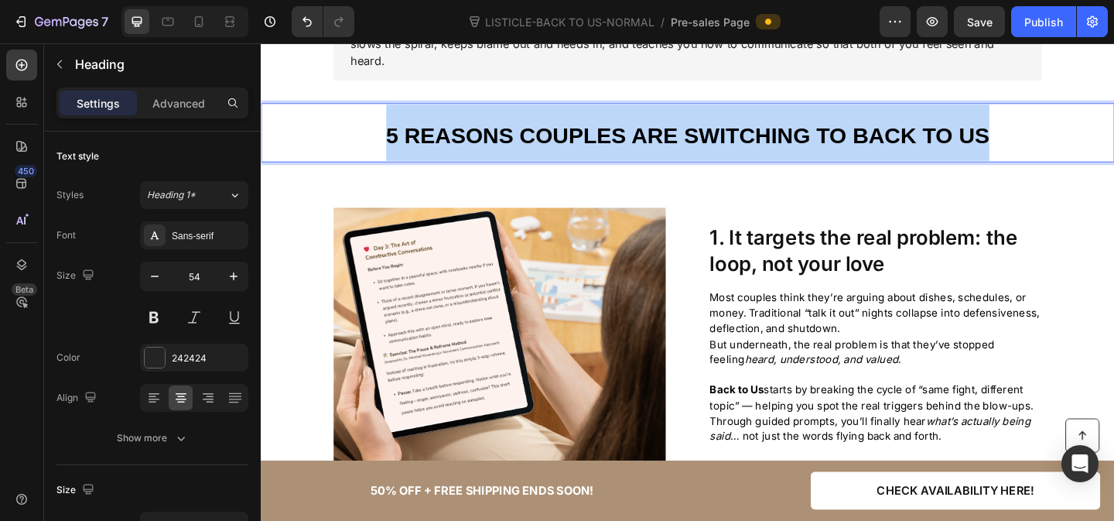
click at [449, 139] on strong "5 Reasons Couples Are Switching to Back to Us" at bounding box center [725, 143] width 657 height 27
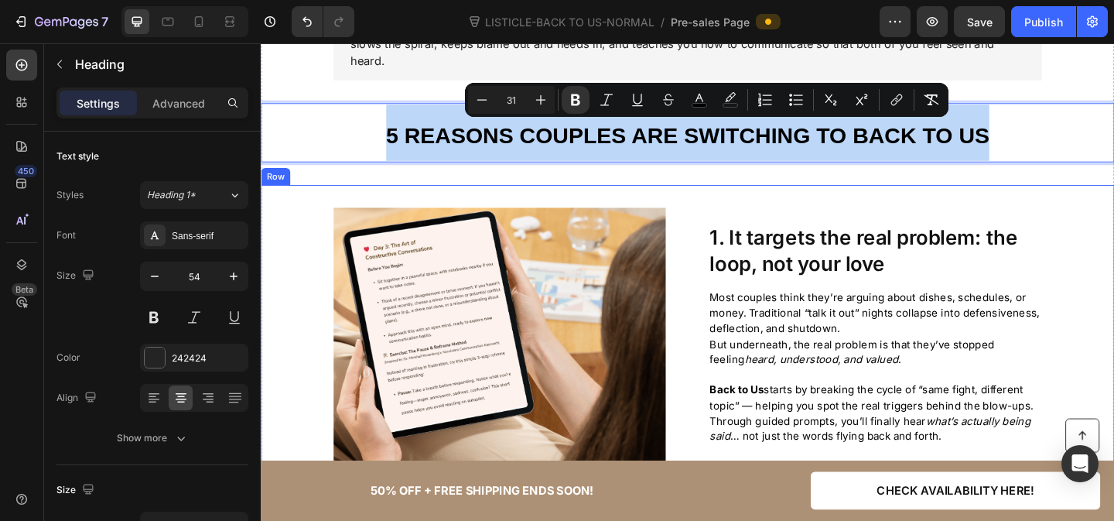
scroll to position [0, 0]
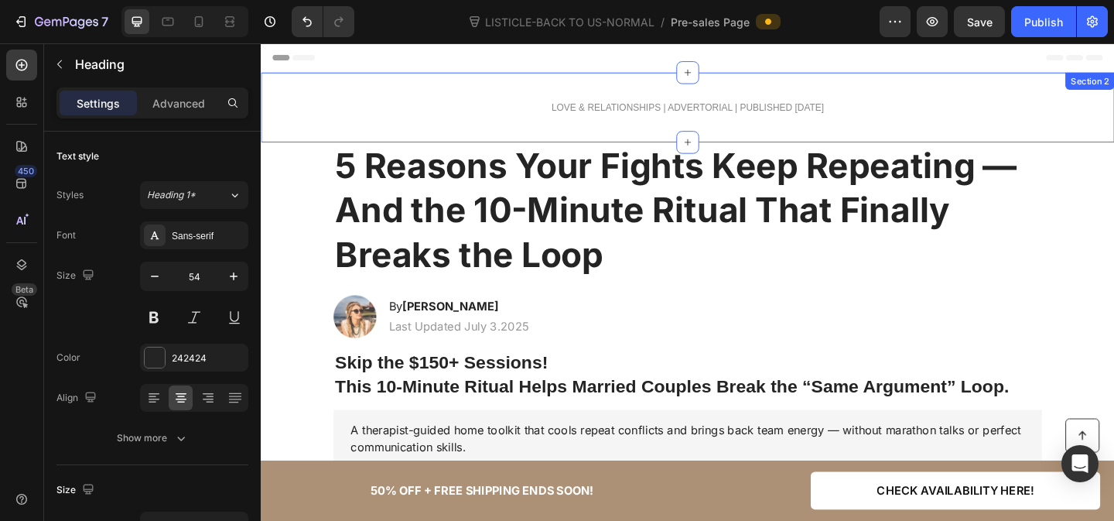
click at [521, 193] on strong "5 Reasons Your Fights Keep Repeating — And the 10-Minute Ritual That Finally Br…" at bounding box center [712, 224] width 742 height 142
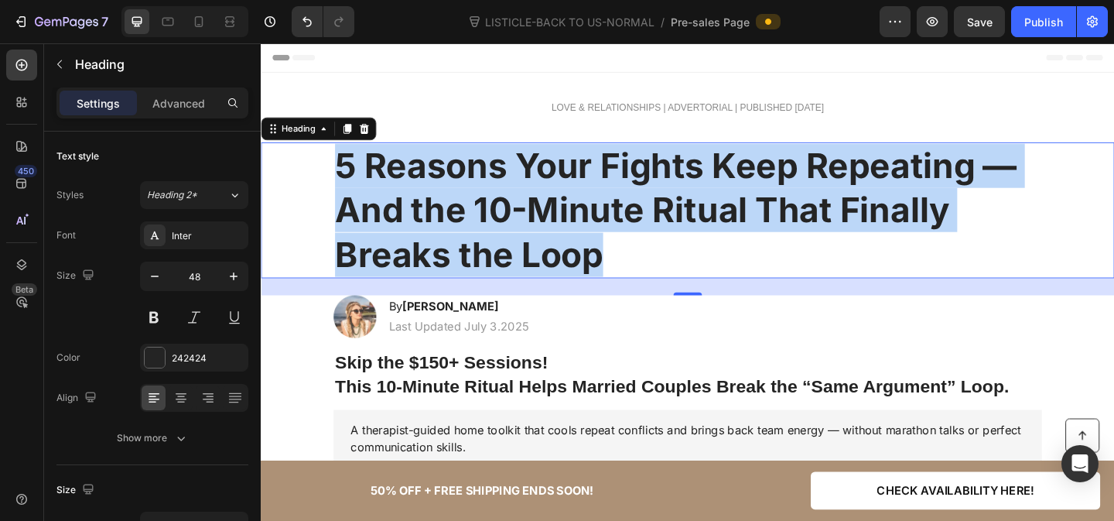
click at [521, 193] on strong "5 Reasons Your Fights Keep Repeating — And the 10-Minute Ritual That Finally Br…" at bounding box center [712, 224] width 742 height 142
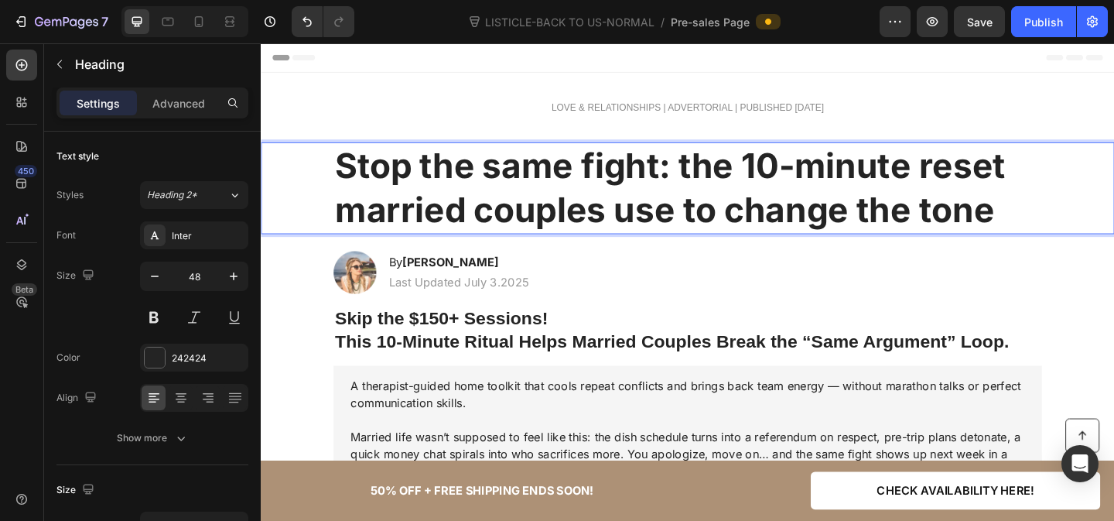
click at [428, 188] on strong "Stop the same fight: the 10-minute reset married couples use to change the tone" at bounding box center [706, 200] width 730 height 94
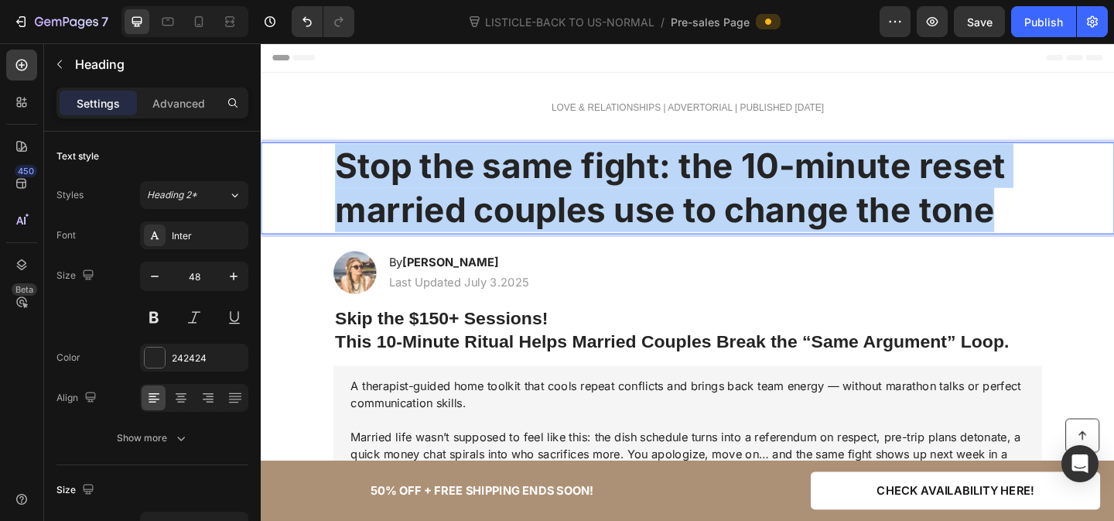
click at [428, 188] on strong "Stop the same fight: the 10-minute reset married couples use to change the tone" at bounding box center [706, 200] width 730 height 94
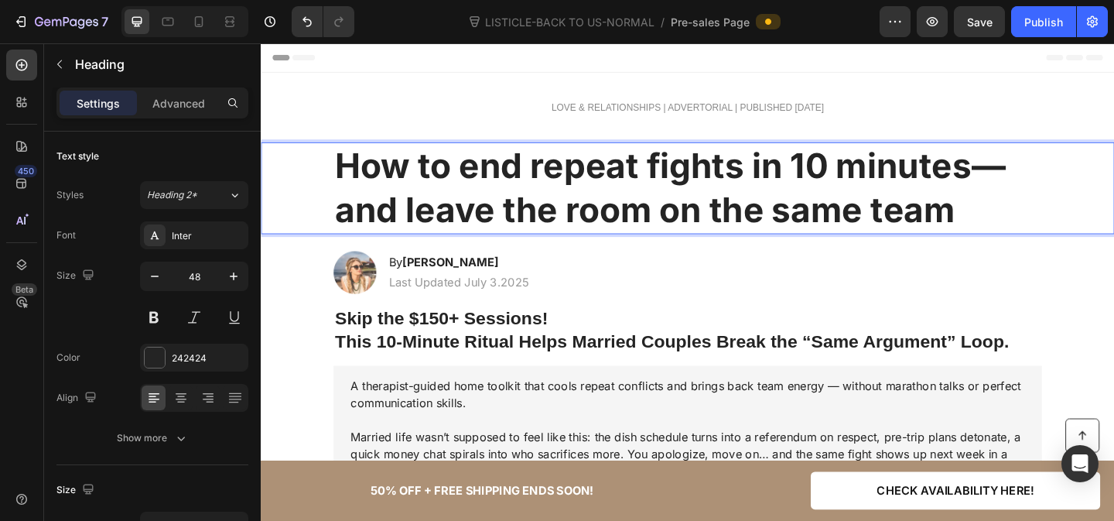
click at [449, 174] on strong "How to end repeat fights in 10 minutes—and leave the room on the same team" at bounding box center [706, 200] width 730 height 94
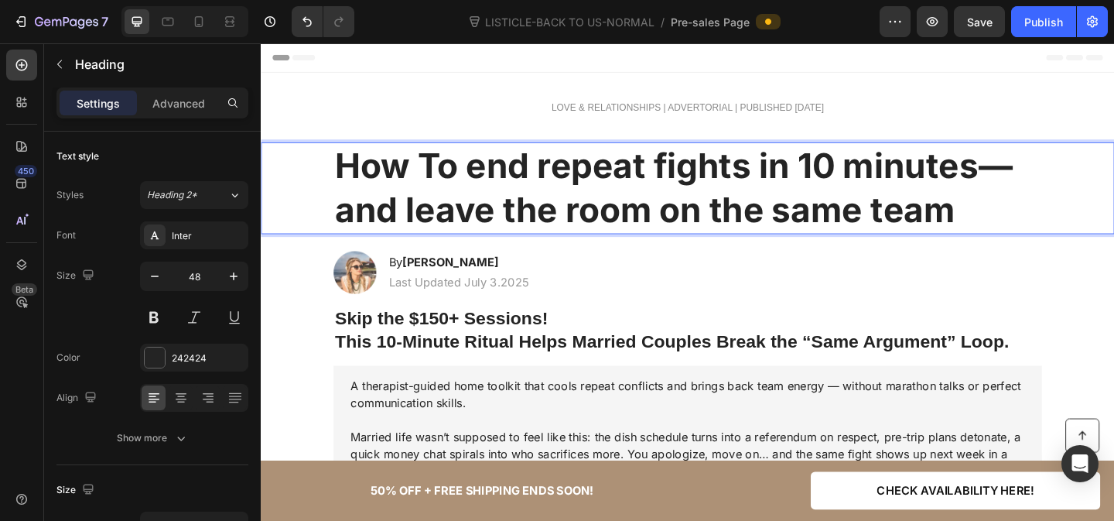
click at [505, 178] on strong "How To end repeat fights in 10 minutes—and leave the room on the same team" at bounding box center [709, 200] width 737 height 94
click at [586, 182] on strong "How To End repeat fights in 10 minutes—and leave the room on the same team" at bounding box center [709, 200] width 737 height 94
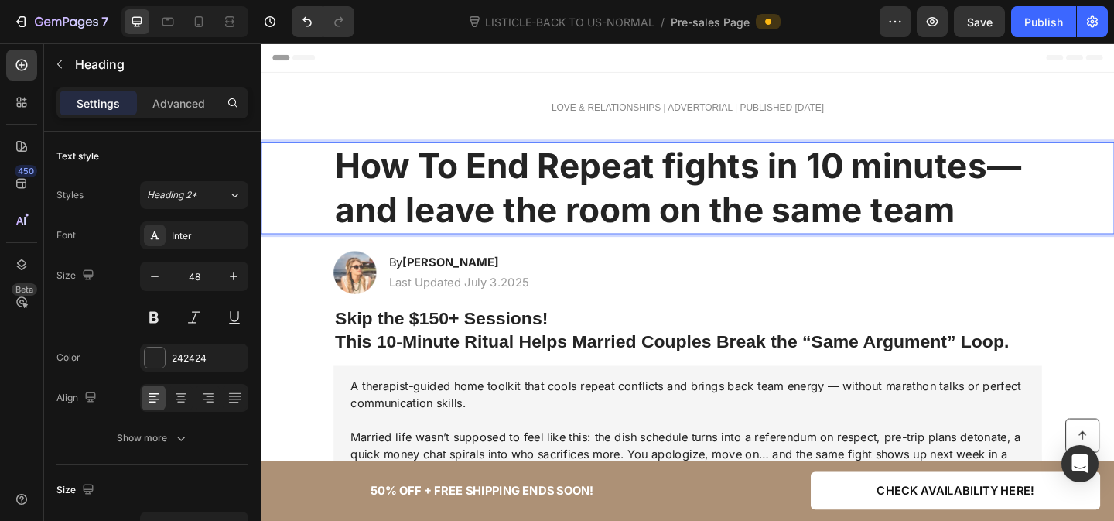
click at [713, 177] on strong "How To End Repeat fights in 10 minutes—and leave the room on the same team" at bounding box center [714, 200] width 747 height 94
click at [926, 175] on strong "How To End Repeat Fights in 10 minutes—and leave the room on the same team" at bounding box center [718, 200] width 754 height 94
click at [354, 227] on strong "How To End Repeat Fights in 10 Minutes—and leave the room on the same team" at bounding box center [718, 200] width 754 height 94
click at [439, 233] on strong "How To End Repeat Fights in 10 Minutes—and leave the room on the same team" at bounding box center [718, 200] width 754 height 94
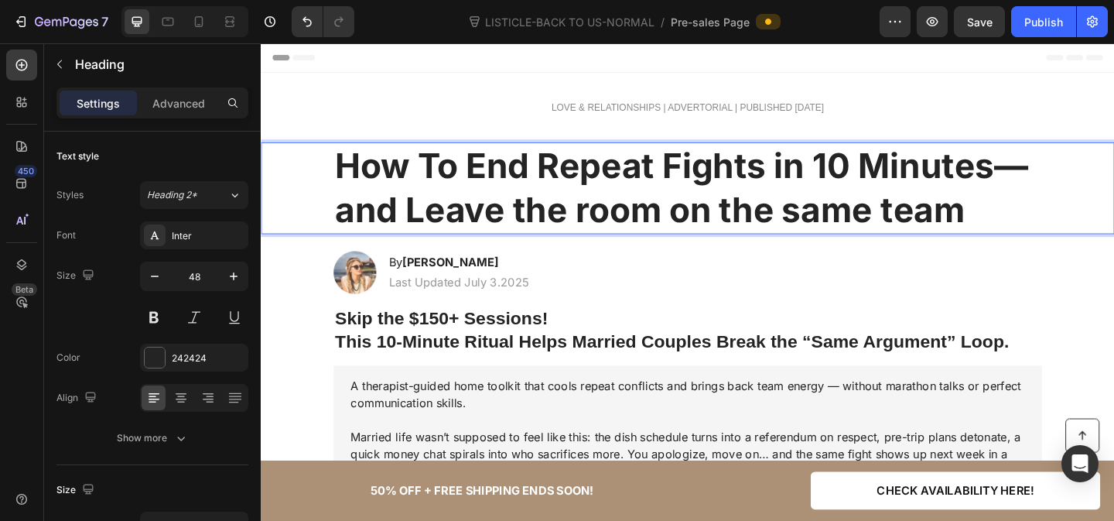
click at [555, 219] on strong "How To End Repeat Fights in 10 Minutes—and Leave the room on the same team" at bounding box center [718, 200] width 754 height 94
click at [614, 221] on strong "How To End Repeat Fights in 10 Minutes—and Leave the room on the same team" at bounding box center [718, 200] width 754 height 94
click at [780, 218] on strong "How To End Repeat Fights in 10 Minutes—and Leave the Room on the same team" at bounding box center [718, 200] width 754 height 94
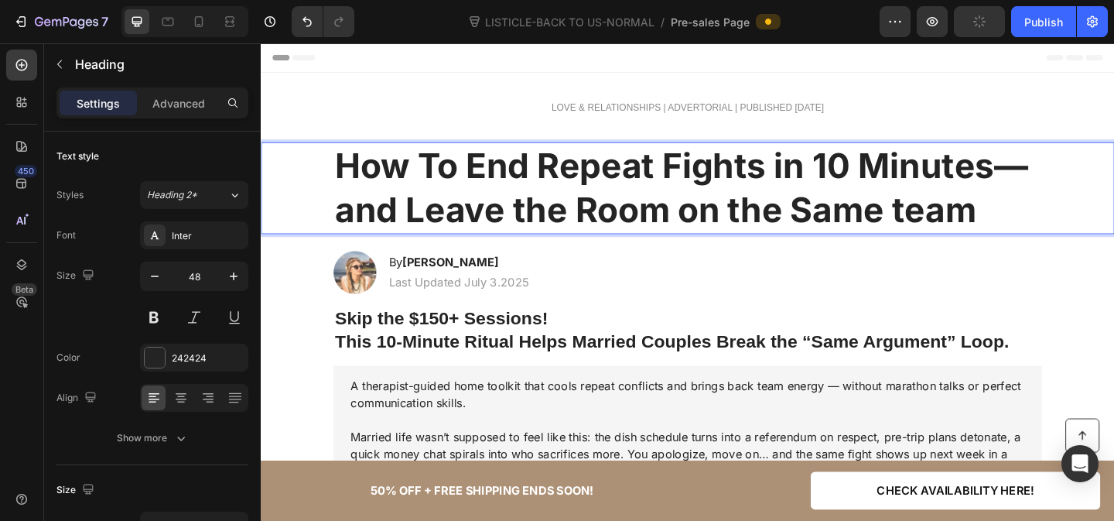
click at [959, 228] on strong "How To End Repeat Fights in 10 Minutes—and Leave the Room on the Same team" at bounding box center [718, 200] width 754 height 94
click at [833, 183] on strong "How To End Repeat Fights in 10 Minutes—and Leave the Room on the Same Team" at bounding box center [718, 200] width 754 height 94
click at [361, 226] on strong "How To End Repeat Fights In 10 Minutes—and Leave the Room on the Same Team" at bounding box center [718, 200] width 754 height 94
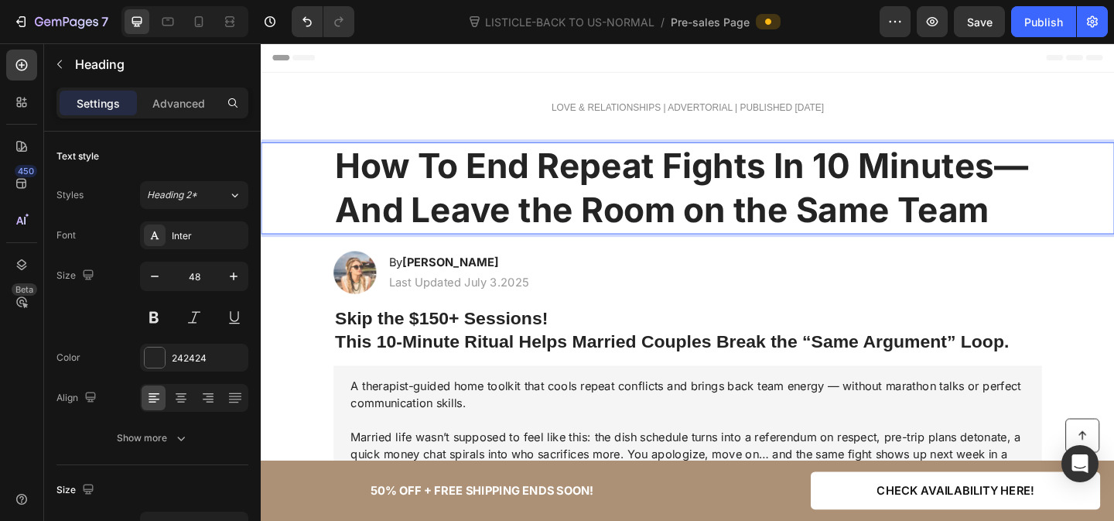
click at [554, 219] on strong "How To End Repeat Fights In 10 Minutes—And Leave the Room on the Same Team" at bounding box center [718, 200] width 754 height 94
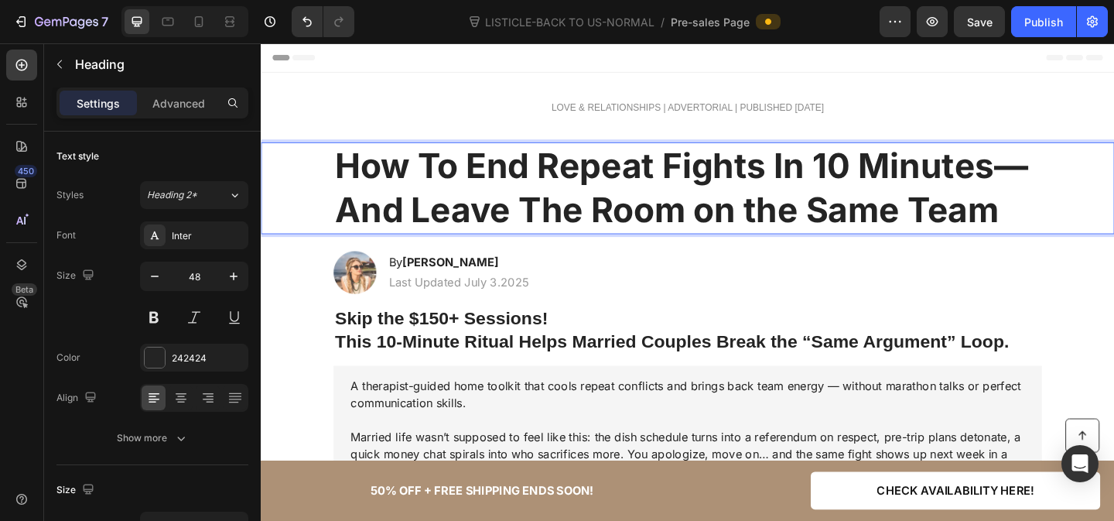
click at [759, 224] on strong "How To End Repeat Fights In 10 Minutes—And Leave The Room on the Same Team" at bounding box center [718, 200] width 754 height 94
click at [813, 224] on strong "How To End Repeat Fights In 10 Minutes—And Leave The Room On the Same Team" at bounding box center [718, 200] width 754 height 94
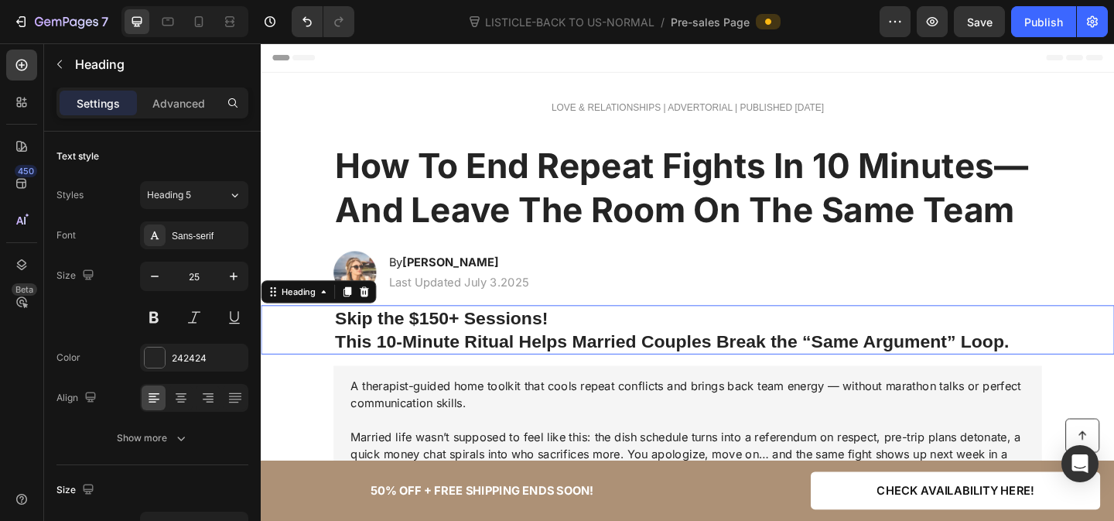
click at [491, 338] on strong "Skip the $150+ Sessions!" at bounding box center [456, 342] width 231 height 22
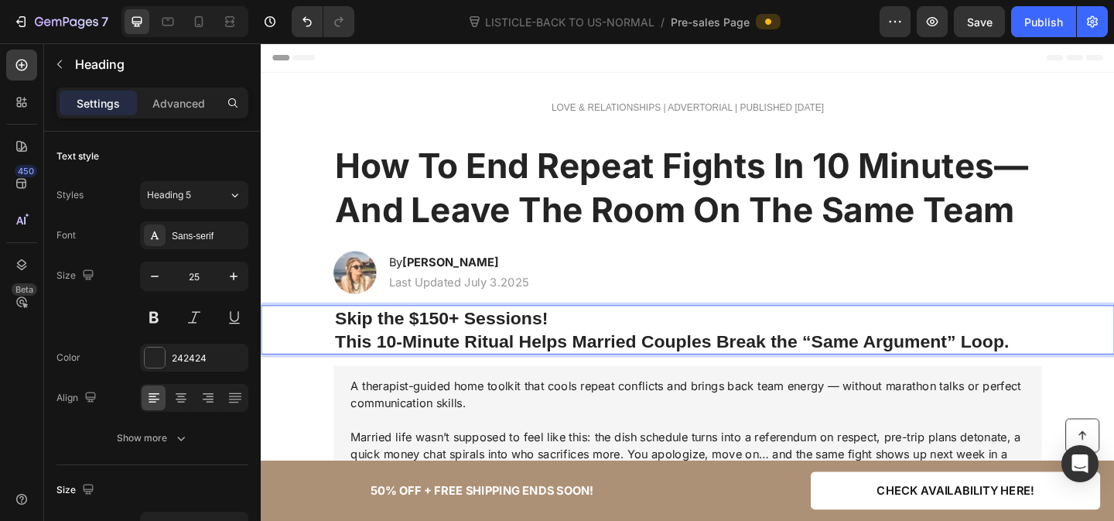
click at [489, 338] on strong "Skip the $150+ Sessions!" at bounding box center [456, 342] width 231 height 22
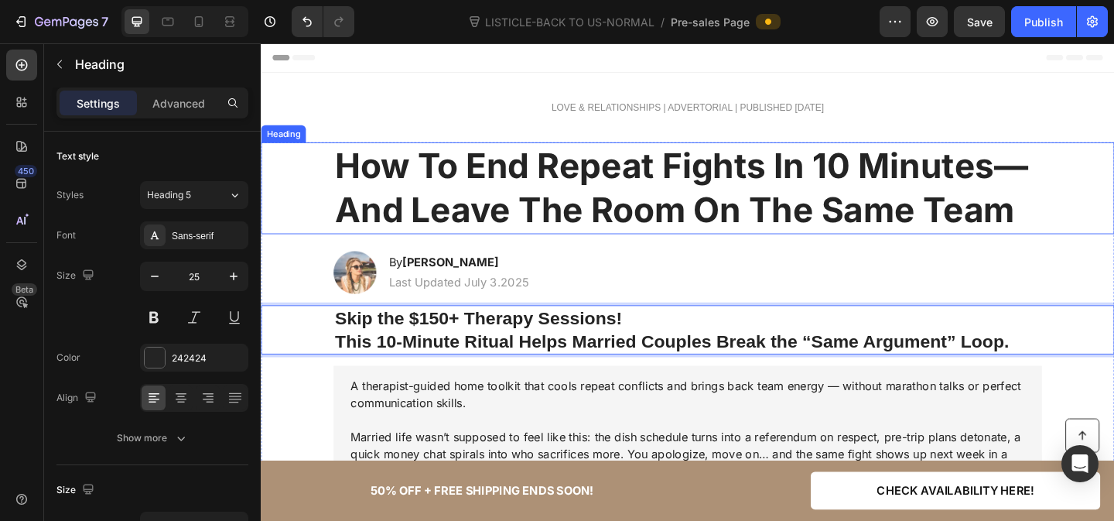
click at [453, 176] on strong "How To End Repeat Fights In 10 Minutes—And Leave The Room On The Same Team" at bounding box center [718, 200] width 754 height 94
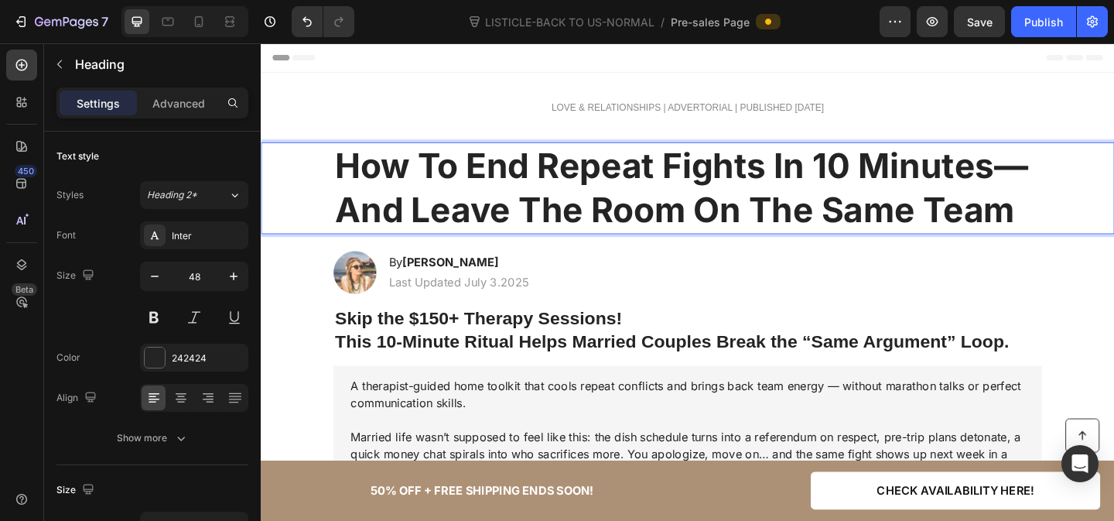
click at [572, 235] on strong "How To End Repeat Fights In 10 Minutes—And Leave The Room On The Same Team" at bounding box center [718, 200] width 754 height 94
click at [562, 212] on strong "How To End Repeat Fights In 10 Minutes—And Leave The Room On The Same Team" at bounding box center [718, 200] width 754 height 94
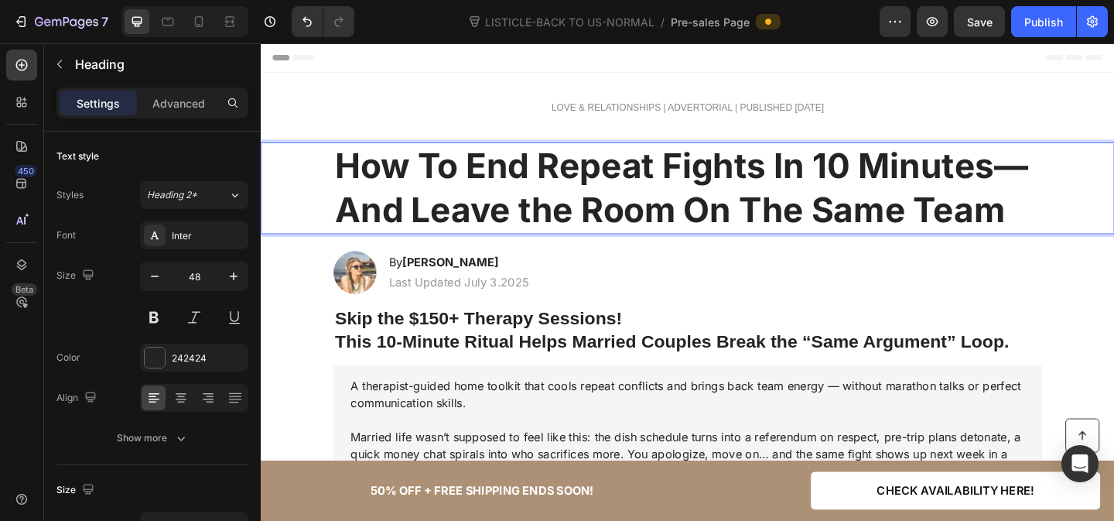
click at [803, 230] on strong "How To End Repeat Fights In 10 Minutes—And Leave the Room On The Same Team" at bounding box center [718, 200] width 754 height 94
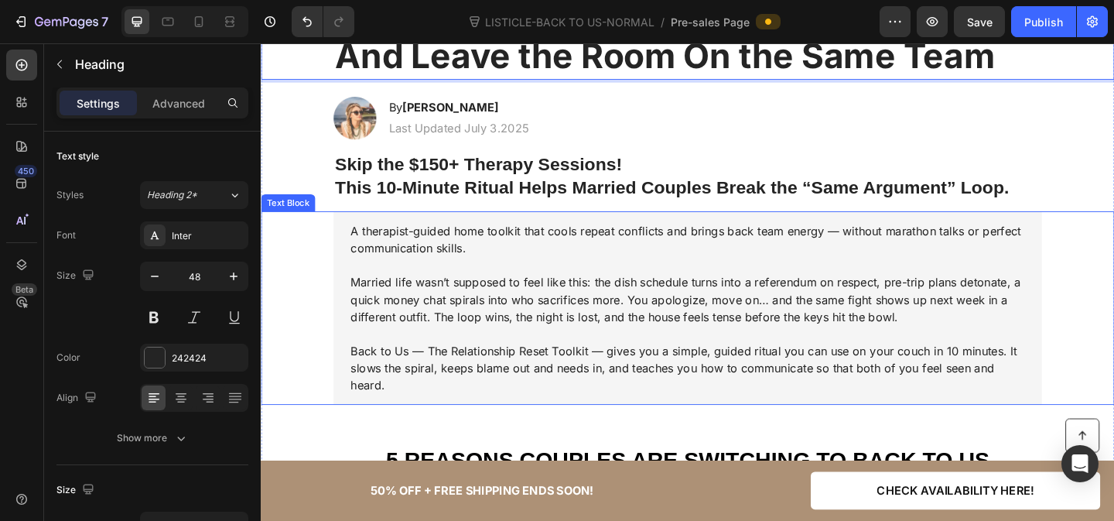
scroll to position [180, 0]
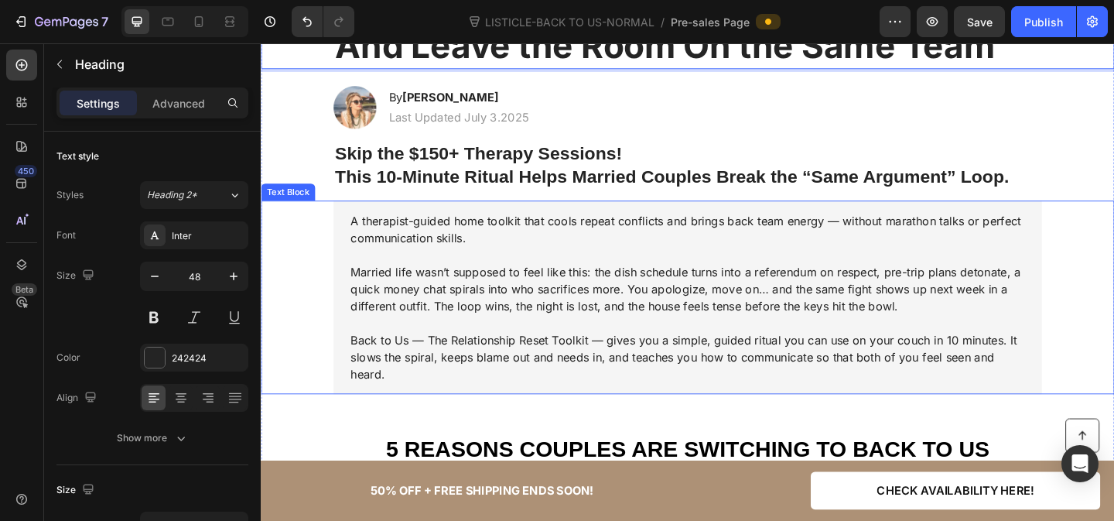
click at [460, 337] on p "Married life wasn’t supposed to feel like this: the dish schedule turns into a …" at bounding box center [724, 310] width 733 height 56
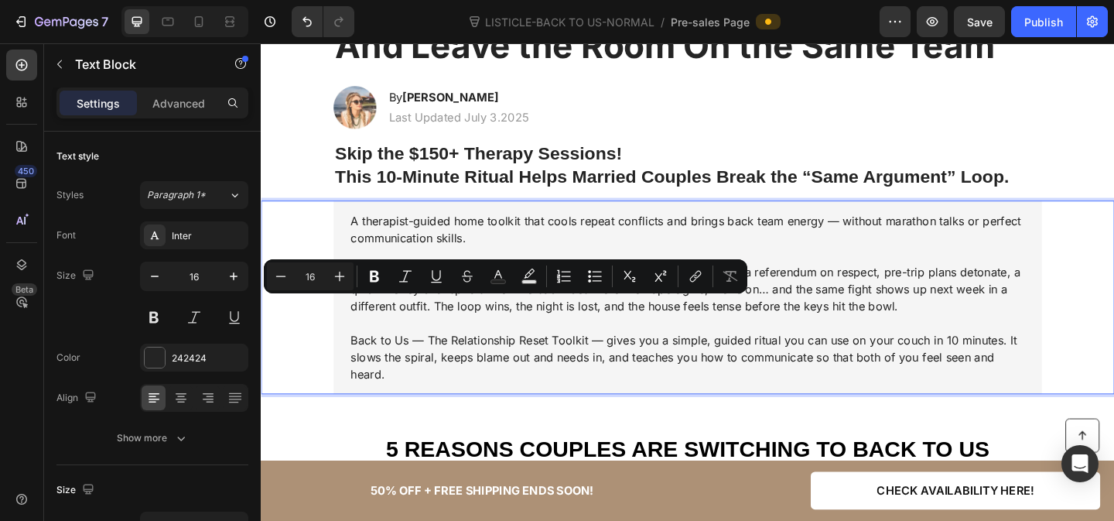
click at [532, 330] on p "Married life wasn’t supposed to feel like this: the dish schedule turns into a …" at bounding box center [724, 310] width 733 height 56
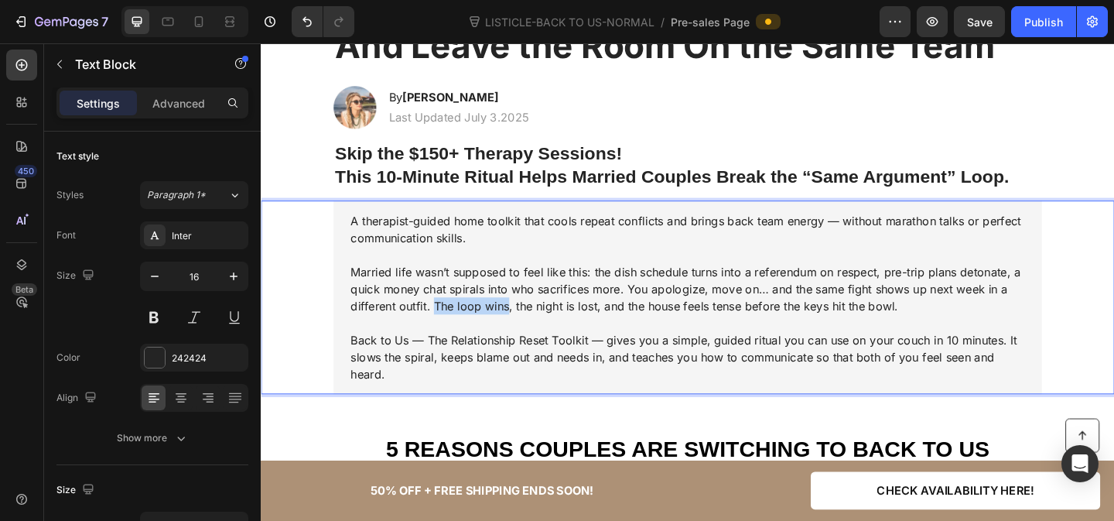
drag, startPoint x: 529, startPoint y: 330, endPoint x: 452, endPoint y: 330, distance: 77.4
click at [452, 330] on p "Married life wasn’t supposed to feel like this: the dish schedule turns into a …" at bounding box center [724, 310] width 733 height 56
click at [525, 371] on p "Back to Us — The Relationship Reset Toolkit — gives you a simple, guided ritual…" at bounding box center [724, 385] width 733 height 56
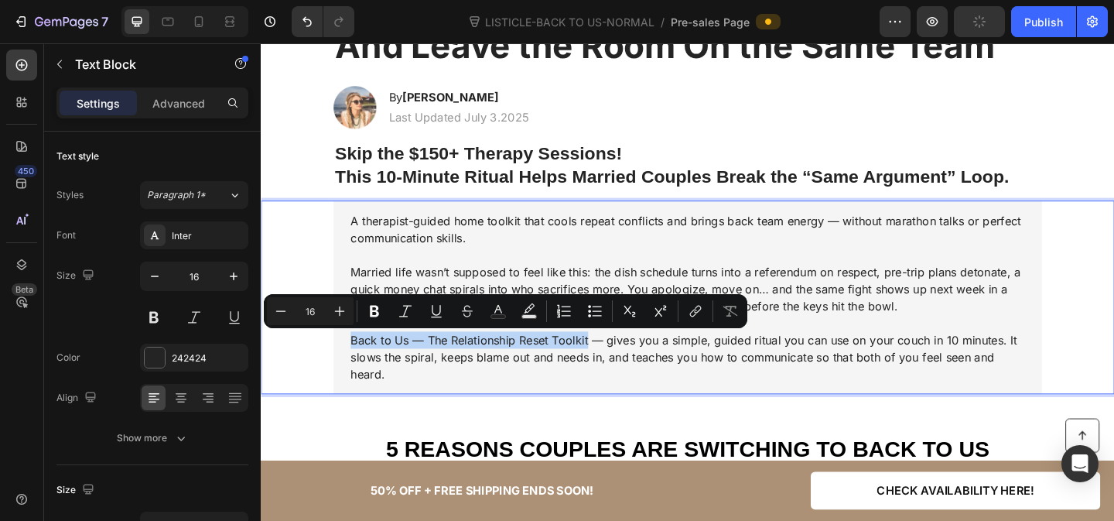
drag, startPoint x: 617, startPoint y: 371, endPoint x: 356, endPoint y: 369, distance: 260.8
click at [356, 369] on div "A therapist-guided home toolkit that cools repeat conflicts and brings back tea…" at bounding box center [725, 319] width 771 height 210
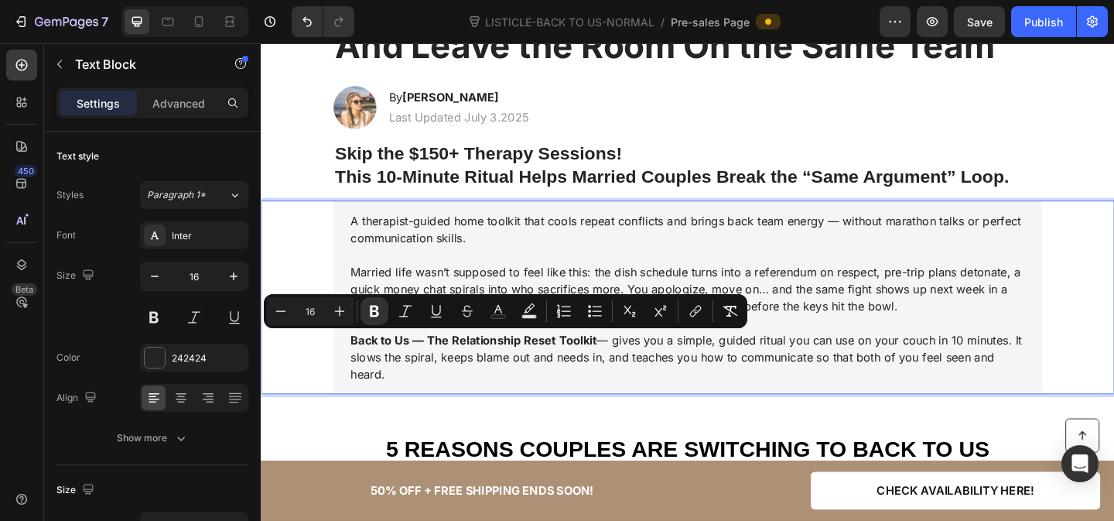
click at [620, 364] on strong "Back to Us — The Relationship Reset Toolkit" at bounding box center [492, 365] width 268 height 15
click at [738, 374] on p "Back to Us — The Relationship Reset Toolkit — gives you a simple, guided ritual…" at bounding box center [724, 385] width 733 height 56
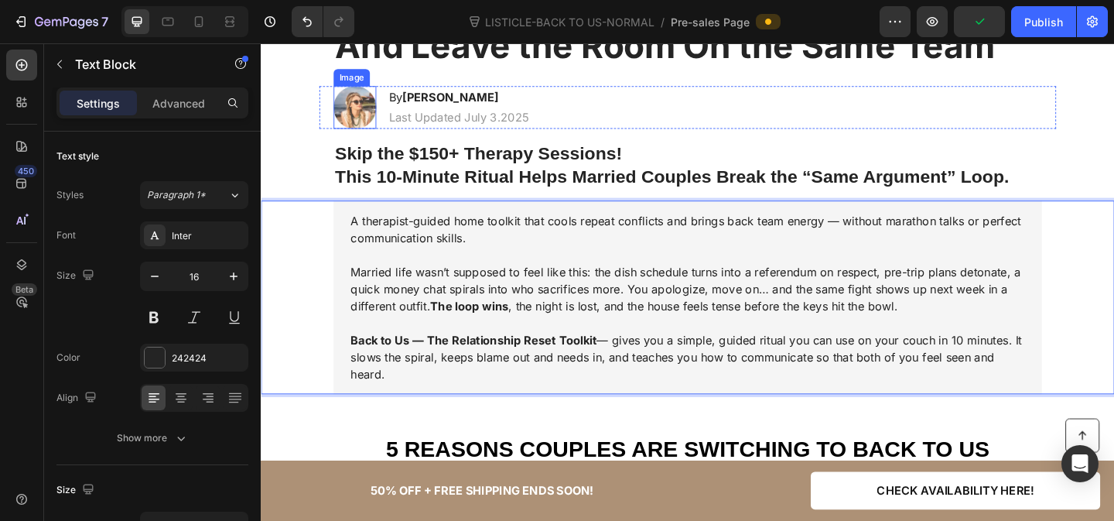
click at [354, 101] on img at bounding box center [363, 113] width 46 height 46
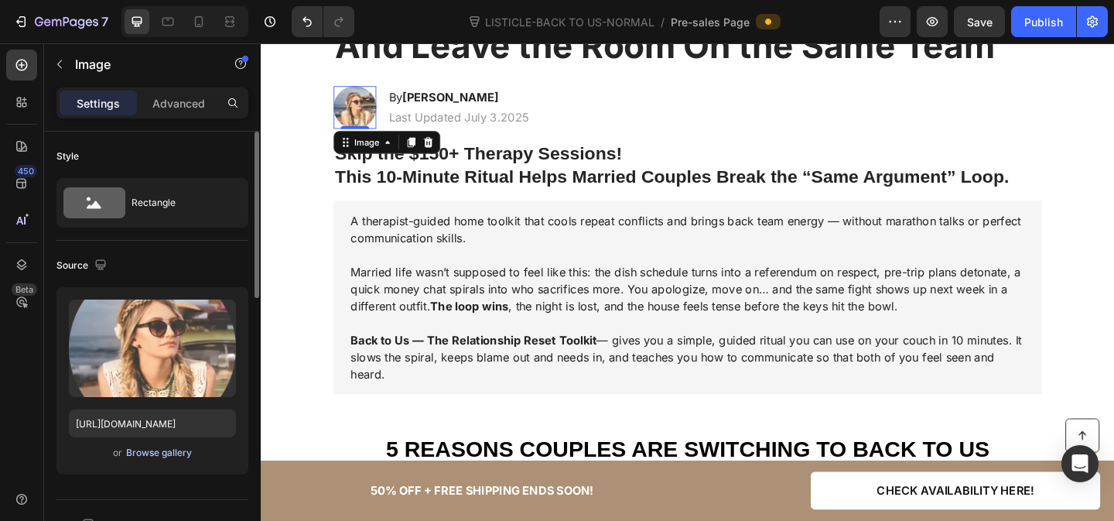
click at [135, 456] on div "Browse gallery" at bounding box center [159, 453] width 66 height 14
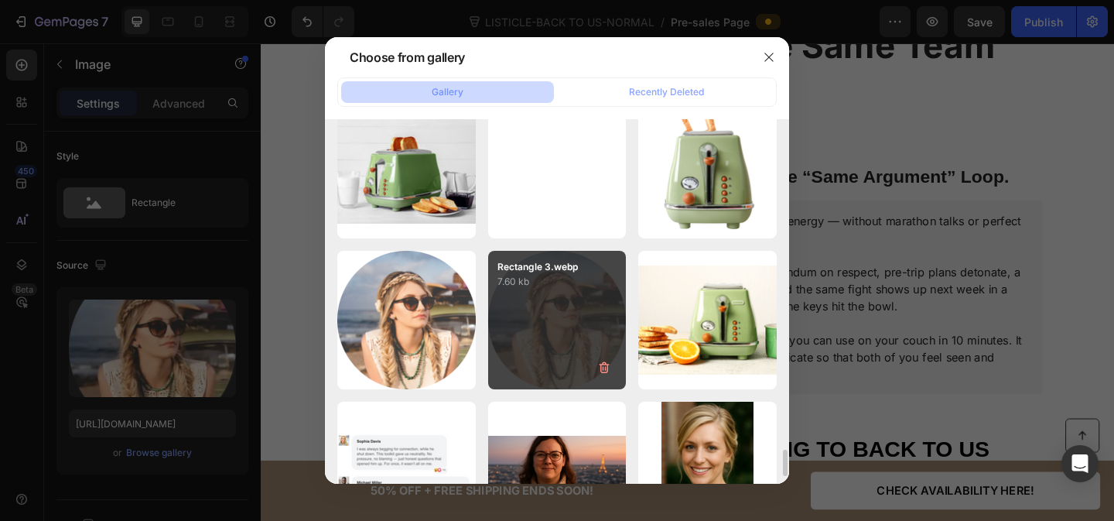
scroll to position [4407, 0]
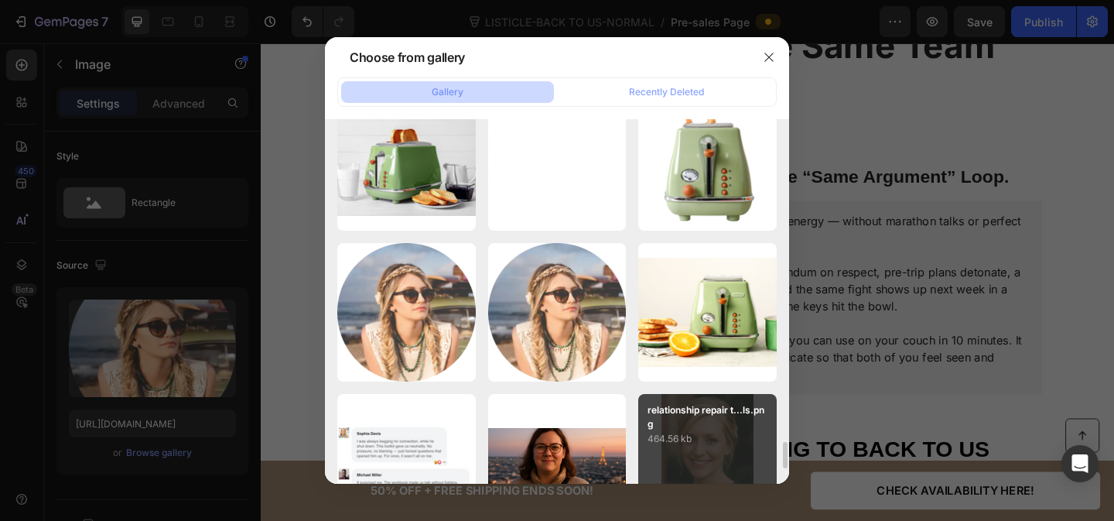
click at [725, 432] on p "464.56 kb" at bounding box center [708, 438] width 120 height 15
type input "[URL][DOMAIN_NAME]"
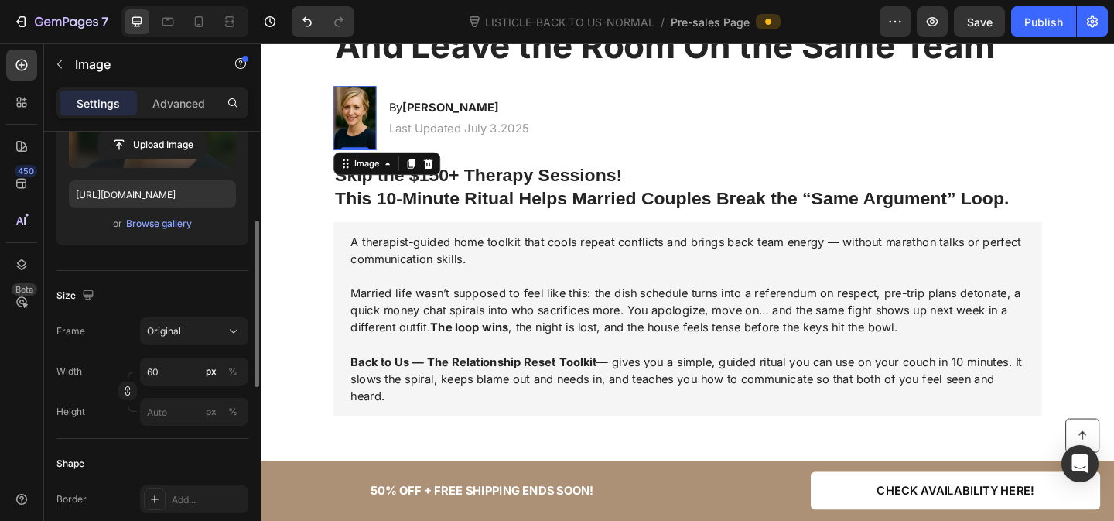
scroll to position [230, 0]
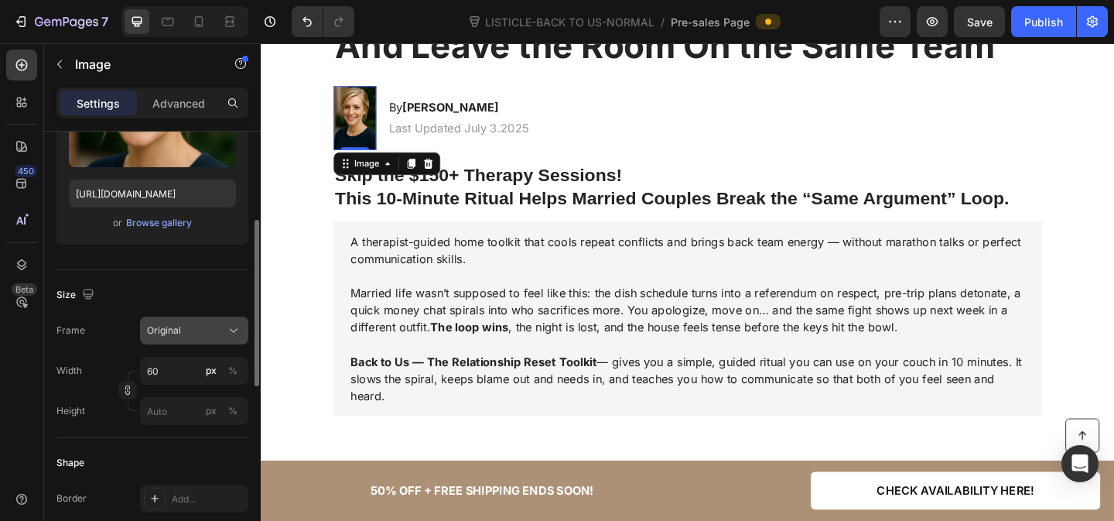
click at [224, 324] on div "Original" at bounding box center [194, 330] width 94 height 15
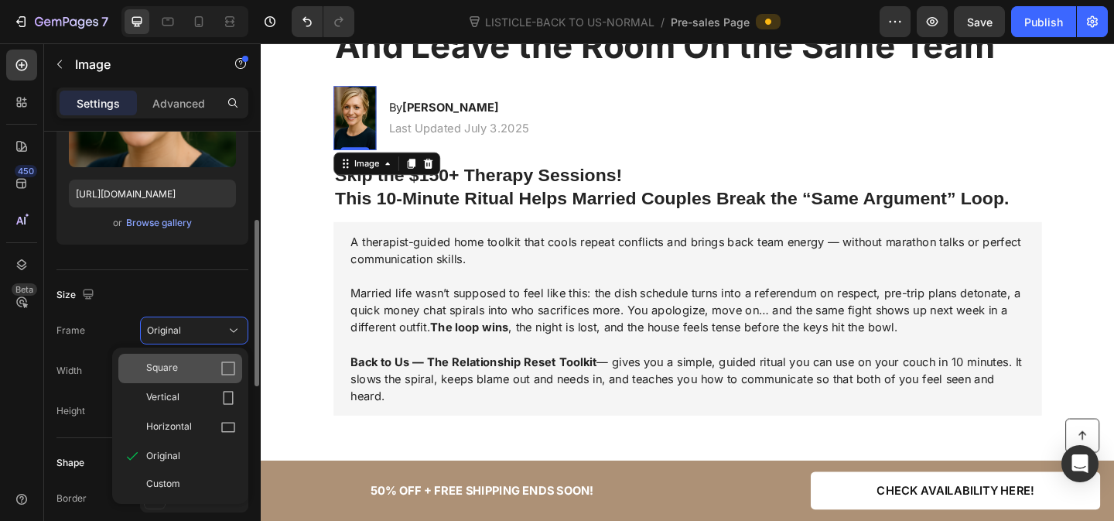
click at [214, 371] on div "Square" at bounding box center [191, 368] width 90 height 15
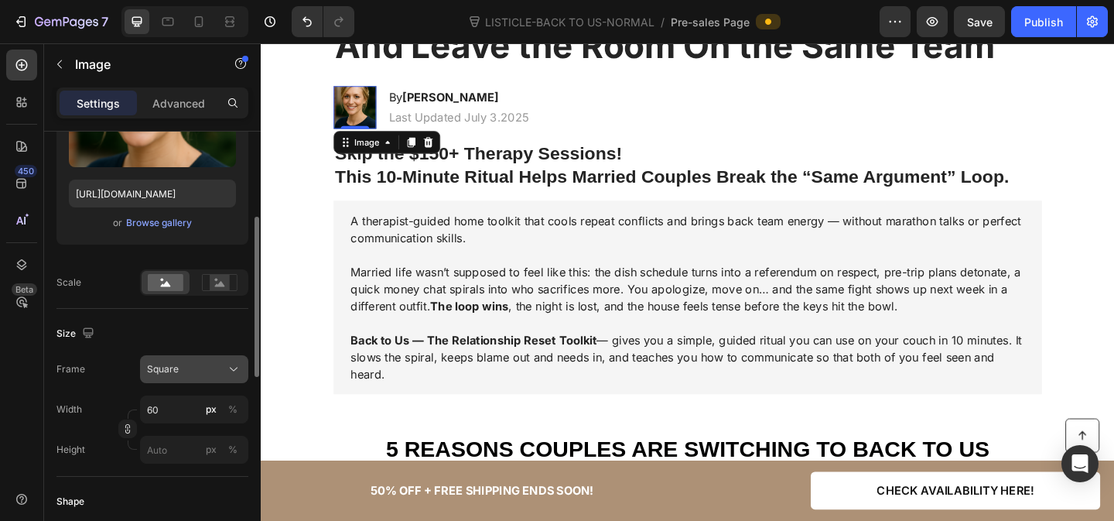
click at [222, 377] on button "Square" at bounding box center [194, 369] width 108 height 28
click at [125, 378] on div "[GEOGRAPHIC_DATA]" at bounding box center [152, 369] width 192 height 28
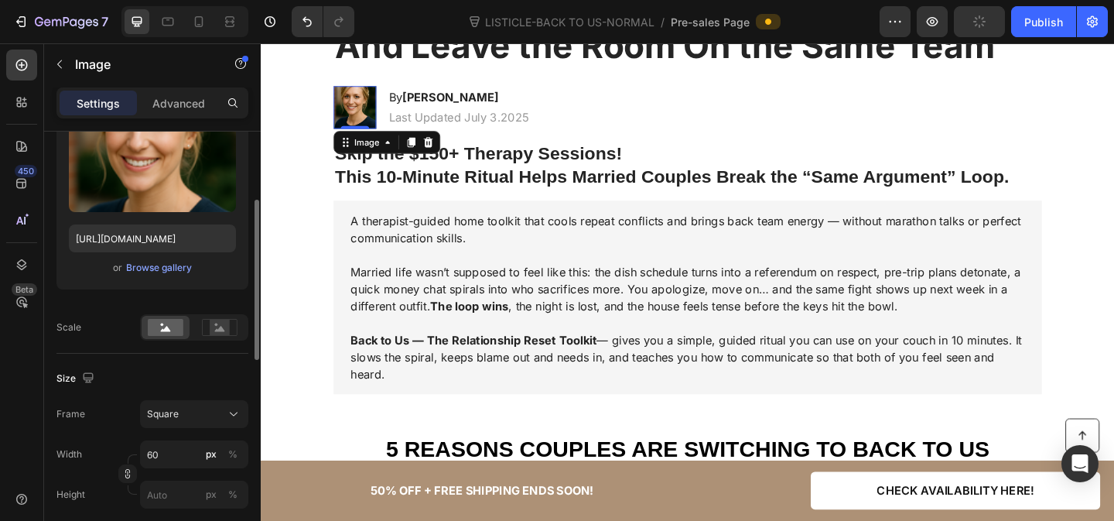
scroll to position [0, 0]
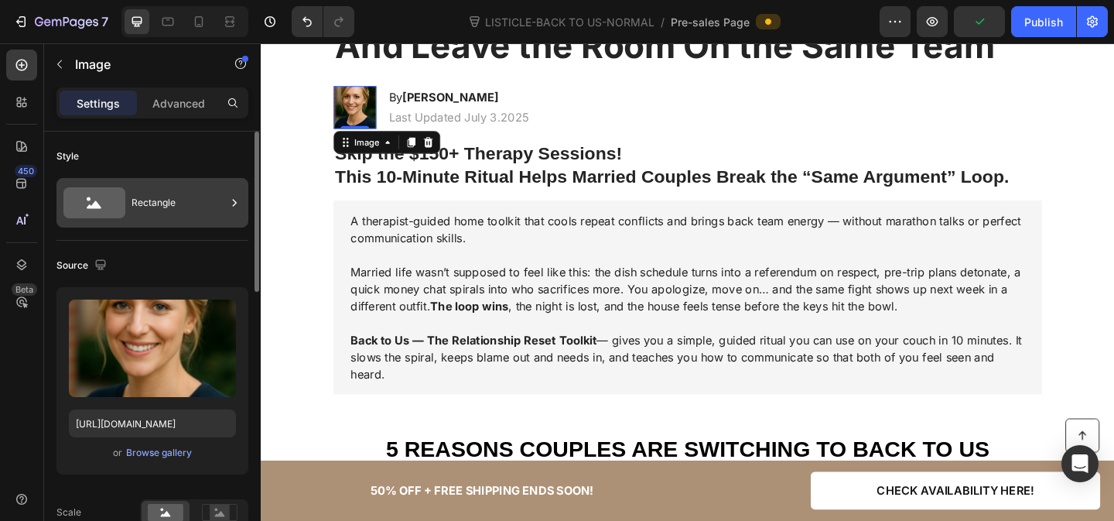
click at [204, 200] on div "Rectangle" at bounding box center [179, 203] width 94 height 36
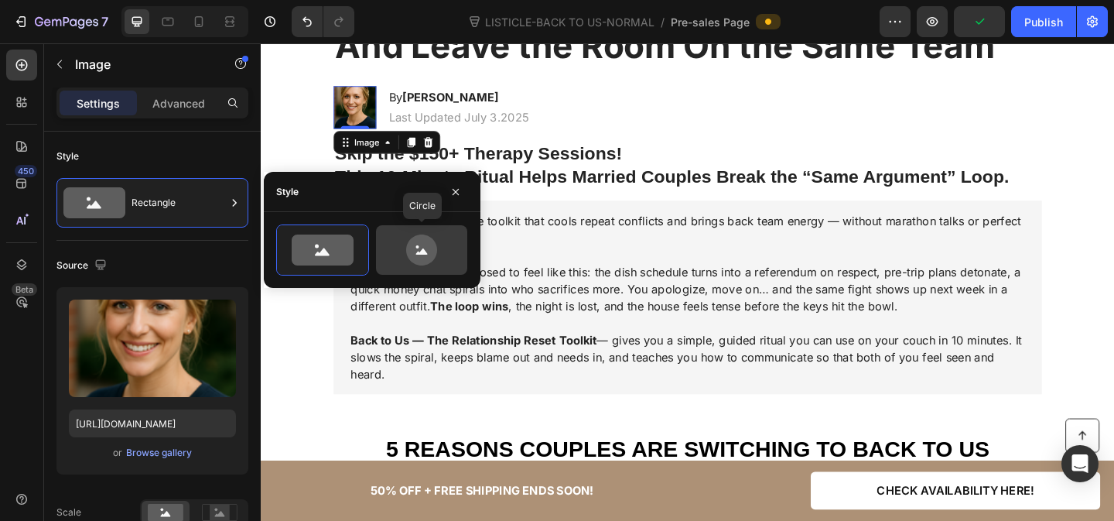
click at [418, 244] on icon at bounding box center [421, 249] width 31 height 31
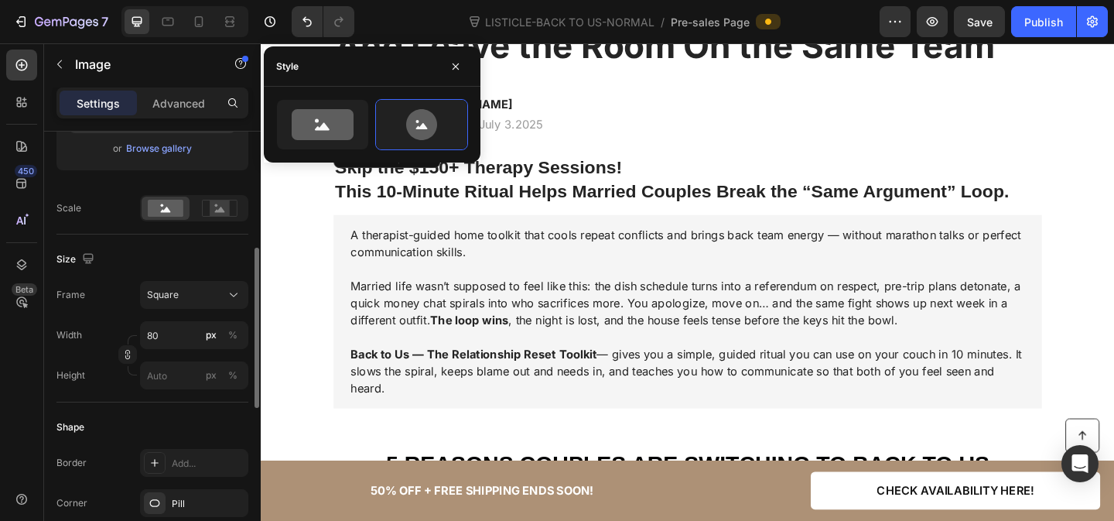
scroll to position [306, 0]
click at [158, 329] on input "80" at bounding box center [194, 333] width 108 height 28
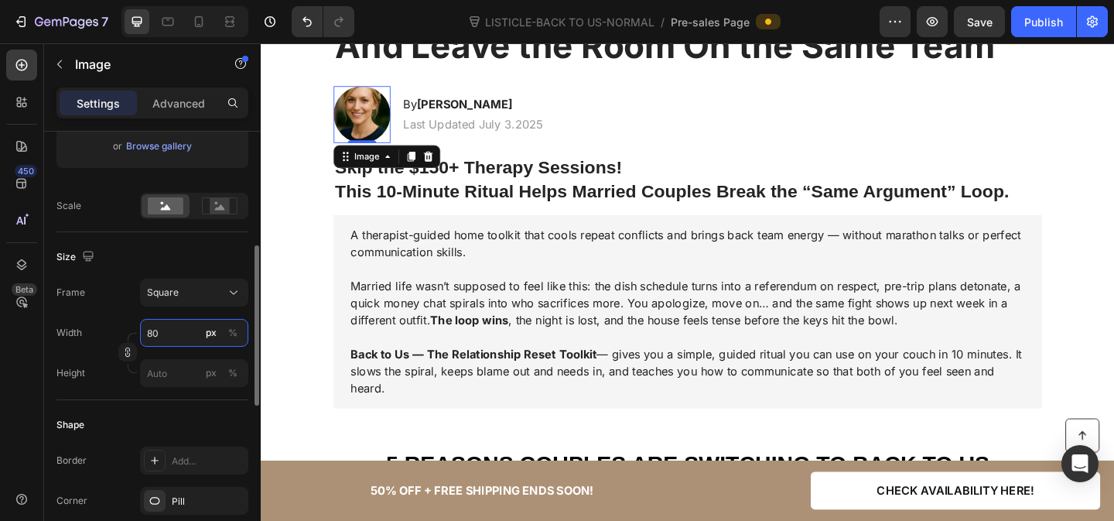
click at [158, 329] on input "80" at bounding box center [194, 333] width 108 height 28
type input "6"
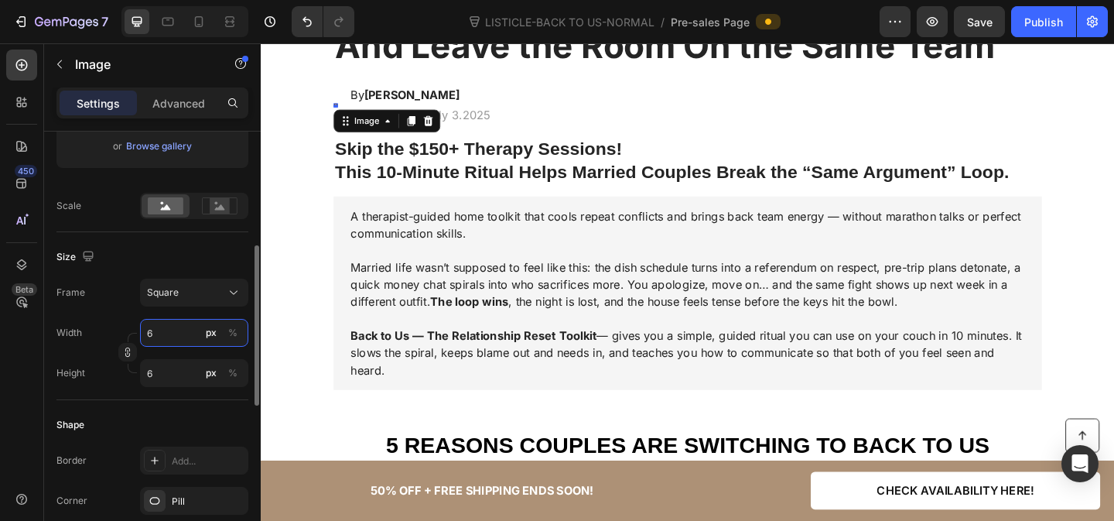
type input "60"
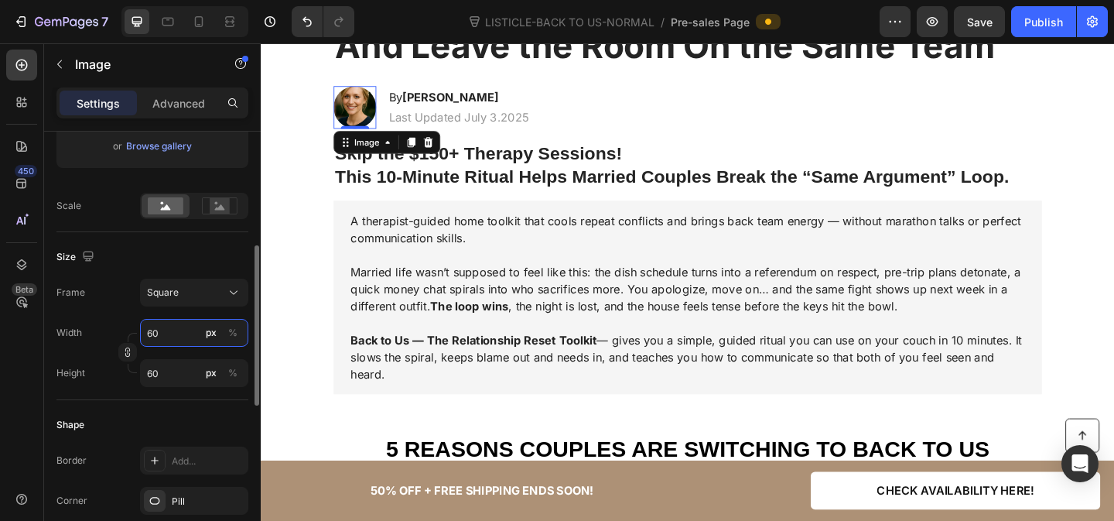
type input "60"
click at [139, 246] on div "Size" at bounding box center [152, 256] width 192 height 25
click at [646, 110] on div "Image 0 By [PERSON_NAME] Heading Last Updated July 3.2025 Text Block Row" at bounding box center [725, 113] width 802 height 46
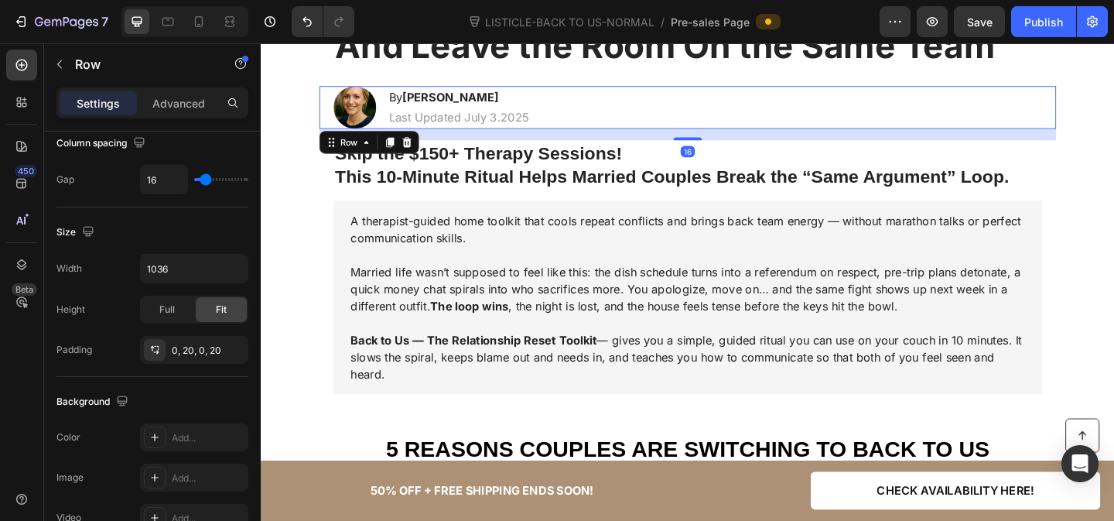
scroll to position [0, 0]
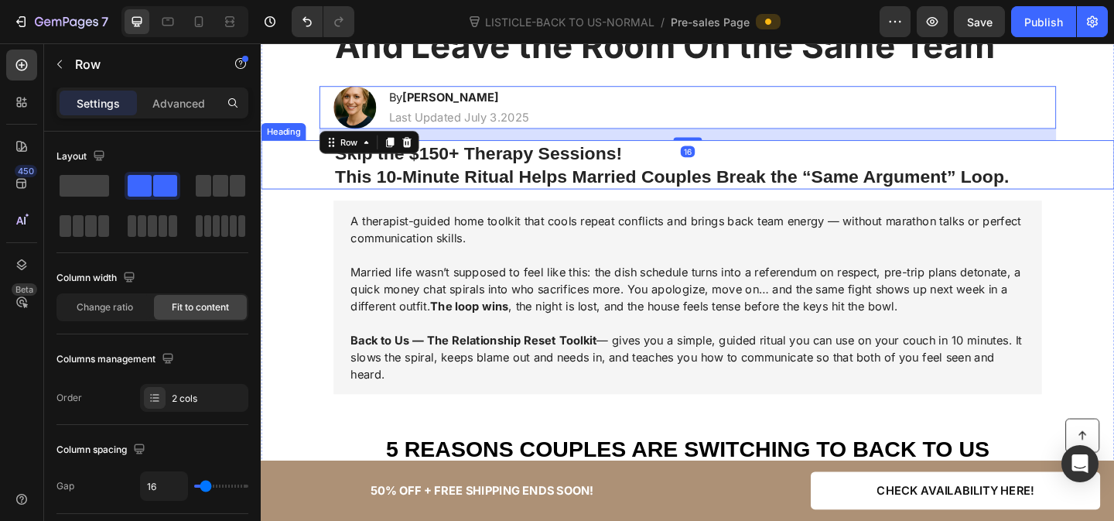
click at [530, 196] on strong "This 10-Minute Ritual Helps Married Couples Break the “Same Argument” Loop." at bounding box center [707, 188] width 733 height 22
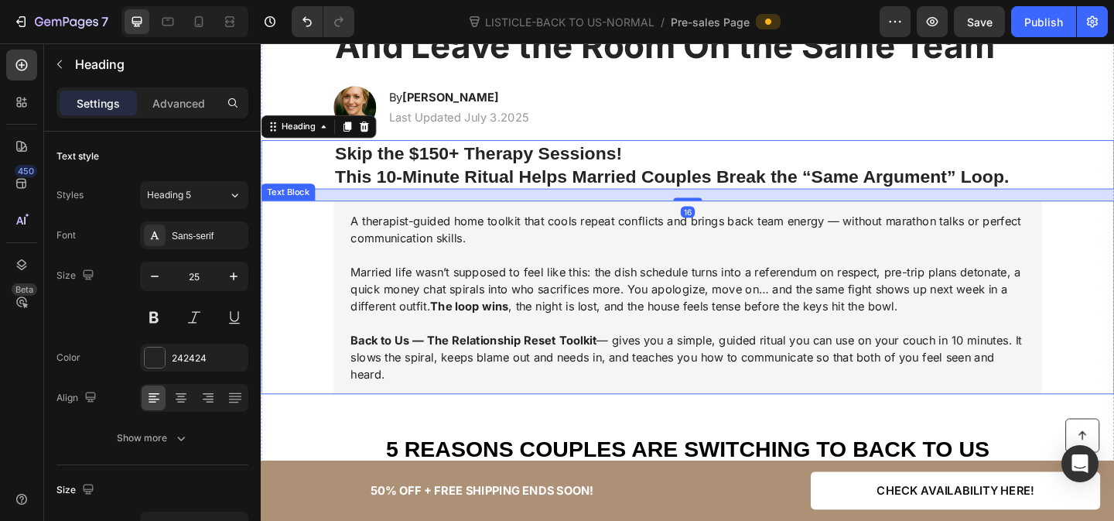
click at [320, 231] on div "A therapist-guided home toolkit that cools repeat conflicts and brings back tea…" at bounding box center [725, 319] width 898 height 210
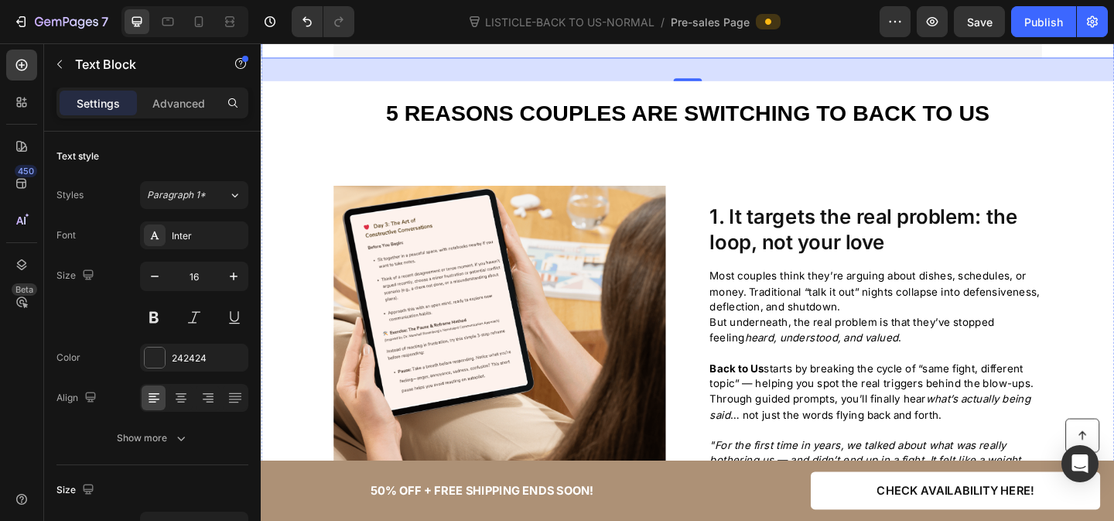
scroll to position [545, 0]
click at [902, 110] on strong "5 Reasons Couples Are Switching to Back to Us" at bounding box center [725, 118] width 657 height 27
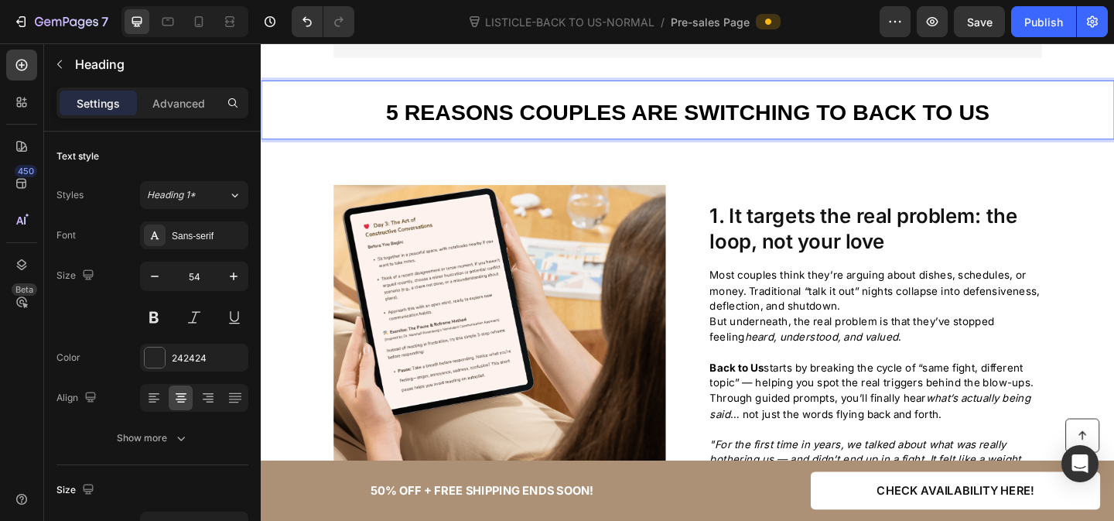
click at [906, 115] on strong "5 Reasons Couples Are Switching to Back to Us" at bounding box center [725, 118] width 657 height 27
click at [1033, 125] on strong "5 Reasons Couples Are Switching to 'Back to Us'" at bounding box center [725, 118] width 668 height 27
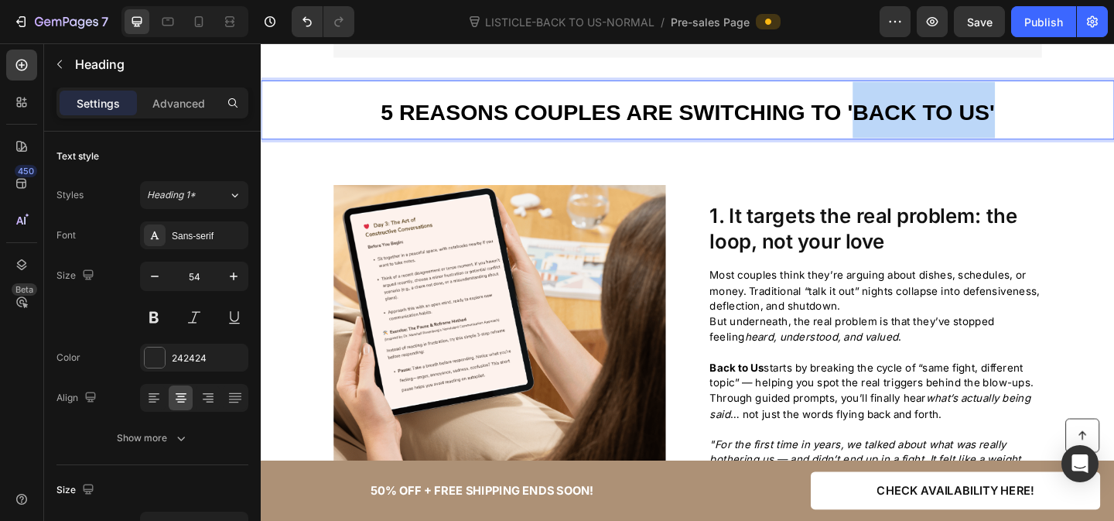
drag, startPoint x: 904, startPoint y: 113, endPoint x: 1064, endPoint y: 116, distance: 159.4
click at [1064, 116] on p "5 Reasons Couples Are Switching to 'Back to Us'" at bounding box center [725, 115] width 768 height 61
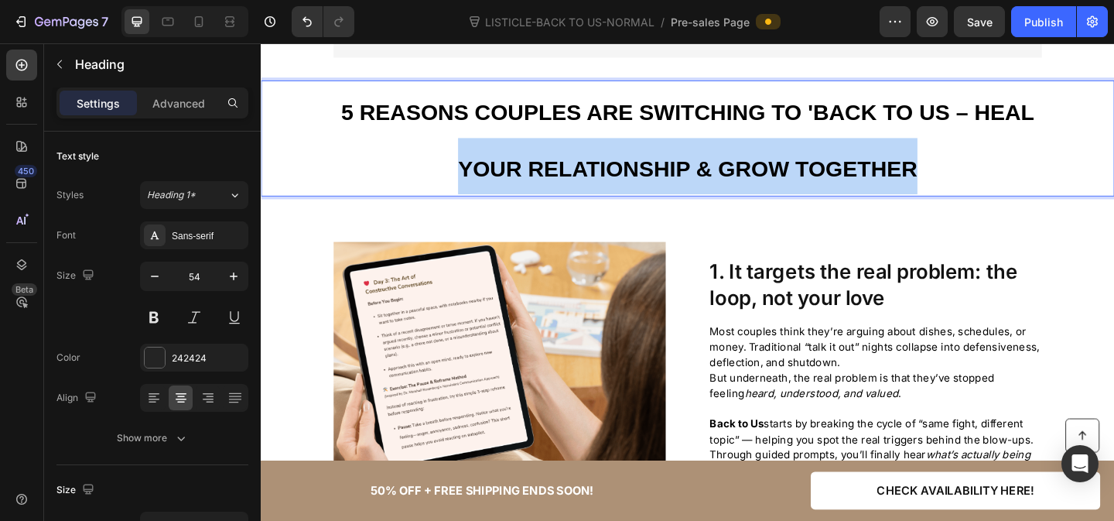
click at [479, 173] on strong "5 Reasons Couples Are Switching to 'Back to Us – Heal Your Relationship & Grow …" at bounding box center [725, 149] width 754 height 88
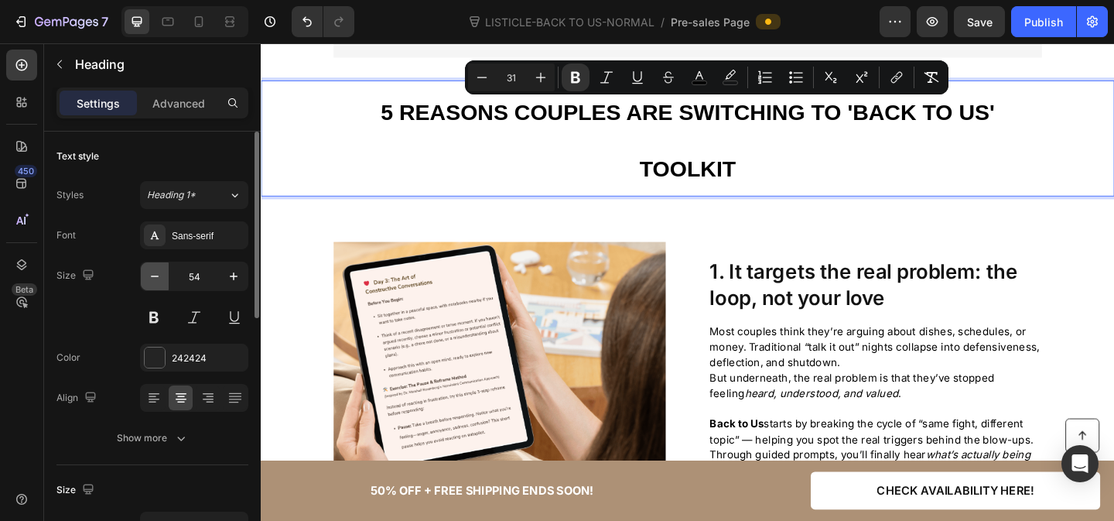
click at [156, 264] on button "button" at bounding box center [155, 276] width 28 height 28
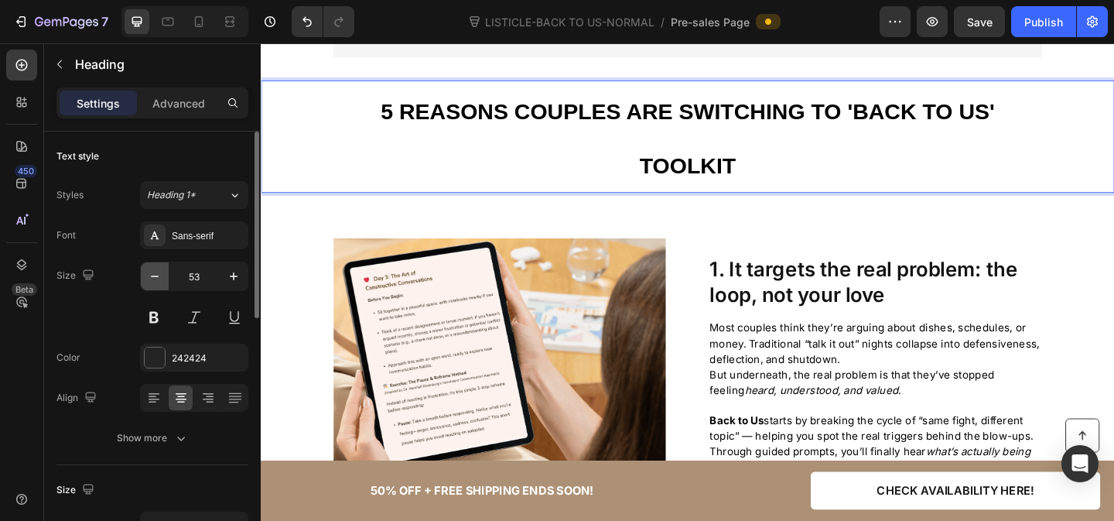
click at [156, 264] on button "button" at bounding box center [155, 276] width 28 height 28
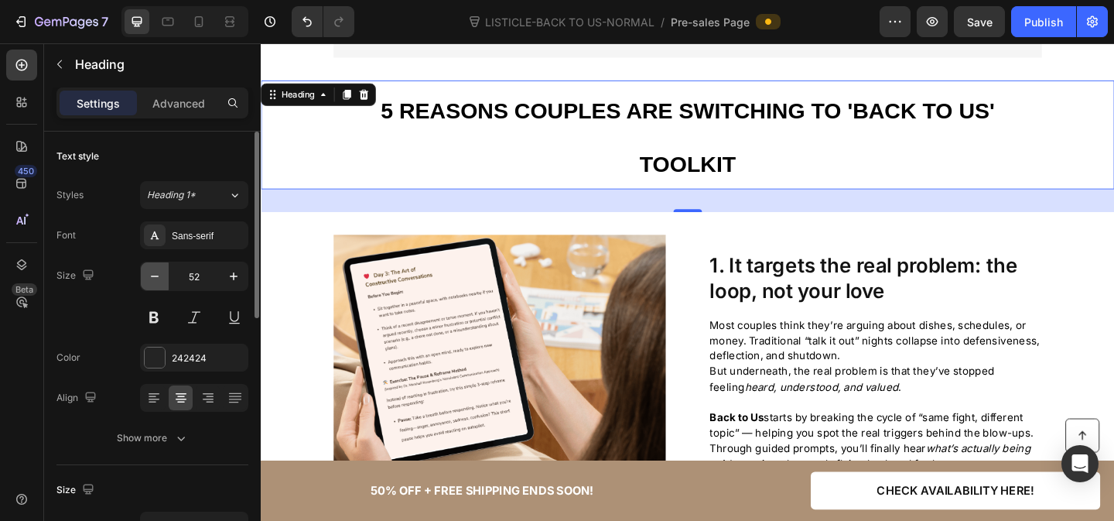
click at [156, 264] on button "button" at bounding box center [155, 276] width 28 height 28
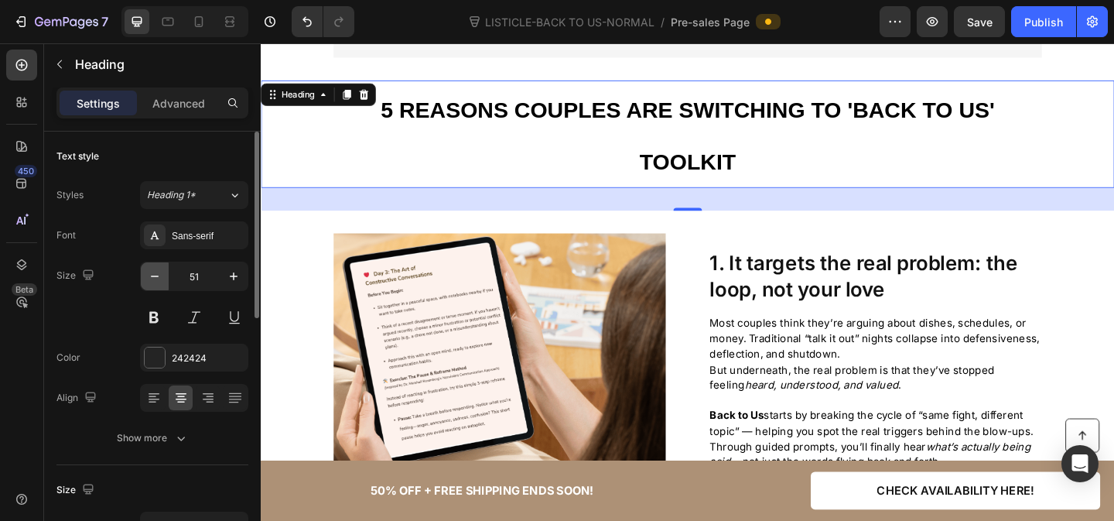
click at [156, 264] on button "button" at bounding box center [155, 276] width 28 height 28
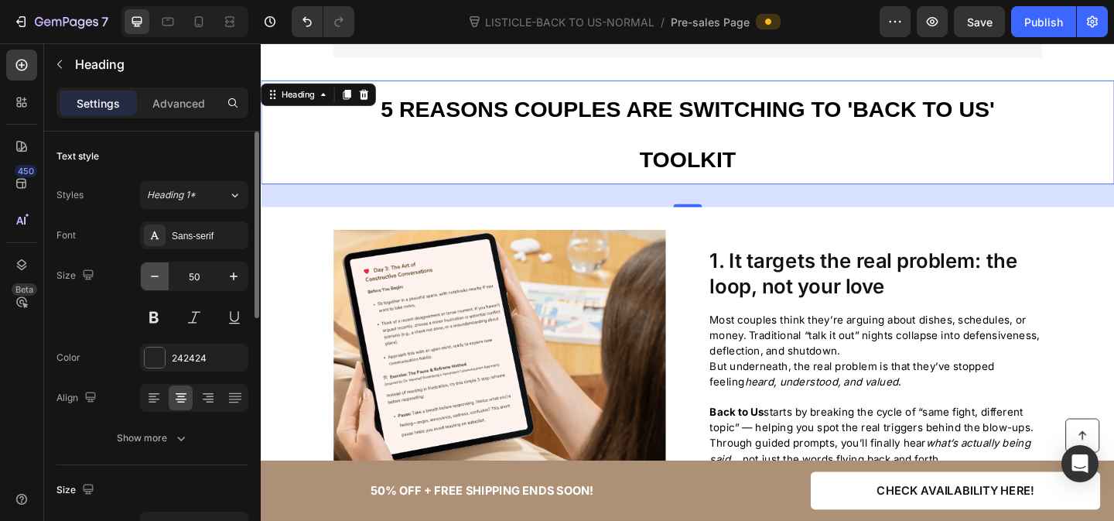
click at [156, 264] on button "button" at bounding box center [155, 276] width 28 height 28
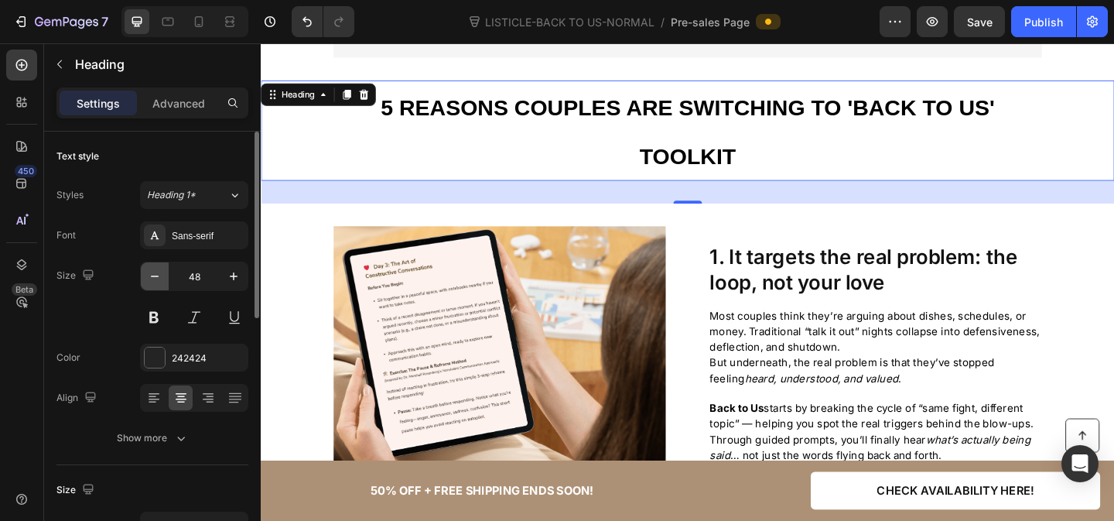
click at [156, 264] on button "button" at bounding box center [155, 276] width 28 height 28
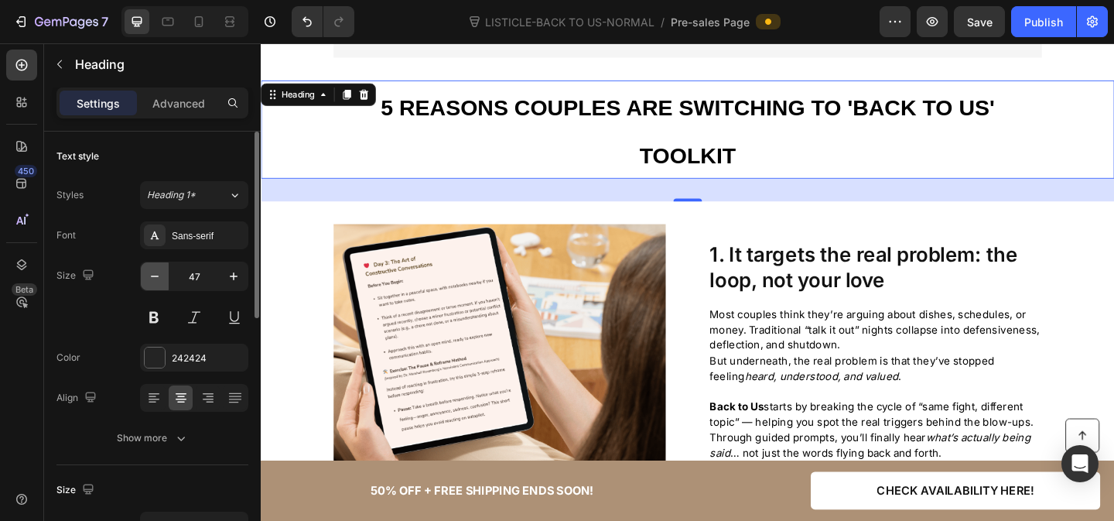
click at [156, 264] on button "button" at bounding box center [155, 276] width 28 height 28
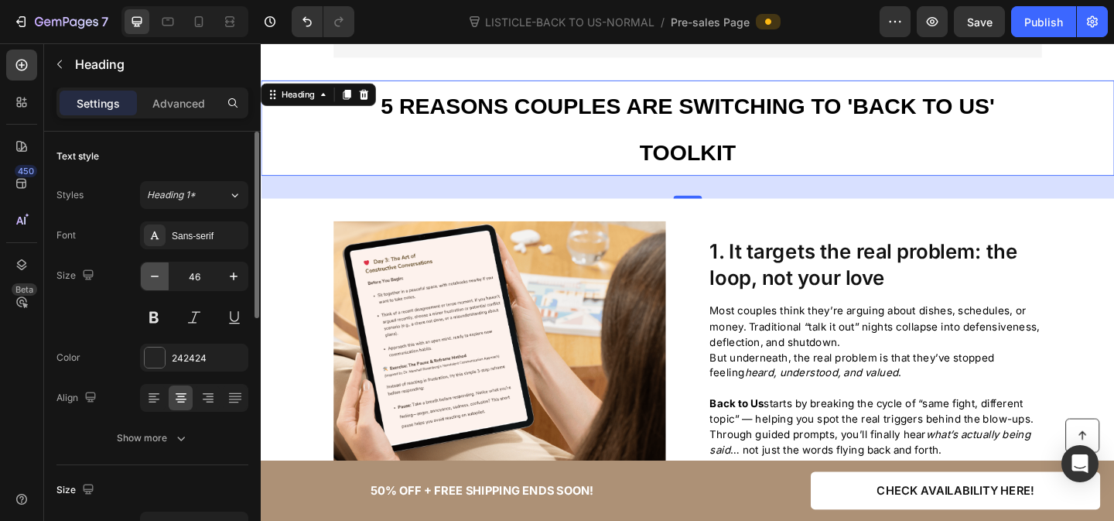
click at [156, 264] on button "button" at bounding box center [155, 276] width 28 height 28
type input "45"
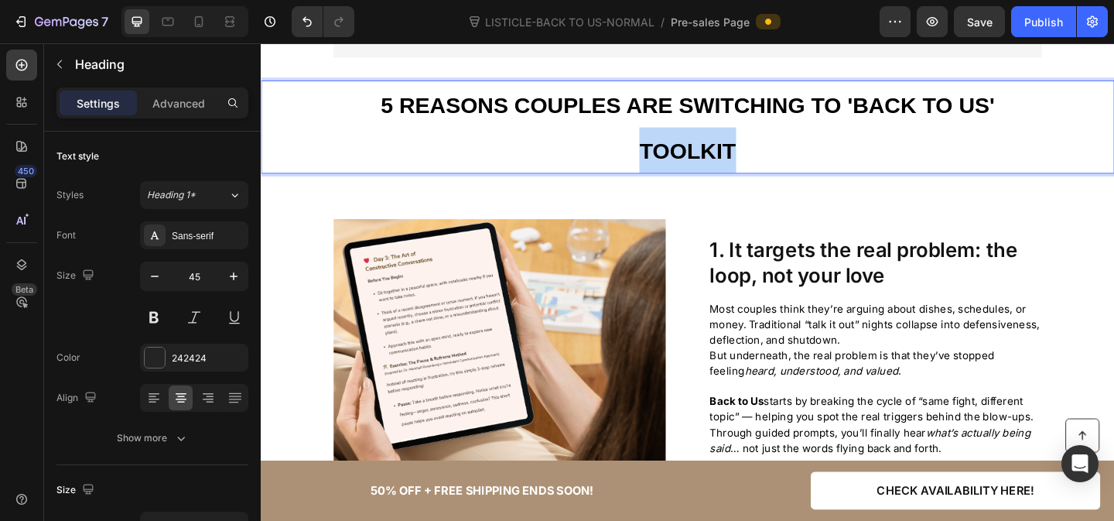
click at [751, 135] on p "5 Reasons Couples Are Switching to 'Back to Us' toolkit" at bounding box center [725, 134] width 768 height 98
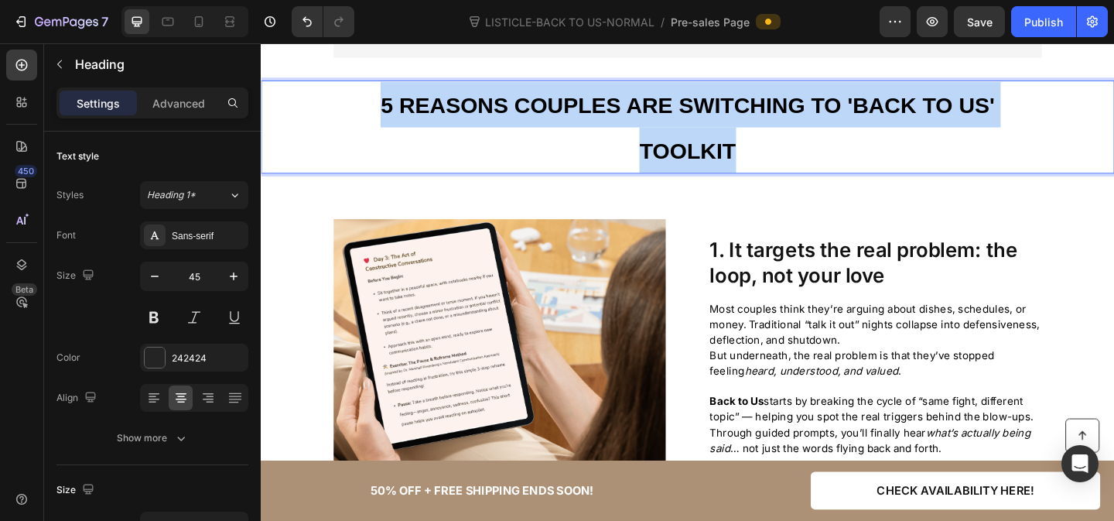
click at [751, 135] on p "5 Reasons Couples Are Switching to 'Back to Us' toolkit" at bounding box center [725, 134] width 768 height 98
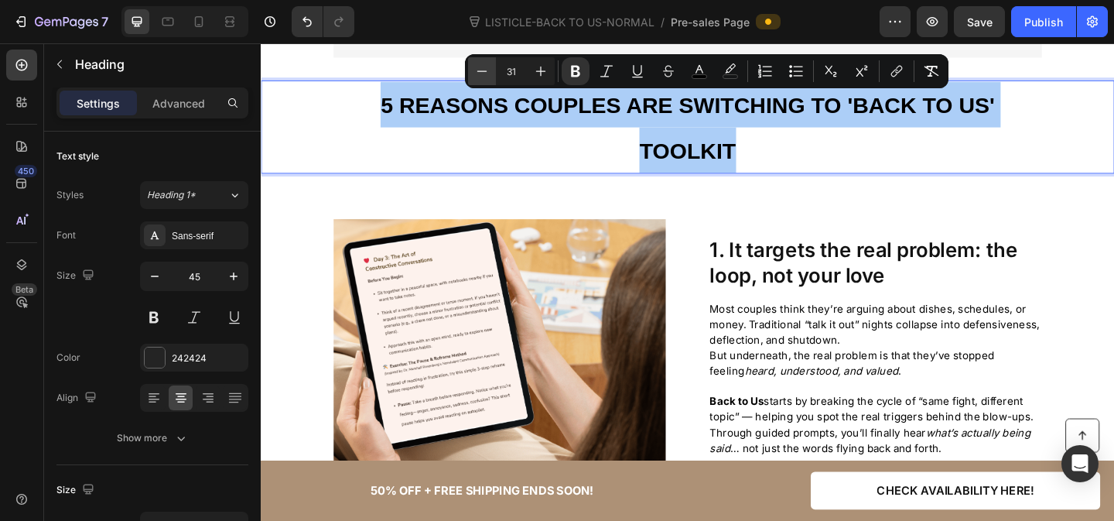
click at [481, 71] on icon "Editor contextual toolbar" at bounding box center [482, 70] width 10 height 1
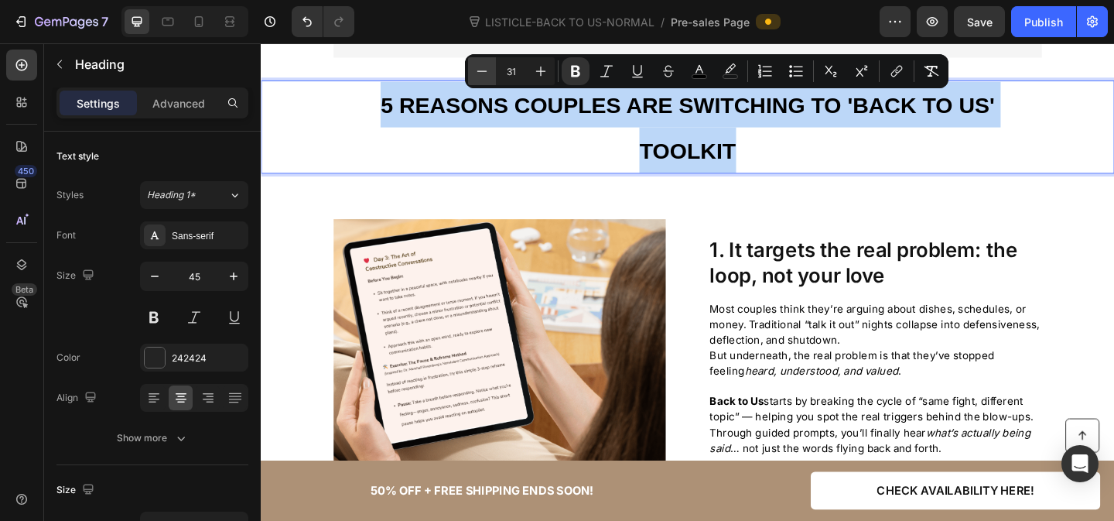
type input "30"
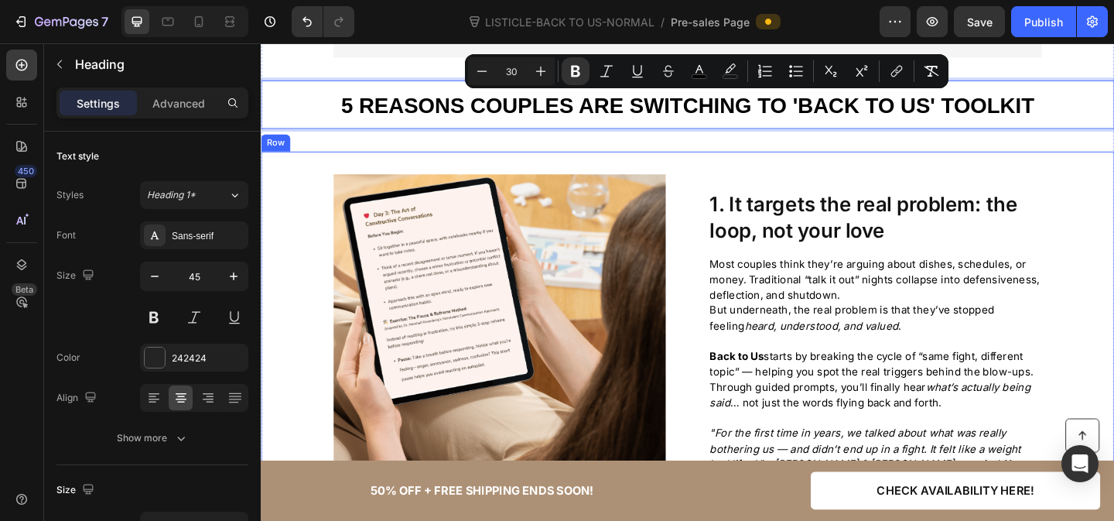
click at [1113, 187] on div "Image Row 1. It targets the real problem: the loop, not your love Heading Most …" at bounding box center [725, 366] width 928 height 361
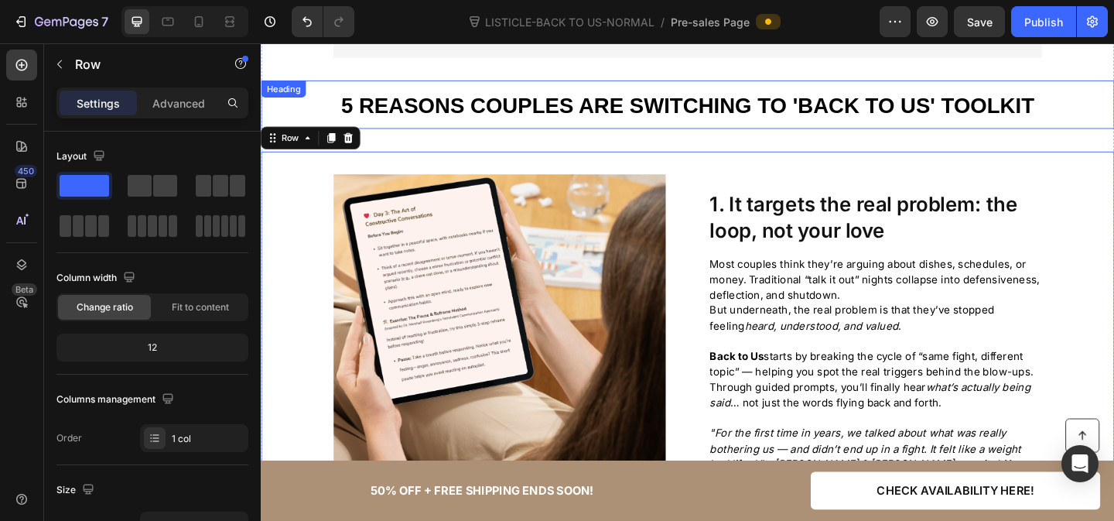
click at [1103, 101] on p "⁠⁠⁠⁠⁠⁠⁠ 5 Reasons Couples Are Switching to 'Back to Us' toolkit" at bounding box center [725, 110] width 768 height 50
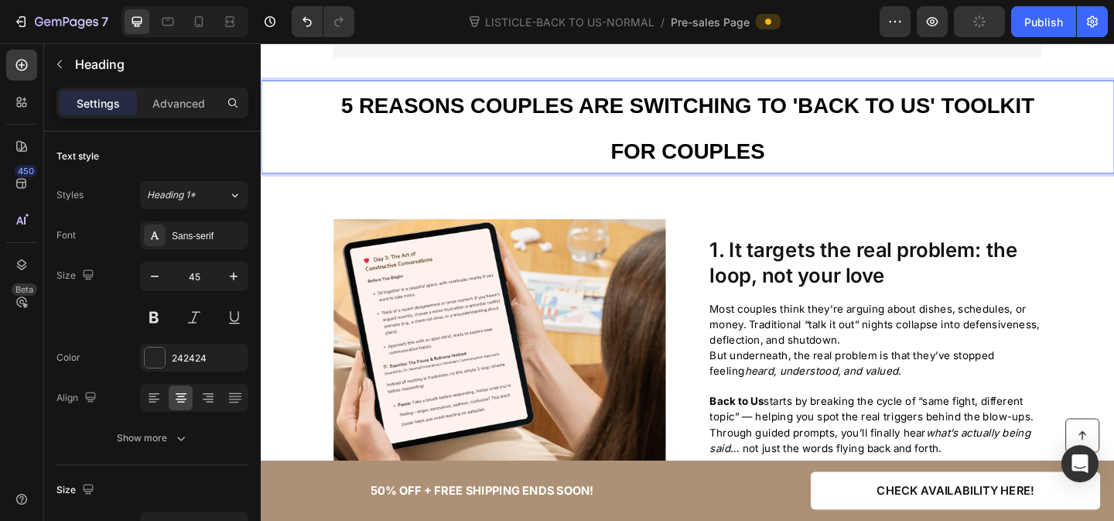
click at [819, 154] on p "5 Reasons Couples Are Switching to 'Back to Us' toolkit for couples" at bounding box center [725, 134] width 768 height 98
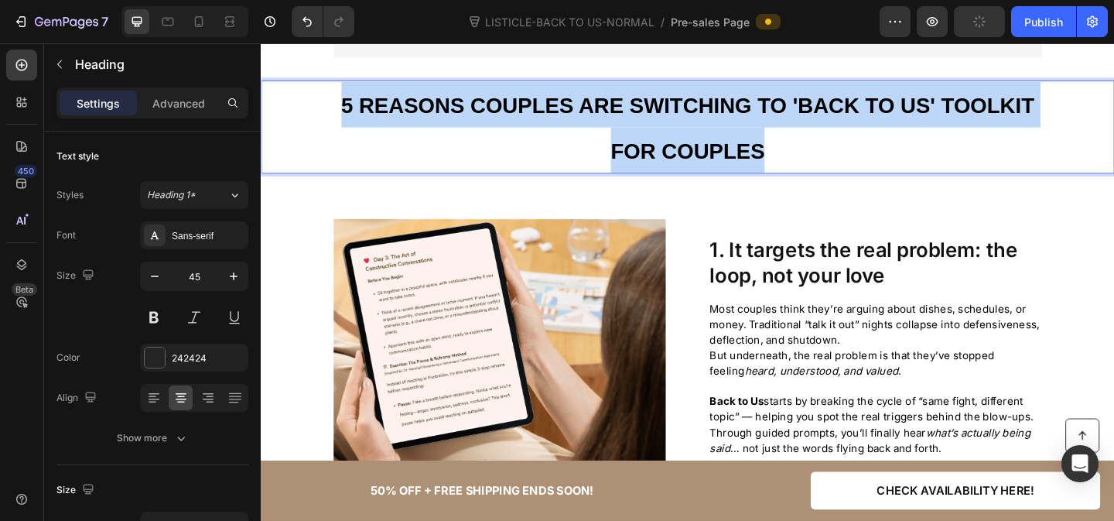
click at [819, 154] on p "5 Reasons Couples Are Switching to 'Back to Us' toolkit for couples" at bounding box center [725, 134] width 768 height 98
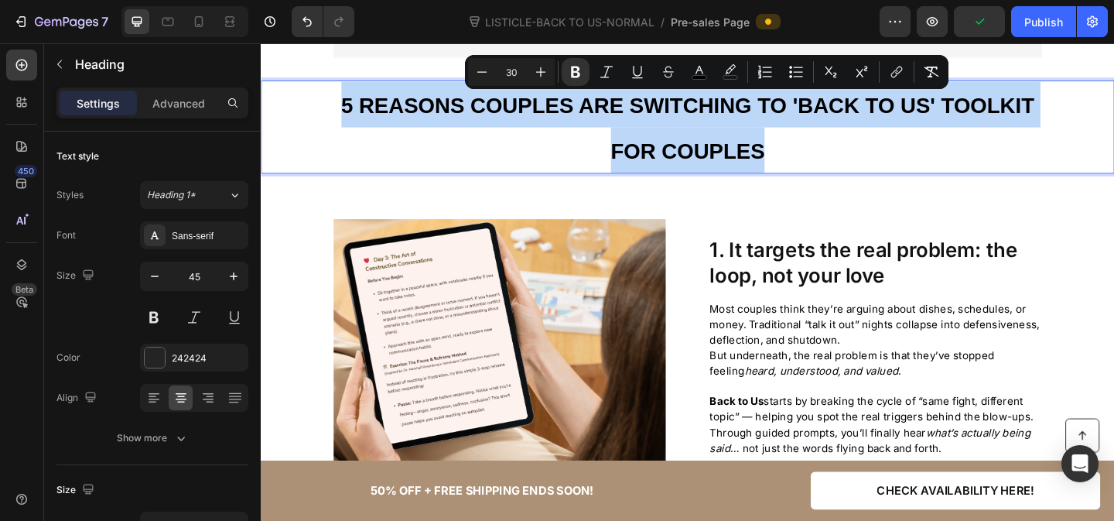
click at [819, 154] on p "5 Reasons Couples Are Switching to 'Back to Us' toolkit for couples" at bounding box center [725, 134] width 768 height 98
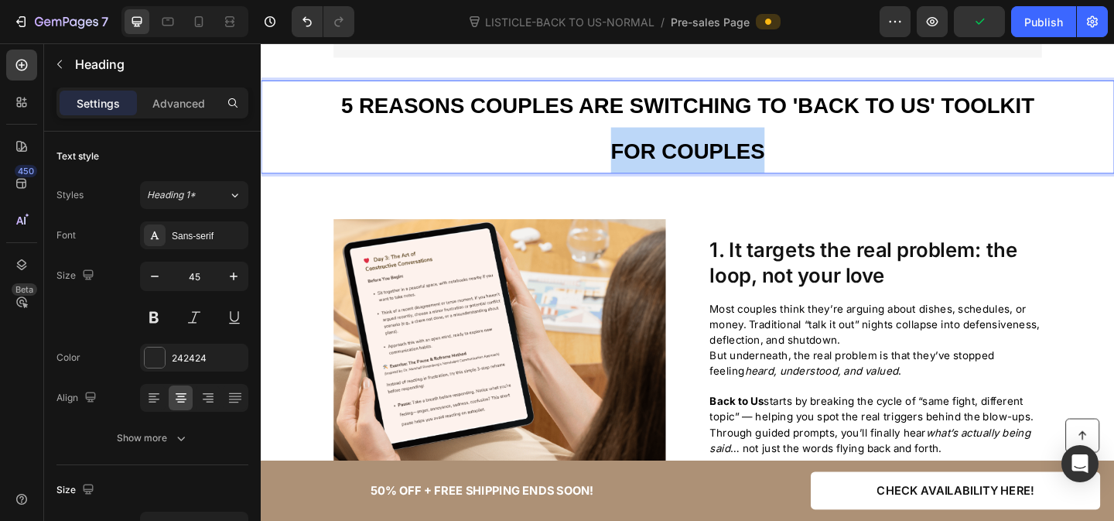
drag, startPoint x: 632, startPoint y: 153, endPoint x: 836, endPoint y: 151, distance: 204.3
click at [836, 151] on p "5 Reasons Couples Are Switching to 'Back to Us' toolkit for couples" at bounding box center [725, 134] width 768 height 98
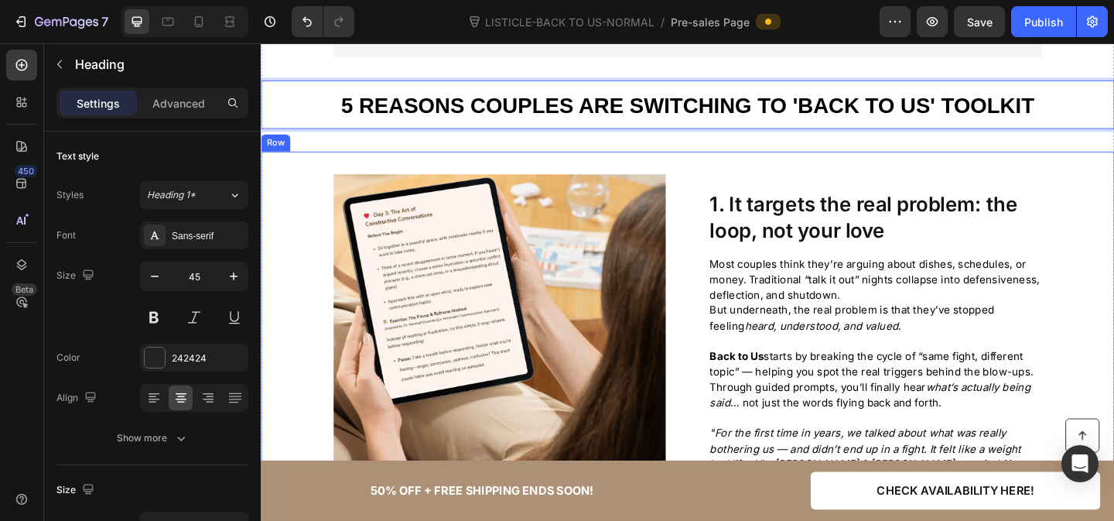
click at [1113, 178] on div "Image Row 1. It targets the real problem: the loop, not your love Heading Most …" at bounding box center [725, 366] width 928 height 411
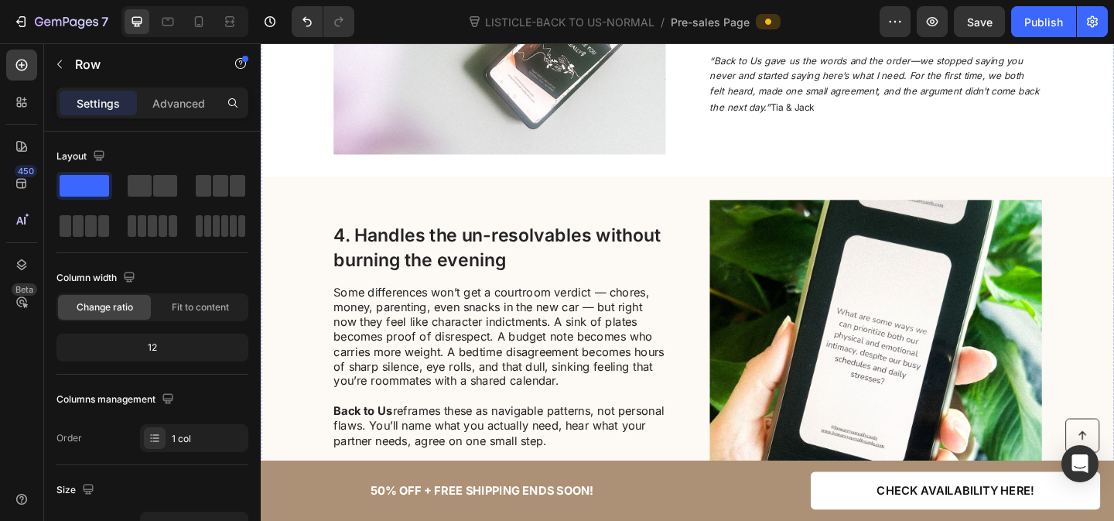
scroll to position [1886, 0]
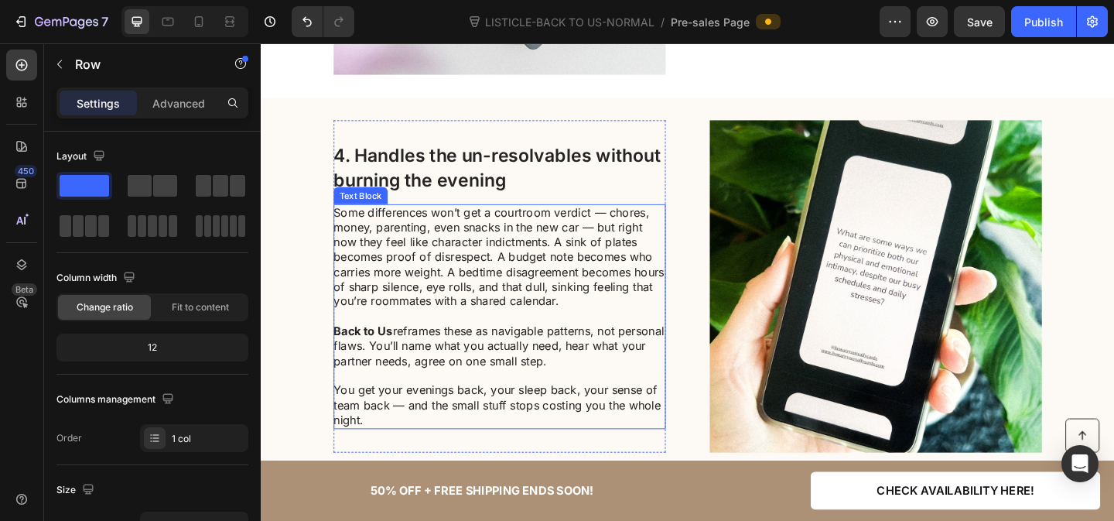
click at [387, 273] on p "Some differences won’t get a courtroom verdict — chores, money, parenting, even…" at bounding box center [520, 276] width 360 height 113
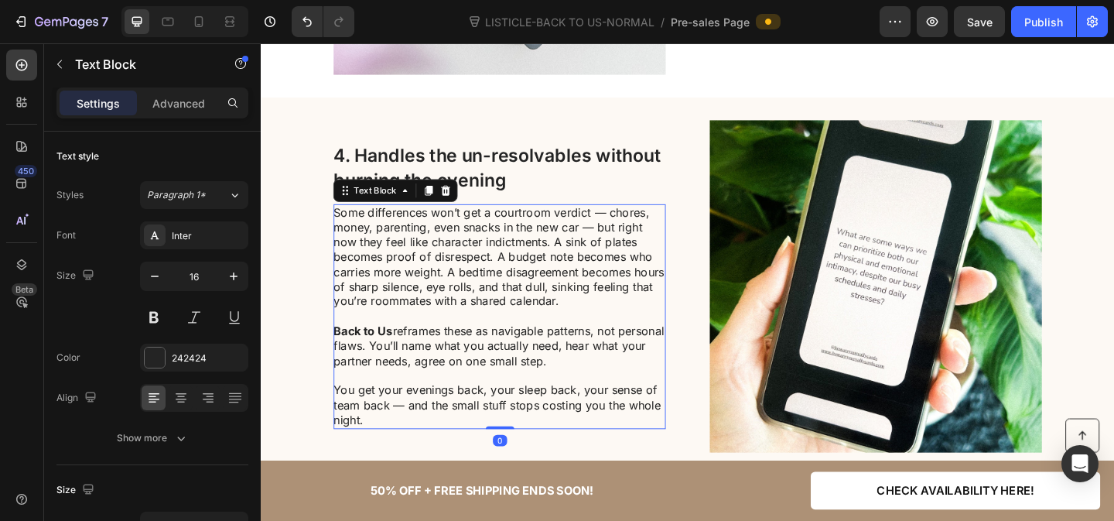
click at [387, 273] on p "Some differences won’t get a courtroom verdict — chores, money, parenting, even…" at bounding box center [520, 276] width 360 height 113
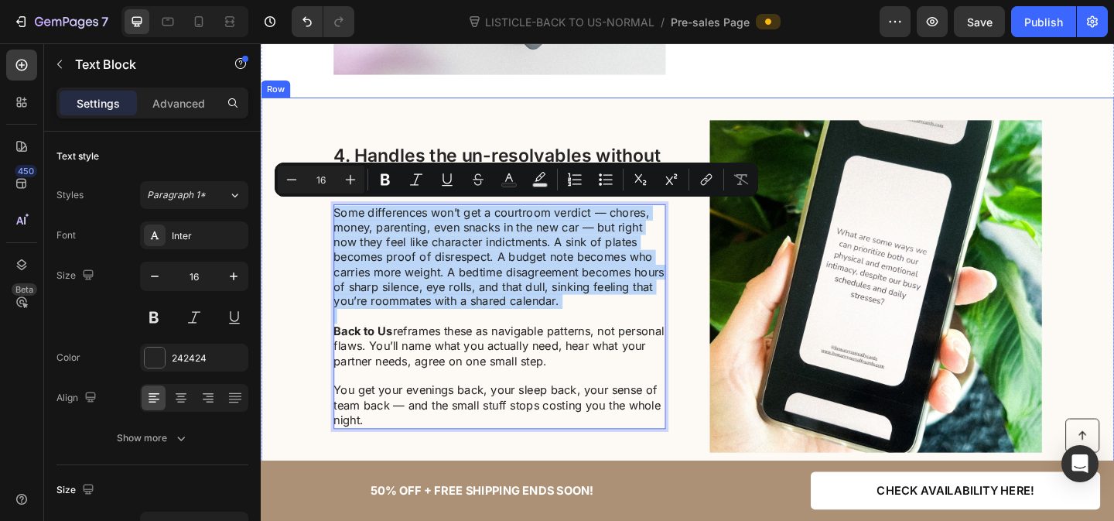
scroll to position [1729, 0]
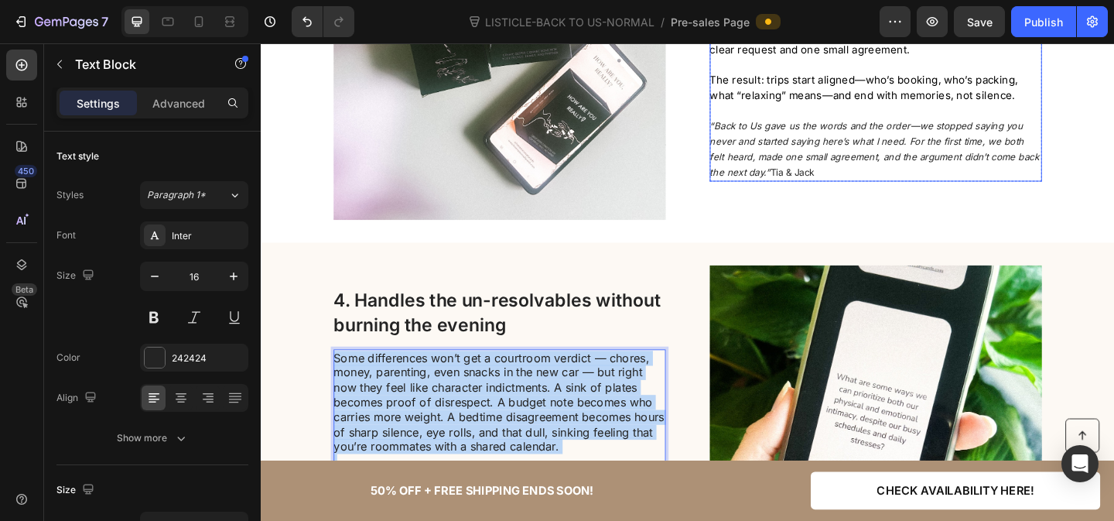
click at [811, 85] on p "The result: trips start aligned—who’s booking, who’s packing, what “relaxing” m…" at bounding box center [929, 91] width 360 height 34
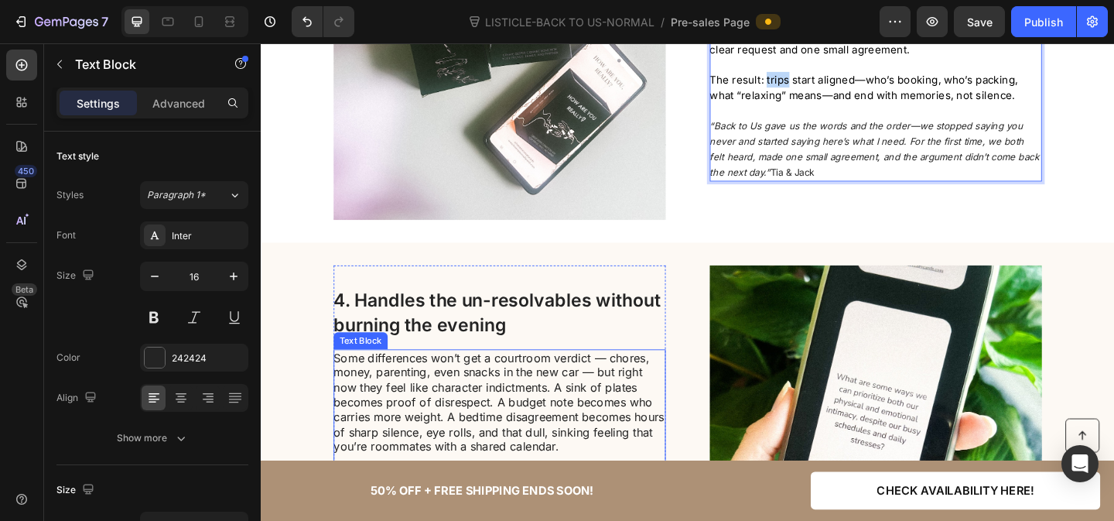
click at [532, 400] on p "Some differences won’t get a courtroom verdict — chores, money, parenting, even…" at bounding box center [520, 434] width 360 height 113
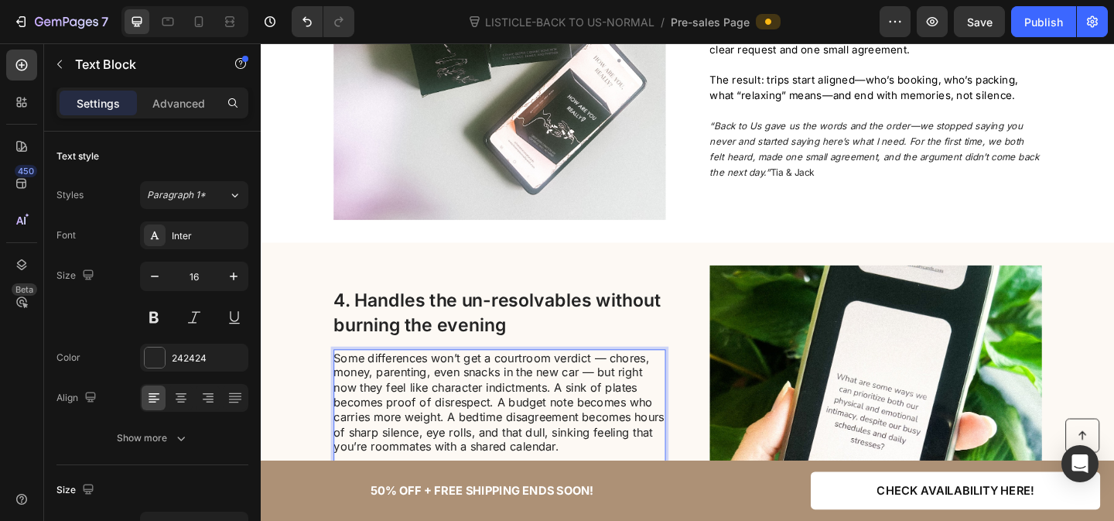
click at [532, 400] on p "Some differences won’t get a courtroom verdict — chores, money, parenting, even…" at bounding box center [520, 434] width 360 height 113
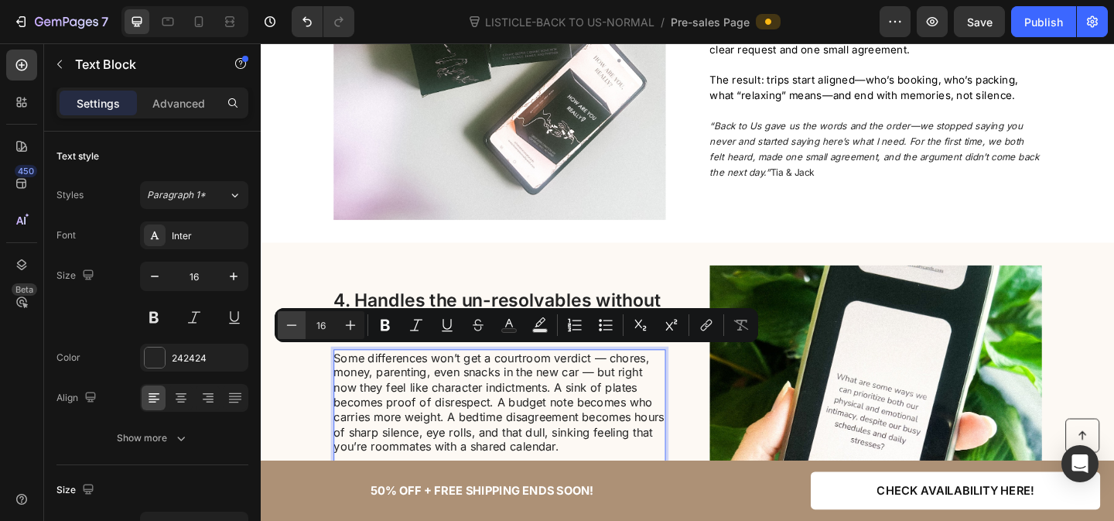
click at [289, 323] on icon "Editor contextual toolbar" at bounding box center [291, 324] width 15 height 15
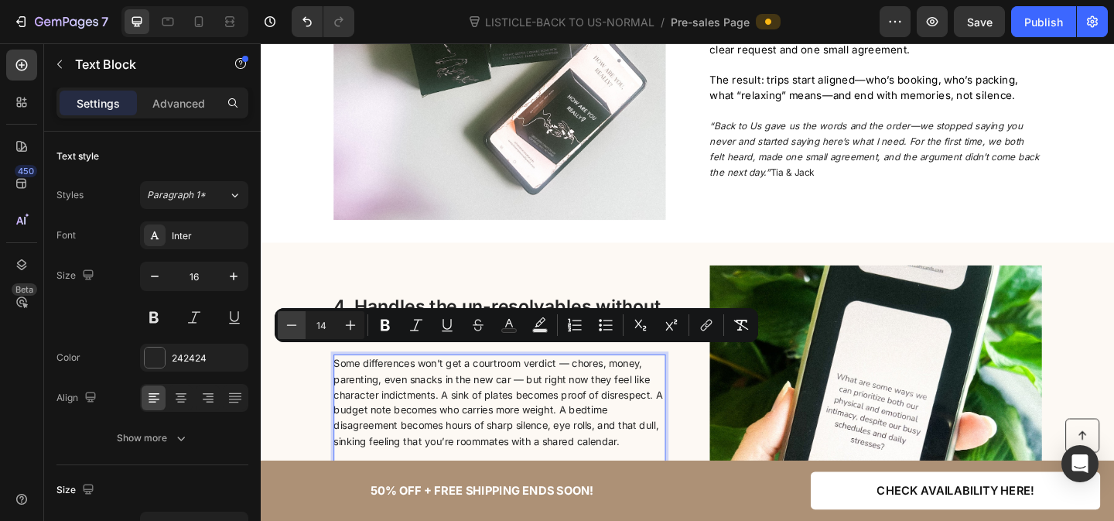
click at [289, 323] on icon "Editor contextual toolbar" at bounding box center [291, 324] width 15 height 15
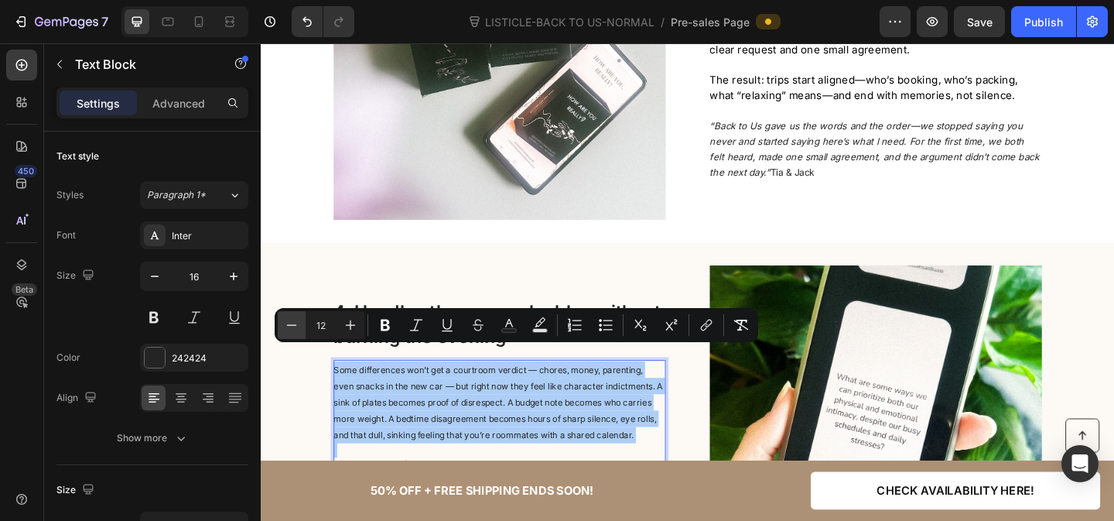
click at [289, 323] on icon "Editor contextual toolbar" at bounding box center [291, 324] width 15 height 15
click at [351, 323] on icon "Editor contextual toolbar" at bounding box center [350, 324] width 15 height 15
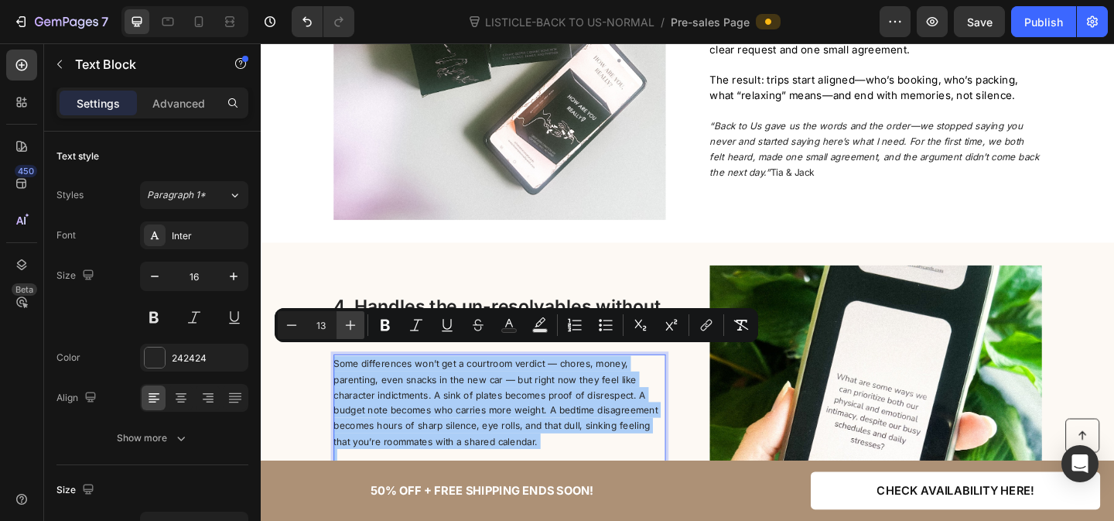
click at [351, 323] on icon "Editor contextual toolbar" at bounding box center [350, 324] width 15 height 15
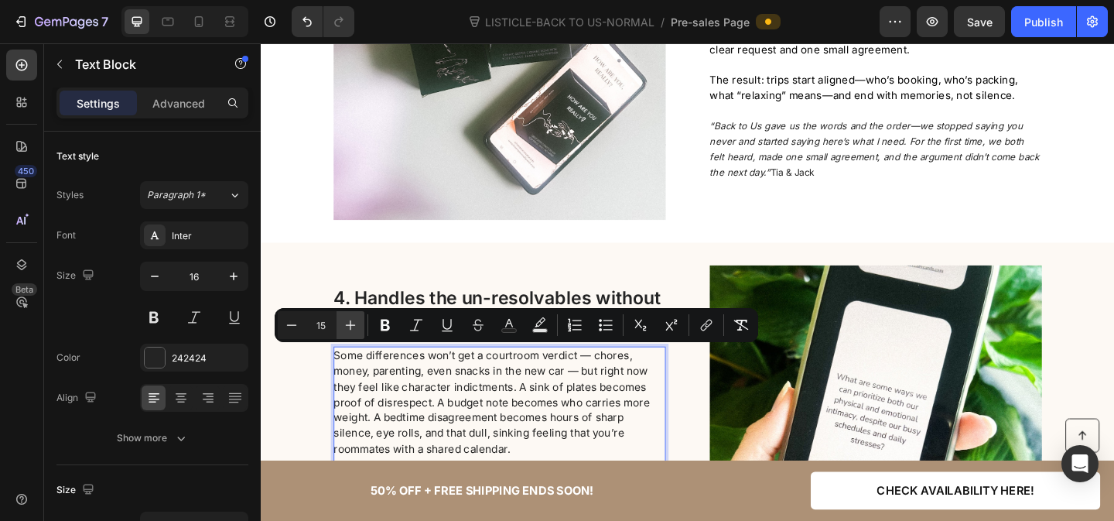
click at [351, 323] on icon "Editor contextual toolbar" at bounding box center [350, 324] width 15 height 15
type input "16"
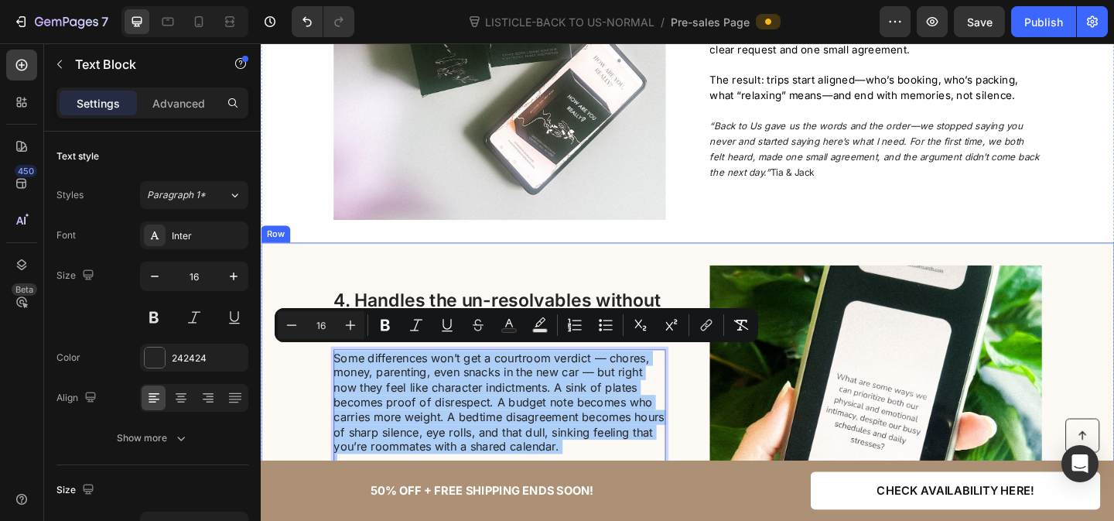
click at [290, 441] on div "4. Handles the un-resolvables without burning the evening Heading Some differen…" at bounding box center [725, 465] width 928 height 361
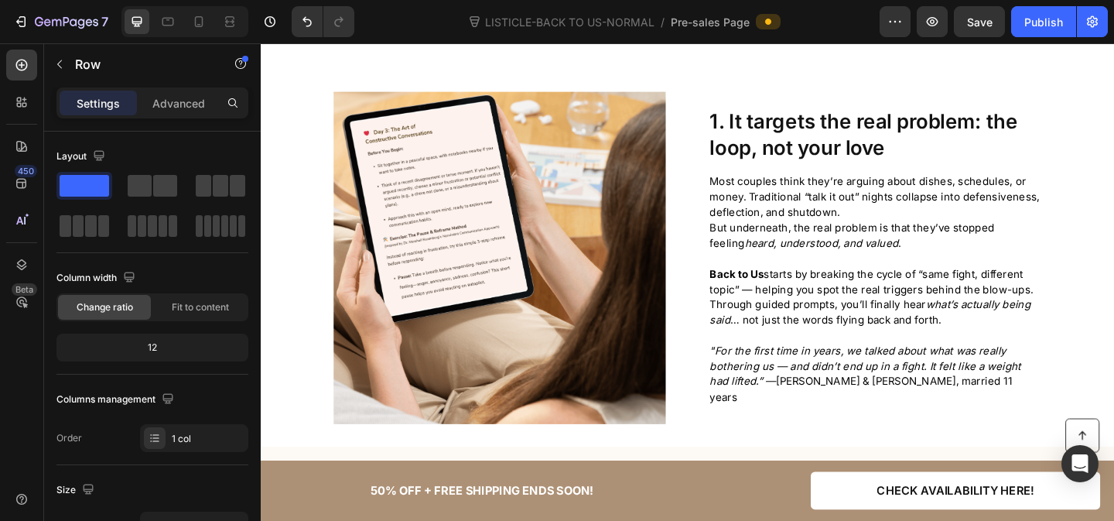
scroll to position [634, 0]
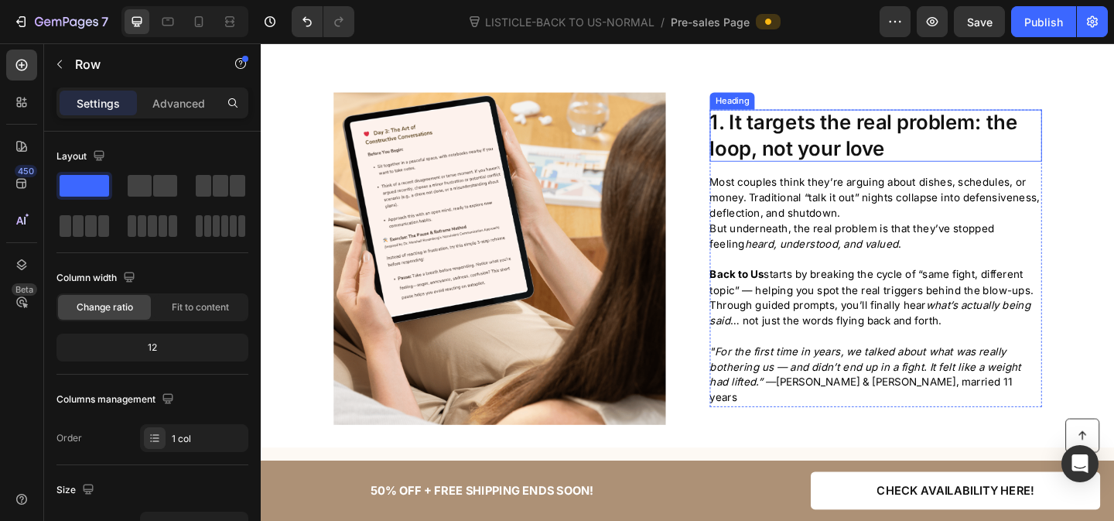
click at [839, 130] on span "1. It targets the real problem: the loop, not your love" at bounding box center [916, 143] width 335 height 54
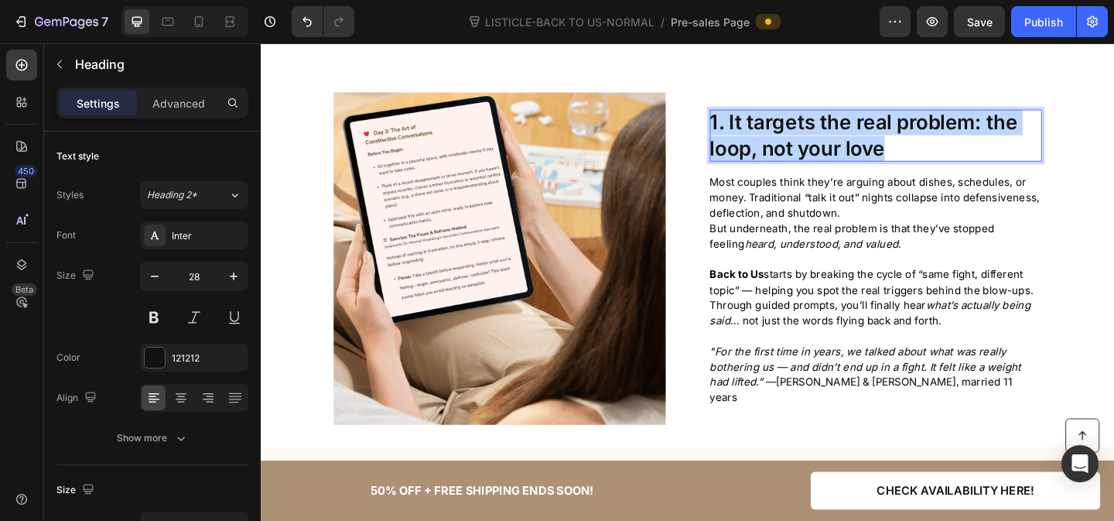
click at [839, 130] on span "1. It targets the real problem: the loop, not your love" at bounding box center [916, 143] width 335 height 54
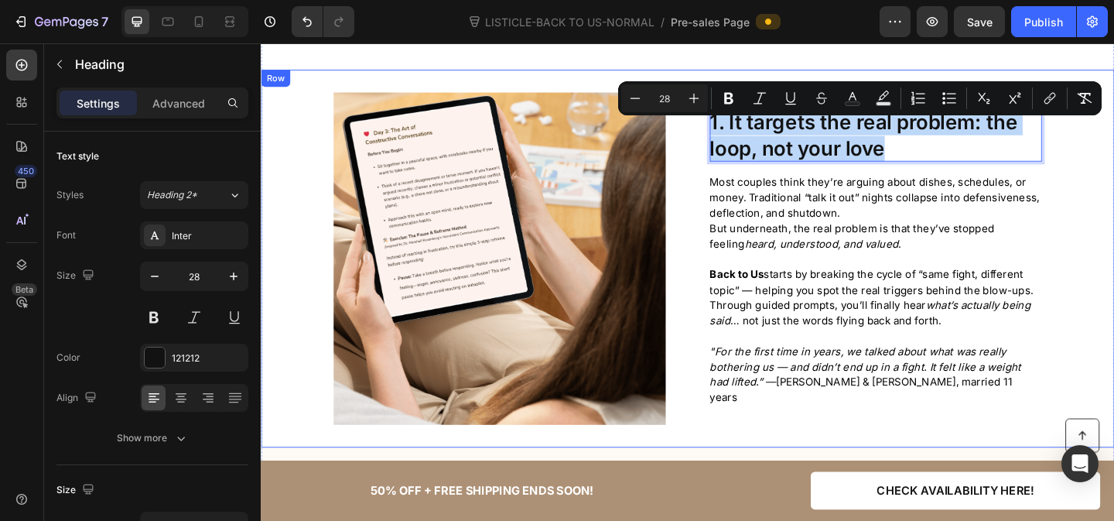
click at [294, 118] on div "Image Row 1. It targets the real problem: the loop, not your love Heading 16 Mo…" at bounding box center [725, 277] width 928 height 361
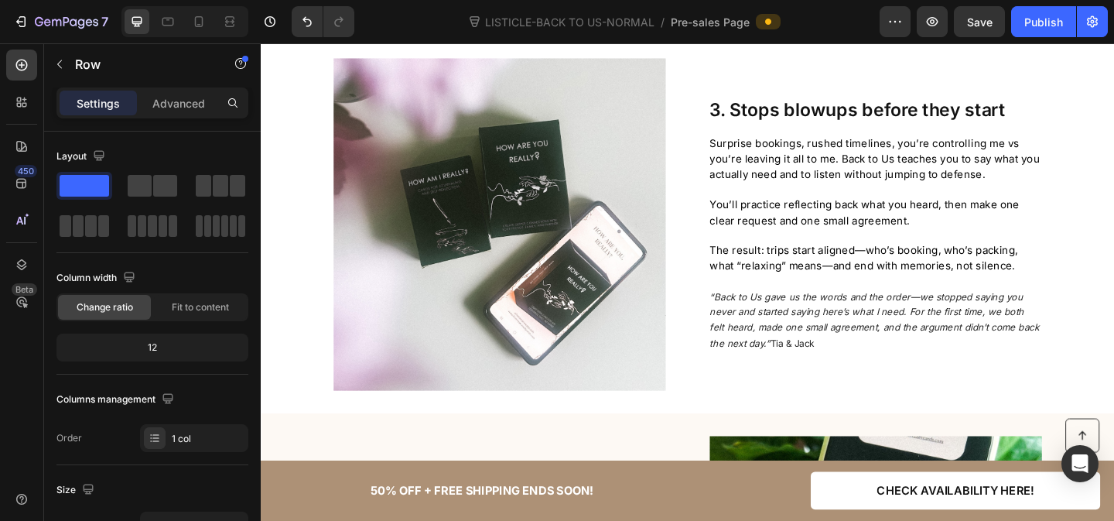
scroll to position [1546, 0]
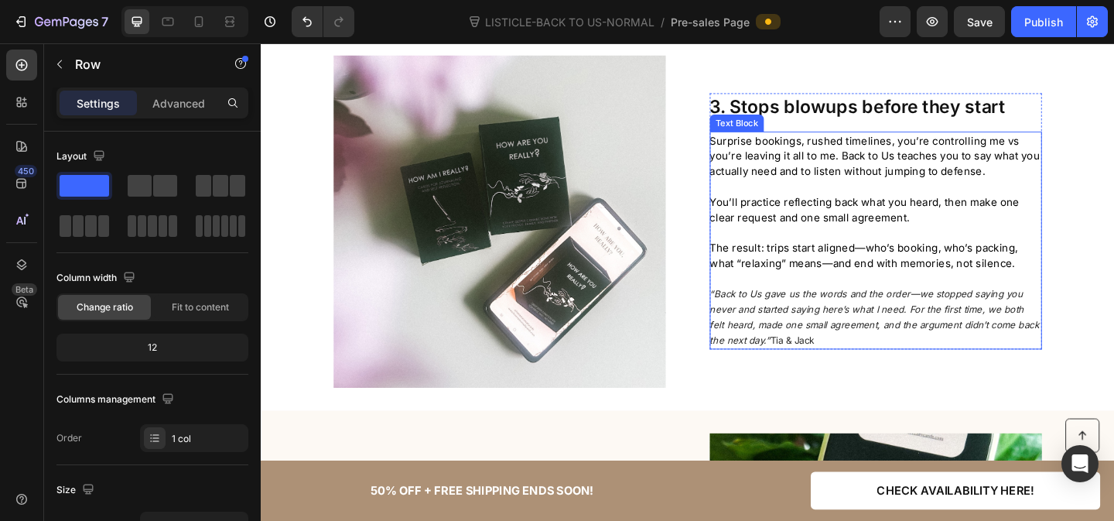
click at [895, 162] on span "Surprise bookings, rushed timelines, you’re controlling me vs you’re leaving it…" at bounding box center [928, 166] width 359 height 48
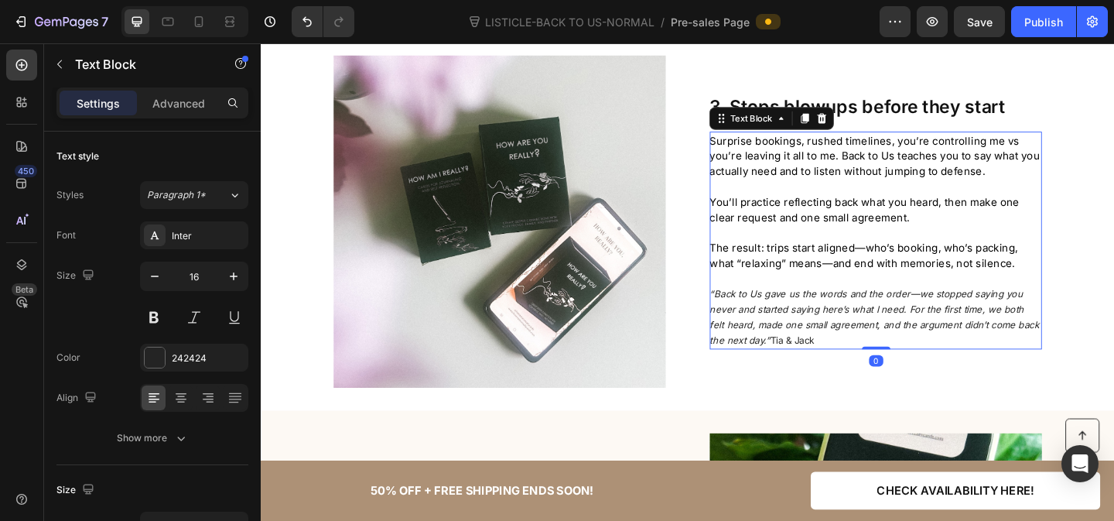
click at [887, 162] on span "Surprise bookings, rushed timelines, you’re controlling me vs you’re leaving it…" at bounding box center [928, 166] width 359 height 48
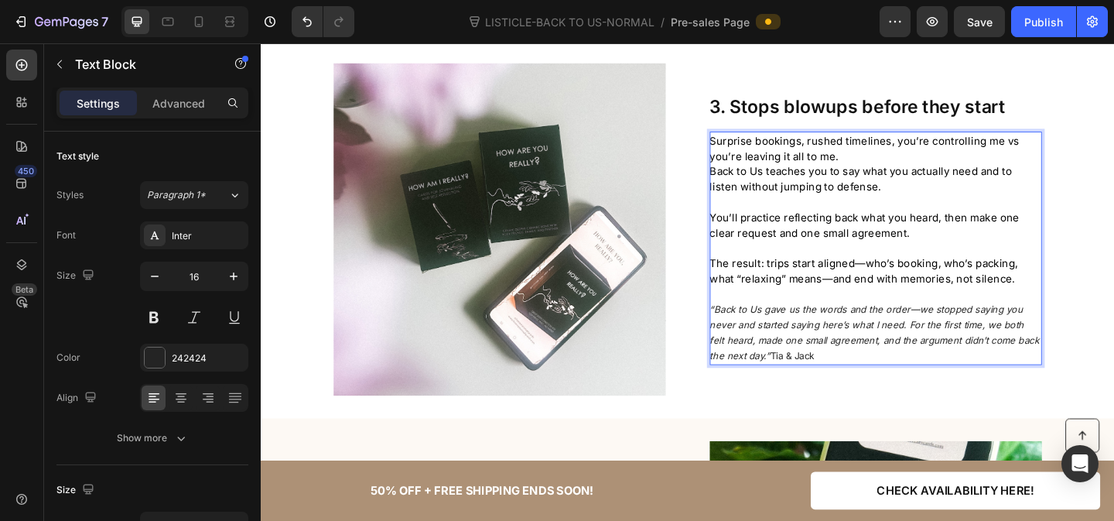
scroll to position [1530, 0]
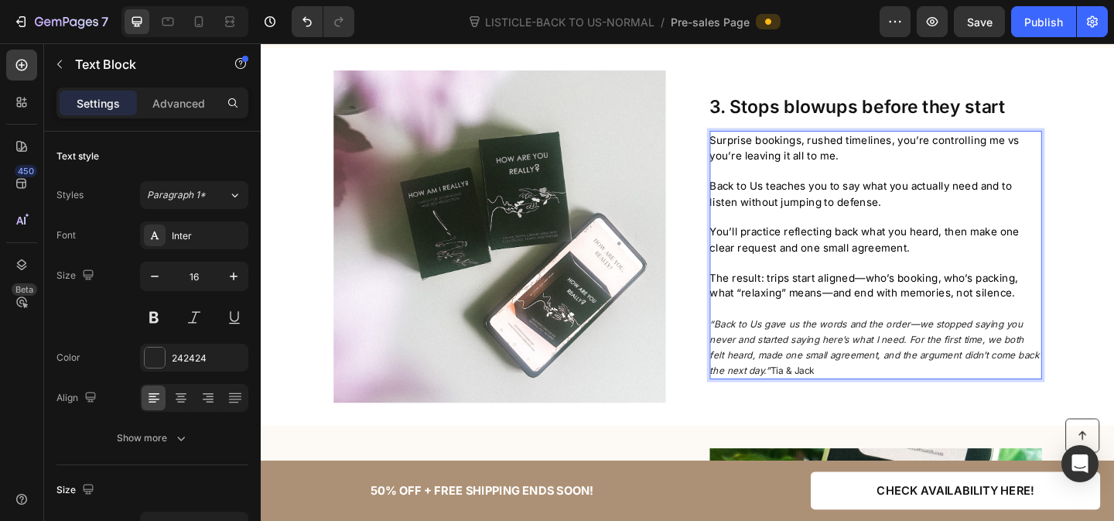
click at [855, 230] on p "Rich Text Editor. Editing area: main" at bounding box center [929, 232] width 360 height 16
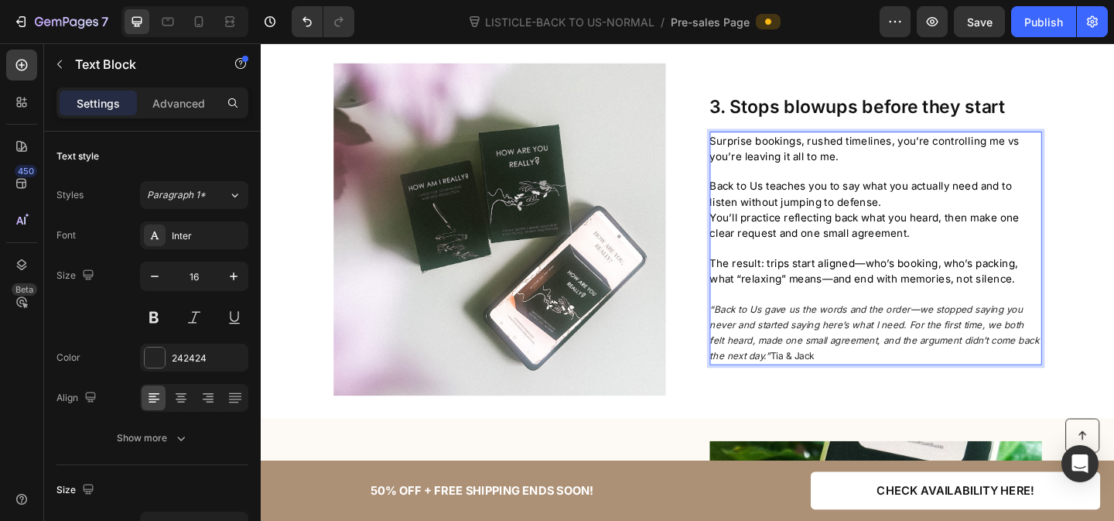
click at [749, 227] on span "You’ll practice reflecting back what you heard, then make one clear request and…" at bounding box center [917, 241] width 337 height 31
click at [756, 233] on span "You’ll practice reflecting back what you heard, then make one clear request and…" at bounding box center [917, 241] width 337 height 31
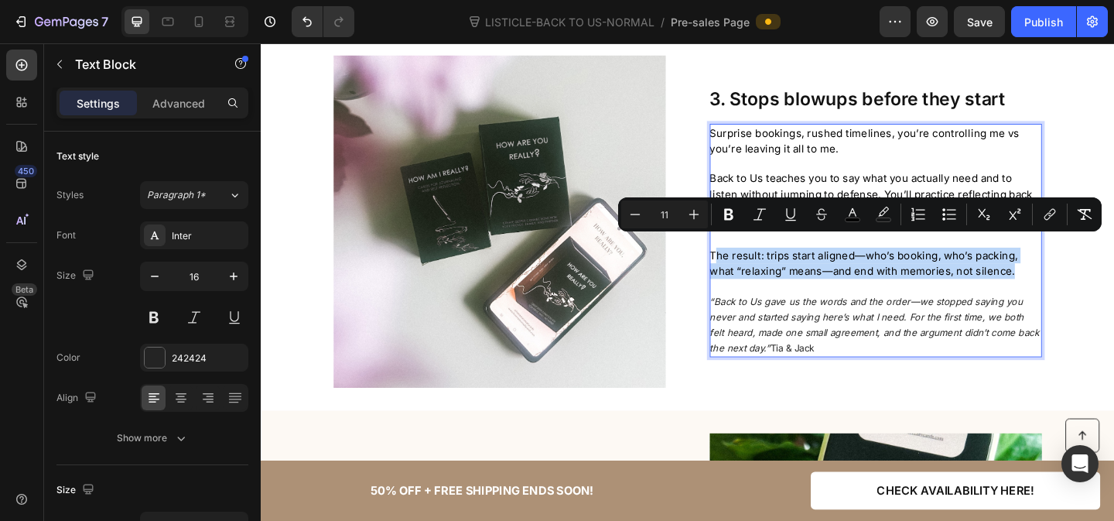
drag, startPoint x: 1072, startPoint y: 281, endPoint x: 753, endPoint y: 262, distance: 319.4
click at [753, 265] on p "The result: trips start aligned—who’s booking, who’s packing, what “relaxing” m…" at bounding box center [929, 282] width 360 height 34
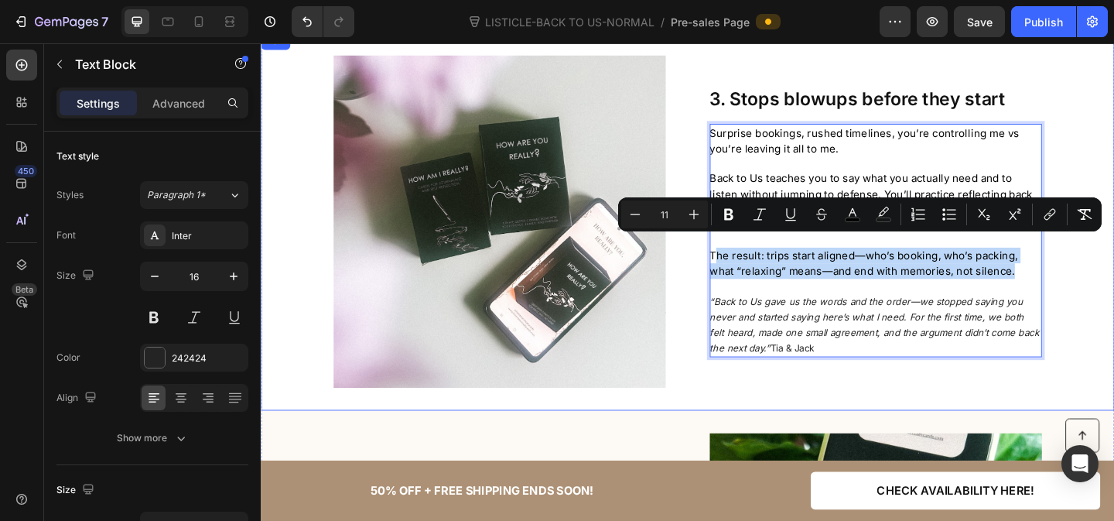
click at [1113, 292] on div "Image Row 3. Stops blowups before they start Heading Surprise bookings, rushed …" at bounding box center [725, 236] width 928 height 361
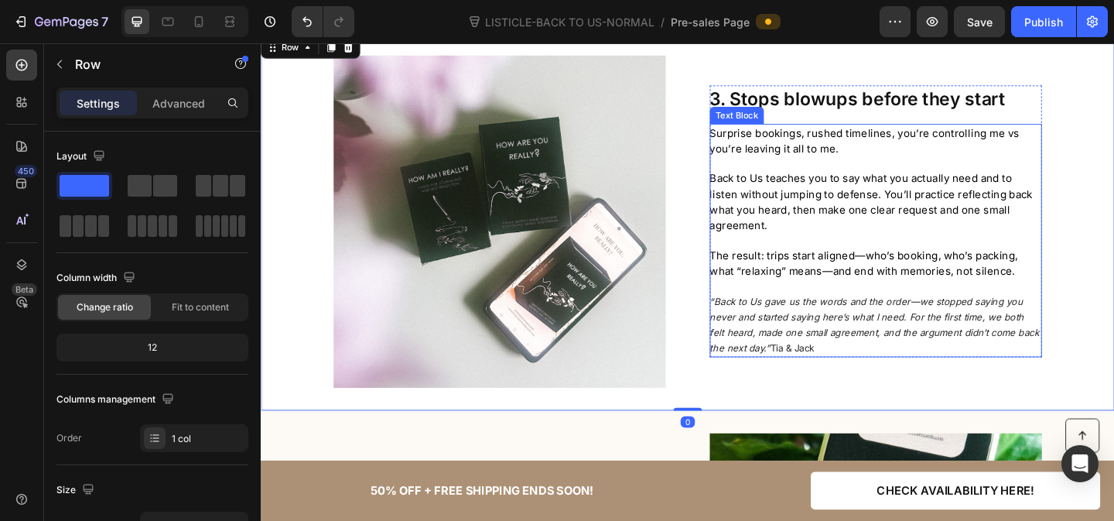
click at [903, 267] on p "The result: trips start aligned—who’s booking, who’s packing, what “relaxing” m…" at bounding box center [929, 282] width 360 height 34
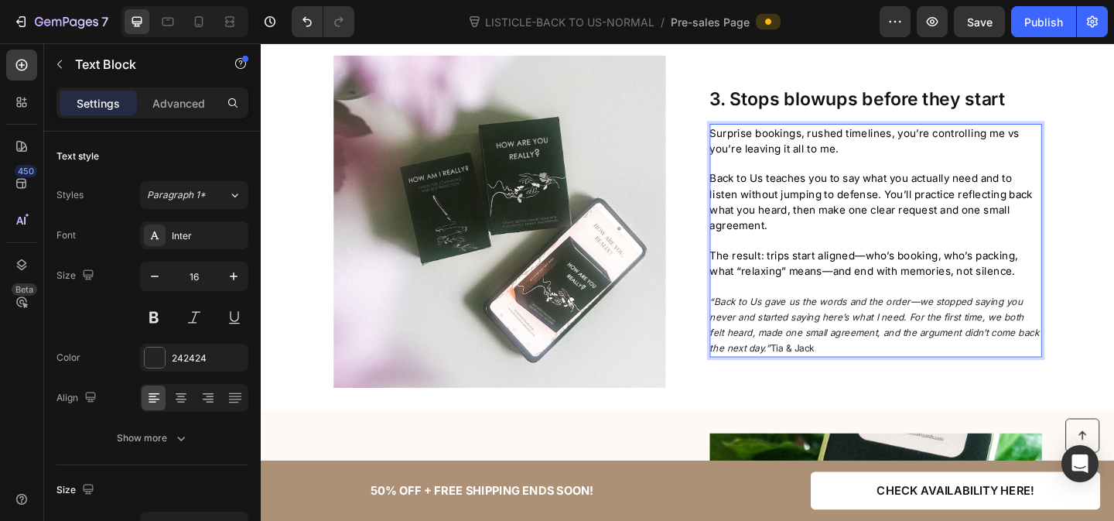
click at [918, 275] on span "The result: trips start aligned—who’s booking, who’s packing, what “relaxing” m…" at bounding box center [916, 282] width 335 height 31
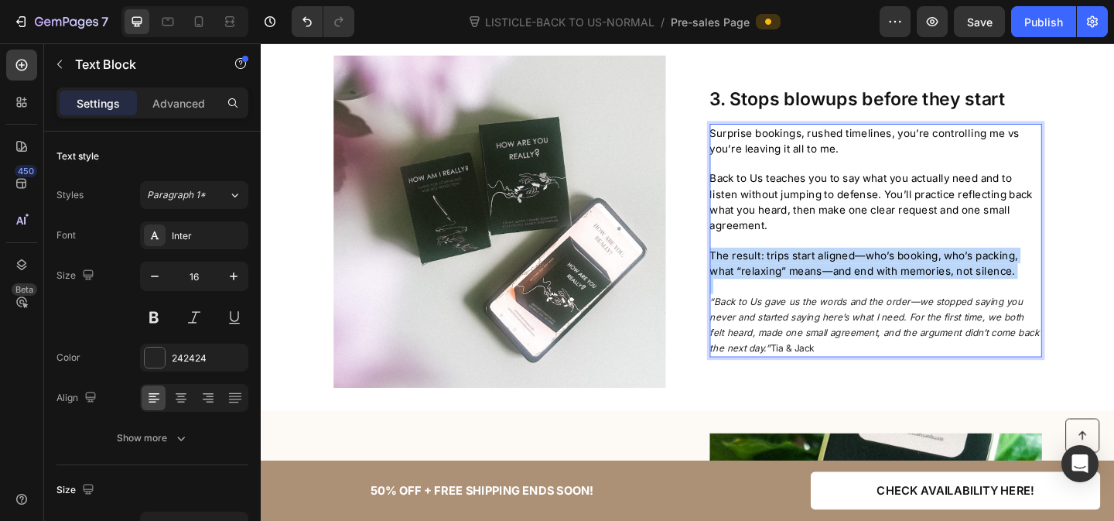
click at [918, 275] on span "The result: trips start aligned—who’s booking, who’s packing, what “relaxing” m…" at bounding box center [916, 282] width 335 height 31
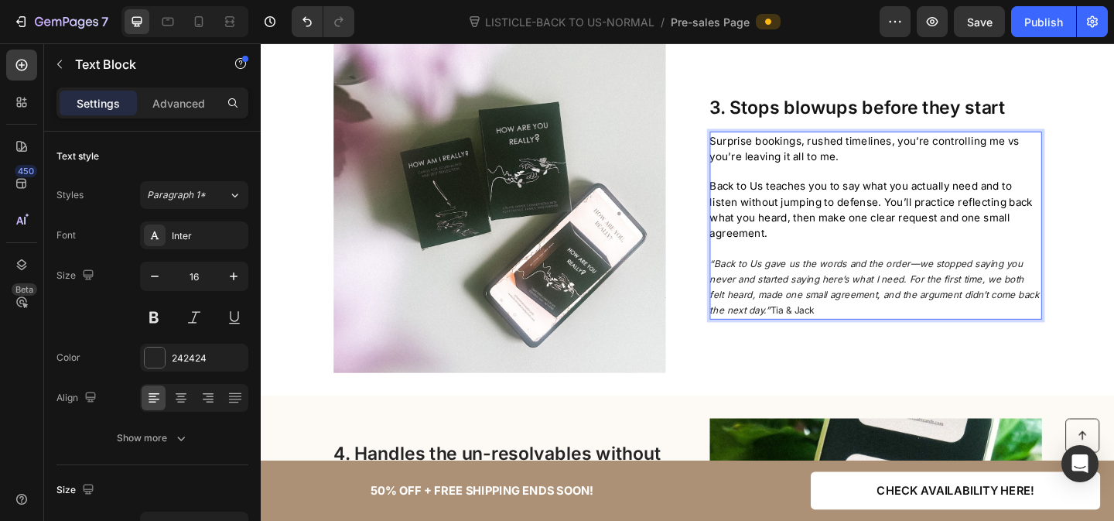
scroll to position [1570, 0]
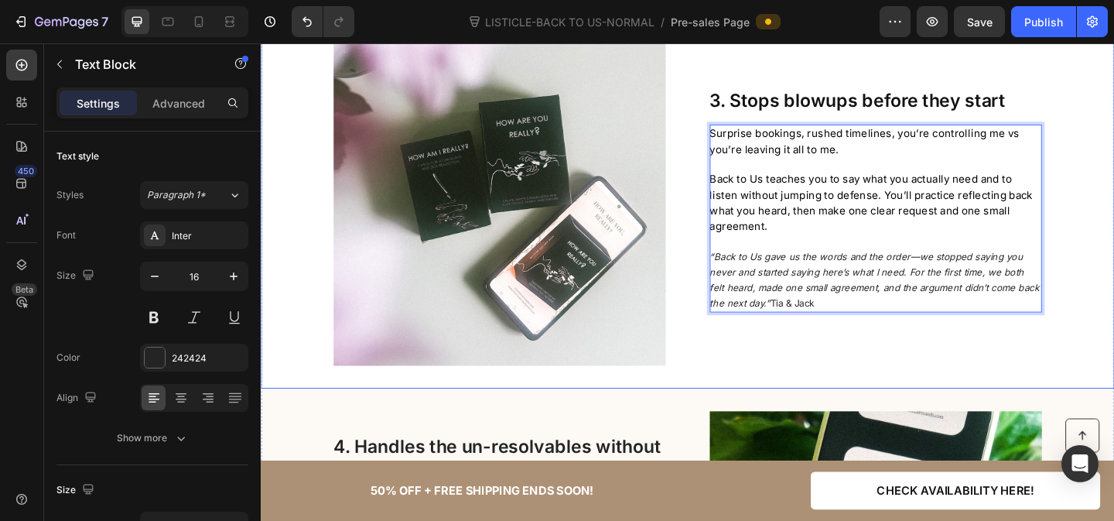
click at [1113, 272] on div "Image Row 3. Stops blowups before they start Heading Surprise bookings, rushed …" at bounding box center [725, 212] width 928 height 361
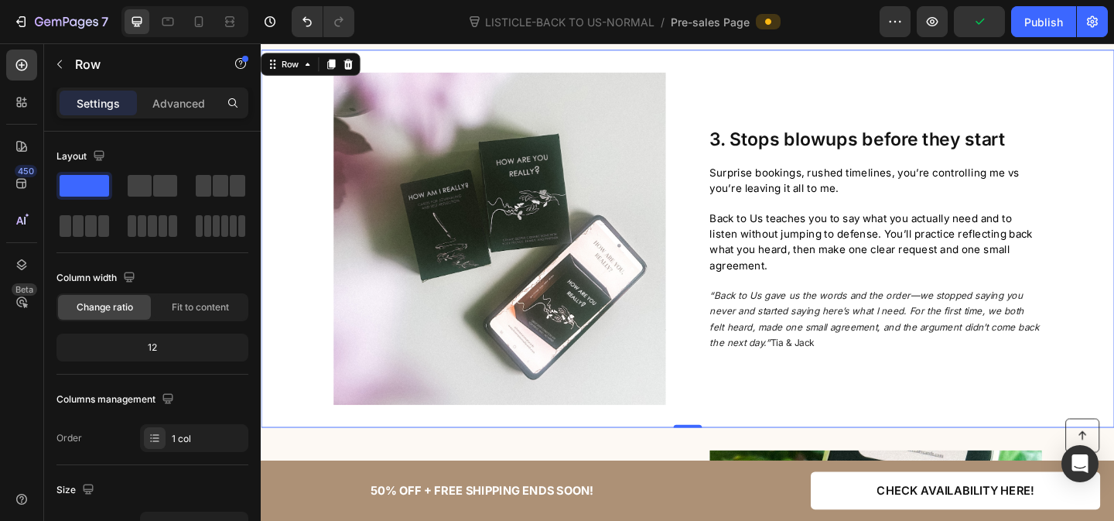
scroll to position [1571, 0]
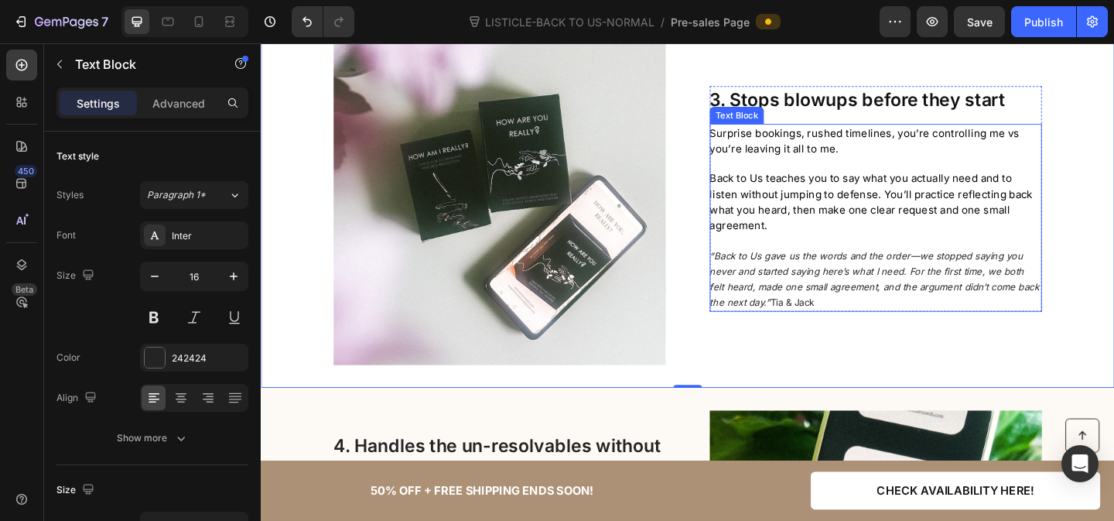
click at [909, 135] on div "Surprise bookings, rushed timelines, you’re controlling me vs you’re leaving it…" at bounding box center [929, 233] width 361 height 204
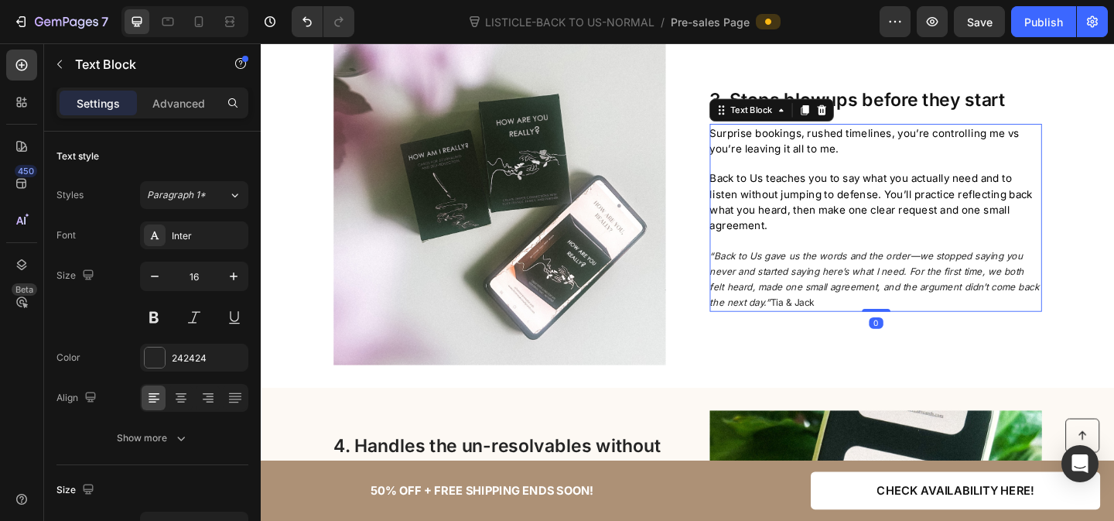
click at [909, 135] on div "Surprise bookings, rushed timelines, you’re controlling me vs you’re leaving it…" at bounding box center [929, 233] width 361 height 204
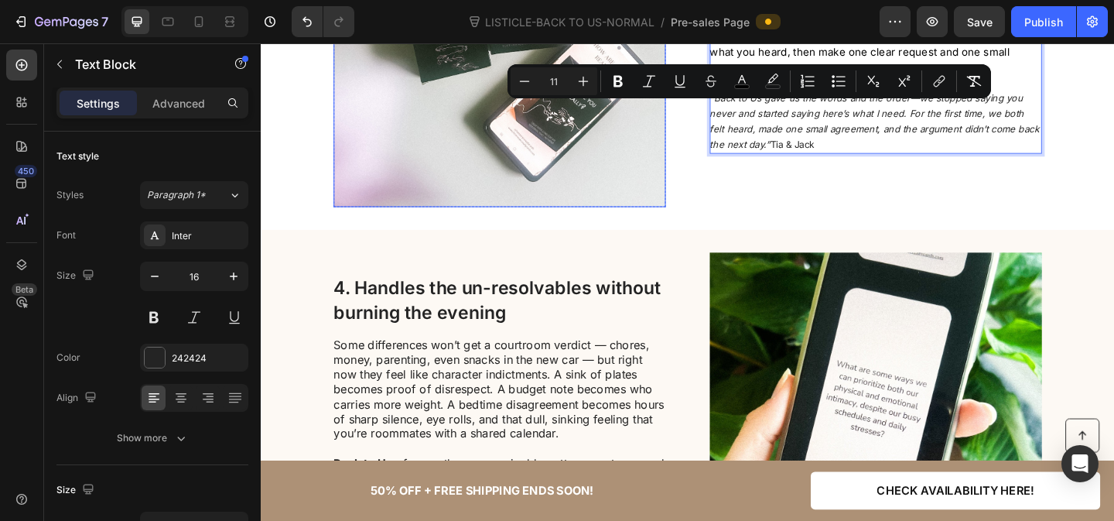
scroll to position [1825, 0]
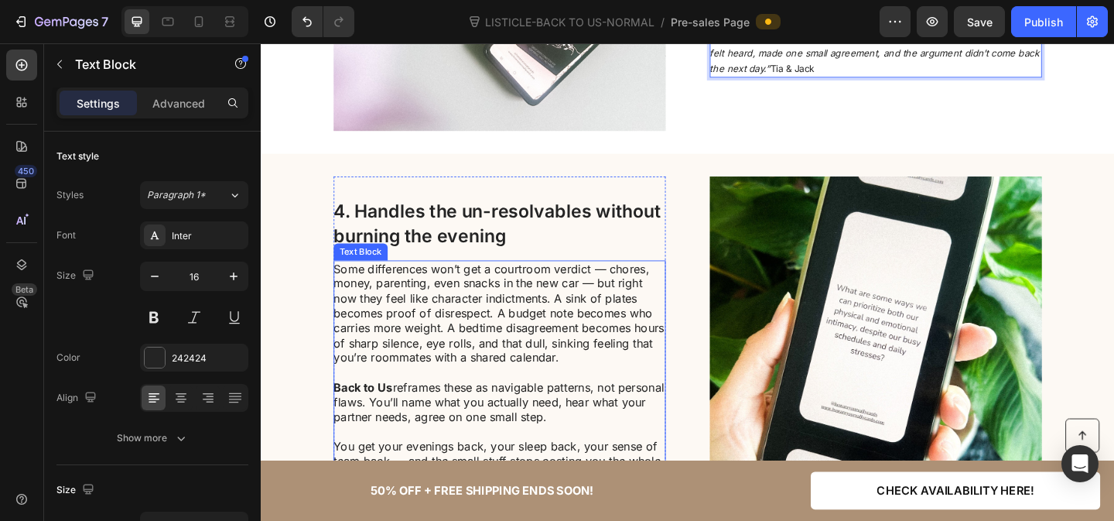
click at [459, 323] on span "Some differences won’t get a courtroom verdict — chores, money, parenting, even…" at bounding box center [520, 337] width 360 height 112
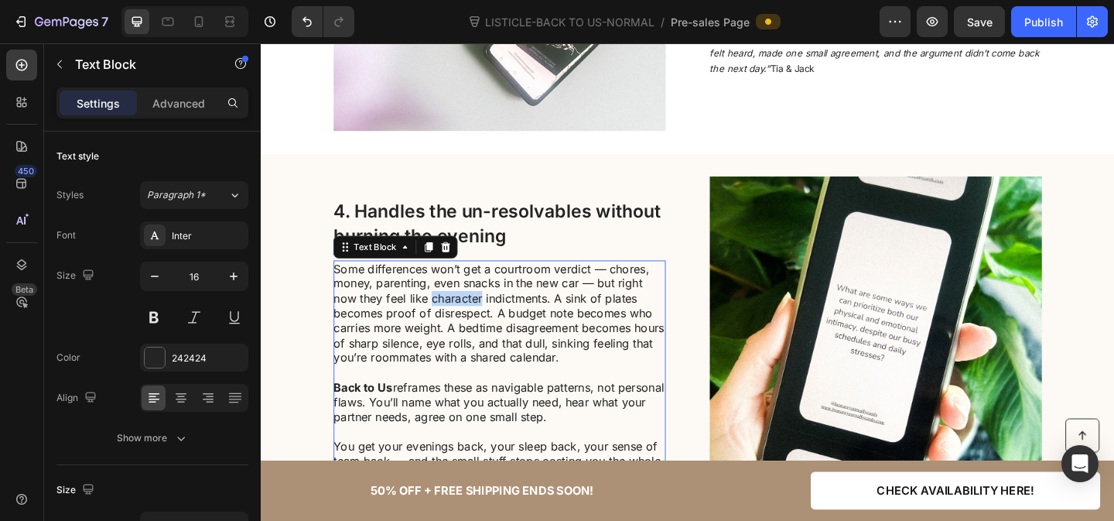
click at [459, 323] on span "Some differences won’t get a courtroom verdict — chores, money, parenting, even…" at bounding box center [520, 337] width 360 height 112
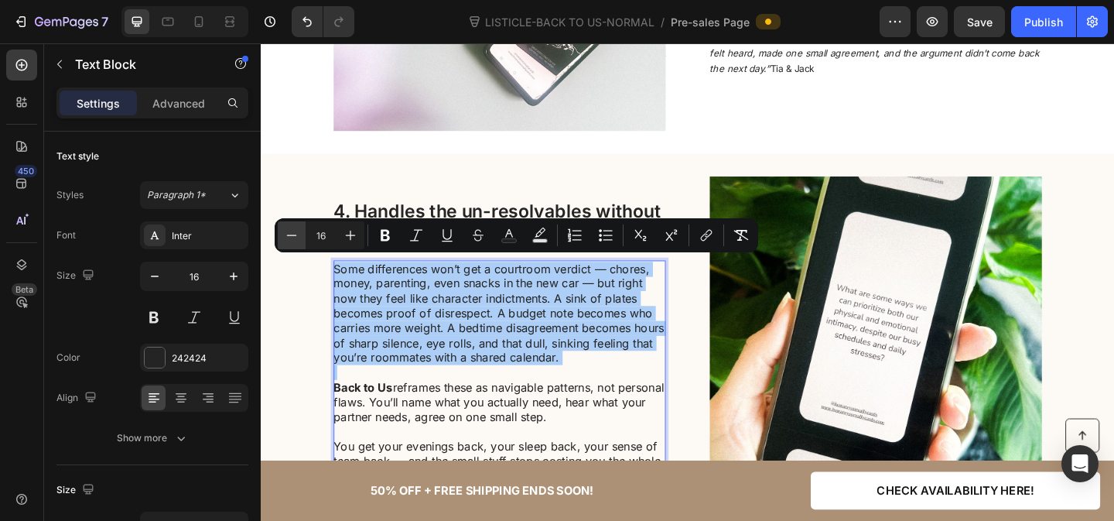
click at [291, 237] on icon "Editor contextual toolbar" at bounding box center [291, 234] width 15 height 15
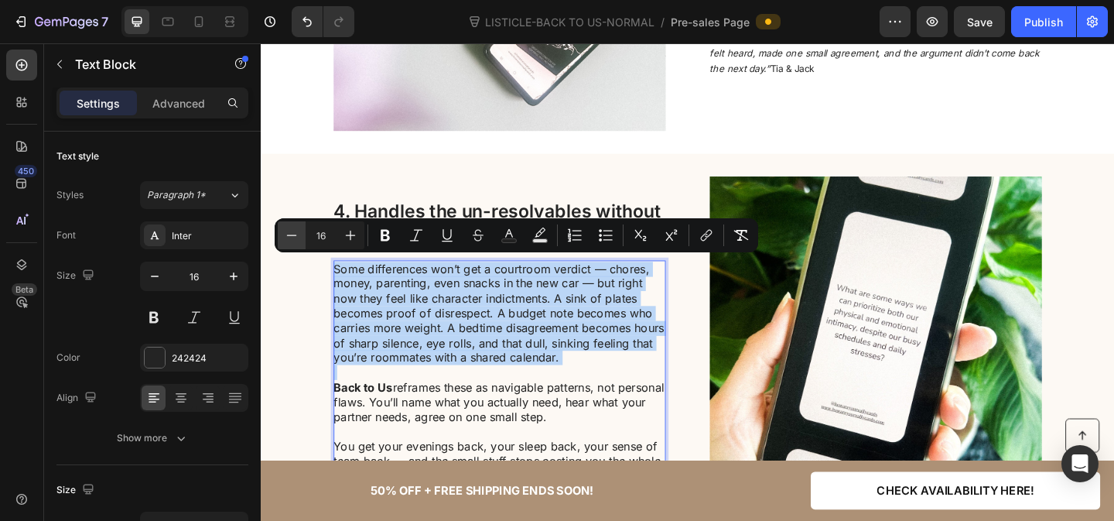
type input "15"
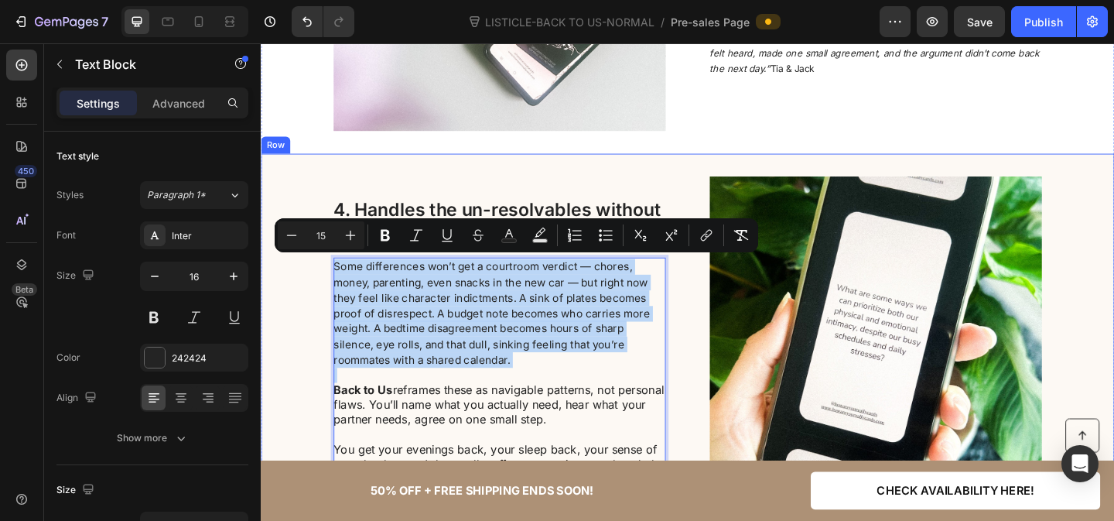
click at [292, 313] on div "4. Handles the un-resolvables without burning the evening Heading Some differen…" at bounding box center [725, 368] width 928 height 361
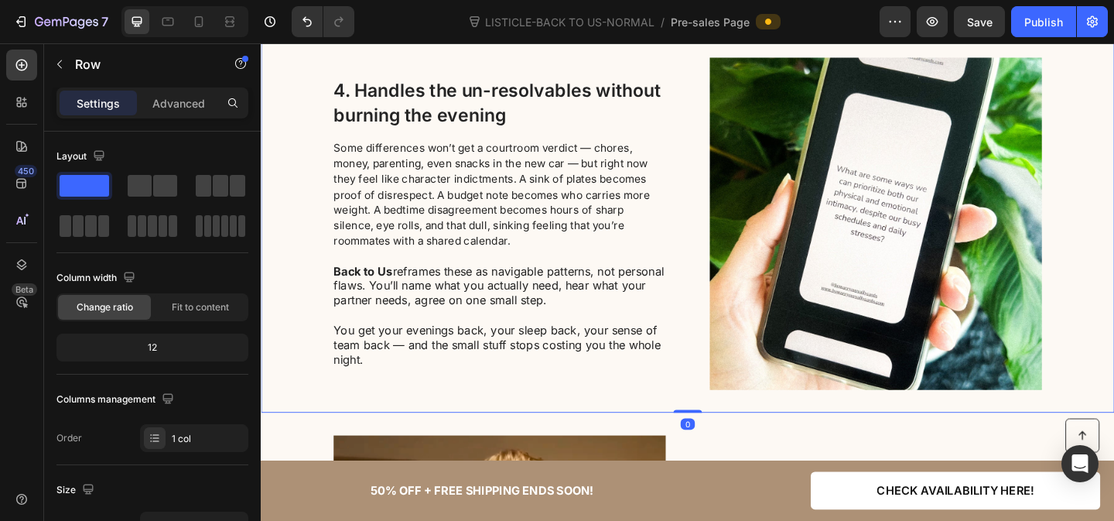
scroll to position [1956, 0]
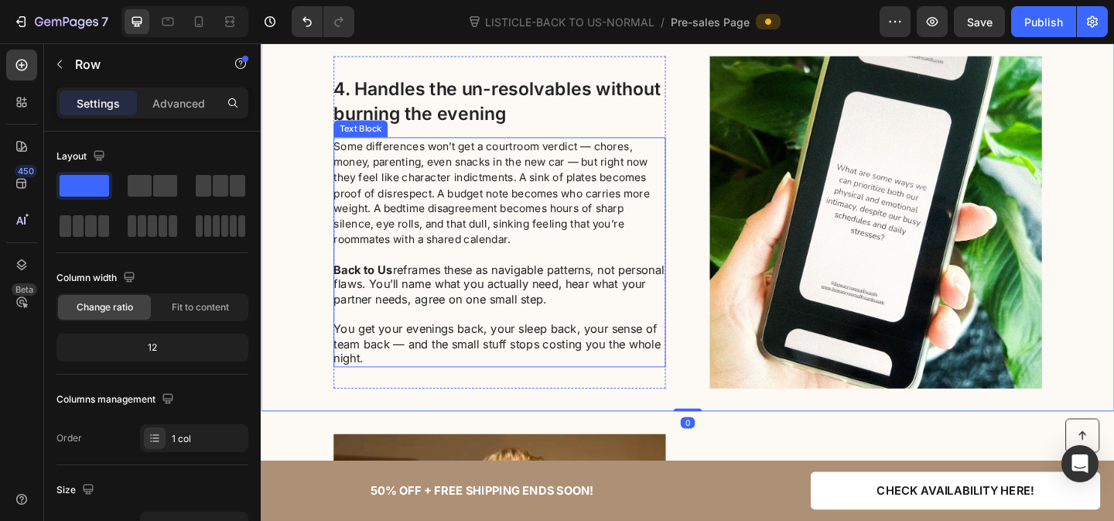
click at [404, 293] on p "Back to Us reframes these as navigable patterns, not personal flaws. You’ll nam…" at bounding box center [520, 306] width 360 height 48
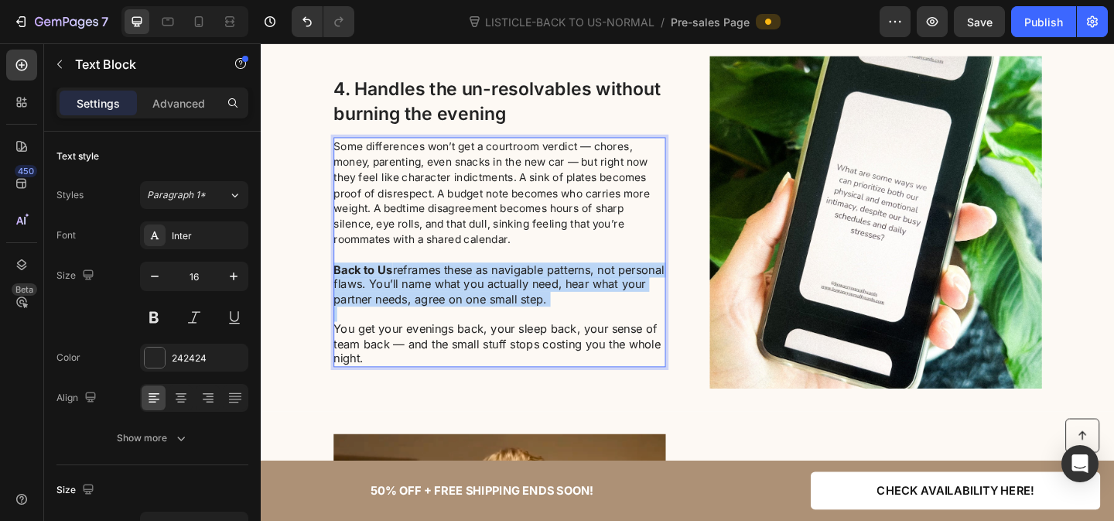
click at [404, 293] on p "Back to Us reframes these as navigable patterns, not personal flaws. You’ll nam…" at bounding box center [520, 306] width 360 height 48
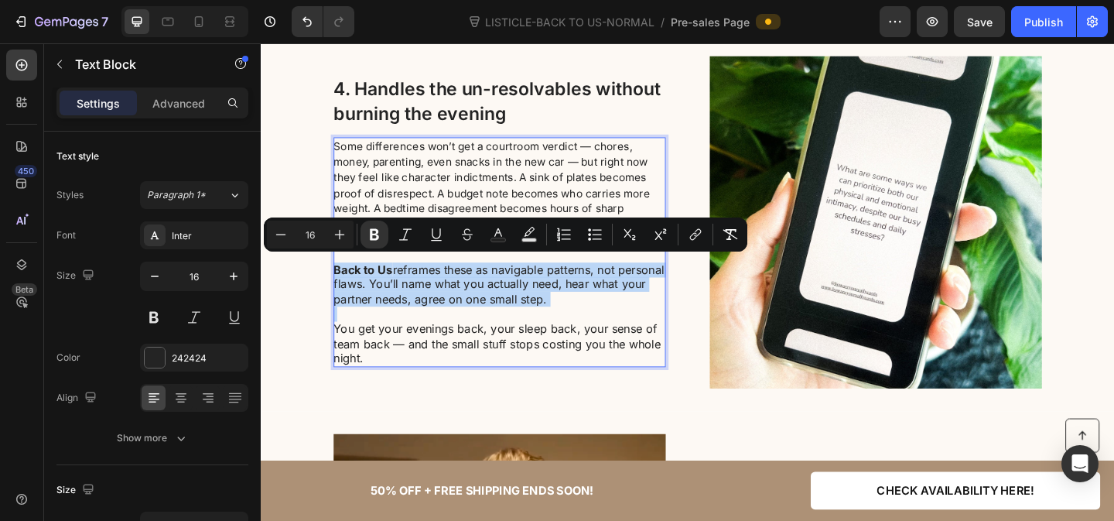
type input "15"
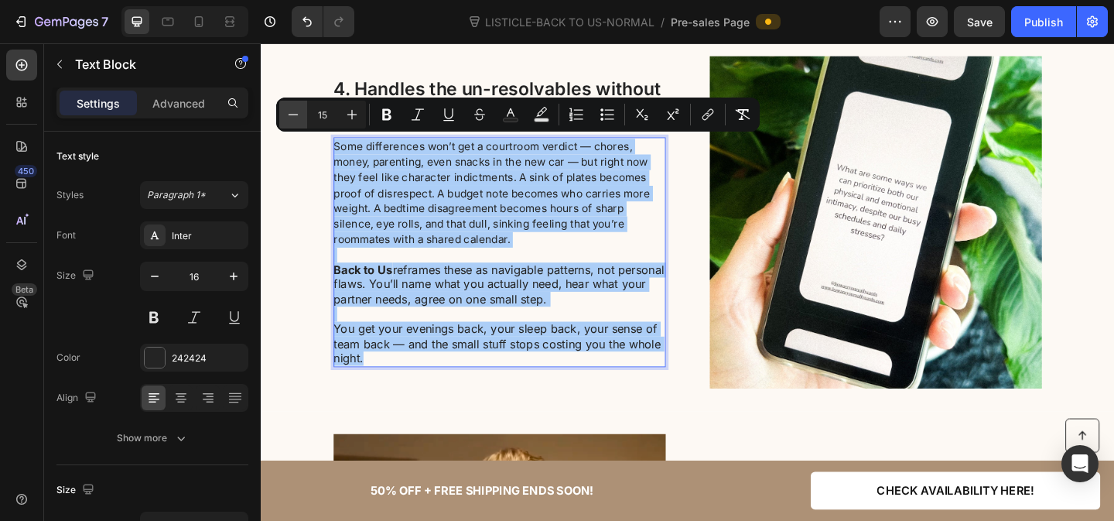
click at [299, 112] on icon "Editor contextual toolbar" at bounding box center [293, 114] width 15 height 15
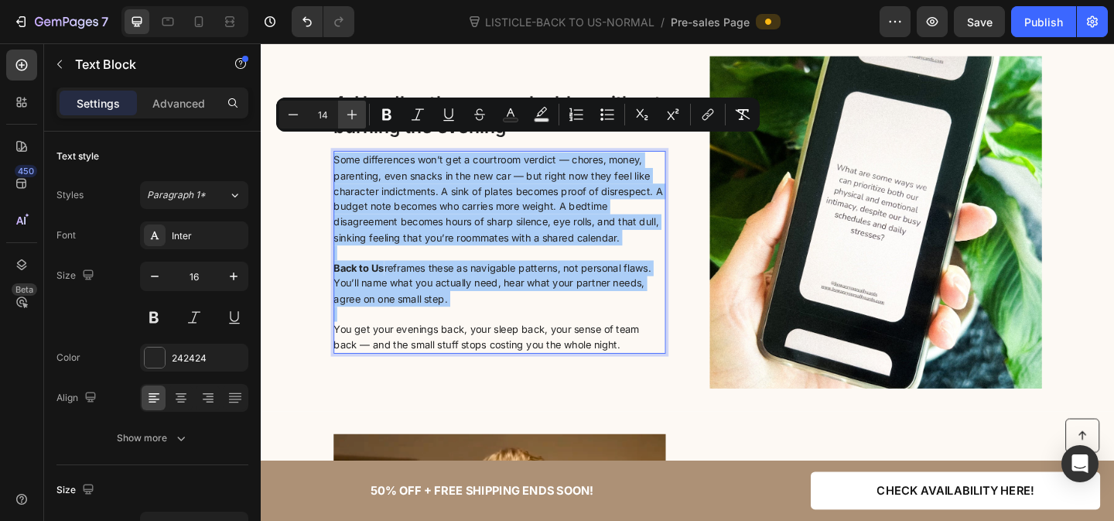
click at [356, 112] on icon "Editor contextual toolbar" at bounding box center [351, 114] width 15 height 15
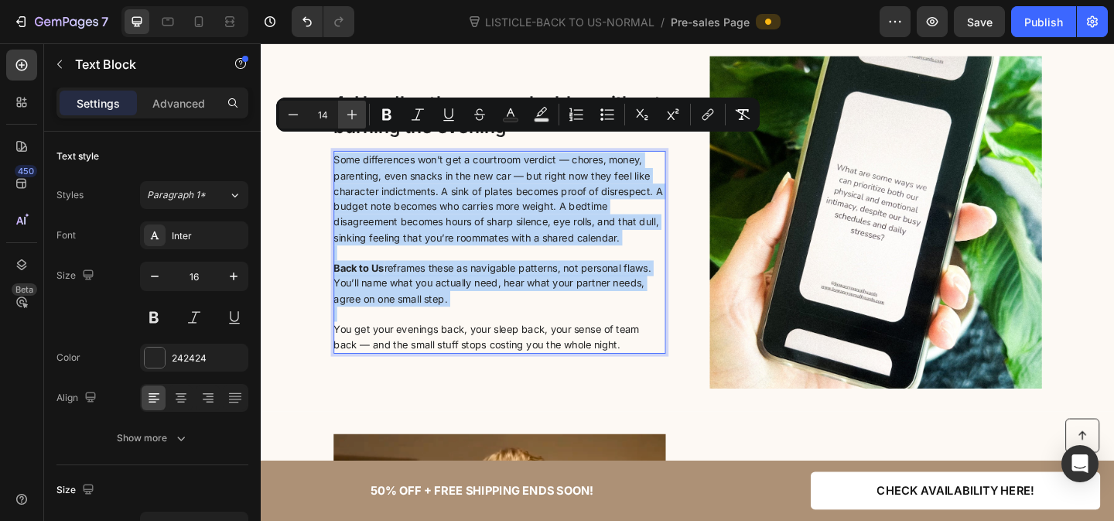
type input "15"
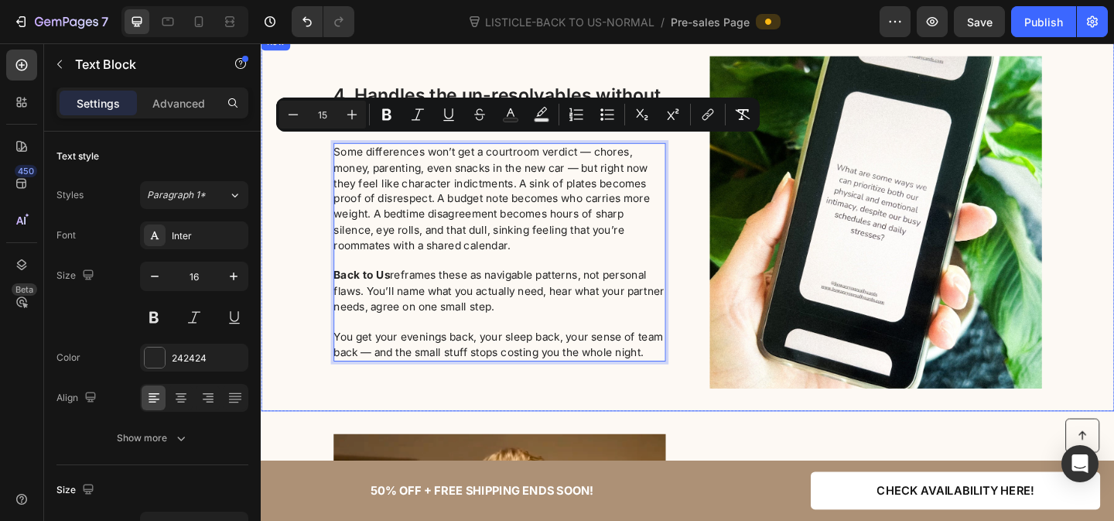
click at [310, 282] on div "4. Handles the un-resolvables without burning the evening Heading Some differen…" at bounding box center [725, 237] width 928 height 361
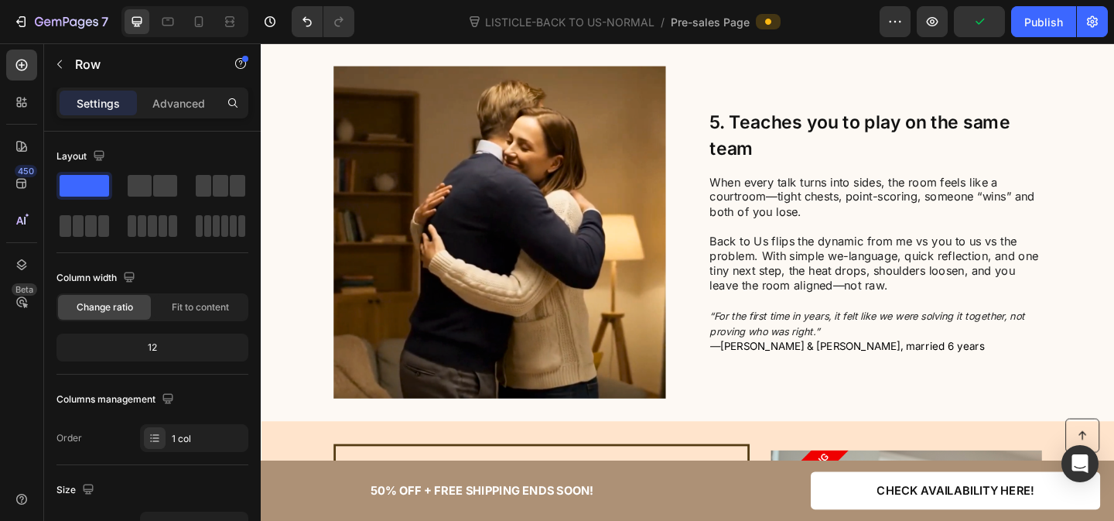
scroll to position [2385, 0]
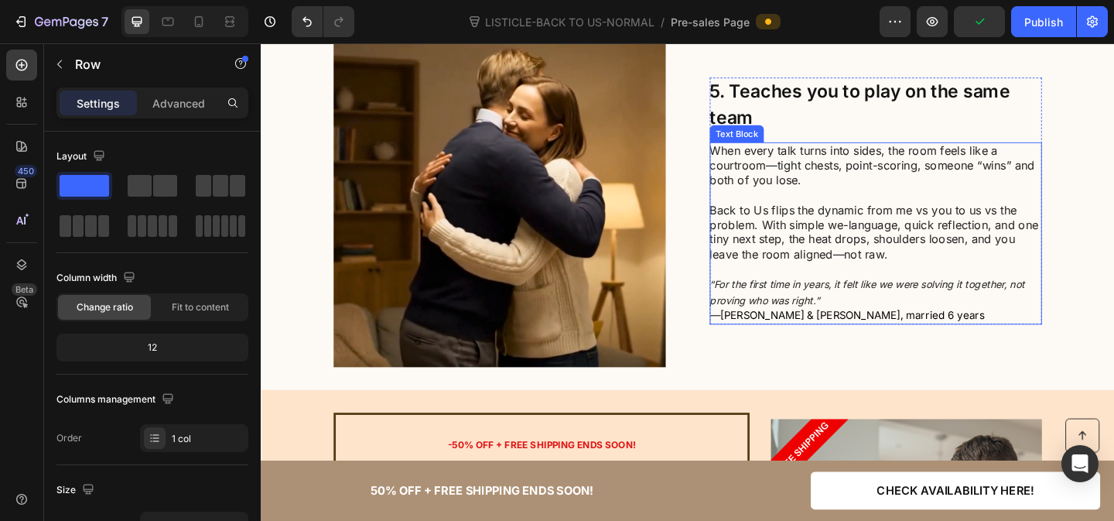
click at [807, 223] on p "Back to Us flips the dynamic from me vs you to us vs the problem. With simple w…" at bounding box center [929, 249] width 360 height 64
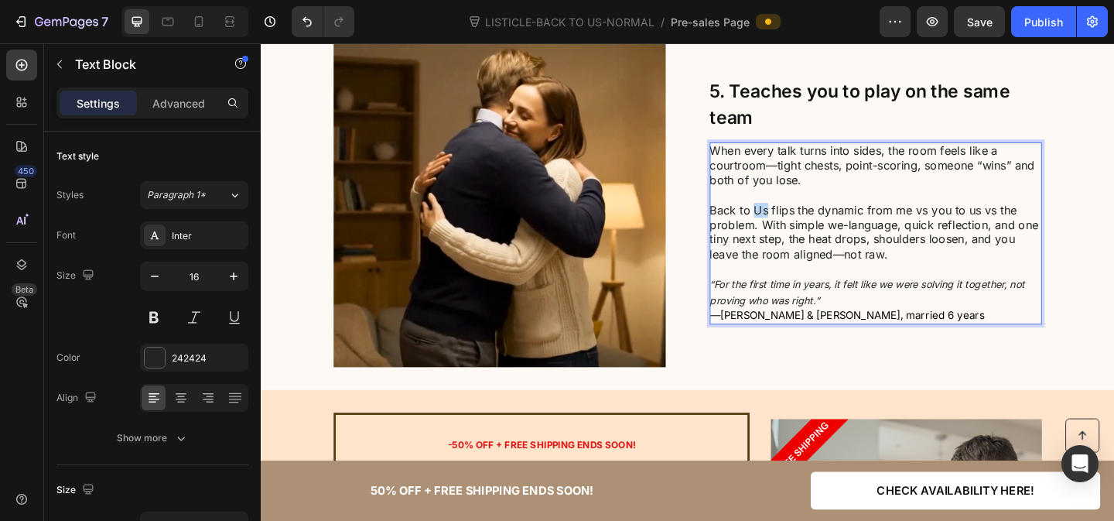
click at [807, 223] on p "Back to Us flips the dynamic from me vs you to us vs the problem. With simple w…" at bounding box center [929, 249] width 360 height 64
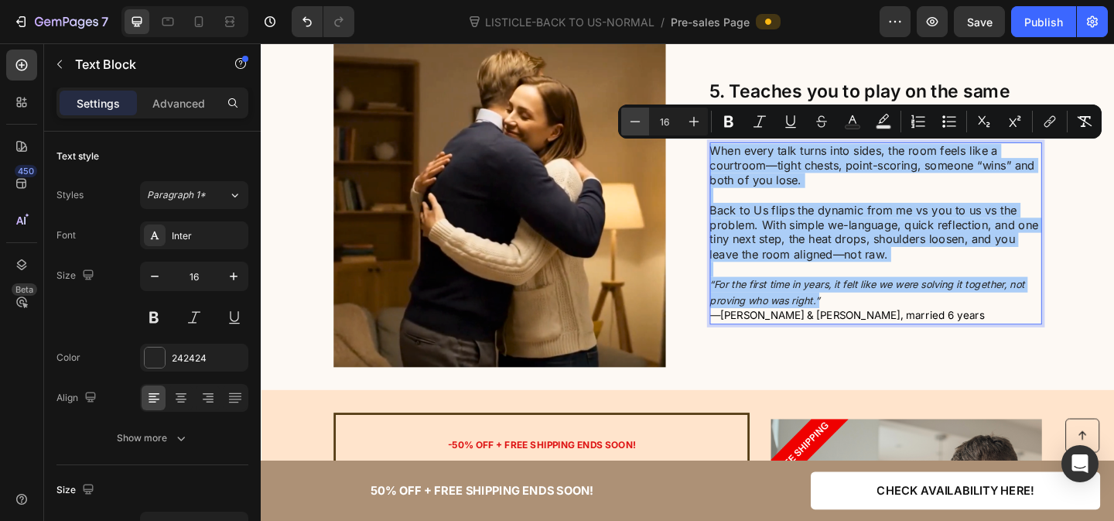
click at [635, 120] on icon "Editor contextual toolbar" at bounding box center [634, 121] width 15 height 15
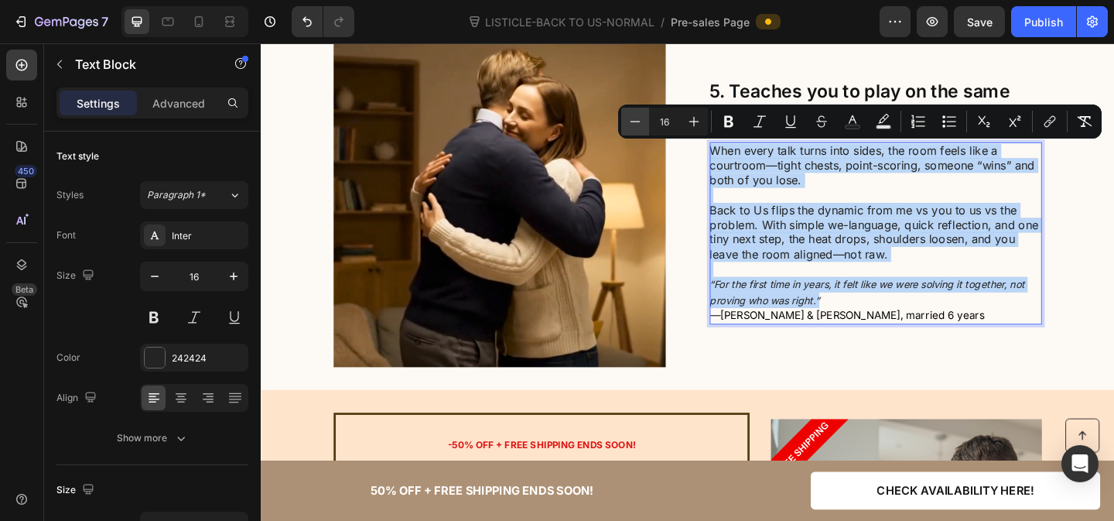
type input "15"
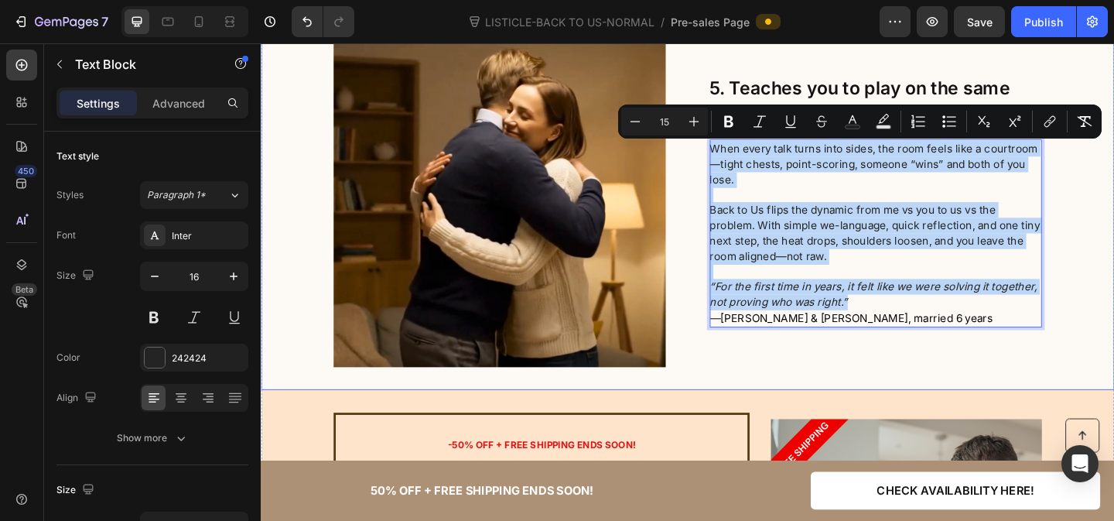
click at [1113, 360] on div "Image Row 5. Teaches you to play on the same team Heading When every talk turns…" at bounding box center [725, 214] width 928 height 361
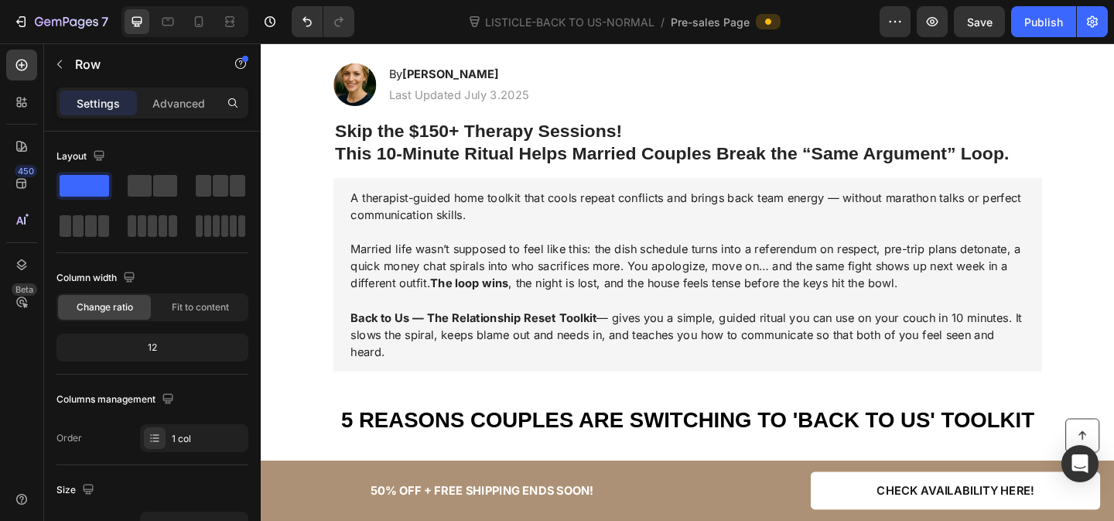
scroll to position [13, 0]
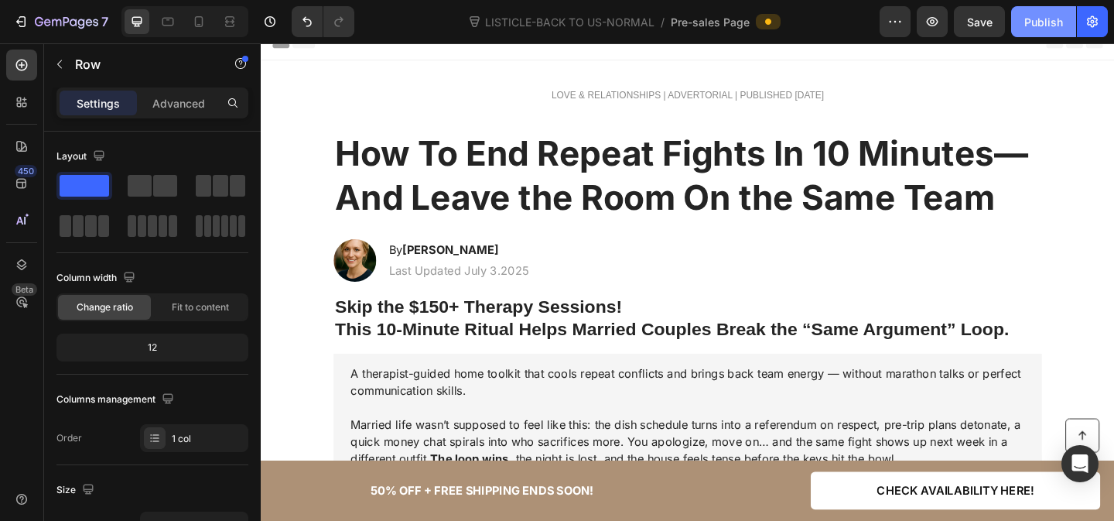
click at [1048, 12] on button "Publish" at bounding box center [1043, 21] width 65 height 31
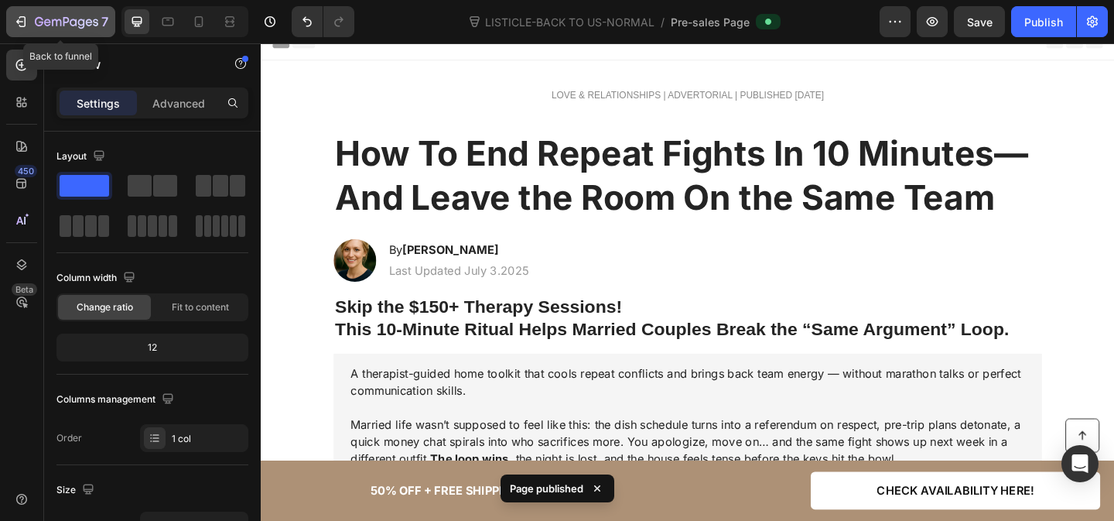
click at [35, 19] on icon "button" at bounding box center [66, 22] width 63 height 13
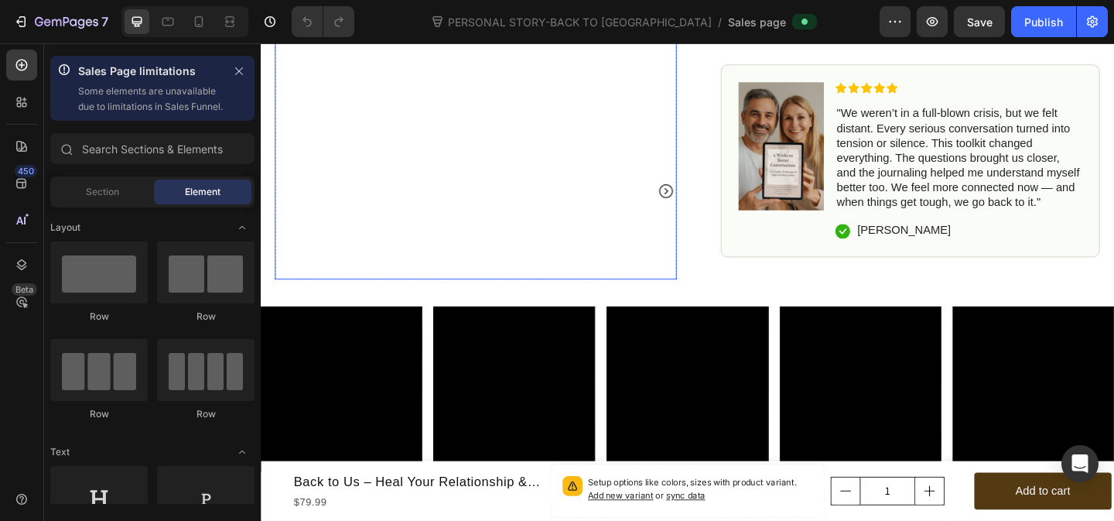
scroll to position [779, 0]
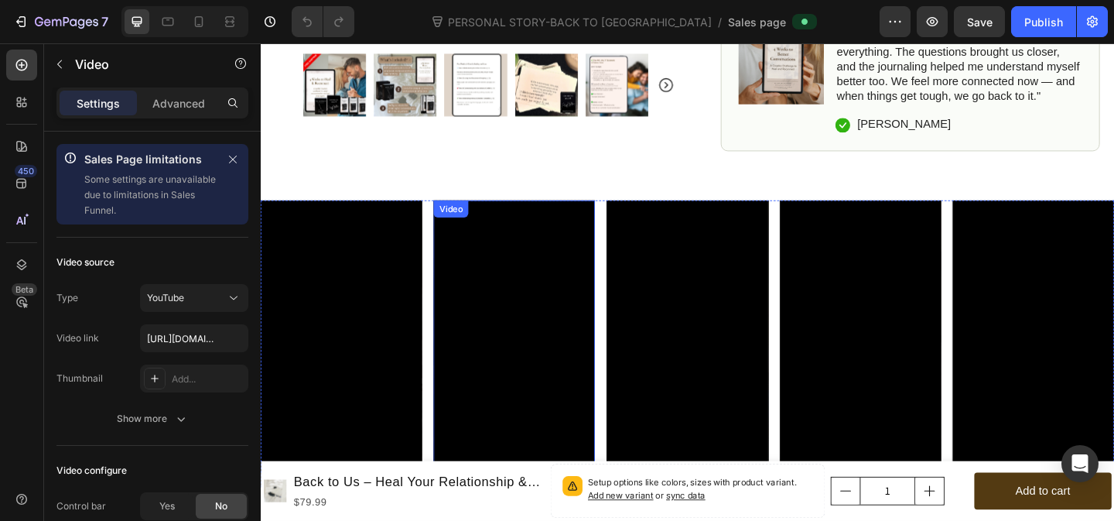
click at [470, 224] on div "Video" at bounding box center [468, 223] width 32 height 14
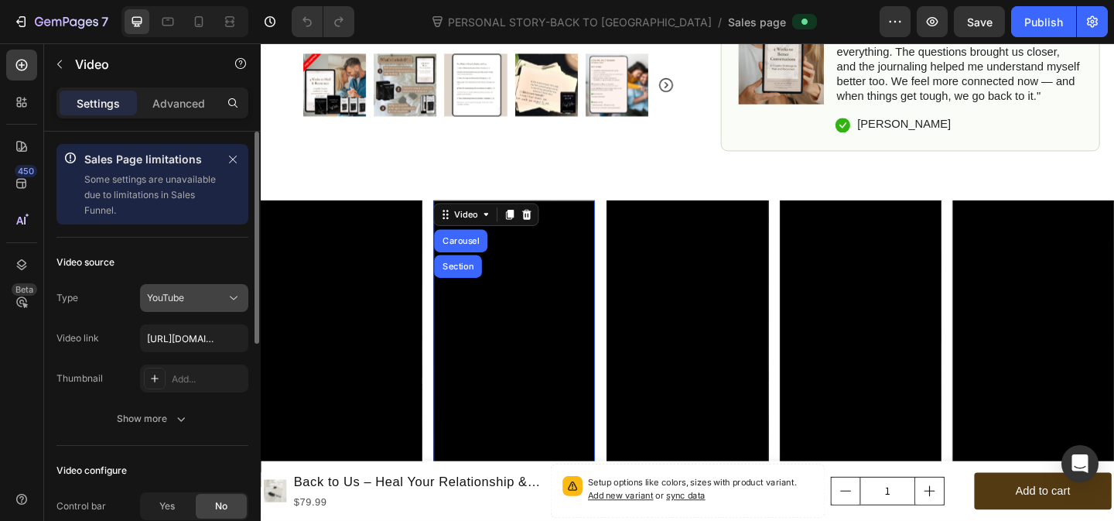
click at [221, 295] on div "YouTube" at bounding box center [186, 298] width 79 height 14
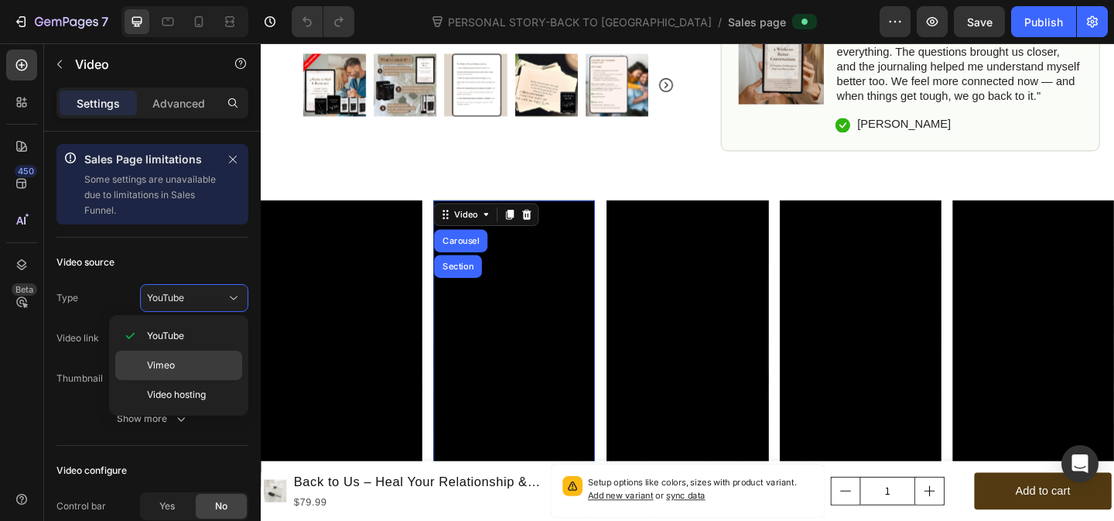
click at [196, 364] on p "Vimeo" at bounding box center [191, 365] width 88 height 14
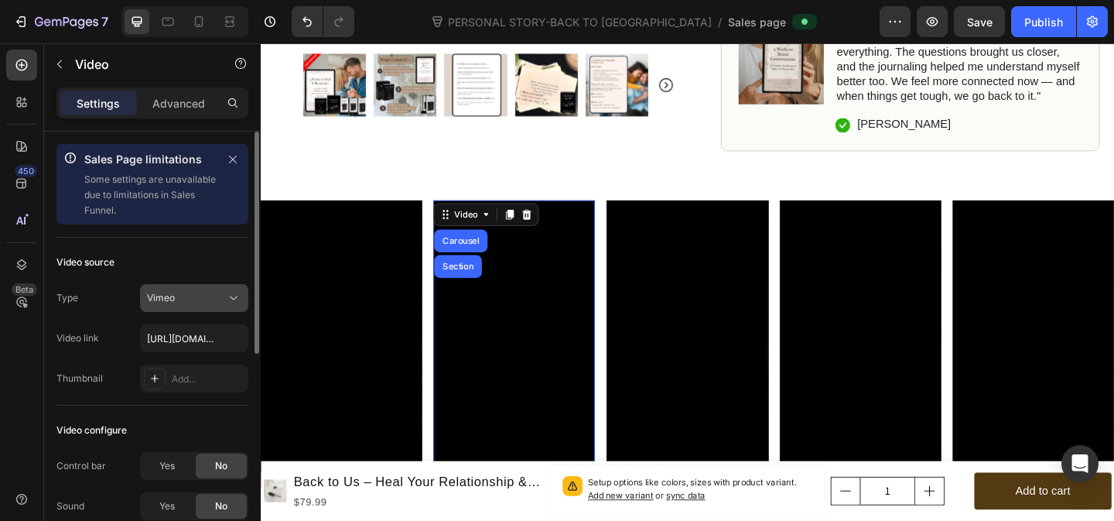
click at [224, 291] on div "Vimeo" at bounding box center [186, 298] width 79 height 14
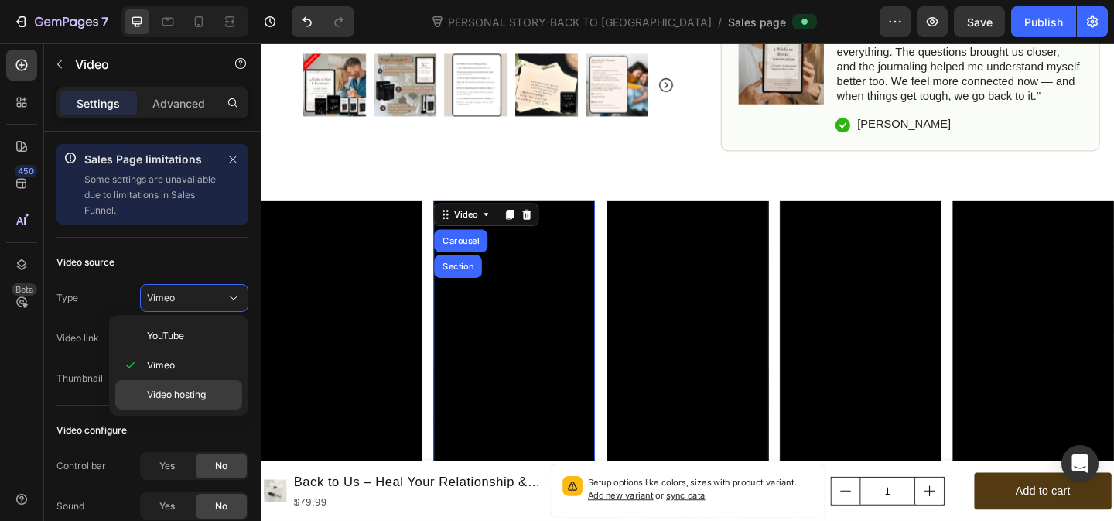
click at [206, 406] on div "Video hosting" at bounding box center [178, 394] width 127 height 29
type input "https://media.w3.org/2010/05/sintel/trailer.mp4"
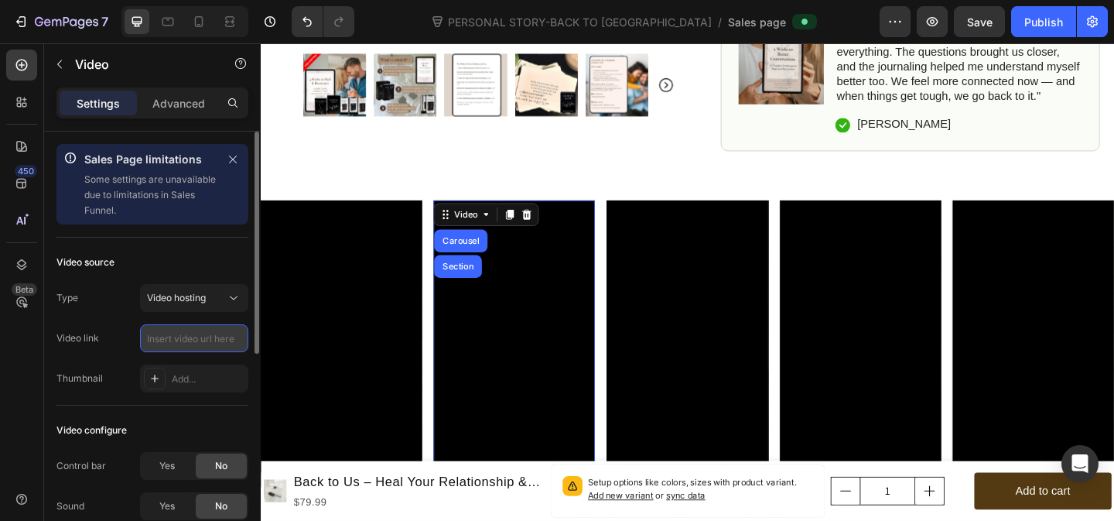
scroll to position [0, 0]
click at [193, 339] on input "text" at bounding box center [194, 338] width 108 height 28
paste input "https://cdn.shopify.com/videos/c/o/v/4eb0272963e04e549803e0f4b2858512.mp4"
type input "https://cdn.shopify.com/videos/c/o/v/4eb0272963e04e549803e0f4b2858512.mp4"
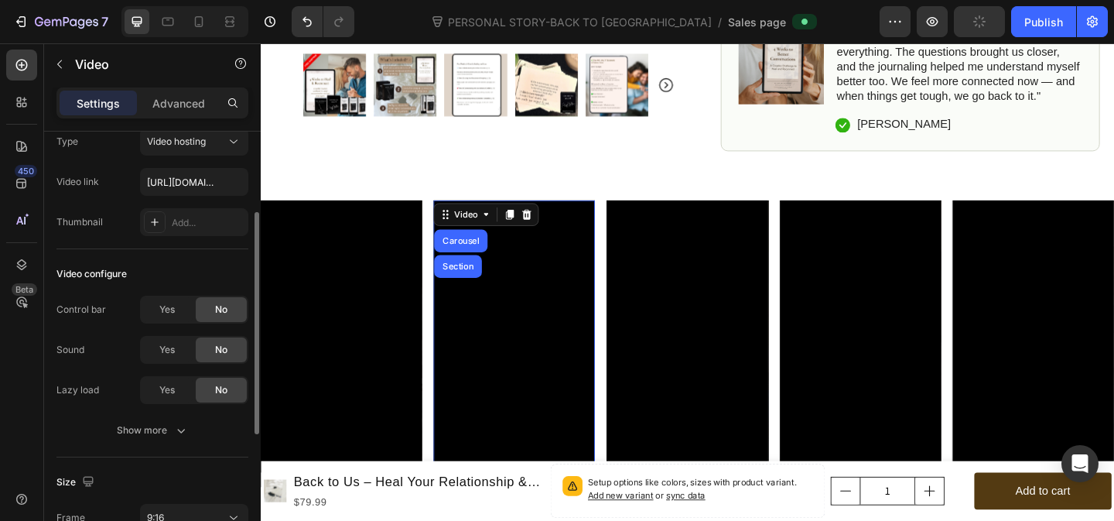
scroll to position [868, 0]
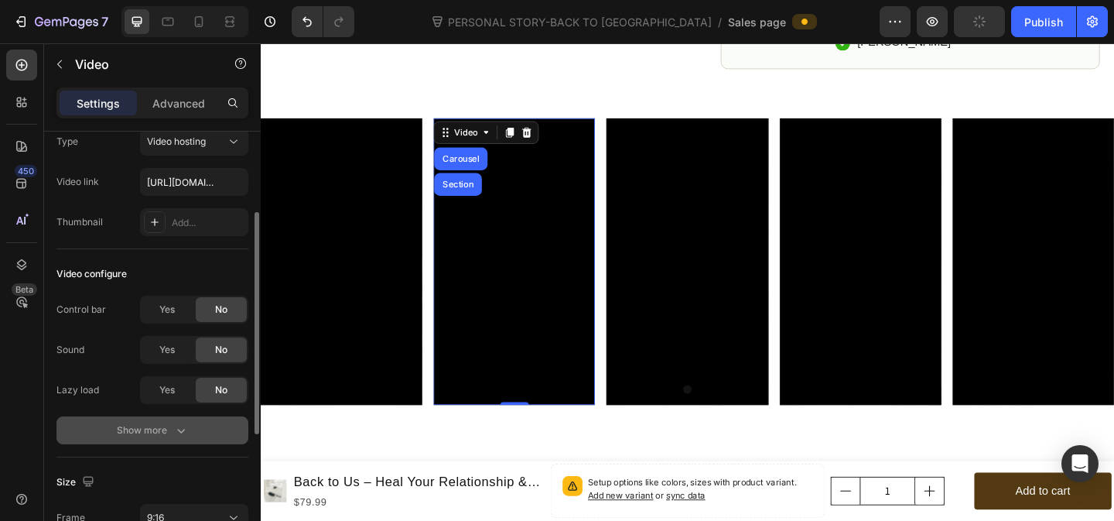
click at [162, 424] on div "Show more" at bounding box center [153, 429] width 72 height 15
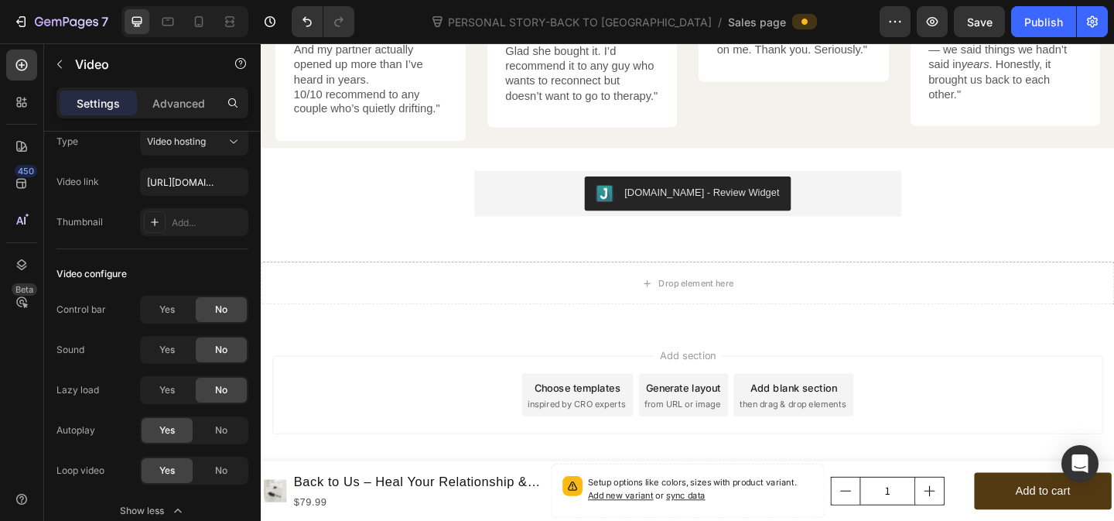
scroll to position [6823, 0]
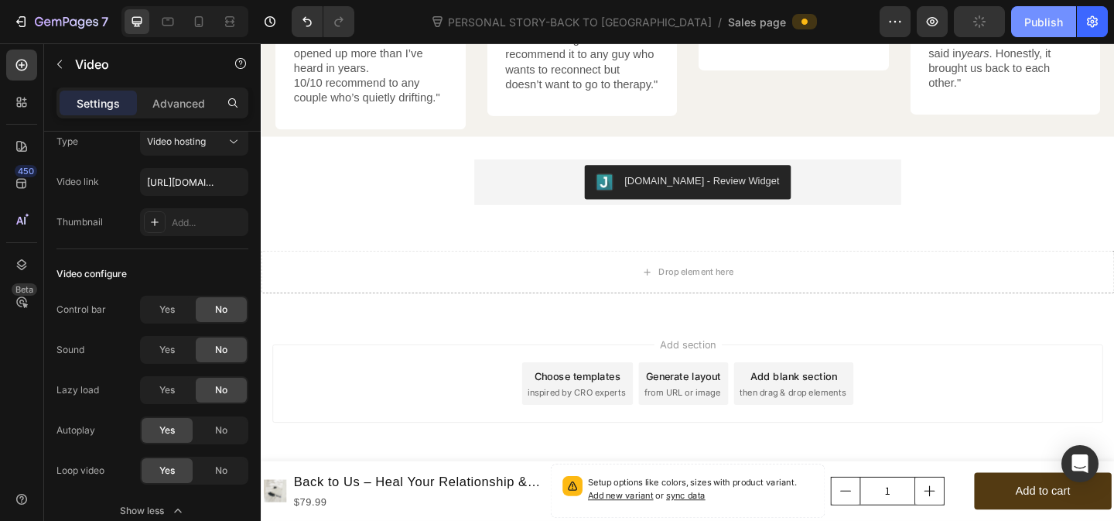
click at [1048, 25] on div "Publish" at bounding box center [1043, 22] width 39 height 16
